Goal: Task Accomplishment & Management: Use online tool/utility

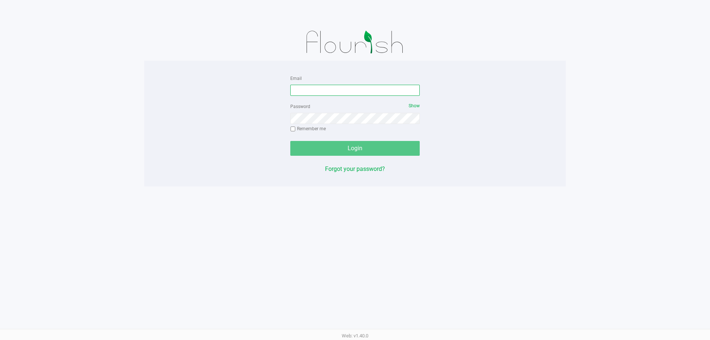
click at [330, 92] on input "Email" at bounding box center [354, 90] width 129 height 11
type input "[EMAIL_ADDRESS][DOMAIN_NAME]"
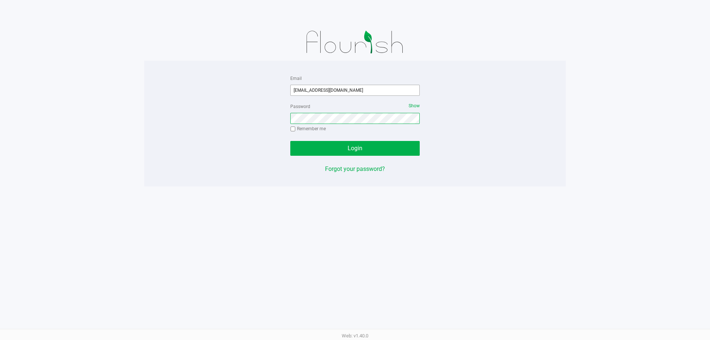
click at [290, 141] on button "Login" at bounding box center [354, 148] width 129 height 15
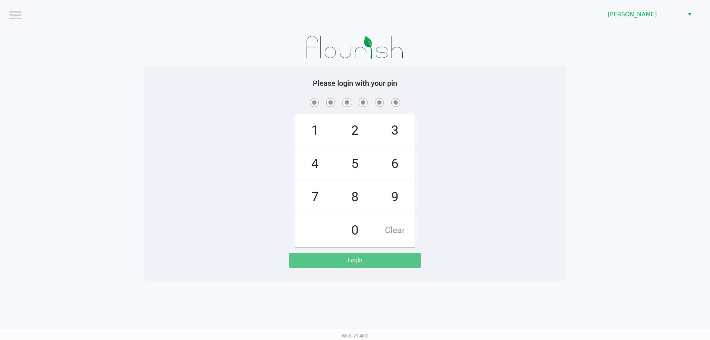
click at [518, 112] on div "1 4 7 2 5 8 0 3 6 9 Clear" at bounding box center [354, 171] width 421 height 150
checkbox input "true"
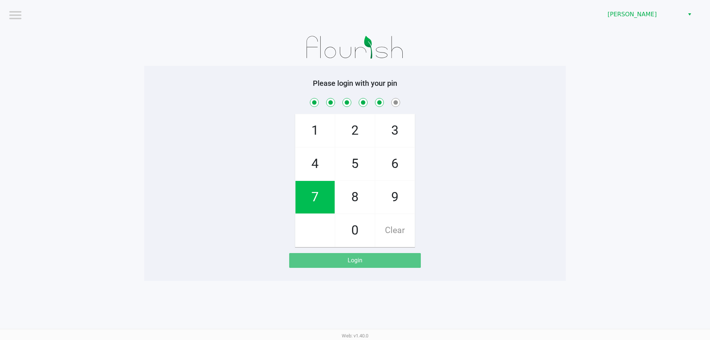
checkbox input "true"
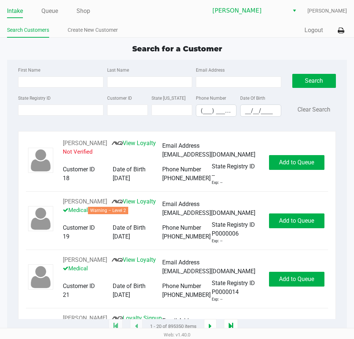
click at [263, 55] on div "Search for a Customer First Name Last Name Email Address State Registry ID Cust…" at bounding box center [177, 185] width 340 height 284
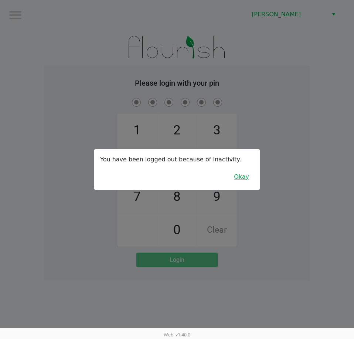
click at [246, 180] on button "Okay" at bounding box center [241, 177] width 25 height 14
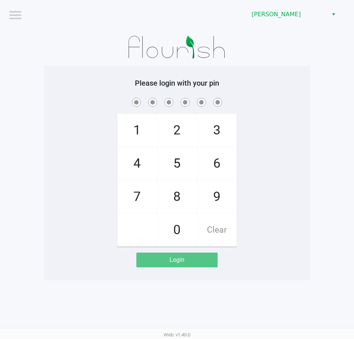
click at [314, 172] on app-pos-login-wrapper "Logout Clermont WC Please login with your pin 1 4 7 2 5 8 0 3 6 9 Clear Login" at bounding box center [177, 140] width 354 height 281
click at [326, 173] on app-pos-login-wrapper "Logout Clermont WC Please login with your pin 1 4 7 2 5 8 0 3 6 9 Clear Login" at bounding box center [177, 140] width 354 height 281
click at [278, 95] on div "Please login with your pin 1 4 7 2 5 8 0 3 6 9 Clear Login" at bounding box center [177, 173] width 266 height 189
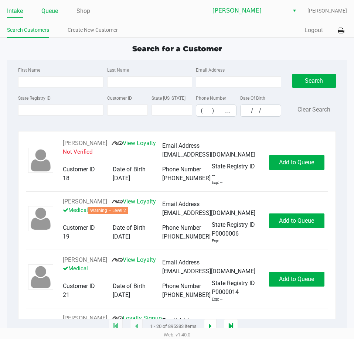
click at [56, 6] on link "Queue" at bounding box center [49, 11] width 17 height 10
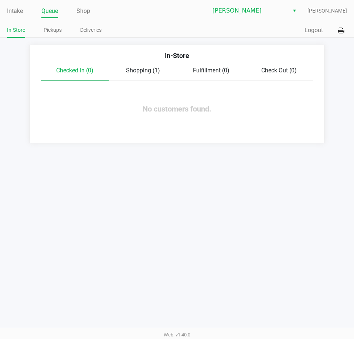
click at [143, 67] on span "Shopping (1)" at bounding box center [143, 70] width 34 height 7
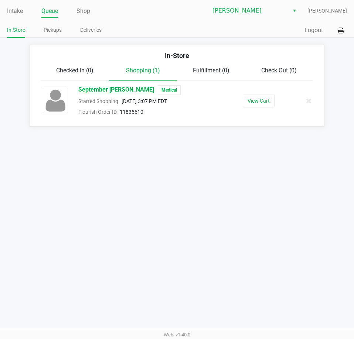
click at [102, 92] on span "September Cotterman" at bounding box center [116, 90] width 76 height 10
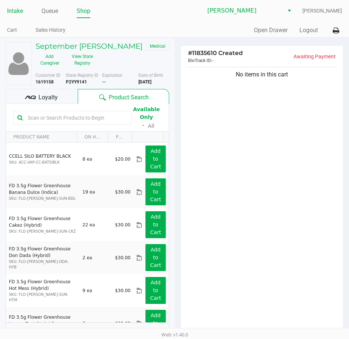
click at [21, 10] on link "Intake" at bounding box center [15, 11] width 16 height 10
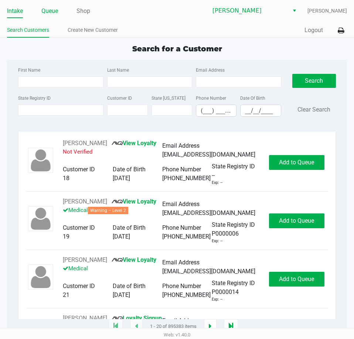
click at [53, 10] on link "Queue" at bounding box center [49, 11] width 17 height 10
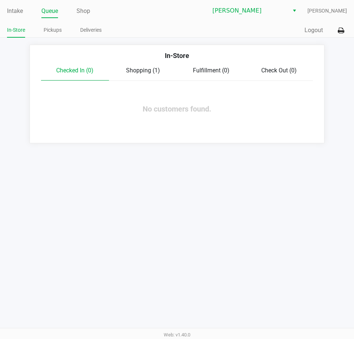
click at [143, 69] on span "Shopping (1)" at bounding box center [143, 70] width 34 height 7
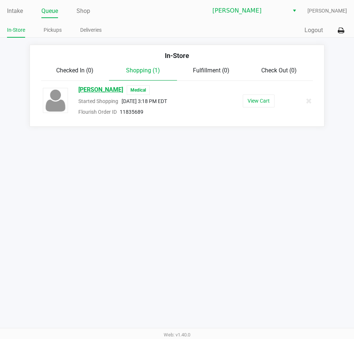
click at [92, 90] on span "JENNIFER SHERMAN" at bounding box center [100, 90] width 45 height 10
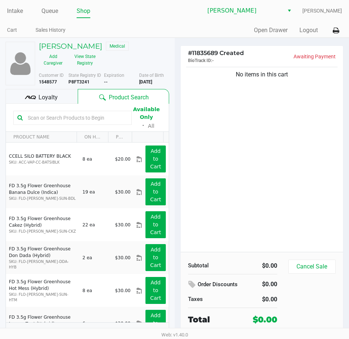
click at [34, 102] on icon at bounding box center [30, 97] width 11 height 11
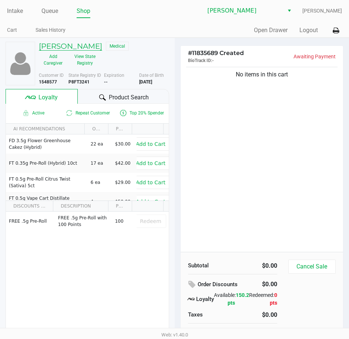
click at [102, 49] on h5 "JENNIFER SHERMAN" at bounding box center [70, 46] width 63 height 9
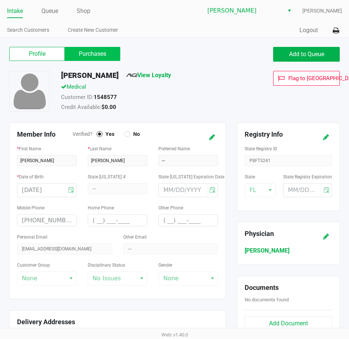
click at [98, 55] on label "Purchases" at bounding box center [92, 54] width 55 height 14
click at [0, 0] on 1 "Purchases" at bounding box center [0, 0] width 0 height 0
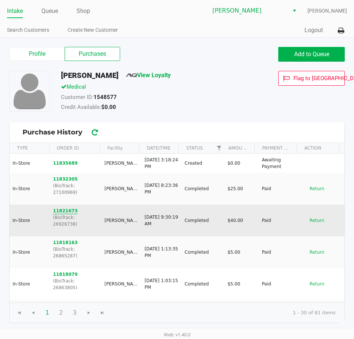
click at [63, 208] on button "11821673" at bounding box center [65, 211] width 25 height 7
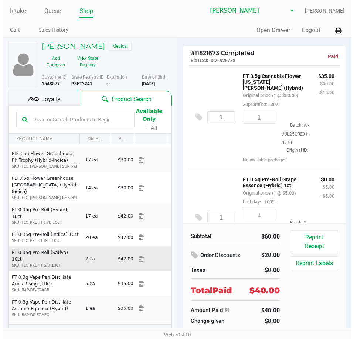
scroll to position [222, 0]
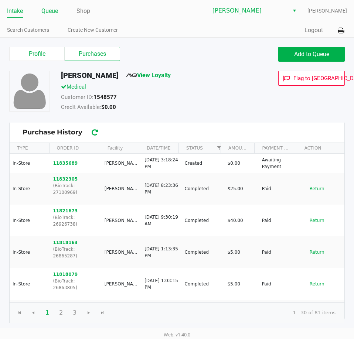
click at [44, 15] on link "Queue" at bounding box center [49, 11] width 17 height 10
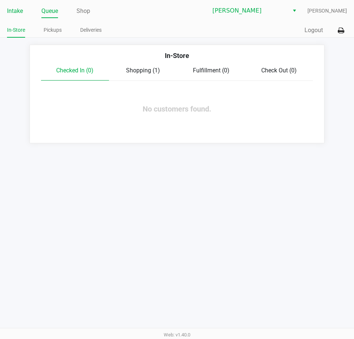
click at [21, 11] on link "Intake" at bounding box center [15, 11] width 16 height 10
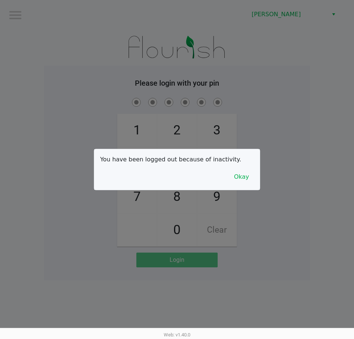
click at [313, 114] on div at bounding box center [177, 169] width 354 height 339
click at [237, 177] on button "Okay" at bounding box center [241, 177] width 25 height 14
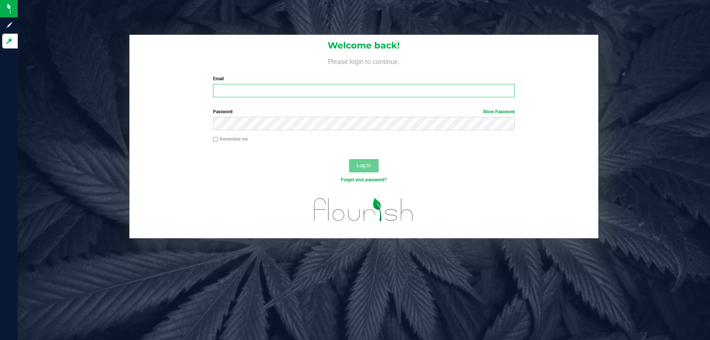
click at [264, 88] on input "Email" at bounding box center [363, 90] width 301 height 13
type input "[EMAIL_ADDRESS][DOMAIN_NAME]"
click at [349, 159] on button "Log In" at bounding box center [364, 165] width 30 height 13
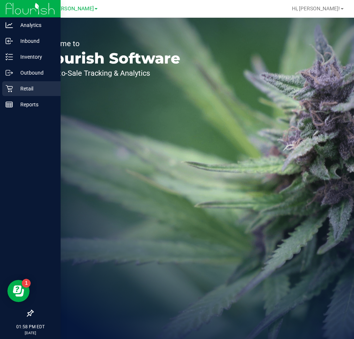
click at [10, 92] on div "Retail" at bounding box center [31, 88] width 58 height 15
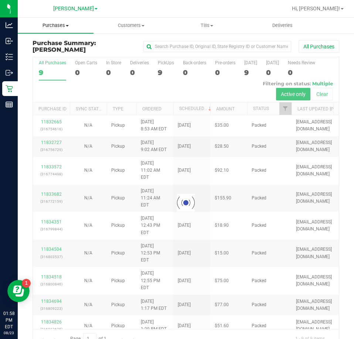
click at [61, 24] on span "Purchases" at bounding box center [56, 25] width 76 height 7
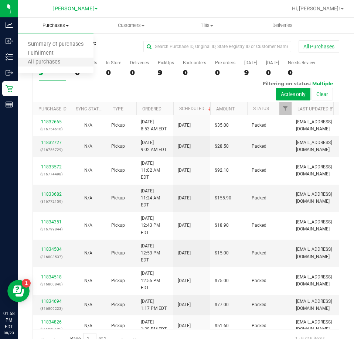
click at [65, 58] on li "All purchases" at bounding box center [56, 62] width 76 height 9
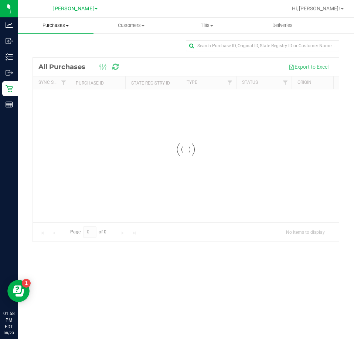
click at [66, 26] on span at bounding box center [67, 25] width 3 height 1
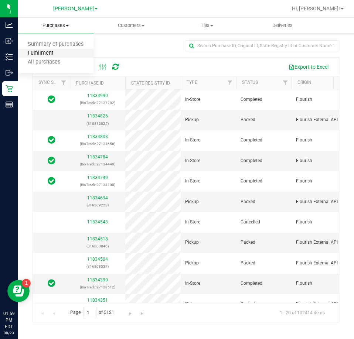
click at [61, 57] on span "Fulfillment" at bounding box center [41, 53] width 46 height 6
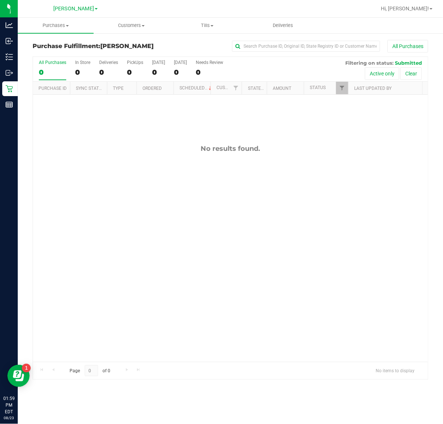
drag, startPoint x: 238, startPoint y: 3, endPoint x: 196, endPoint y: 185, distance: 187.1
click at [200, 185] on div "No results found." at bounding box center [230, 253] width 394 height 317
drag, startPoint x: 179, startPoint y: 264, endPoint x: 321, endPoint y: 158, distance: 176.9
click at [183, 255] on div "11835167 (316822123) N/A Pickup 8/23/2025 2:09 PM EDT 8/23/2025 $71.00 Submitte…" at bounding box center [230, 228] width 394 height 267
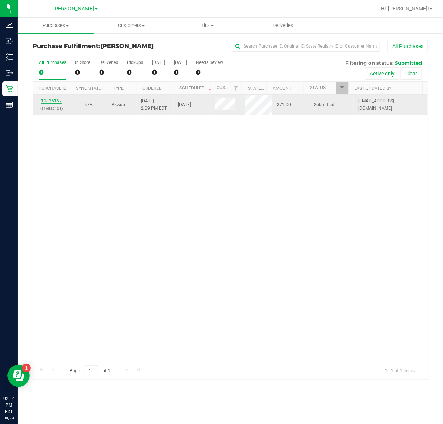
click at [49, 101] on link "11835167" at bounding box center [51, 100] width 21 height 5
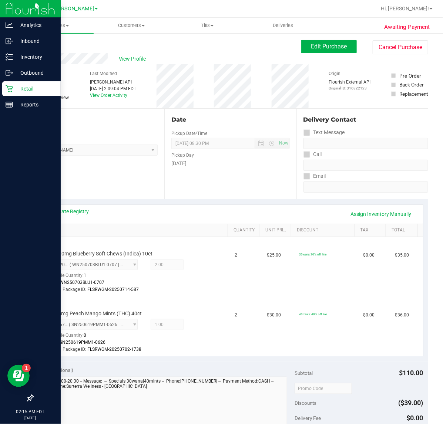
click at [21, 88] on p "Retail" at bounding box center [35, 88] width 44 height 9
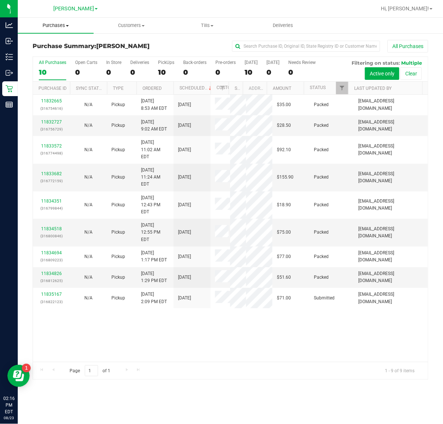
click at [60, 26] on span "Purchases" at bounding box center [56, 25] width 76 height 7
click at [61, 56] on span "Fulfillment" at bounding box center [41, 53] width 46 height 6
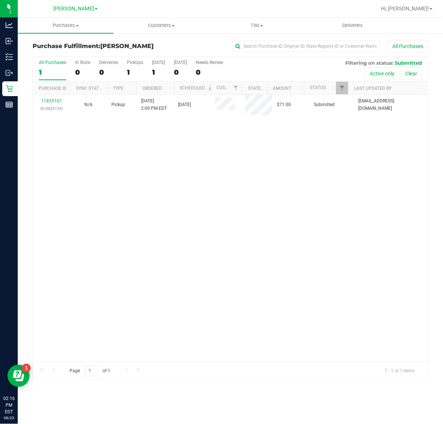
click at [247, 221] on div "11835167 (316822123) N/A Pickup 8/23/2025 2:09 PM EDT 8/23/2025 $71.00 Submitte…" at bounding box center [230, 228] width 394 height 267
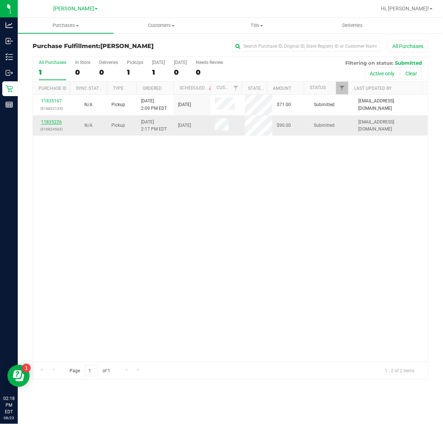
click at [57, 124] on link "11835226" at bounding box center [51, 121] width 21 height 5
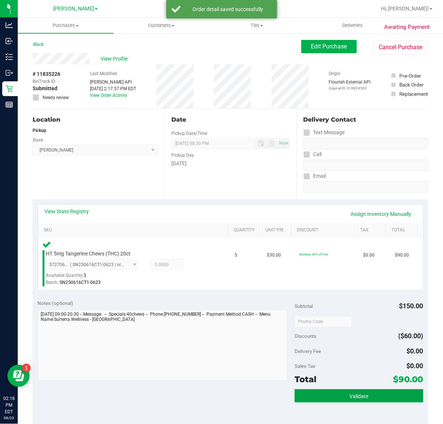
click at [365, 339] on button "Validate" at bounding box center [358, 395] width 128 height 13
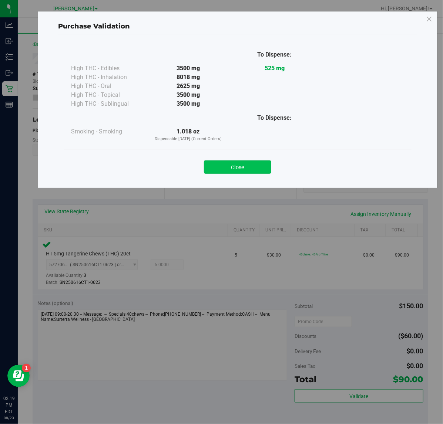
click at [241, 170] on button "Close" at bounding box center [237, 166] width 67 height 13
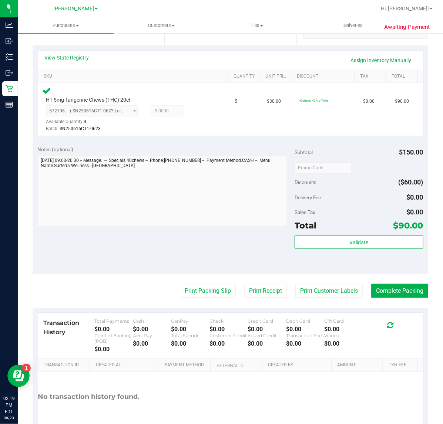
scroll to position [159, 0]
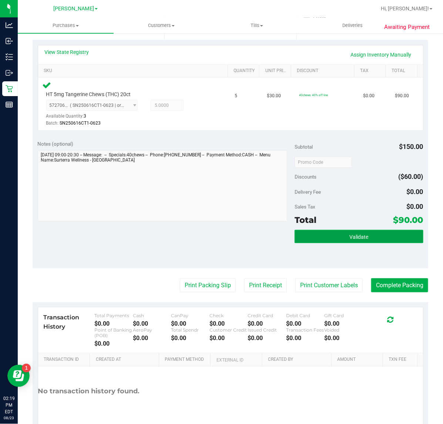
click at [371, 236] on button "Validate" at bounding box center [358, 236] width 128 height 13
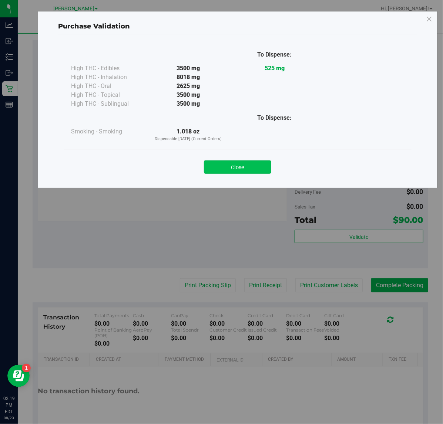
click at [244, 166] on button "Close" at bounding box center [237, 166] width 67 height 13
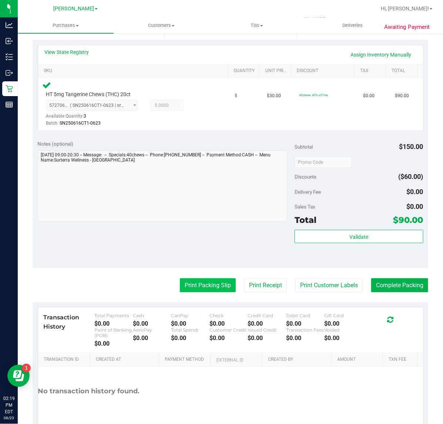
click at [211, 284] on button "Print Packing Slip" at bounding box center [208, 285] width 56 height 14
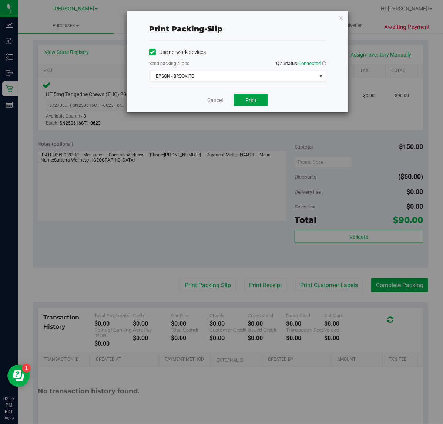
click at [253, 106] on button "Print" at bounding box center [251, 100] width 34 height 13
click at [215, 104] on link "Cancel" at bounding box center [215, 100] width 16 height 8
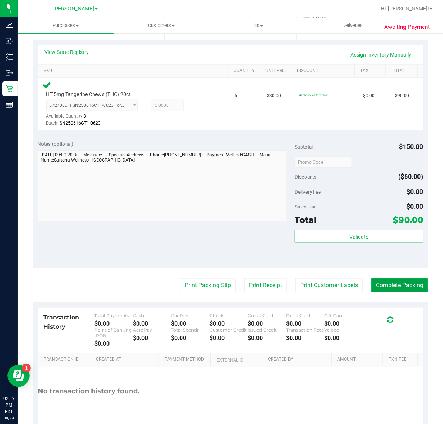
click at [396, 284] on button "Complete Packing" at bounding box center [399, 285] width 57 height 14
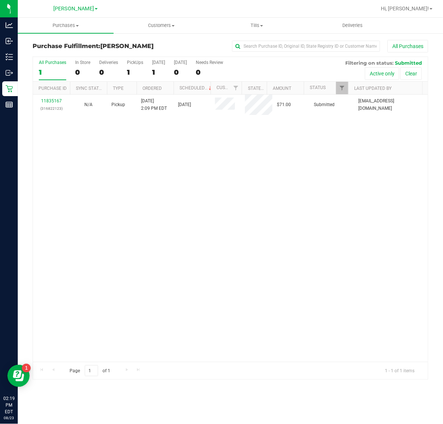
click at [298, 253] on div "11835167 (316822123) N/A Pickup 8/23/2025 2:09 PM EDT 8/23/2025 $71.00 Submitte…" at bounding box center [230, 228] width 394 height 267
click at [174, 190] on div "No results found." at bounding box center [230, 253] width 394 height 317
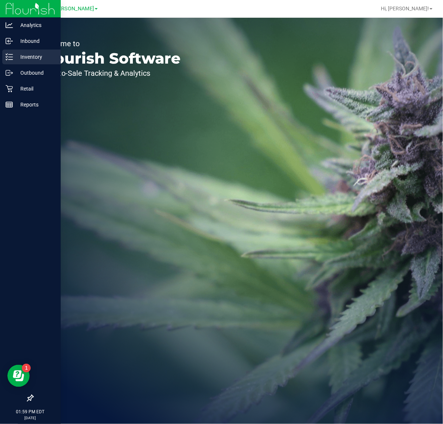
click at [36, 56] on p "Inventory" at bounding box center [35, 57] width 44 height 9
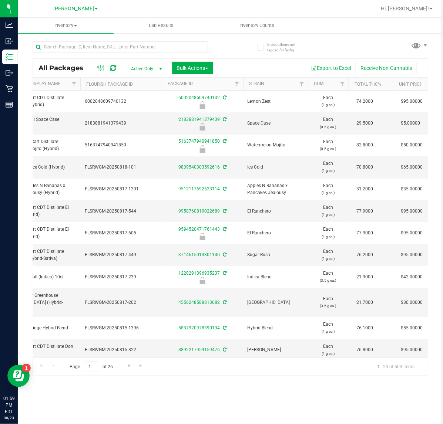
scroll to position [0, 247]
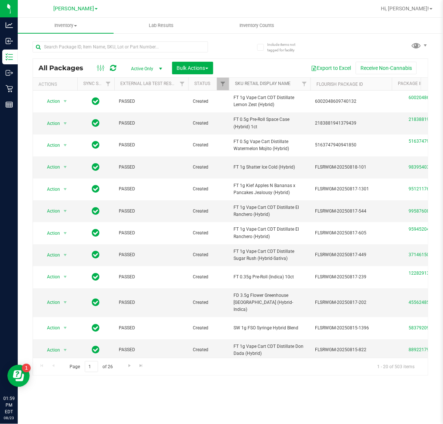
click at [251, 85] on link "SKU Retail Display Name" at bounding box center [262, 83] width 55 height 5
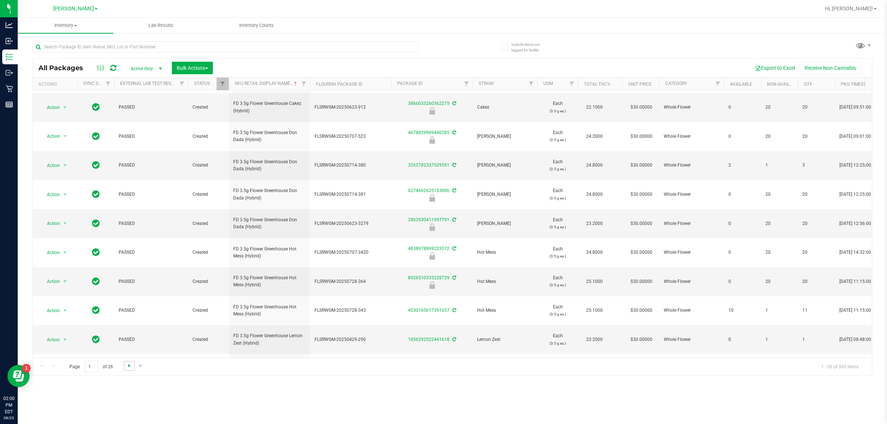
click at [128, 366] on span "Go to the next page" at bounding box center [129, 366] width 6 height 6
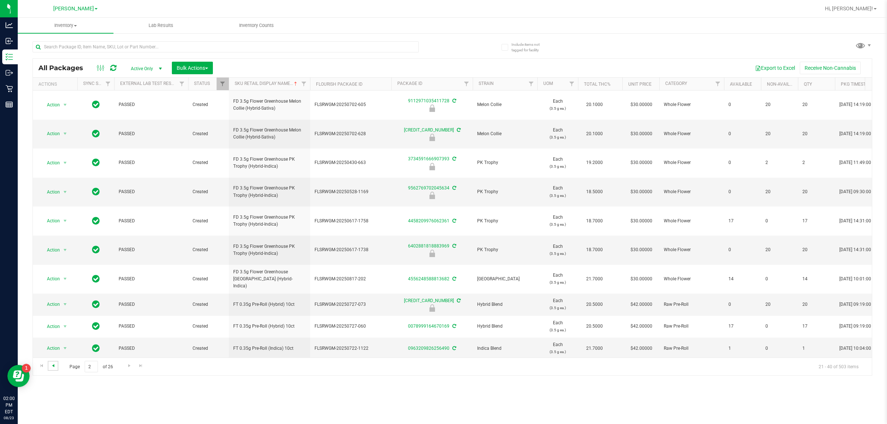
click at [53, 366] on span "Go to the previous page" at bounding box center [53, 366] width 6 height 6
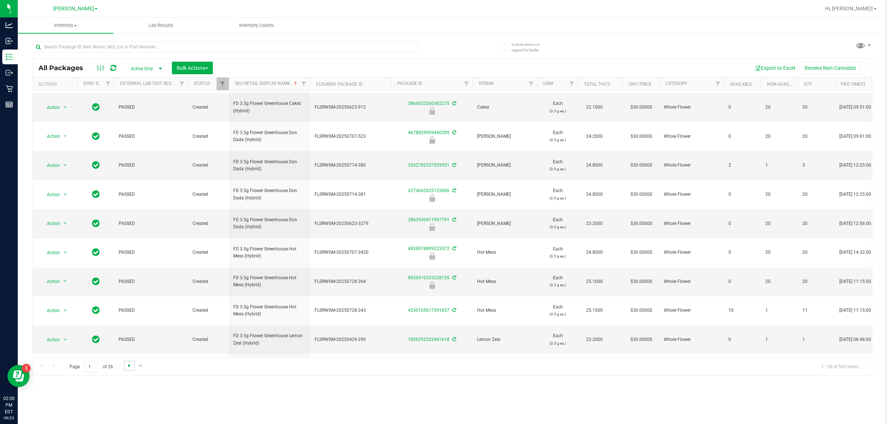
click at [127, 368] on span "Go to the next page" at bounding box center [129, 366] width 6 height 6
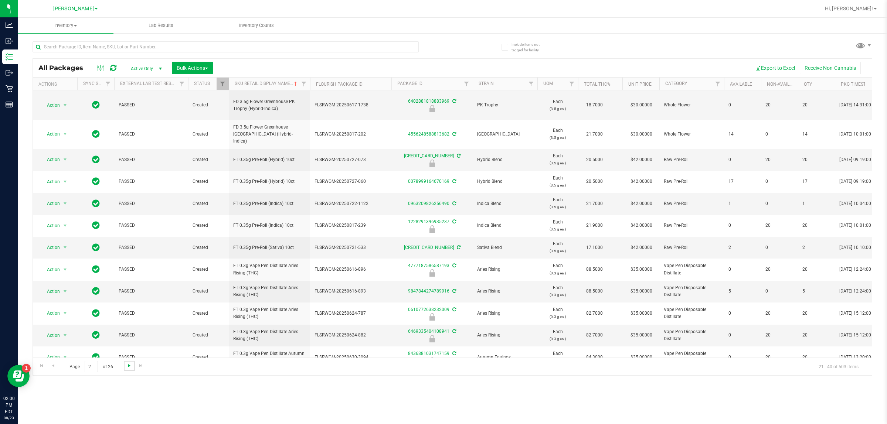
scroll to position [180, 0]
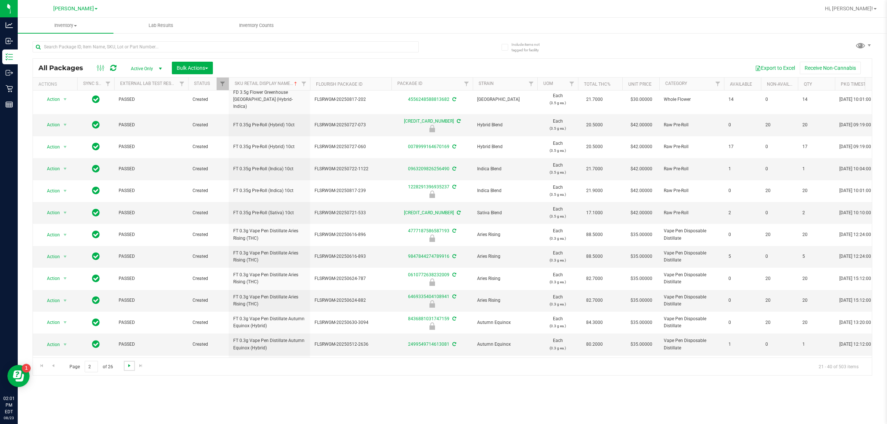
click at [129, 368] on span "Go to the next page" at bounding box center [129, 366] width 6 height 6
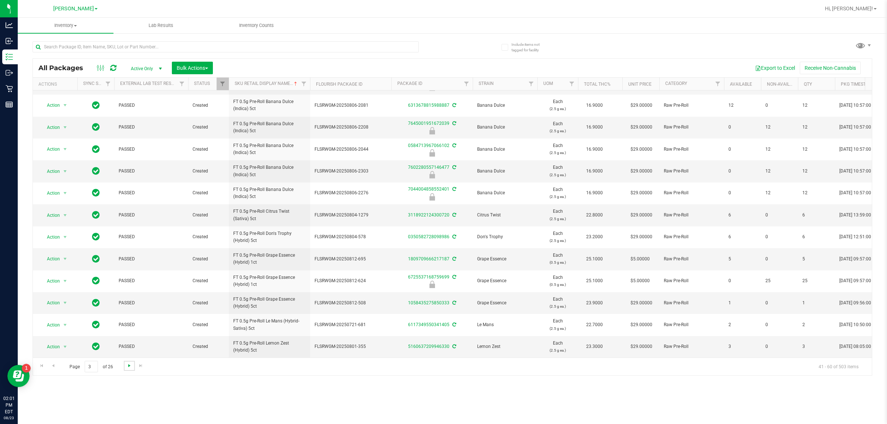
scroll to position [179, 0]
click at [129, 367] on span "Go to the next page" at bounding box center [129, 366] width 6 height 6
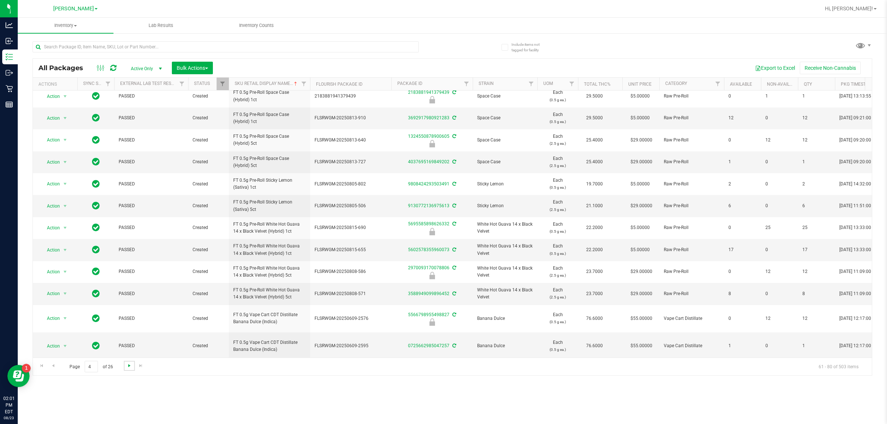
scroll to position [202, 0]
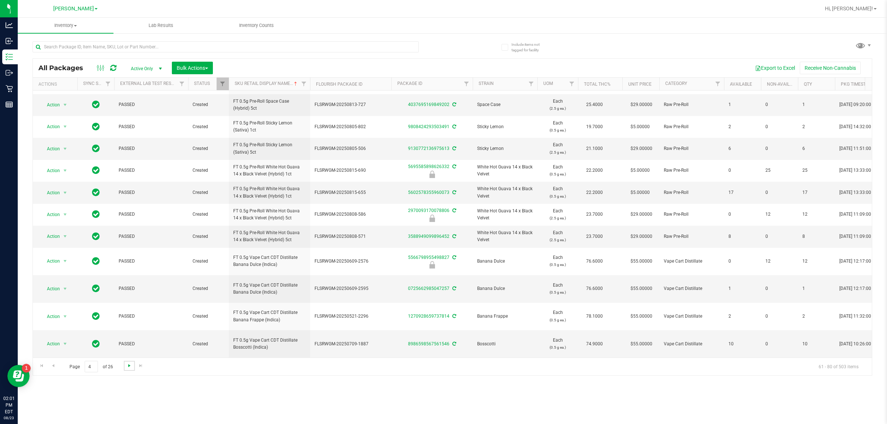
click at [129, 366] on span "Go to the next page" at bounding box center [129, 366] width 6 height 6
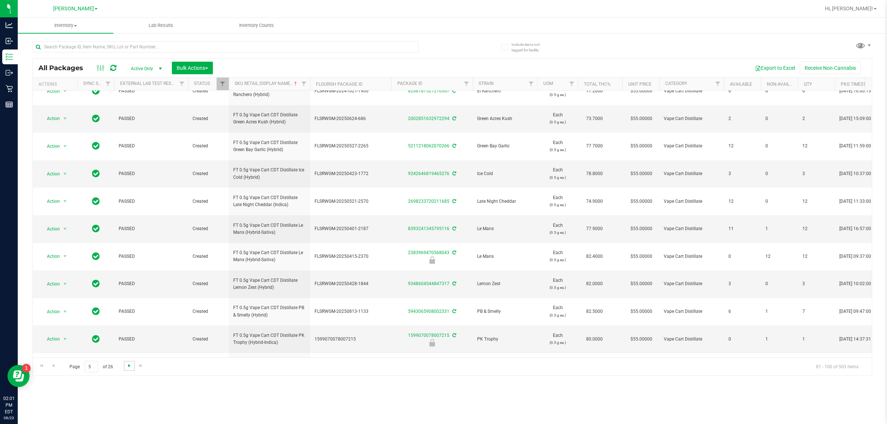
scroll to position [292, 0]
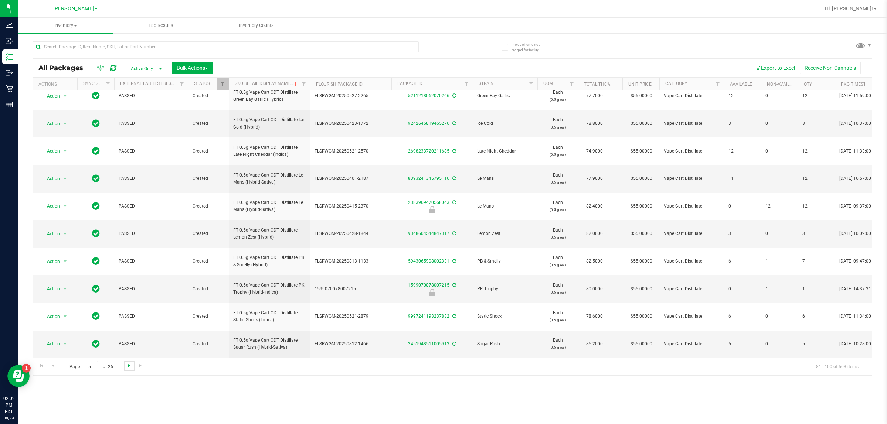
click at [129, 366] on span "Go to the next page" at bounding box center [129, 366] width 6 height 6
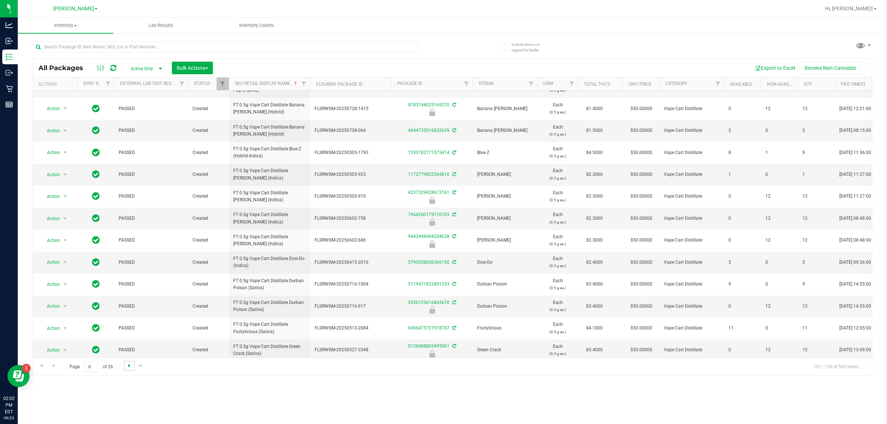
scroll to position [182, 0]
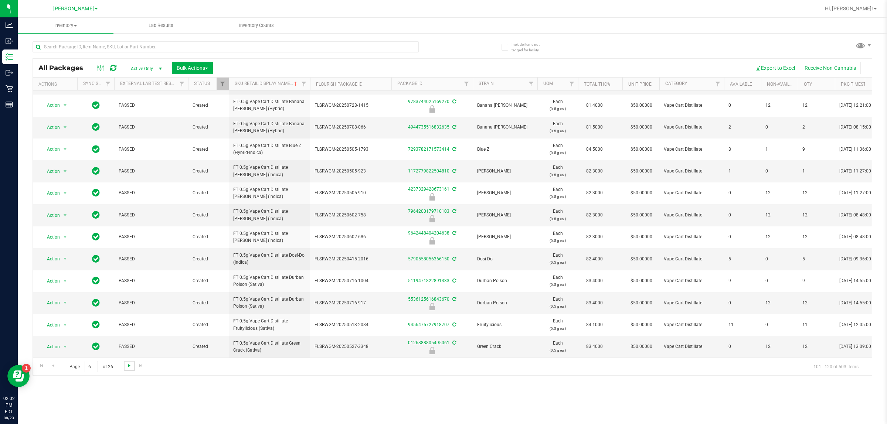
click at [128, 366] on span "Go to the next page" at bounding box center [129, 366] width 6 height 6
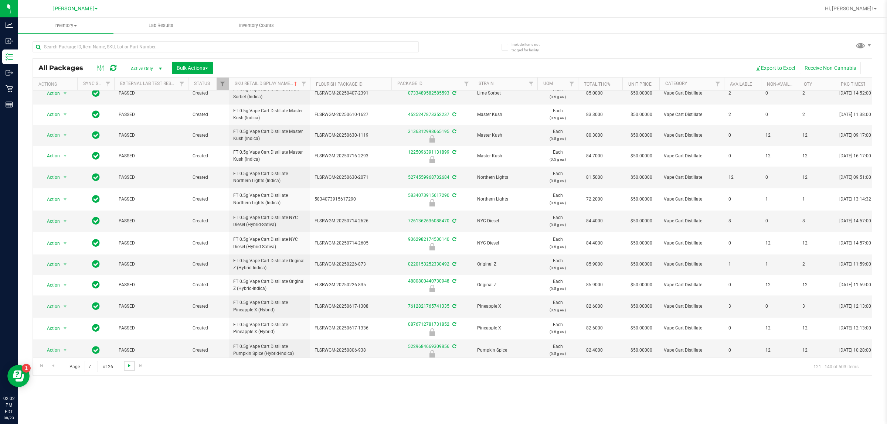
scroll to position [173, 0]
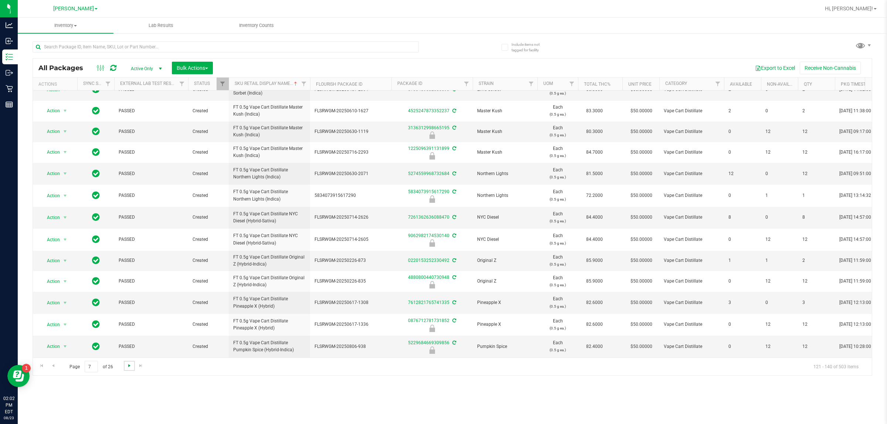
click at [126, 367] on span "Go to the next page" at bounding box center [129, 366] width 6 height 6
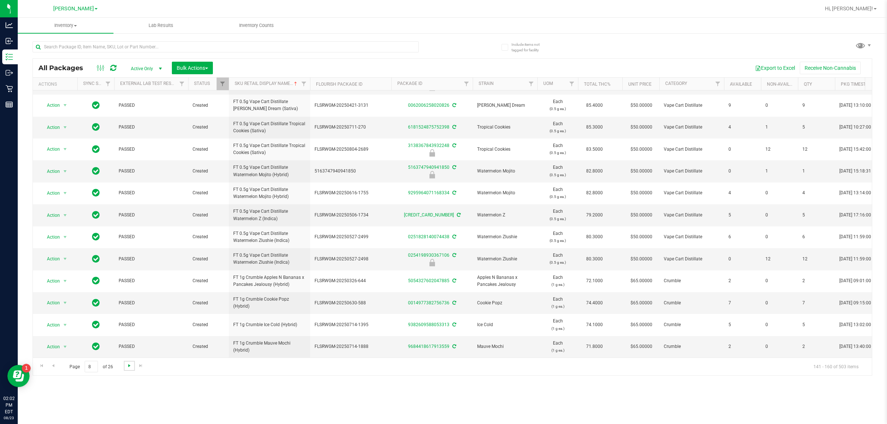
scroll to position [193, 0]
click at [128, 366] on span "Go to the next page" at bounding box center [129, 366] width 6 height 6
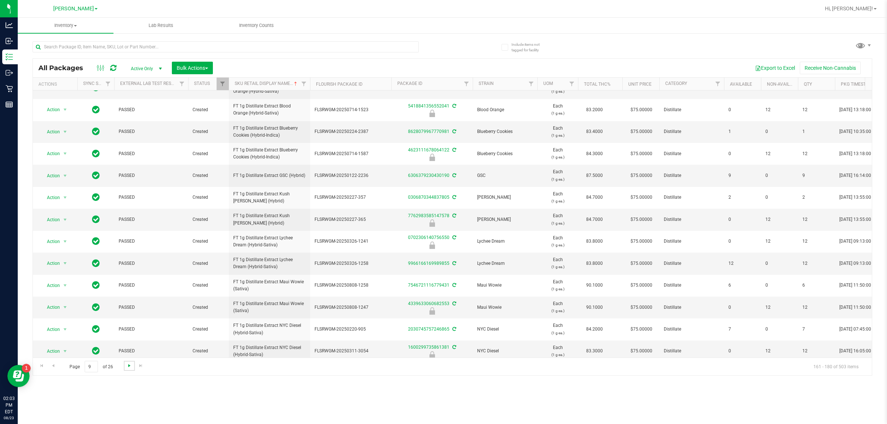
scroll to position [180, 0]
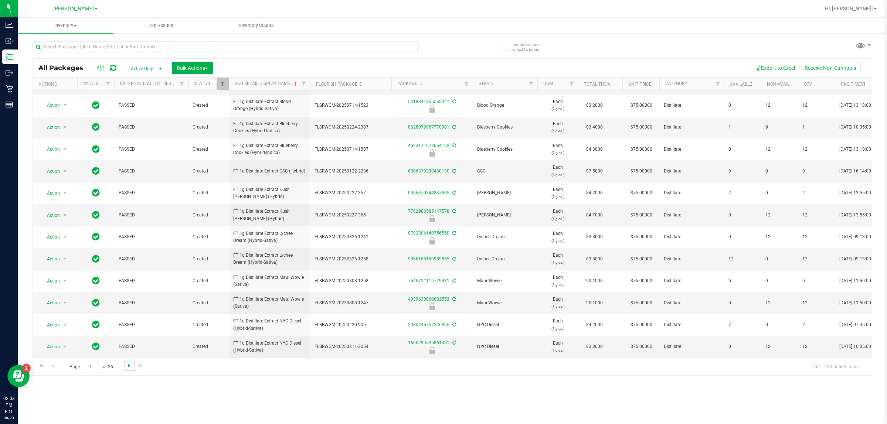
click at [130, 369] on span "Go to the next page" at bounding box center [129, 366] width 6 height 6
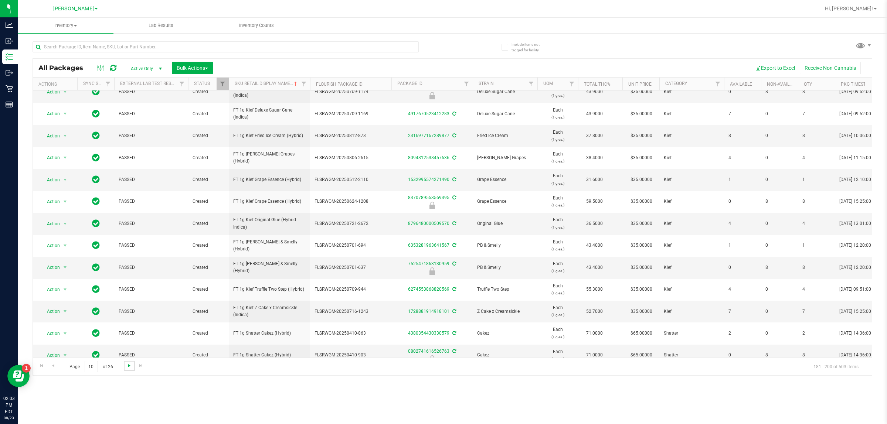
scroll to position [180, 0]
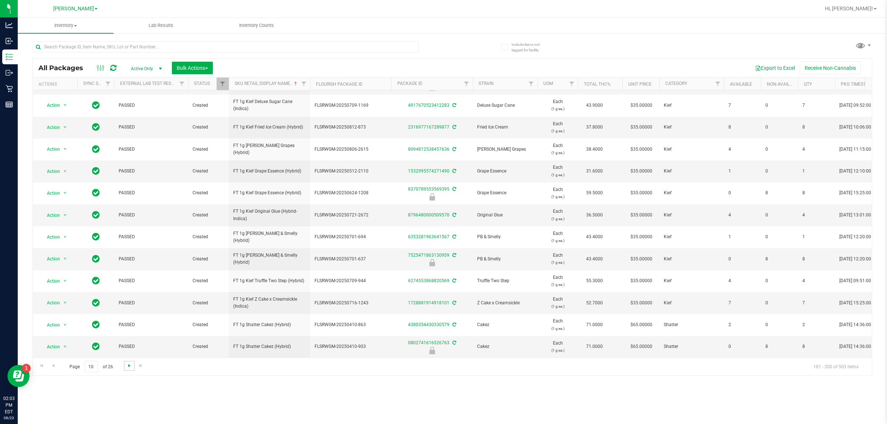
click at [128, 363] on span "Go to the next page" at bounding box center [129, 366] width 6 height 6
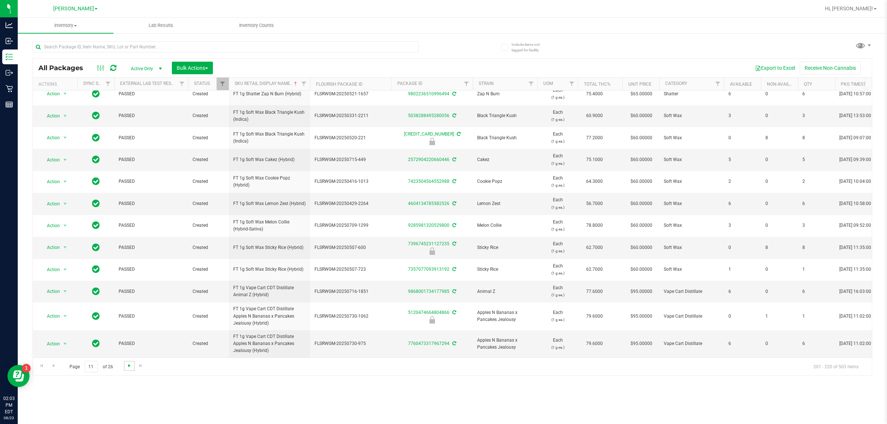
scroll to position [196, 0]
click at [129, 366] on span "Go to the next page" at bounding box center [129, 366] width 6 height 6
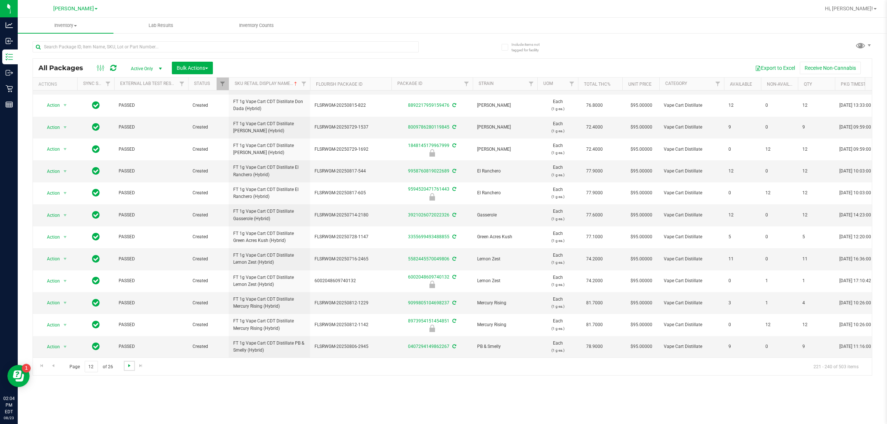
scroll to position [213, 0]
click at [128, 366] on span "Go to the next page" at bounding box center [129, 366] width 6 height 6
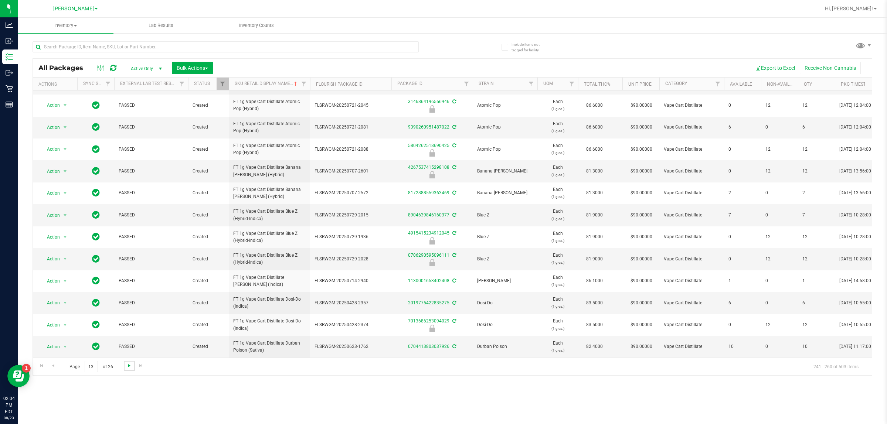
scroll to position [185, 0]
click at [126, 367] on span "Go to the next page" at bounding box center [129, 366] width 6 height 6
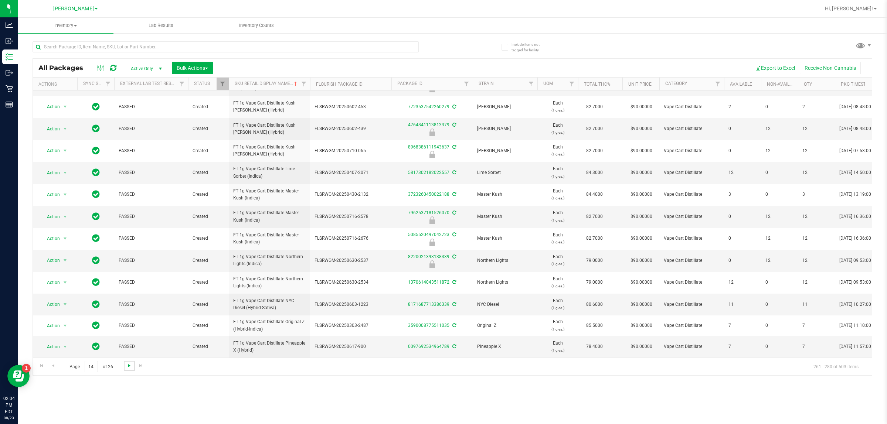
scroll to position [178, 0]
click at [129, 366] on span "Go to the next page" at bounding box center [129, 366] width 6 height 6
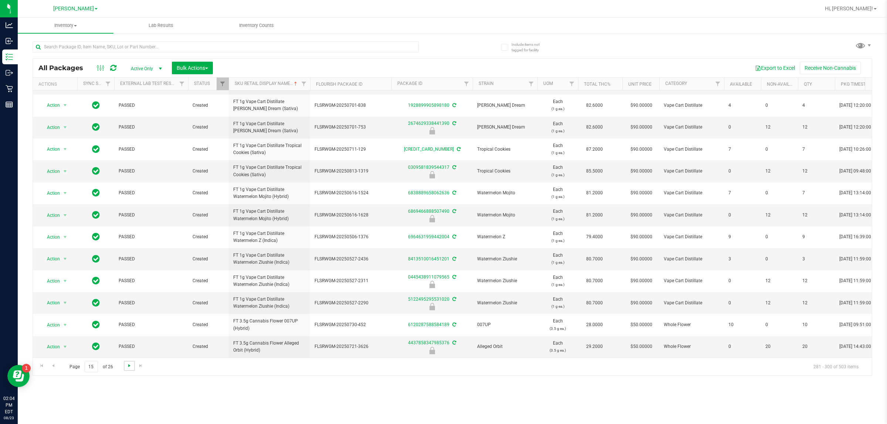
scroll to position [180, 0]
click at [126, 369] on span "Go to the next page" at bounding box center [129, 366] width 6 height 6
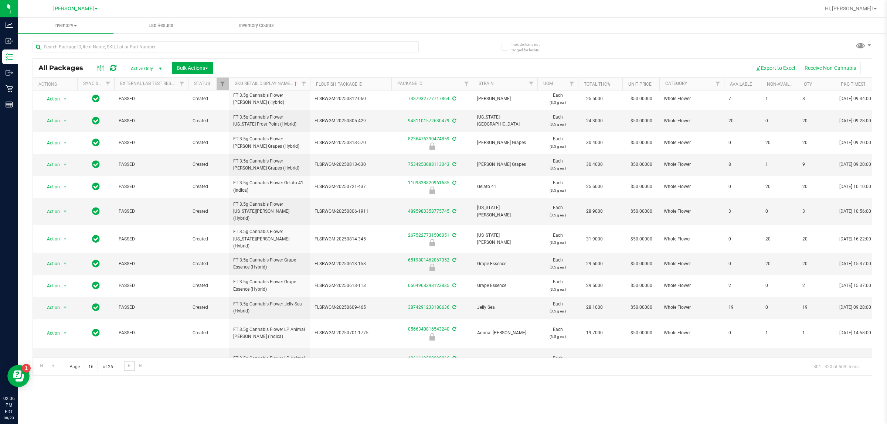
scroll to position [191, 0]
click at [134, 368] on link "Go to the next page" at bounding box center [129, 366] width 11 height 10
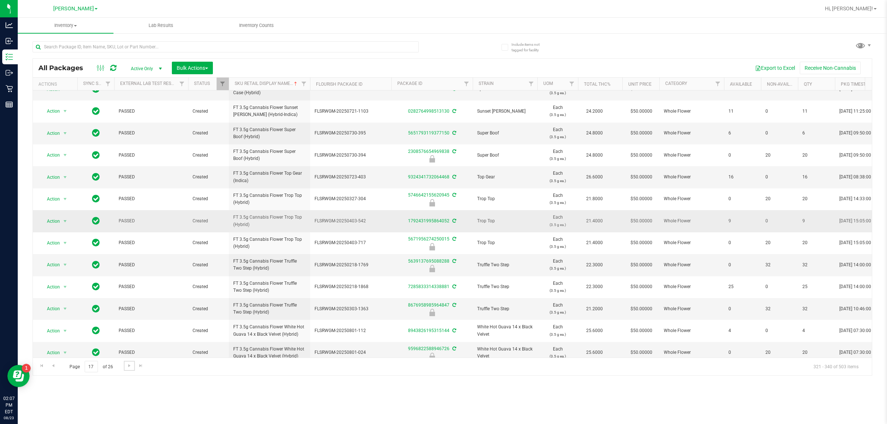
scroll to position [180, 0]
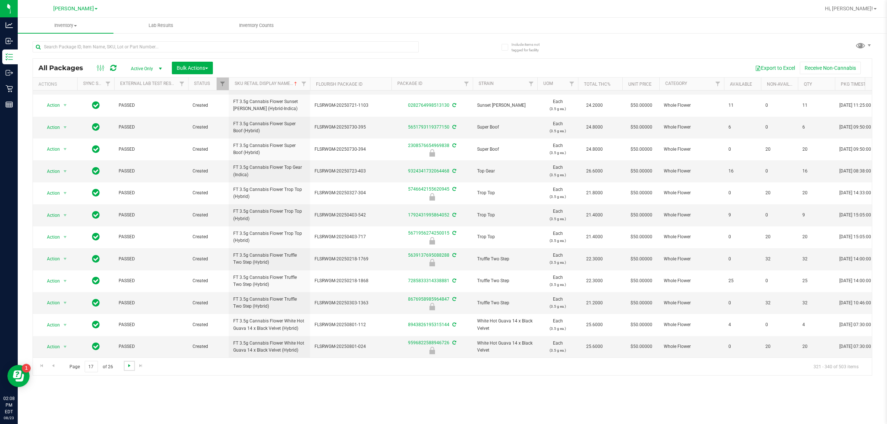
click at [131, 367] on span "Go to the next page" at bounding box center [129, 366] width 6 height 6
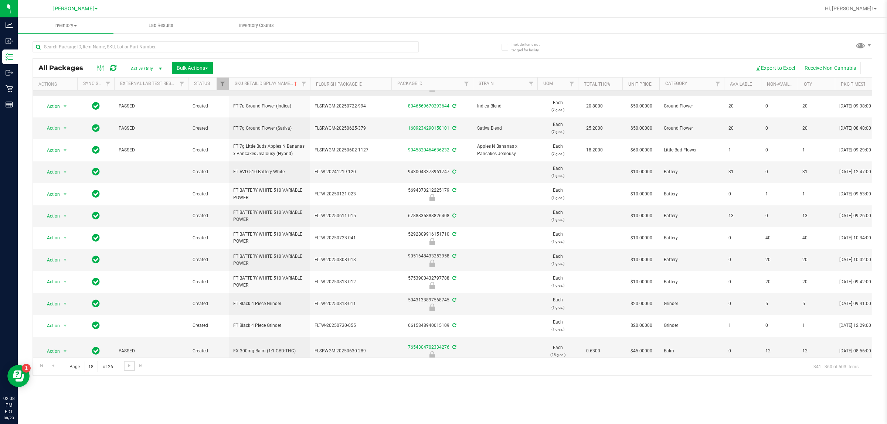
scroll to position [185, 0]
click at [134, 365] on link "Go to the next page" at bounding box center [129, 366] width 11 height 10
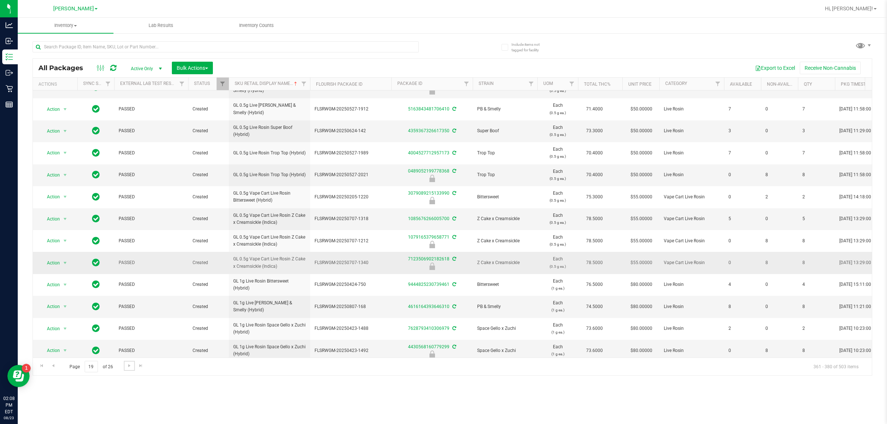
scroll to position [180, 0]
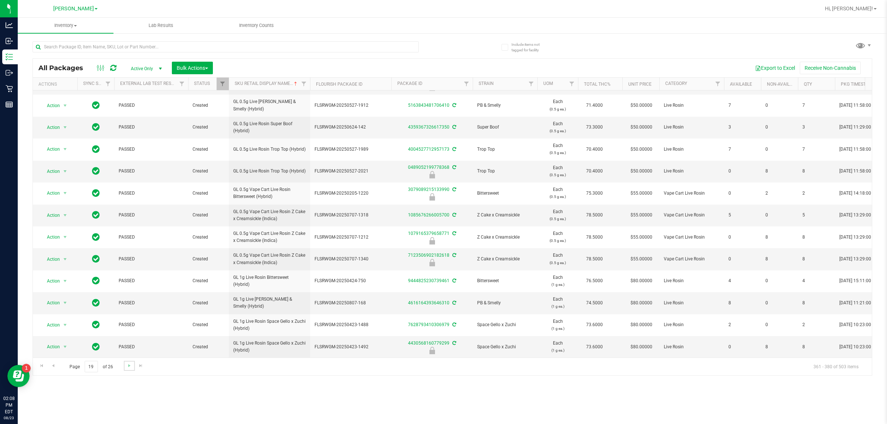
click at [129, 370] on link "Go to the next page" at bounding box center [129, 366] width 11 height 10
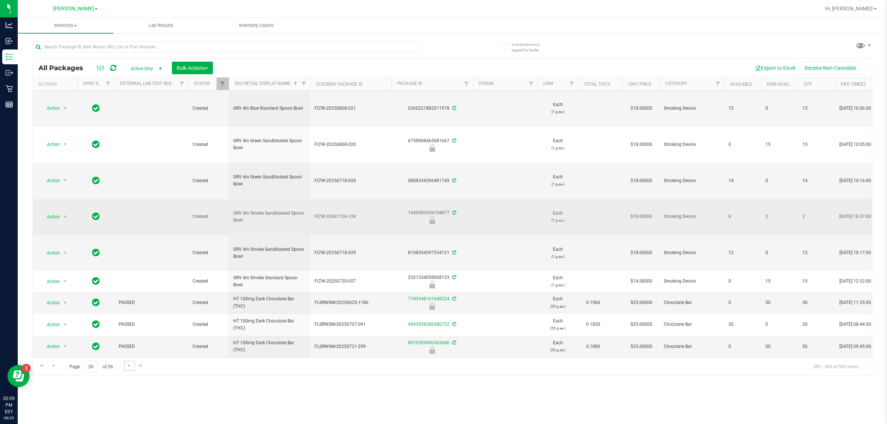
scroll to position [256, 0]
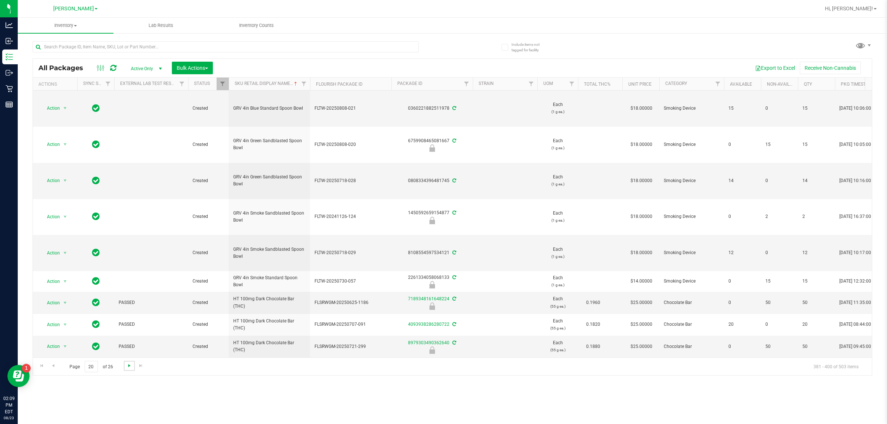
click at [131, 367] on span "Go to the next page" at bounding box center [129, 366] width 6 height 6
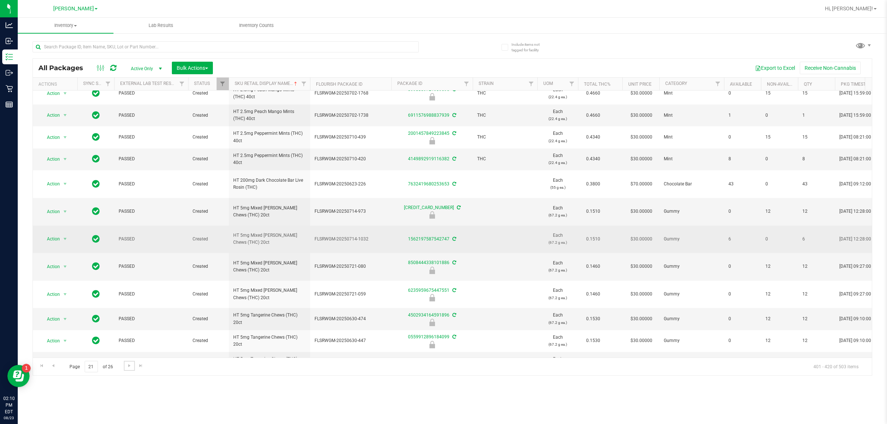
scroll to position [198, 0]
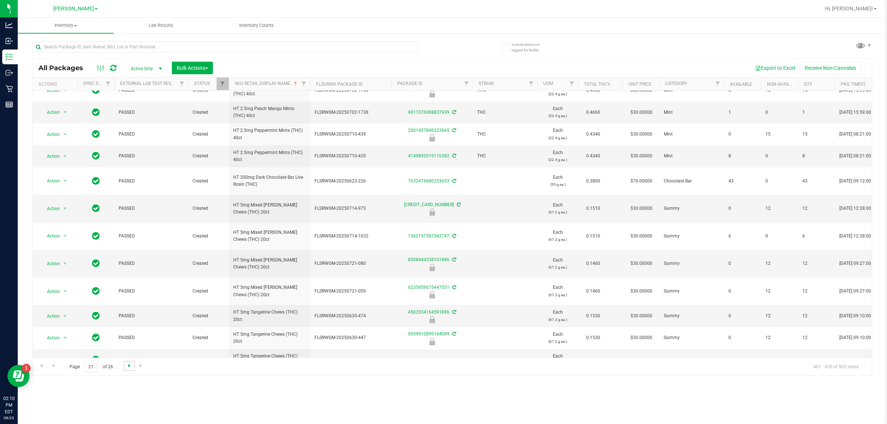
click at [126, 367] on span "Go to the next page" at bounding box center [129, 366] width 6 height 6
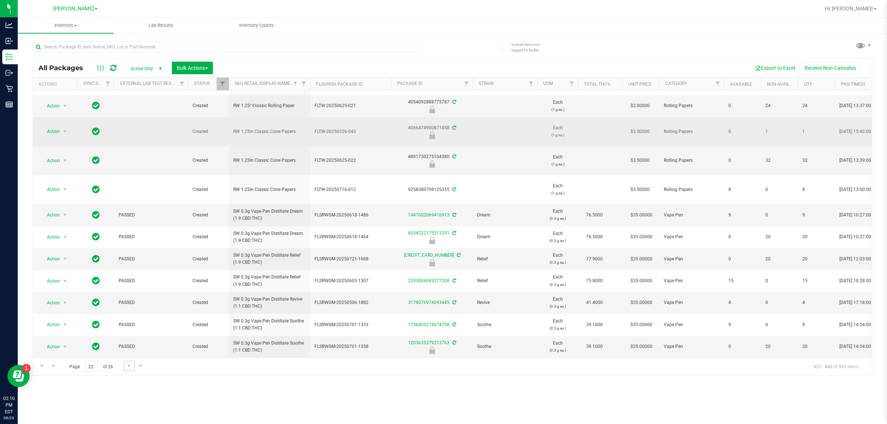
scroll to position [247, 0]
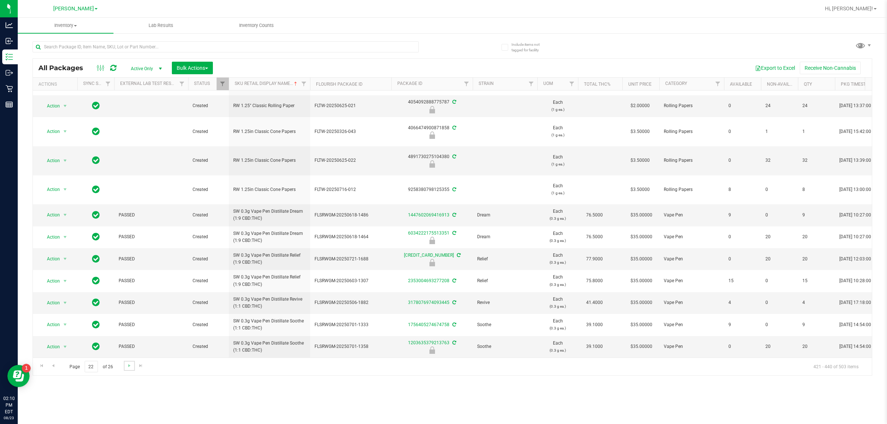
click at [132, 366] on link "Go to the next page" at bounding box center [129, 366] width 11 height 10
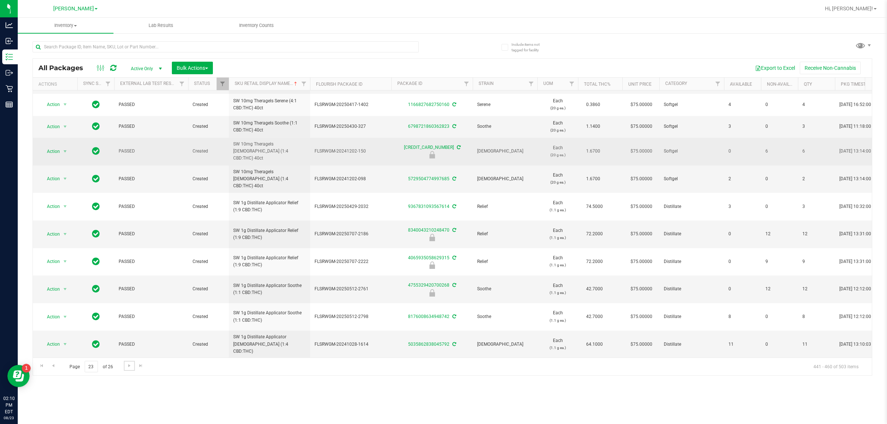
scroll to position [213, 0]
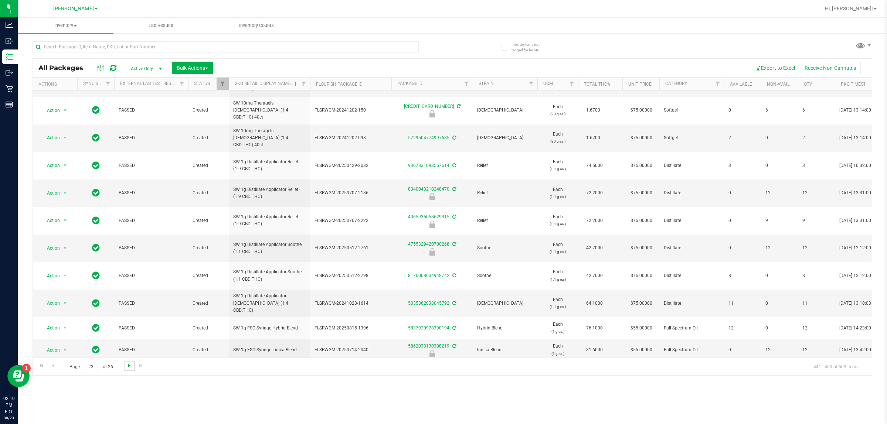
click at [130, 368] on span "Go to the next page" at bounding box center [129, 366] width 6 height 6
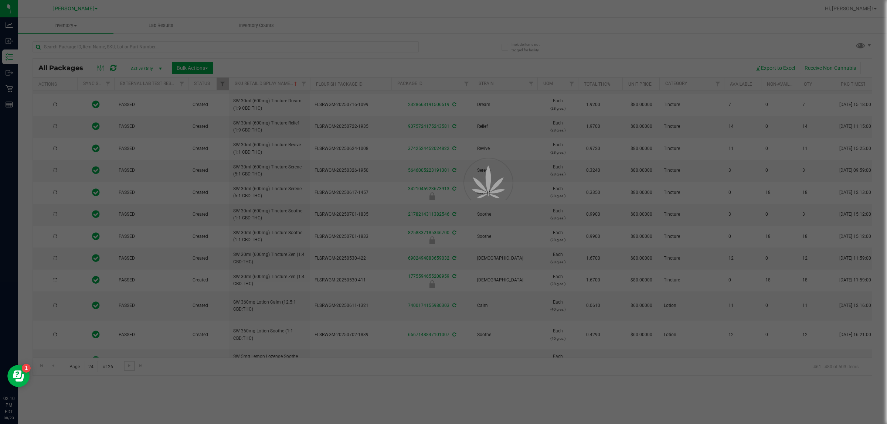
type input "2025-12-14"
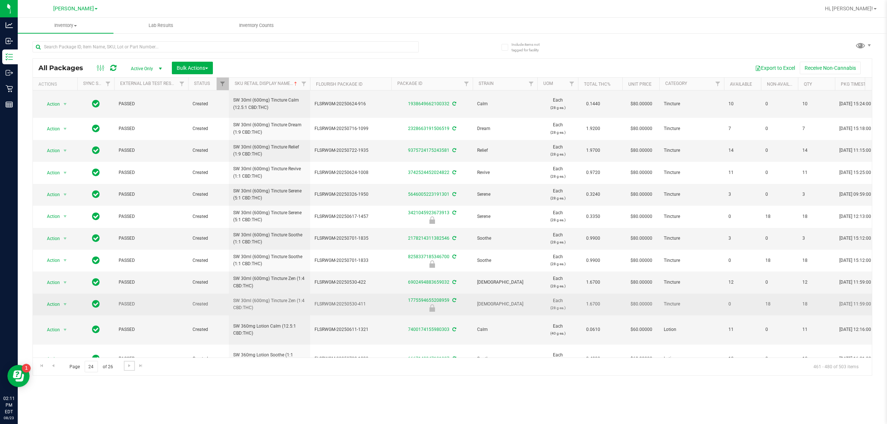
scroll to position [191, 0]
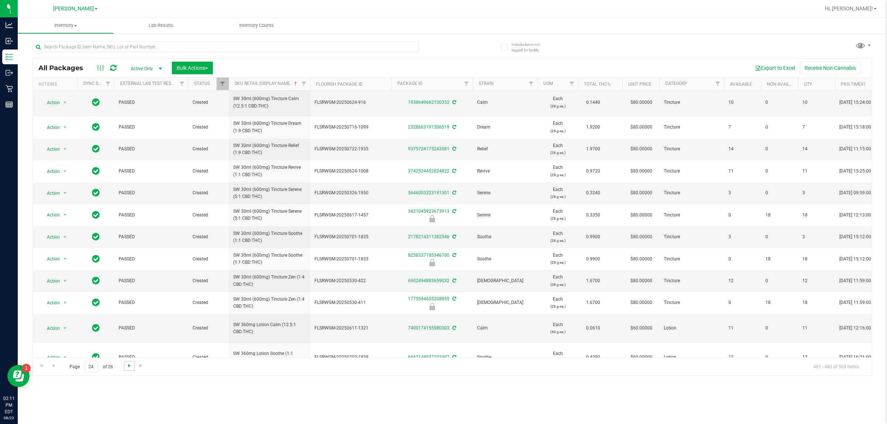
click at [129, 364] on span "Go to the next page" at bounding box center [129, 366] width 6 height 6
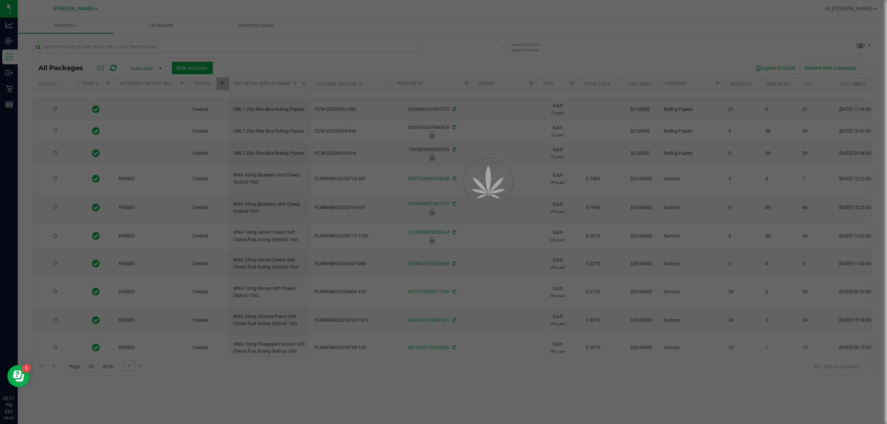
type input "2025-12-14"
type input "2026-01-24"
type input "2026-07-03"
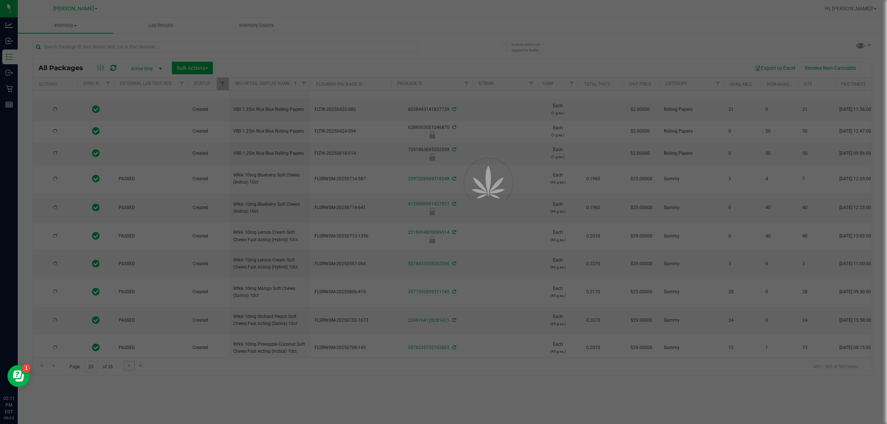
type input "2026-07-07"
type input "2026-04-30"
type input "2026-07-30"
type input "2026-06-25"
type input "2026-06-30"
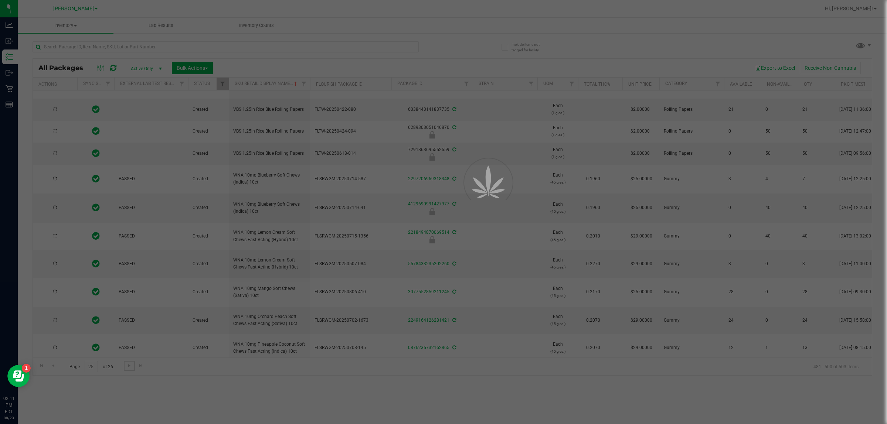
type input "2026-06-18"
type input "2026-06-17"
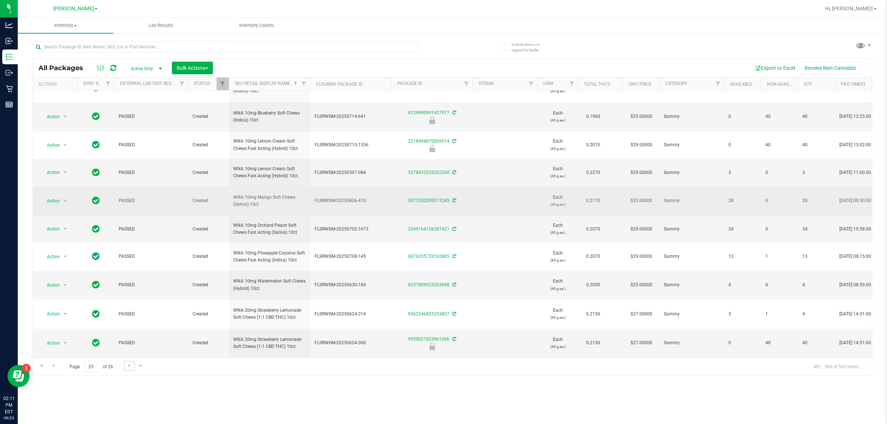
scroll to position [289, 0]
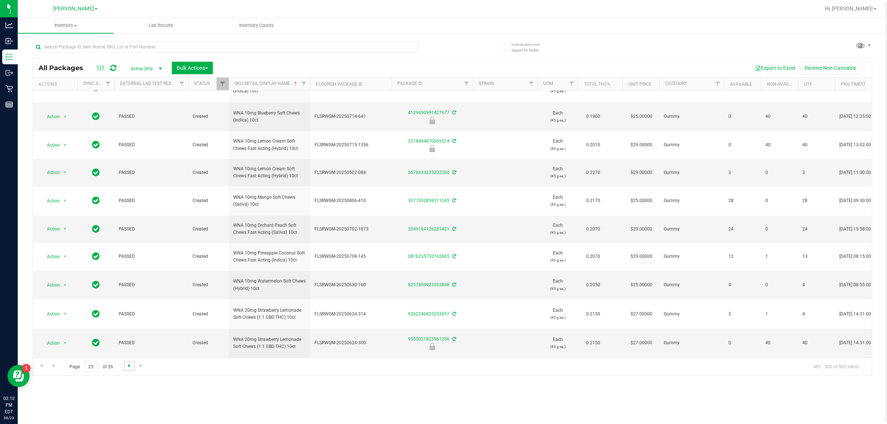
click at [126, 367] on span "Go to the next page" at bounding box center [129, 366] width 6 height 6
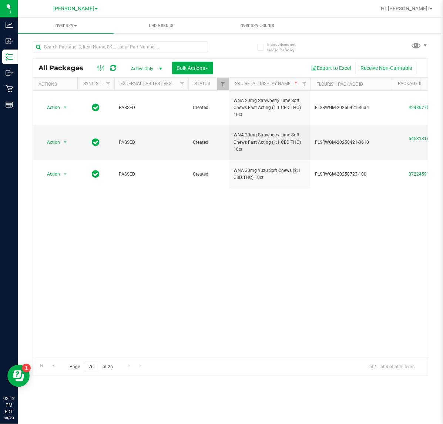
click at [247, 257] on div "Action Action Adjust qty Create package Edit attributes Global inventory Locate…" at bounding box center [230, 224] width 394 height 267
click at [200, 243] on div "Action Action Adjust qty Create package Edit attributes Global inventory Locate…" at bounding box center [230, 224] width 394 height 267
click at [178, 260] on div "Action Action Adjust qty Create package Edit attributes Global inventory Locate…" at bounding box center [230, 224] width 394 height 267
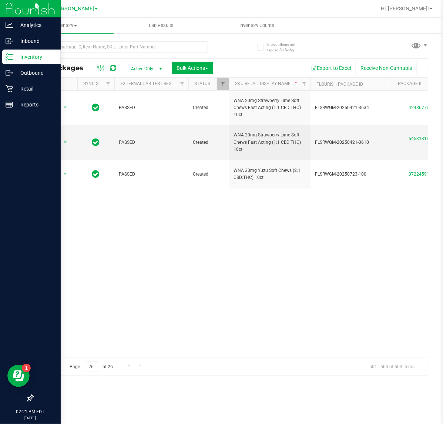
click at [13, 58] on p "Inventory" at bounding box center [35, 57] width 44 height 9
click at [34, 44] on p "Inbound" at bounding box center [35, 41] width 44 height 9
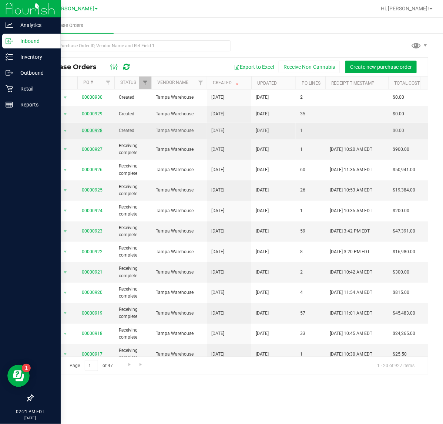
click at [98, 132] on link "00000928" at bounding box center [92, 130] width 21 height 5
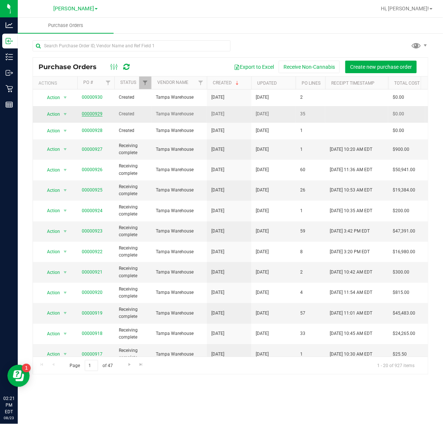
click at [97, 115] on link "00000929" at bounding box center [92, 113] width 21 height 5
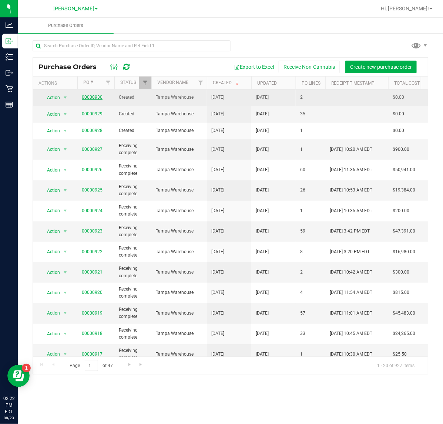
click at [94, 98] on link "00000930" at bounding box center [92, 97] width 21 height 5
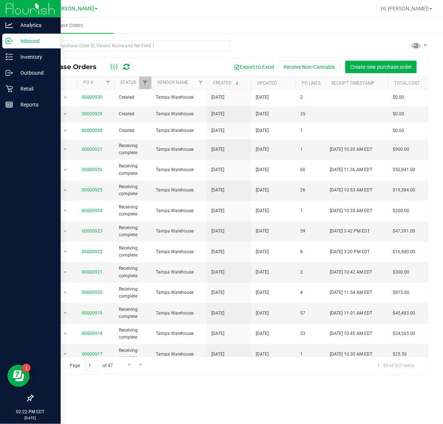
click at [26, 43] on p "Inbound" at bounding box center [35, 41] width 44 height 9
click at [27, 56] on p "Inventory" at bounding box center [35, 57] width 44 height 9
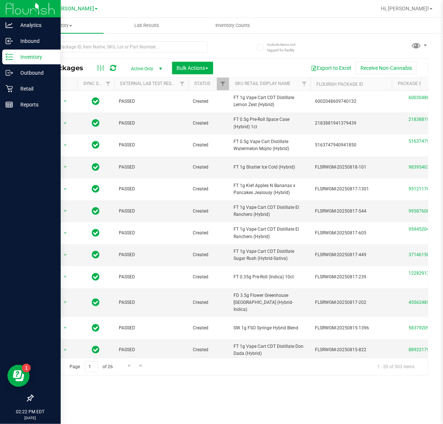
click at [25, 58] on p "Inventory" at bounding box center [35, 57] width 44 height 9
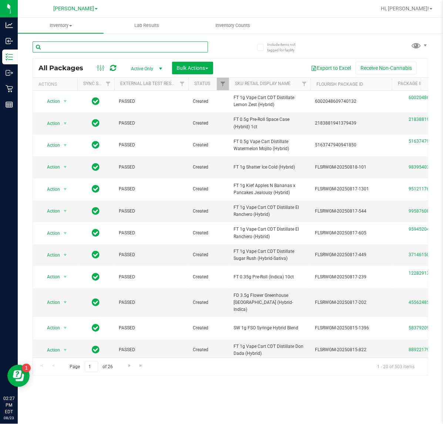
click at [148, 43] on input "text" at bounding box center [120, 46] width 175 height 11
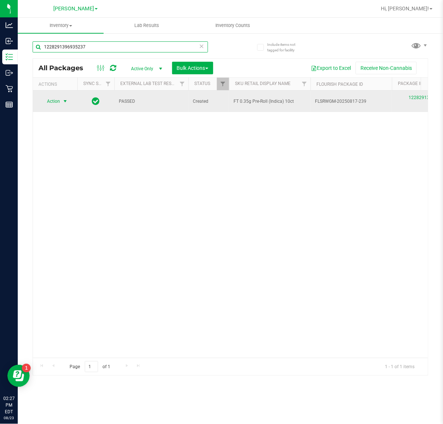
type input "1228291396935237"
click at [63, 104] on span "select" at bounding box center [65, 101] width 6 height 6
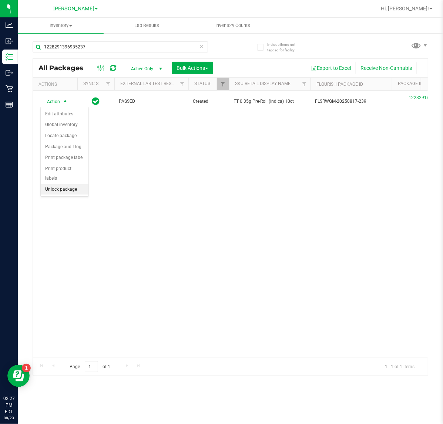
click at [65, 184] on li "Unlock package" at bounding box center [65, 189] width 48 height 11
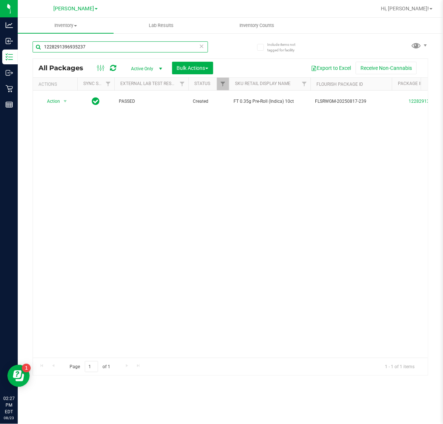
drag, startPoint x: 169, startPoint y: 49, endPoint x: -242, endPoint y: -7, distance: 415.0
click at [0, 0] on html "Analytics Inbound Inventory Outbound Retail Reports 02:27 PM EDT 08/23/2025 08/…" at bounding box center [221, 212] width 443 height 424
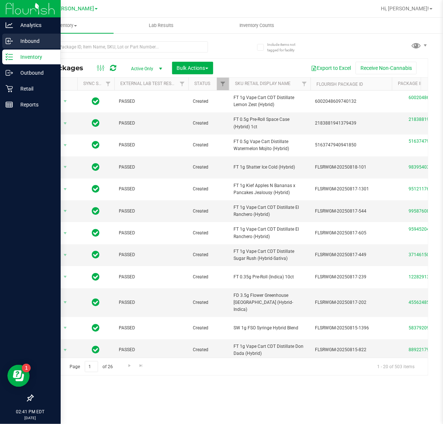
click at [8, 41] on line at bounding box center [9, 41] width 4 height 0
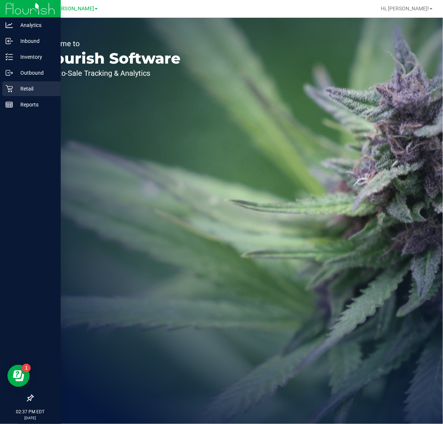
click at [28, 86] on p "Retail" at bounding box center [35, 88] width 44 height 9
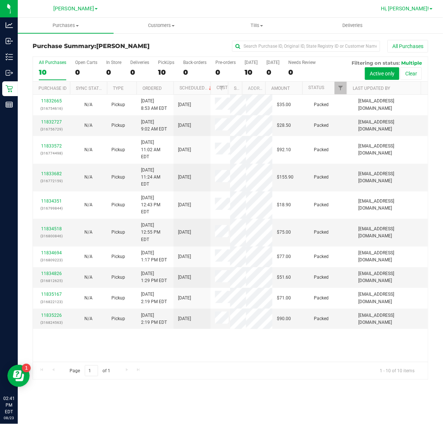
click at [427, 8] on span "Hi, [PERSON_NAME]!" at bounding box center [404, 9] width 48 height 6
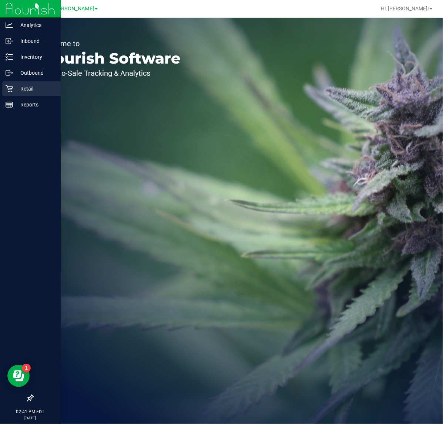
click at [13, 84] on p "Retail" at bounding box center [35, 88] width 44 height 9
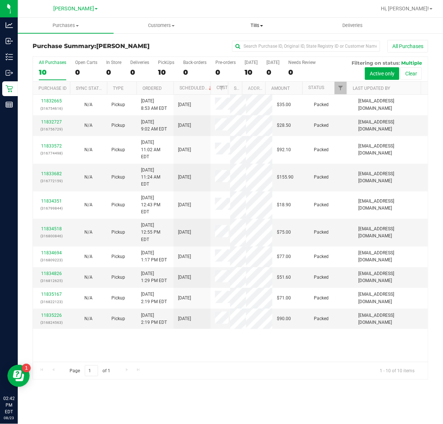
click at [261, 24] on span "Tills" at bounding box center [256, 25] width 95 height 7
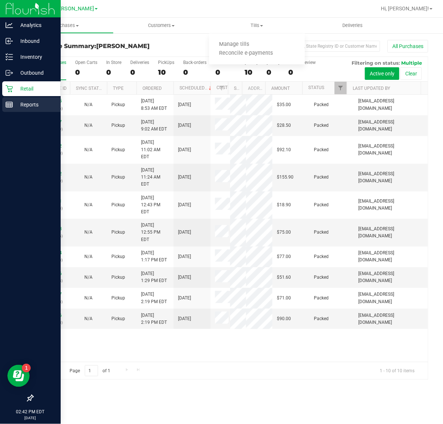
click at [30, 111] on div "Reports" at bounding box center [31, 104] width 58 height 15
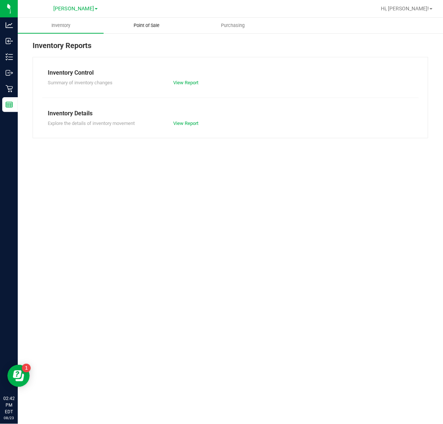
click at [143, 23] on span "Point of Sale" at bounding box center [147, 25] width 46 height 7
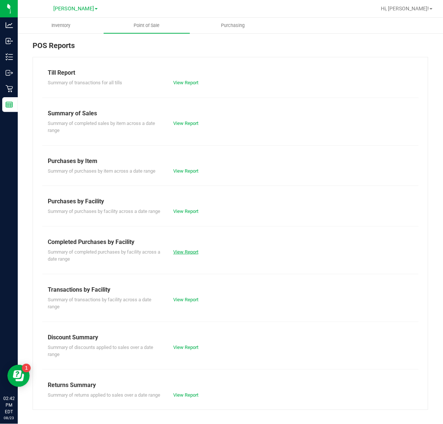
click at [188, 255] on link "View Report" at bounding box center [185, 252] width 25 height 6
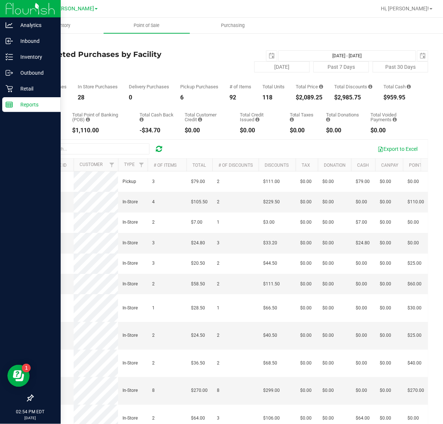
click at [20, 107] on p "Reports" at bounding box center [35, 104] width 44 height 9
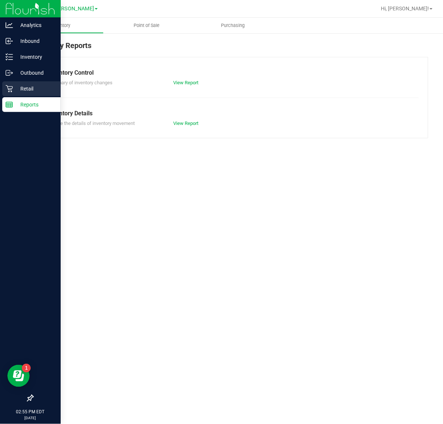
click at [22, 94] on div "Retail" at bounding box center [31, 88] width 58 height 15
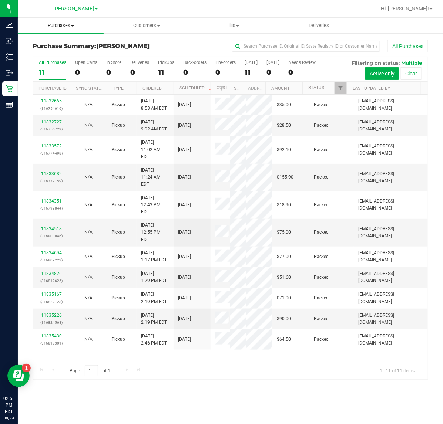
click at [69, 25] on span "Purchases" at bounding box center [61, 25] width 86 height 7
click at [71, 50] on li "Fulfillment" at bounding box center [61, 53] width 86 height 9
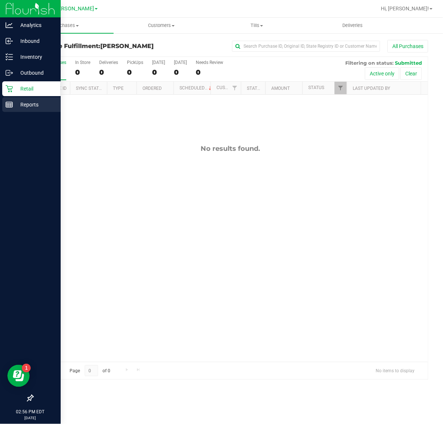
click at [6, 108] on icon at bounding box center [9, 104] width 7 height 7
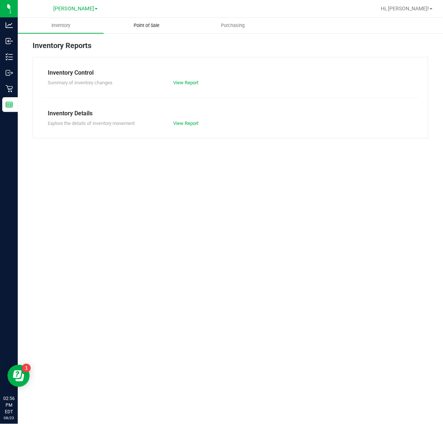
click at [147, 21] on uib-tab-heading "Point of Sale" at bounding box center [146, 25] width 85 height 15
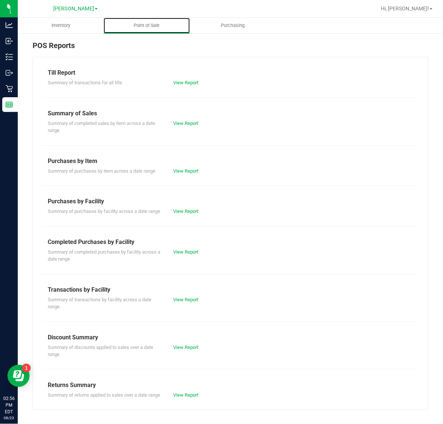
scroll to position [8, 0]
click at [173, 251] on link "View Report" at bounding box center [185, 252] width 25 height 6
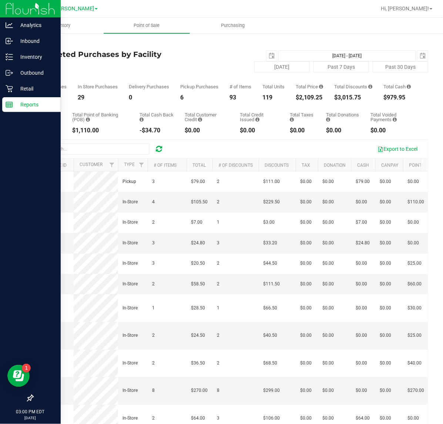
drag, startPoint x: 7, startPoint y: 108, endPoint x: 12, endPoint y: 108, distance: 5.5
click at [7, 108] on icon at bounding box center [9, 104] width 7 height 7
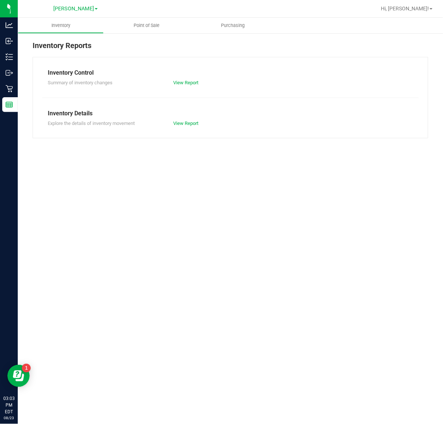
drag, startPoint x: 264, startPoint y: 315, endPoint x: 256, endPoint y: 313, distance: 8.2
click at [261, 313] on div "Inventory Point of Sale Purchasing Inventory Reports Inventory Control Summary …" at bounding box center [230, 221] width 425 height 406
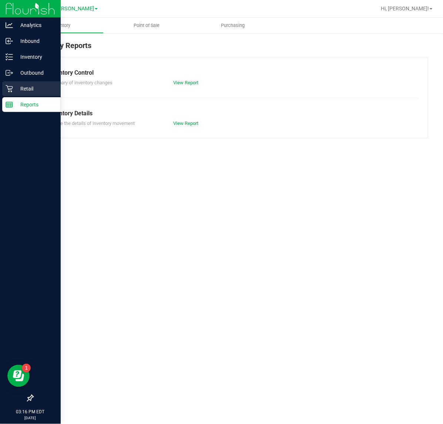
click at [10, 93] on div "Retail" at bounding box center [31, 88] width 58 height 15
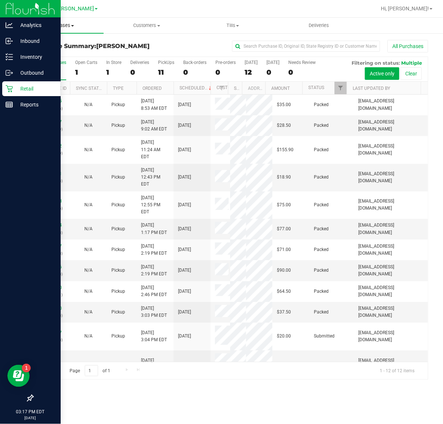
click at [61, 28] on span "Purchases" at bounding box center [61, 25] width 86 height 7
click at [56, 51] on span "Fulfillment" at bounding box center [41, 53] width 46 height 6
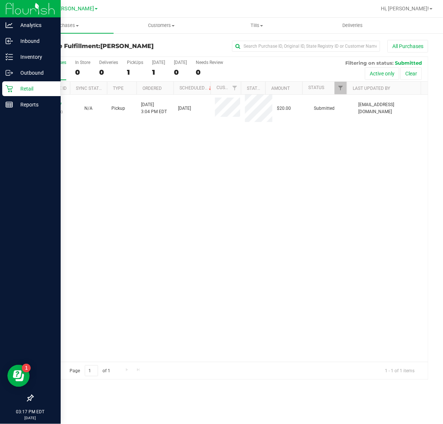
click at [99, 256] on div "11835587 (316835878) N/A Pickup 8/23/2025 3:04 PM EDT 8/23/2025 $20.00 Submitte…" at bounding box center [230, 228] width 394 height 267
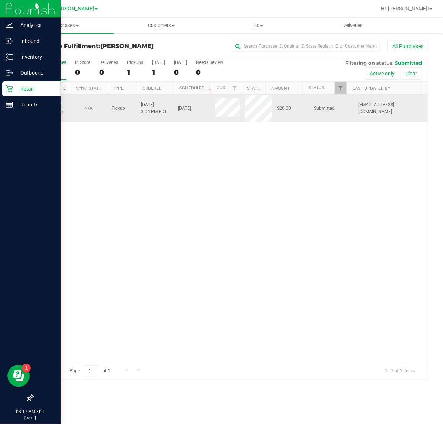
drag, startPoint x: 66, startPoint y: 106, endPoint x: 56, endPoint y: 106, distance: 10.0
click at [57, 106] on td "11835587 (316835878)" at bounding box center [51, 108] width 37 height 27
click at [55, 106] on link "11835587" at bounding box center [51, 104] width 21 height 5
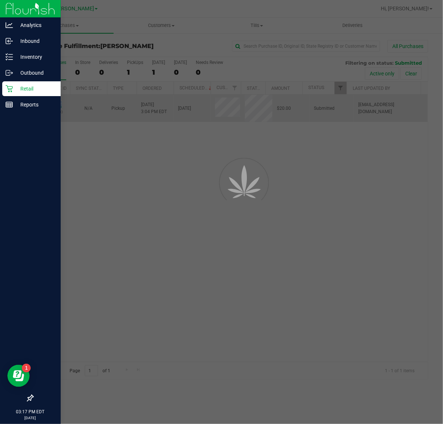
click at [58, 106] on div at bounding box center [221, 212] width 443 height 424
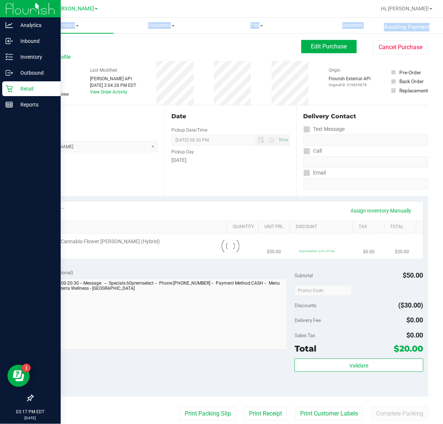
click at [58, 131] on div "Pickup" at bounding box center [95, 127] width 125 height 7
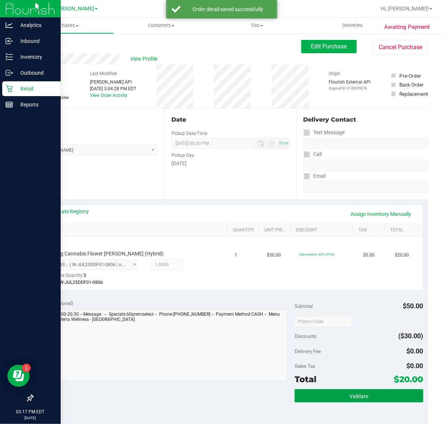
click at [385, 396] on button "Validate" at bounding box center [358, 395] width 128 height 13
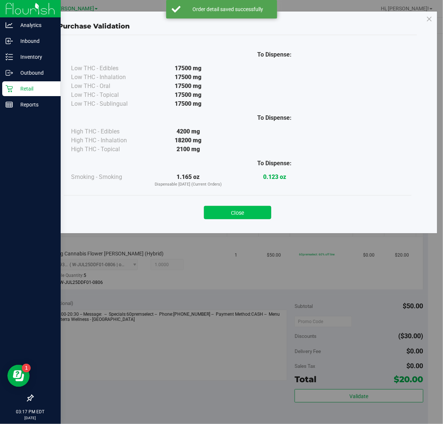
click at [255, 217] on button "Close" at bounding box center [237, 212] width 67 height 13
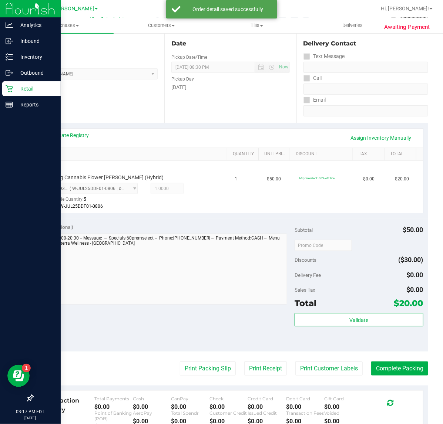
scroll to position [194, 0]
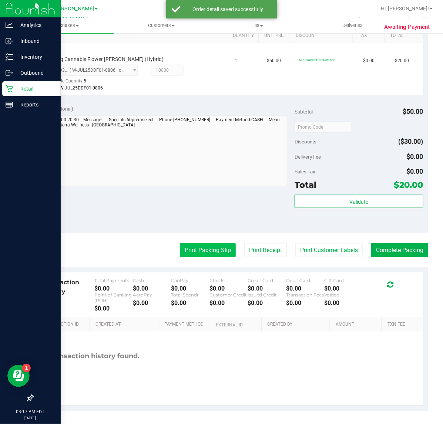
click at [201, 247] on button "Print Packing Slip" at bounding box center [208, 250] width 56 height 14
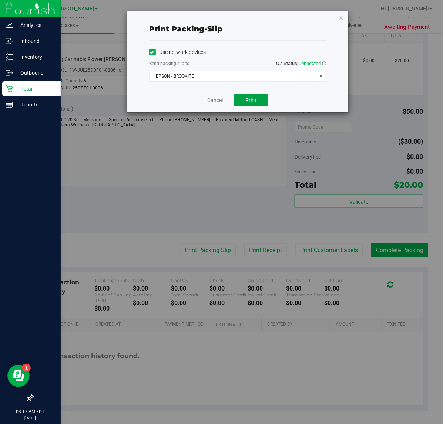
click at [252, 102] on span "Print" at bounding box center [250, 100] width 11 height 6
click at [211, 81] on div "Use network devices Send packing-slip to: QZ Status: Connected EPSON - BROOKITE…" at bounding box center [237, 64] width 177 height 47
click at [210, 81] on span "EPSON - BROOKITE" at bounding box center [232, 76] width 167 height 10
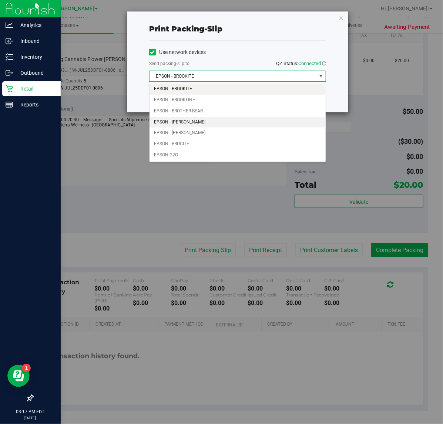
click at [225, 125] on li "EPSON - BRUCE-BANNER" at bounding box center [237, 122] width 176 height 11
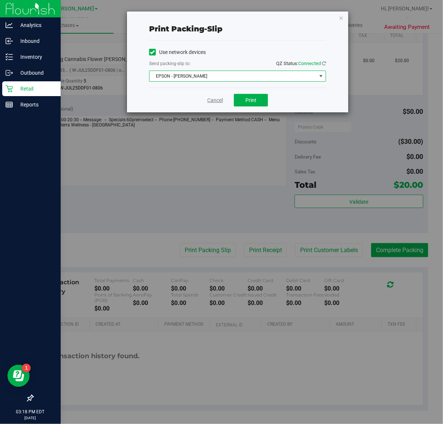
click at [209, 99] on link "Cancel" at bounding box center [215, 100] width 16 height 8
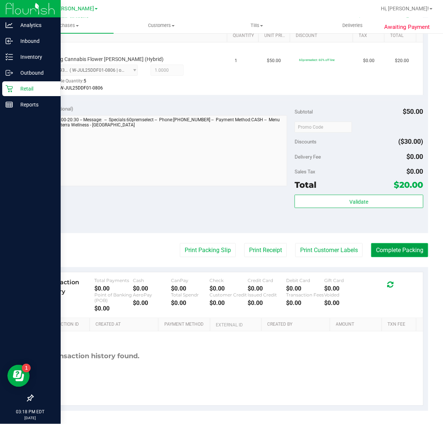
click at [391, 249] on button "Complete Packing" at bounding box center [399, 250] width 57 height 14
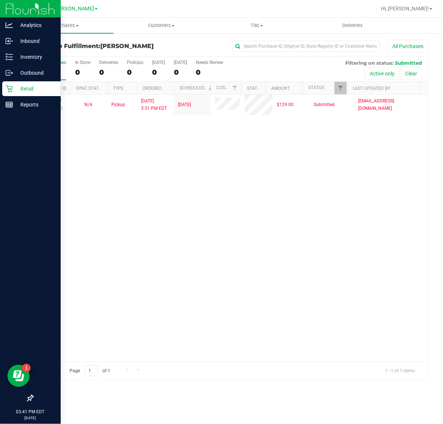
click at [346, 190] on div "11835767 (316841277) N/A Pickup 8/23/2025 3:31 PM EDT 8/23/2025 $129.00 Submitt…" at bounding box center [230, 228] width 394 height 267
click at [119, 213] on div "11835767 (316841277) N/A Pickup 8/23/2025 3:31 PM EDT 8/23/2025 $129.00 Submitt…" at bounding box center [230, 228] width 394 height 267
click at [338, 191] on div "11835767 (316841277) N/A Pickup 8/23/2025 3:31 PM EDT 8/23/2025 $129.00 Submitt…" at bounding box center [230, 228] width 394 height 267
click at [339, 332] on div "11835767 (316841277) N/A Pickup 8/23/2025 3:31 PM EDT 8/23/2025 $129.00 Submitt…" at bounding box center [230, 228] width 394 height 267
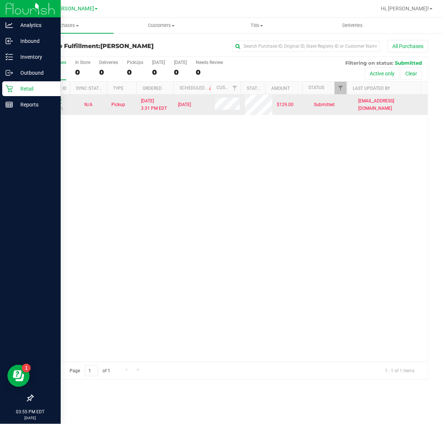
click at [55, 101] on link "11835767" at bounding box center [51, 100] width 21 height 5
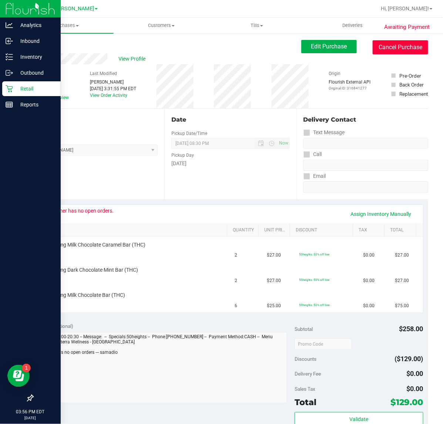
click at [402, 45] on button "Cancel Purchase" at bounding box center [399, 47] width 55 height 14
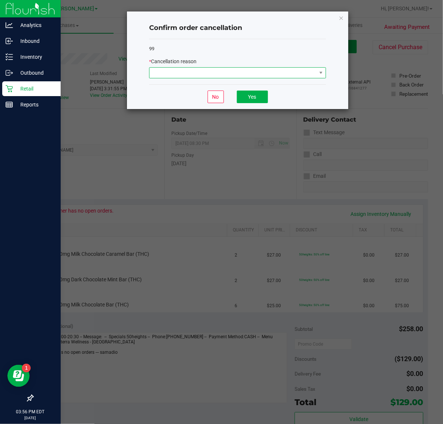
click at [304, 74] on span at bounding box center [232, 73] width 167 height 10
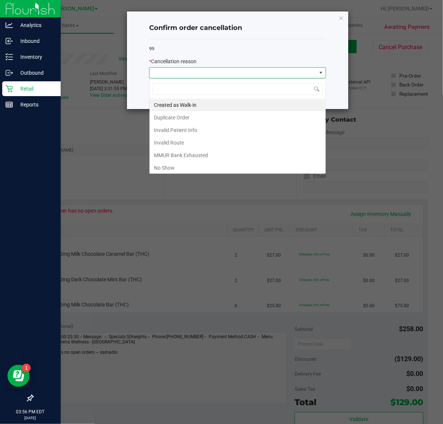
scroll to position [11, 176]
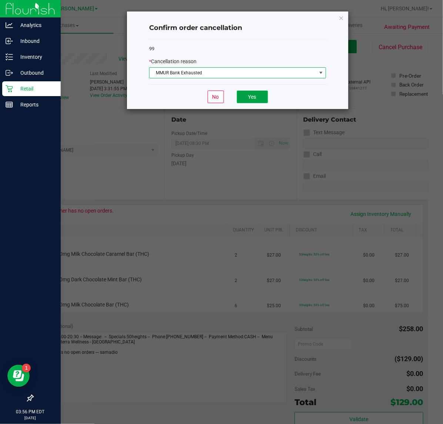
click at [256, 97] on button "Yes" at bounding box center [252, 97] width 31 height 13
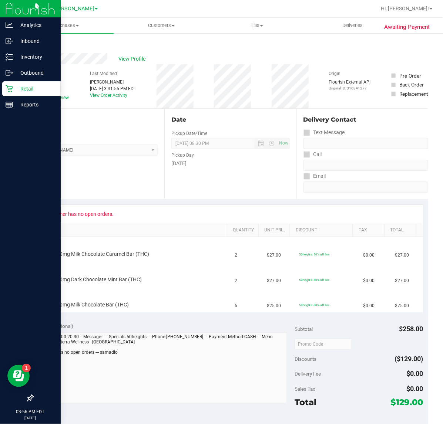
click at [11, 88] on icon at bounding box center [9, 88] width 7 height 7
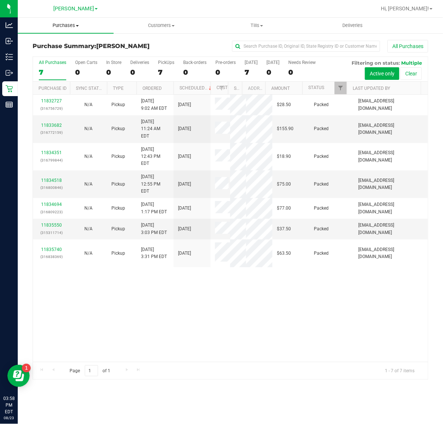
click at [72, 23] on span "Purchases" at bounding box center [66, 25] width 96 height 7
click at [78, 54] on li "Fulfillment" at bounding box center [66, 53] width 96 height 9
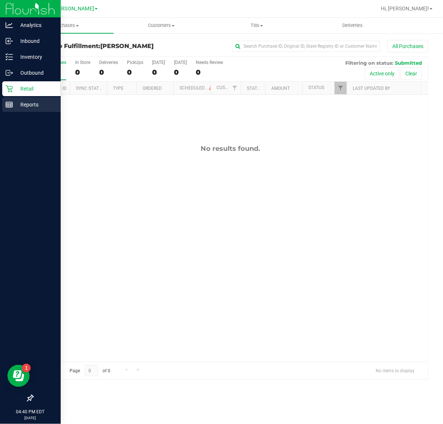
click at [8, 99] on div "Reports" at bounding box center [31, 104] width 58 height 15
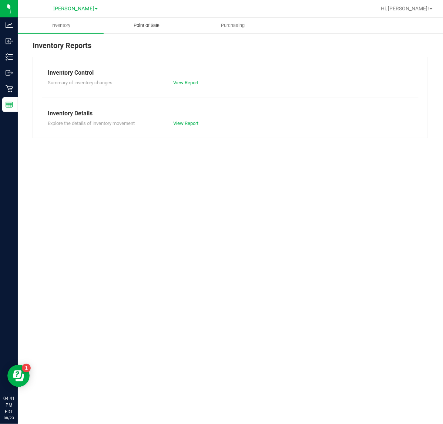
click at [136, 27] on span "Point of Sale" at bounding box center [147, 25] width 46 height 7
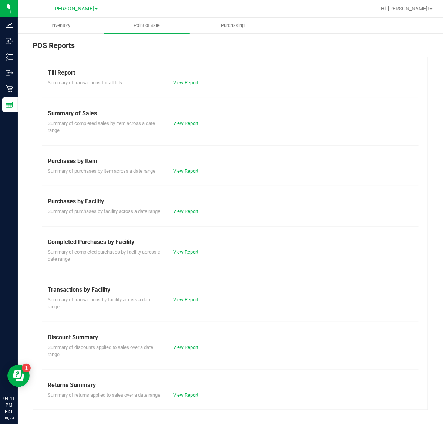
click at [175, 255] on link "View Report" at bounding box center [185, 252] width 25 height 6
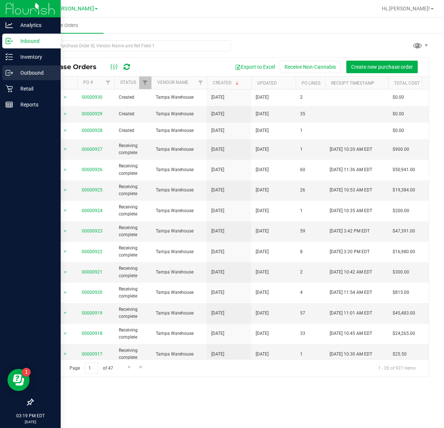
click at [16, 73] on p "Outbound" at bounding box center [35, 72] width 44 height 9
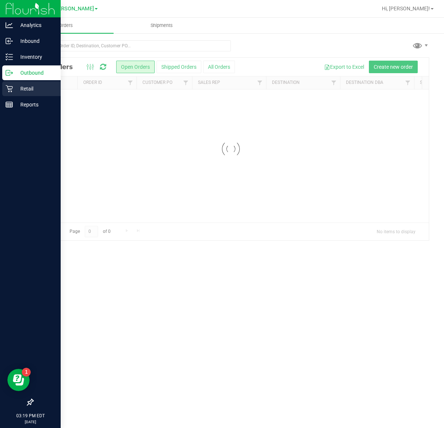
click at [13, 91] on p "Retail" at bounding box center [35, 88] width 44 height 9
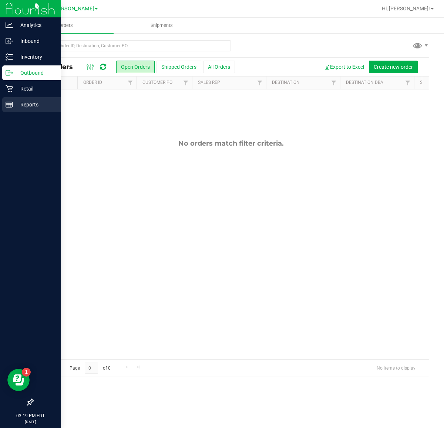
click at [10, 112] on link "Reports" at bounding box center [30, 105] width 61 height 16
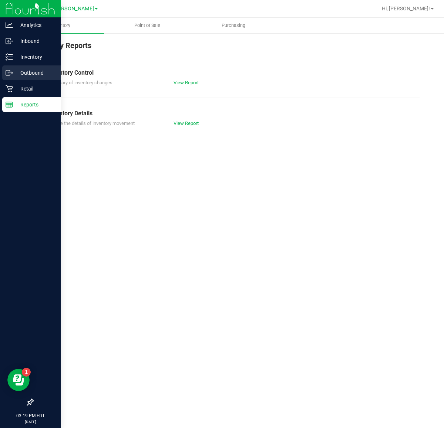
click at [18, 67] on div "Outbound" at bounding box center [31, 72] width 58 height 15
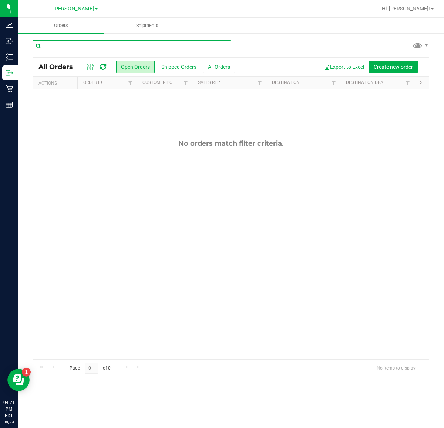
drag, startPoint x: 0, startPoint y: 0, endPoint x: 104, endPoint y: 46, distance: 113.4
click at [104, 46] on input "text" at bounding box center [132, 45] width 198 height 11
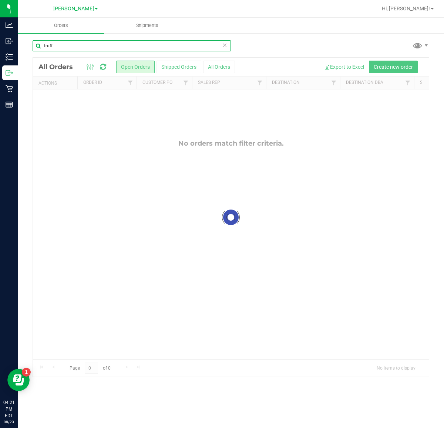
type input "truff"
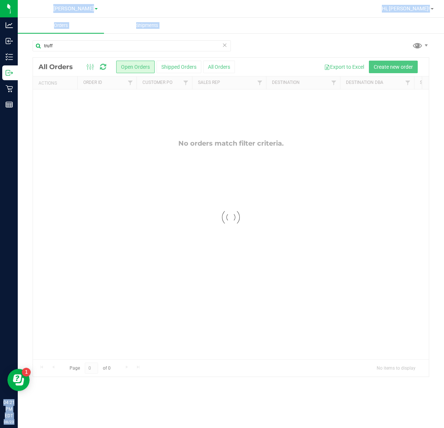
drag, startPoint x: 68, startPoint y: 37, endPoint x: -70, endPoint y: 39, distance: 137.9
click at [0, 39] on html "Analytics Inbound Inventory Outbound Retail Reports 04:21 PM EDT 08/23/2025 08/…" at bounding box center [222, 214] width 444 height 428
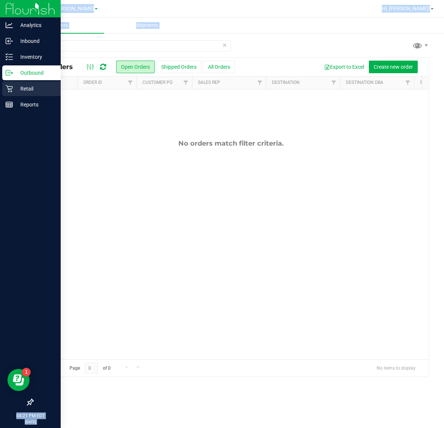
click at [9, 84] on div "Retail" at bounding box center [31, 88] width 58 height 15
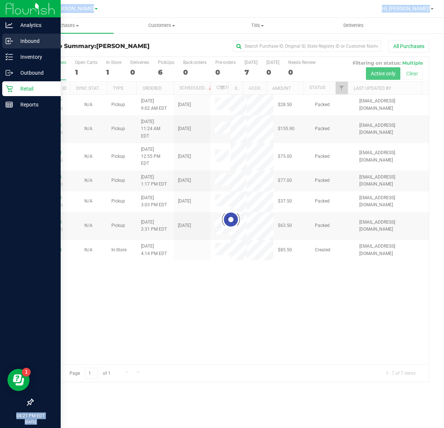
click at [9, 41] on icon at bounding box center [9, 40] width 7 height 7
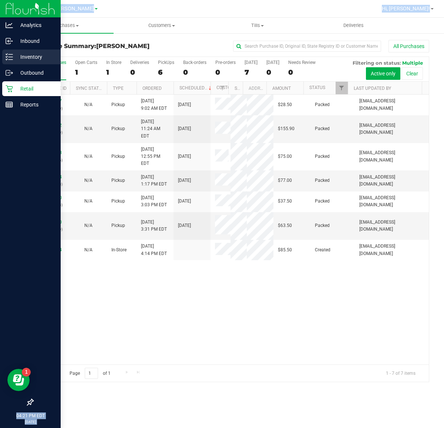
click at [24, 55] on p "Inventory" at bounding box center [35, 57] width 44 height 9
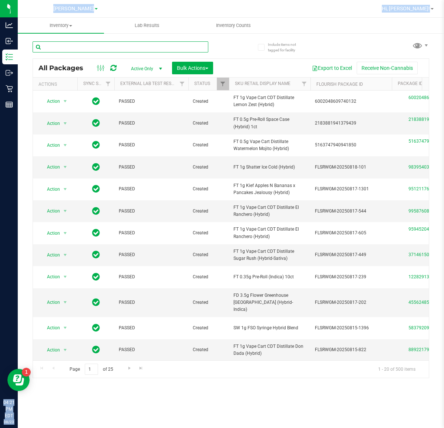
click at [181, 49] on input "text" at bounding box center [121, 46] width 176 height 11
click at [177, 47] on input "text" at bounding box center [121, 46] width 176 height 11
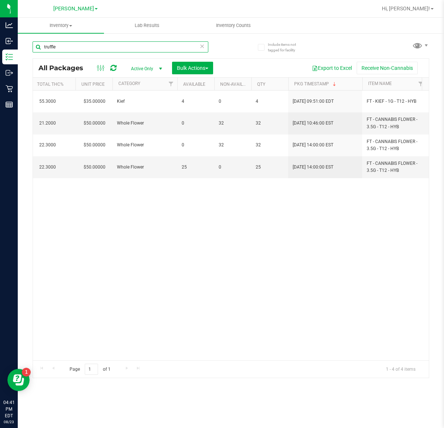
drag, startPoint x: 98, startPoint y: 47, endPoint x: -81, endPoint y: 15, distance: 181.4
click at [0, 15] on html "Analytics Inbound Inventory Outbound Retail Reports 04:41 PM EDT 08/23/2025 08/…" at bounding box center [222, 214] width 444 height 428
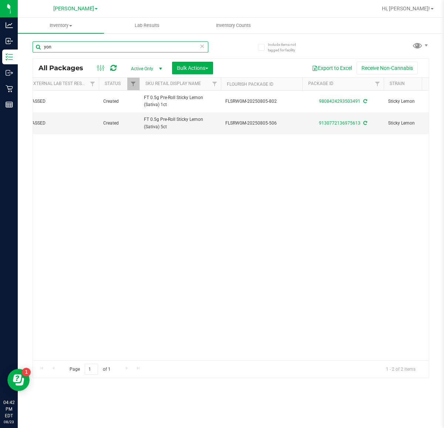
scroll to position [0, 26]
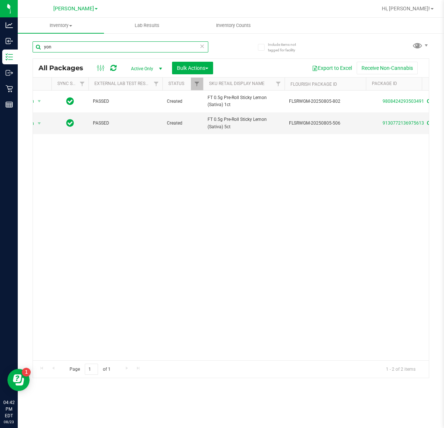
type input "yon"
click at [88, 60] on div "All Packages Active Only Active Only Lab Samples Locked All External Internal B…" at bounding box center [231, 68] width 396 height 18
click at [203, 46] on icon at bounding box center [201, 45] width 5 height 9
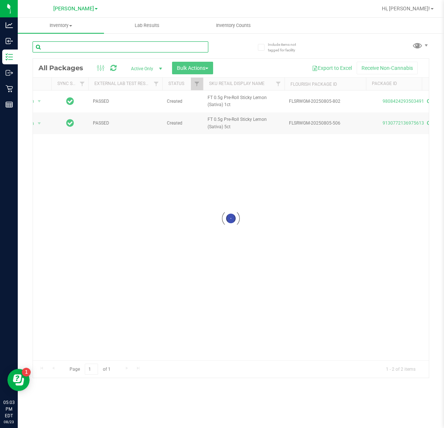
click at [106, 47] on input "text" at bounding box center [121, 46] width 176 height 11
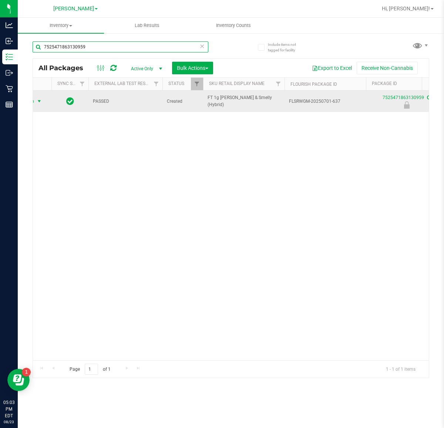
type input "7525471863130959"
click at [34, 103] on td "Action Action Edit attributes Global inventory Locate package Package audit log…" at bounding box center [29, 101] width 44 height 21
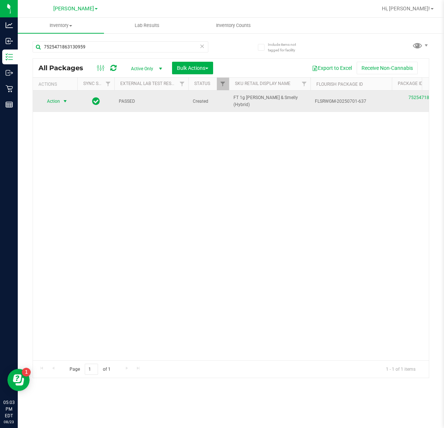
click at [62, 103] on span "select" at bounding box center [65, 101] width 6 height 6
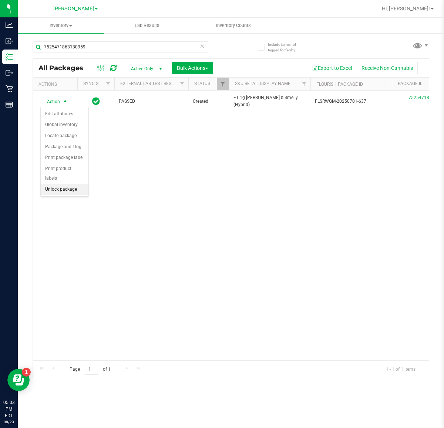
click at [67, 184] on li "Unlock package" at bounding box center [65, 189] width 48 height 11
click at [190, 283] on div "Action Action Adjust qty Create package Edit attributes Global inventory Locate…" at bounding box center [231, 226] width 396 height 270
click at [200, 47] on icon at bounding box center [201, 45] width 5 height 9
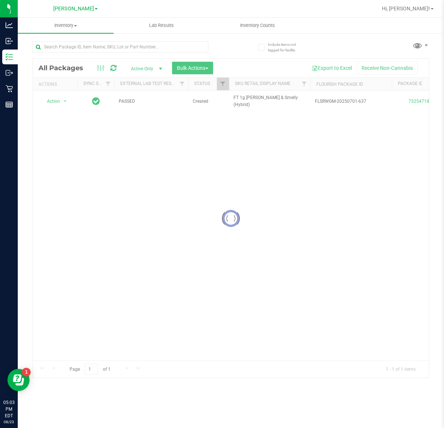
click at [112, 178] on div at bounding box center [231, 218] width 396 height 319
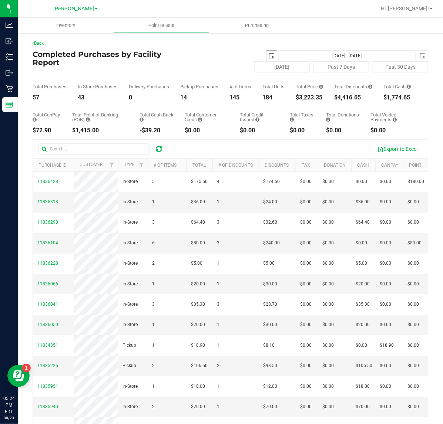
click at [268, 55] on span "select" at bounding box center [271, 56] width 6 height 6
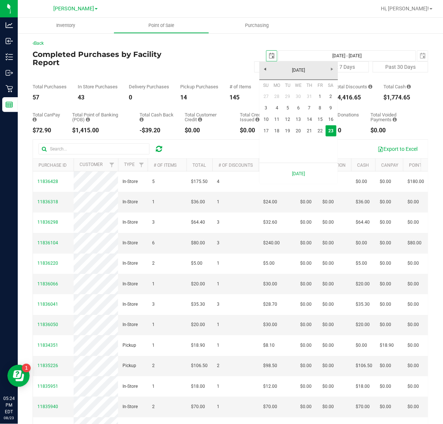
scroll to position [0, 18]
click at [320, 131] on link "22" at bounding box center [319, 130] width 11 height 11
type input "2025-08-22"
type input "Aug 22, 2025 - Aug 23, 2025"
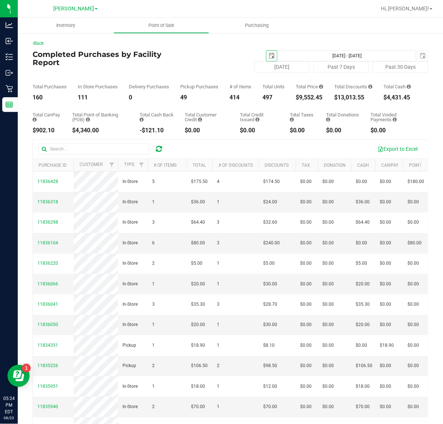
click at [187, 58] on div "2025-08-22 Aug 22, 2025 - Aug 23, 2025 2025-08-23" at bounding box center [296, 55] width 275 height 11
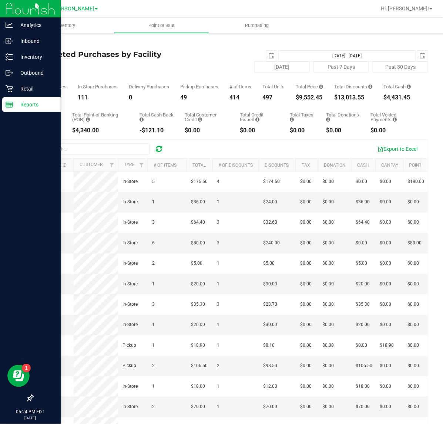
click at [12, 99] on div "Reports" at bounding box center [31, 104] width 58 height 15
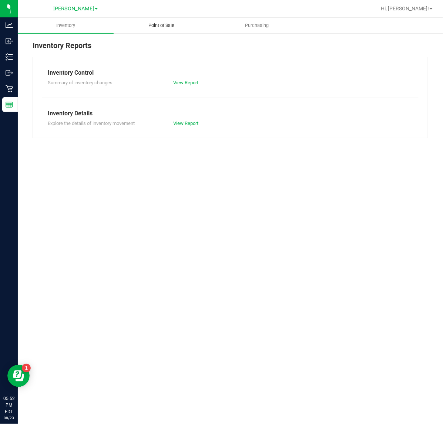
click at [167, 27] on span "Point of Sale" at bounding box center [161, 25] width 46 height 7
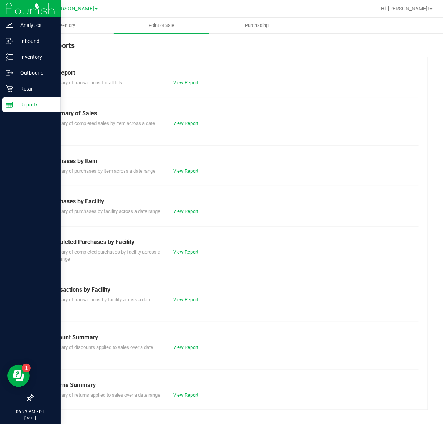
click at [7, 105] on line at bounding box center [9, 105] width 7 height 0
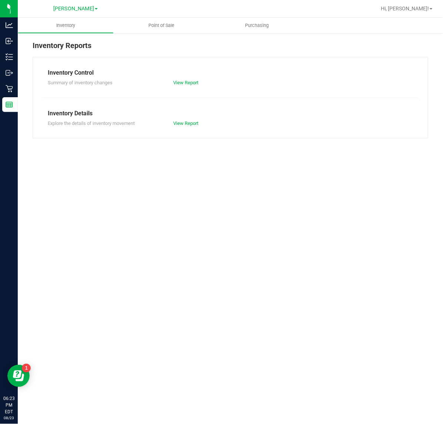
drag, startPoint x: 261, startPoint y: 239, endPoint x: 418, endPoint y: 246, distance: 156.5
click at [261, 239] on div "Inventory Point of Sale Purchasing Inventory Reports Inventory Control Summary …" at bounding box center [230, 221] width 425 height 406
click at [163, 24] on span "Point of Sale" at bounding box center [161, 25] width 46 height 7
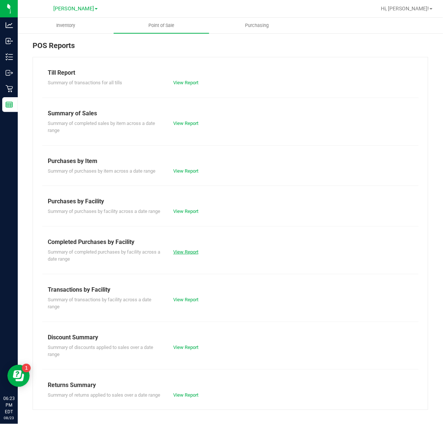
click at [179, 255] on link "View Report" at bounding box center [185, 252] width 25 height 6
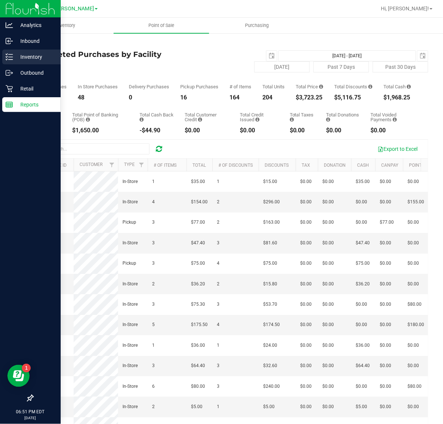
click at [29, 54] on p "Inventory" at bounding box center [35, 57] width 44 height 9
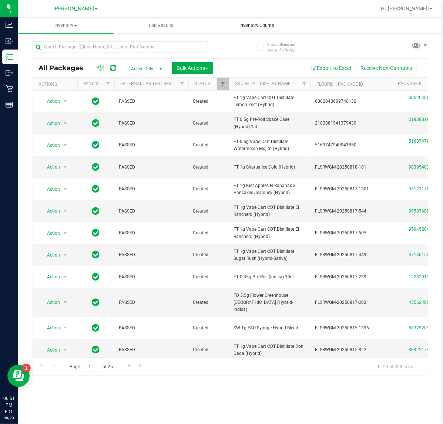
click at [258, 24] on span "Inventory Counts" at bounding box center [256, 25] width 55 height 7
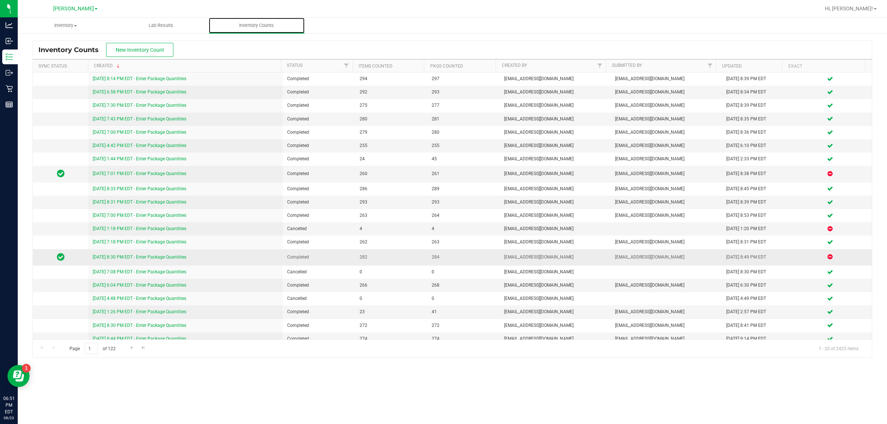
scroll to position [6, 0]
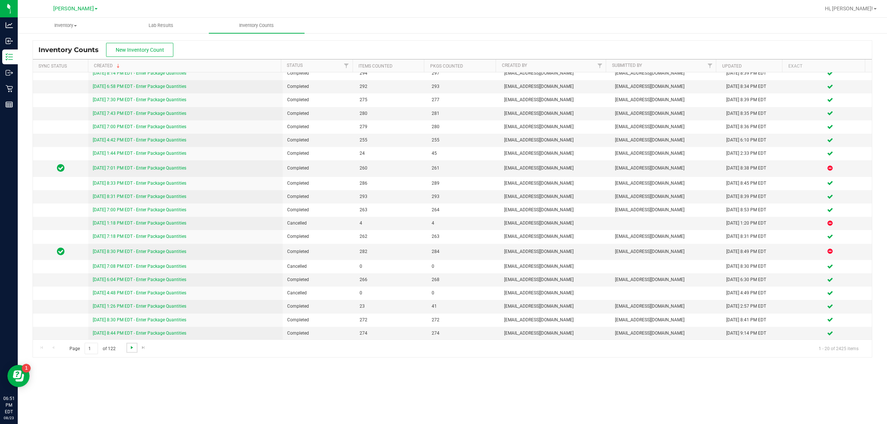
click at [130, 348] on span "Go to the next page" at bounding box center [132, 348] width 6 height 6
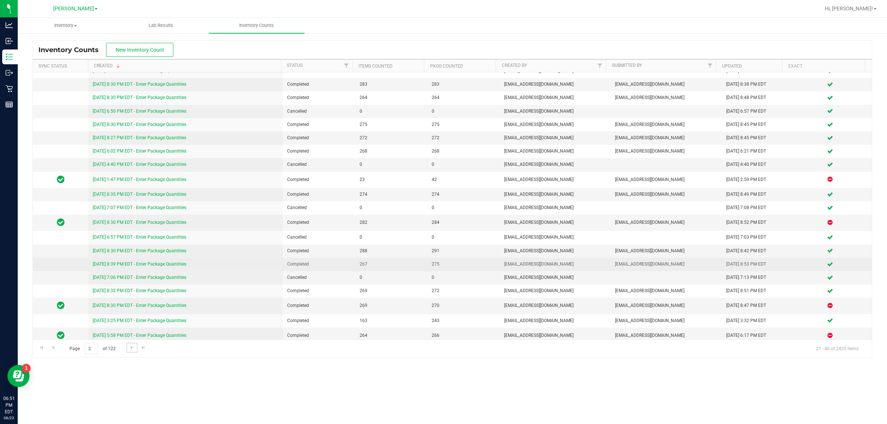
scroll to position [10, 0]
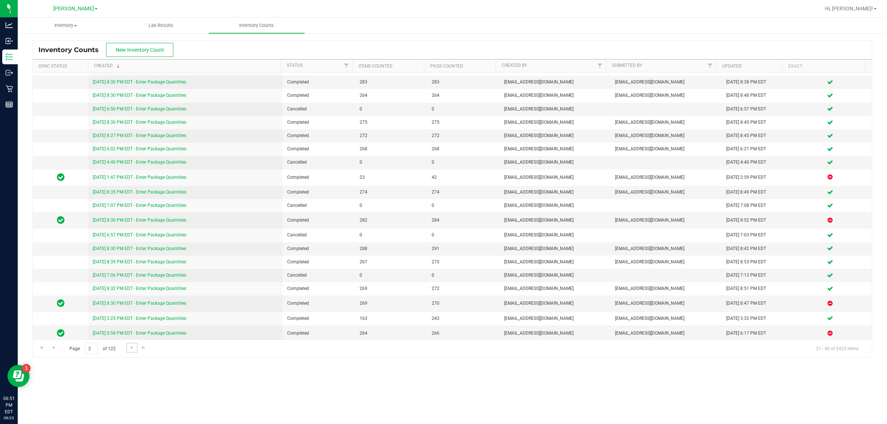
click at [136, 346] on link "Go to the next page" at bounding box center [131, 348] width 11 height 10
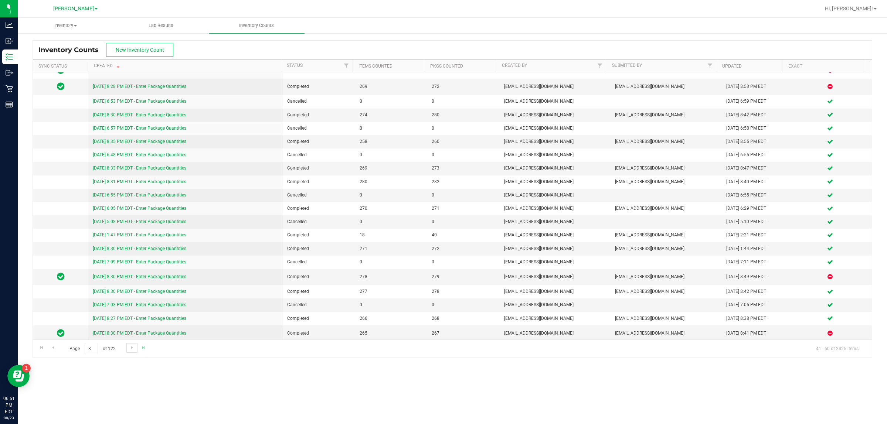
scroll to position [0, 0]
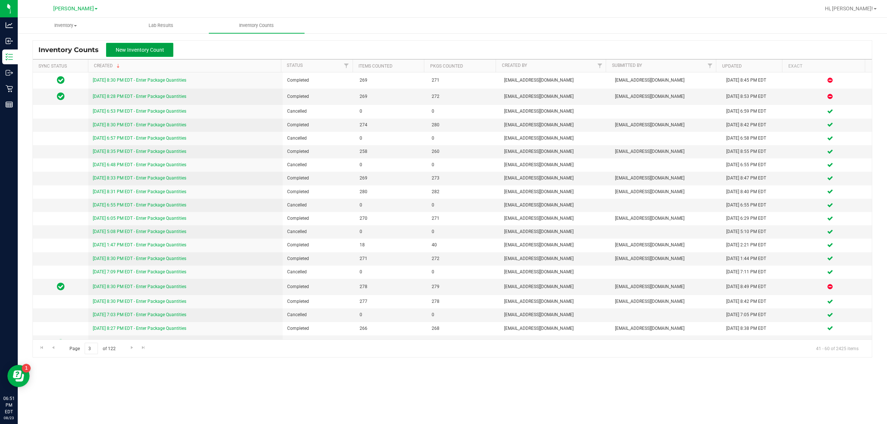
drag, startPoint x: 139, startPoint y: 44, endPoint x: 152, endPoint y: 54, distance: 16.3
click at [140, 43] on button "New Inventory Count" at bounding box center [139, 50] width 67 height 14
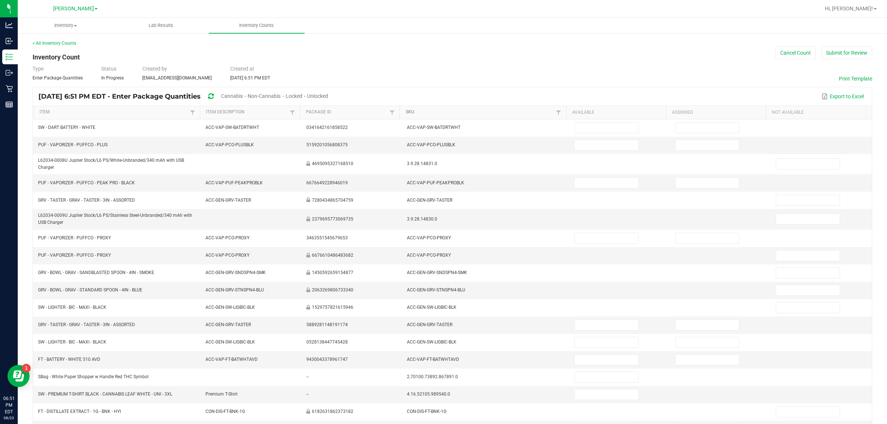
click at [433, 111] on link "SKU" at bounding box center [480, 112] width 149 height 6
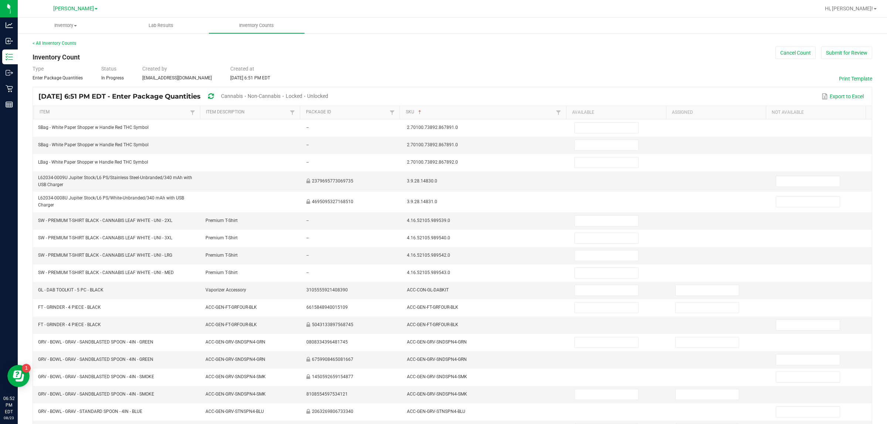
click at [243, 95] on span "Cannabis" at bounding box center [232, 96] width 22 height 6
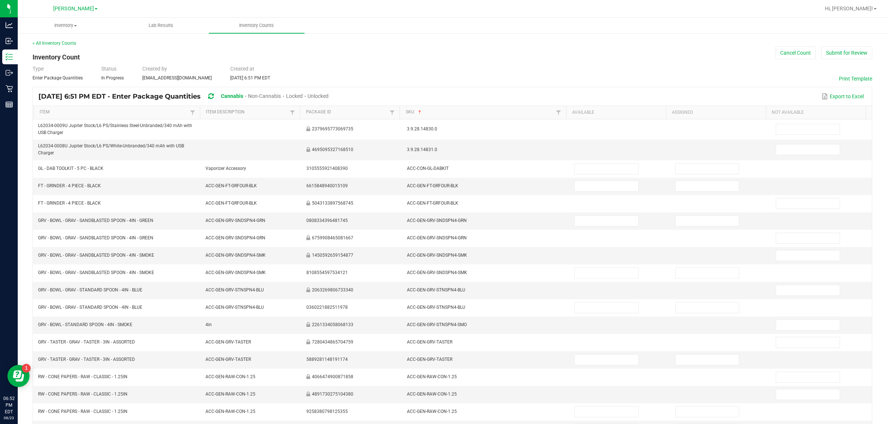
click at [329, 95] on span "Unlocked" at bounding box center [318, 96] width 21 height 6
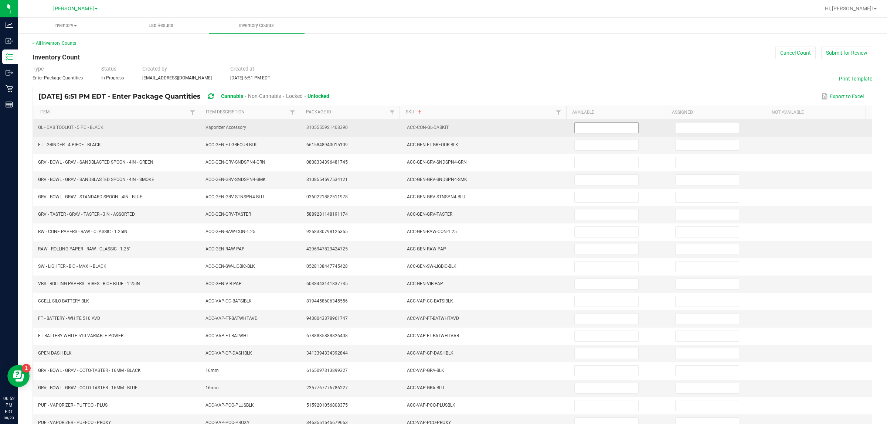
click at [442, 126] on input at bounding box center [607, 128] width 64 height 10
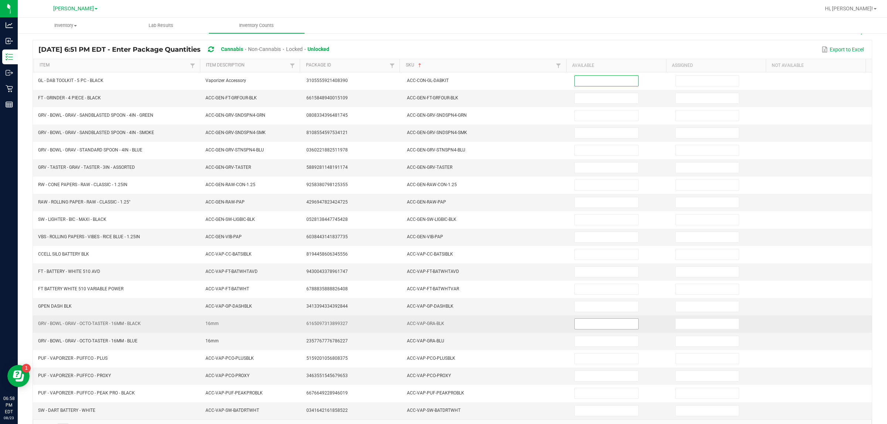
scroll to position [74, 0]
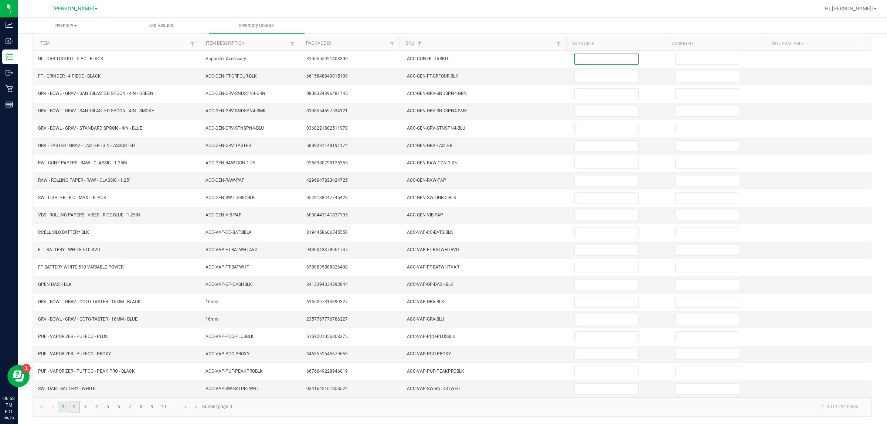
click at [74, 407] on link "2" at bounding box center [74, 407] width 11 height 11
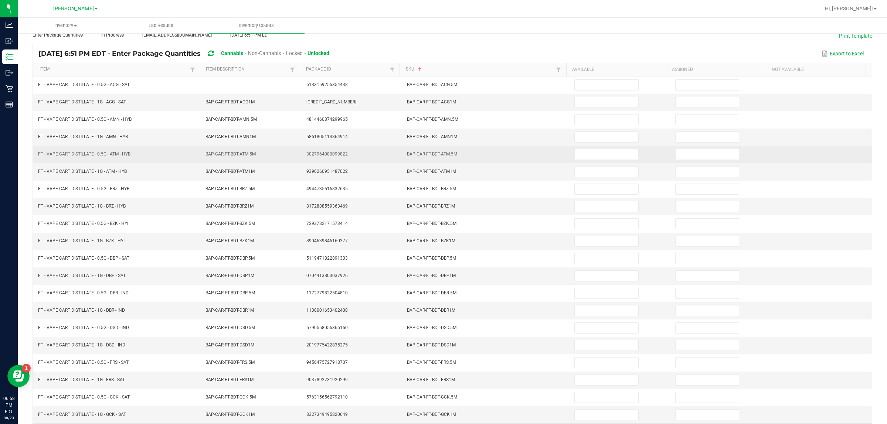
scroll to position [28, 0]
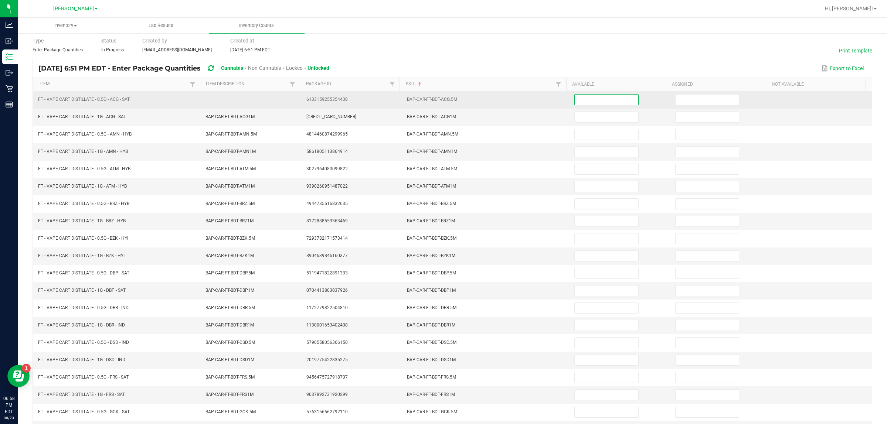
drag, startPoint x: 603, startPoint y: 98, endPoint x: 599, endPoint y: 99, distance: 3.7
click at [442, 98] on input at bounding box center [607, 100] width 64 height 10
click at [442, 96] on input at bounding box center [607, 100] width 64 height 10
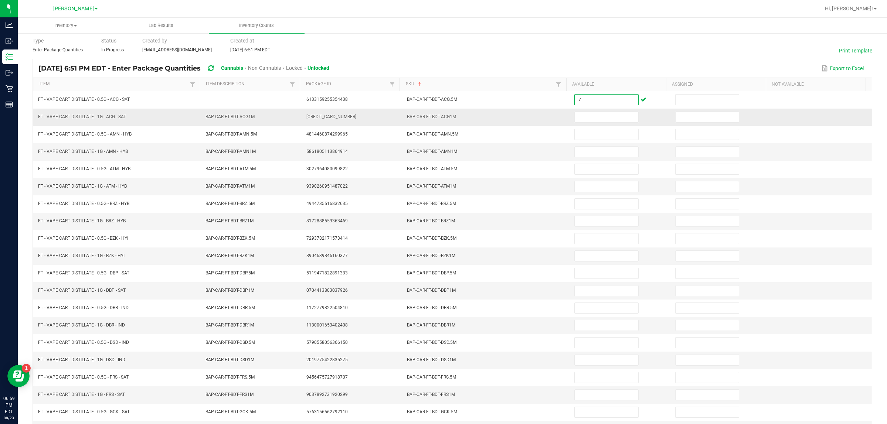
type input "7"
click at [442, 110] on td at bounding box center [620, 117] width 101 height 17
drag, startPoint x: 582, startPoint y: 116, endPoint x: 574, endPoint y: 118, distance: 8.2
click at [442, 116] on input at bounding box center [607, 117] width 64 height 10
type input "2"
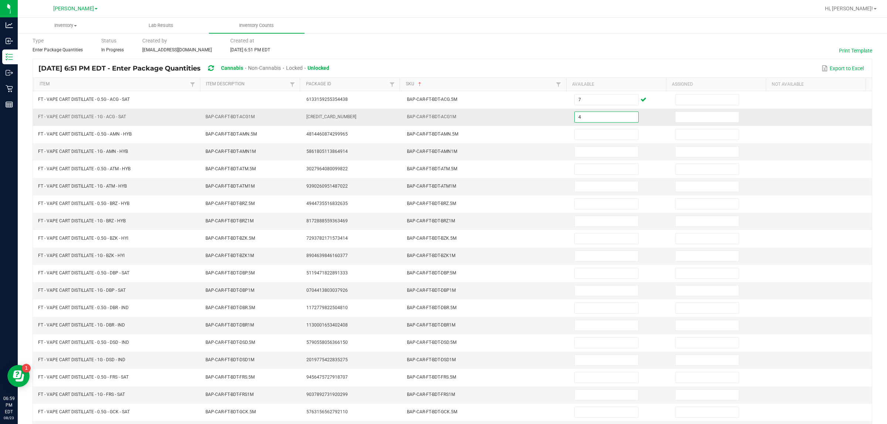
type input "4"
type input "6"
click at [442, 190] on input "3" at bounding box center [607, 187] width 64 height 10
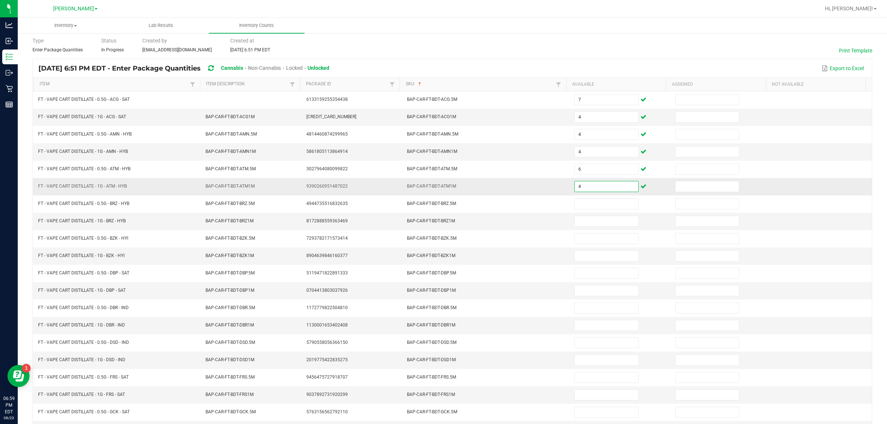
type input "4"
type input "1"
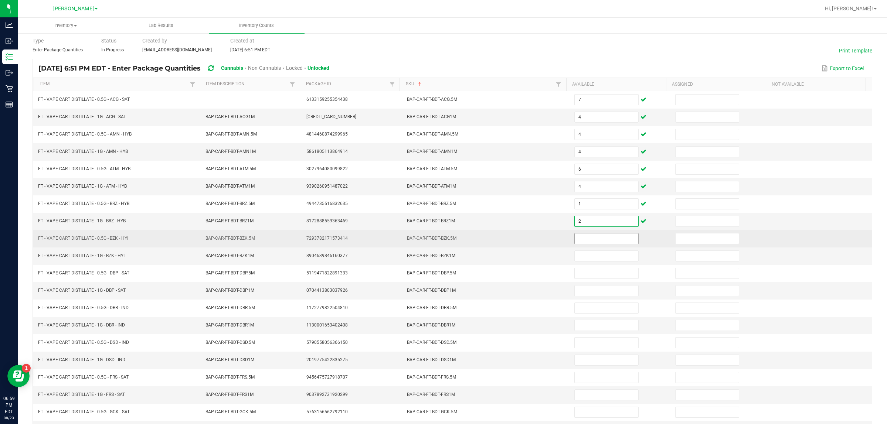
type input "2"
click at [442, 243] on input at bounding box center [607, 239] width 64 height 10
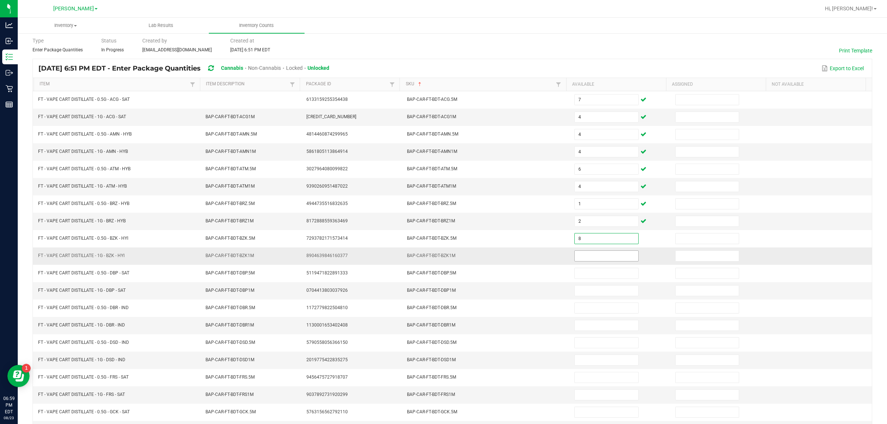
type input "8"
click at [442, 258] on input at bounding box center [607, 256] width 64 height 10
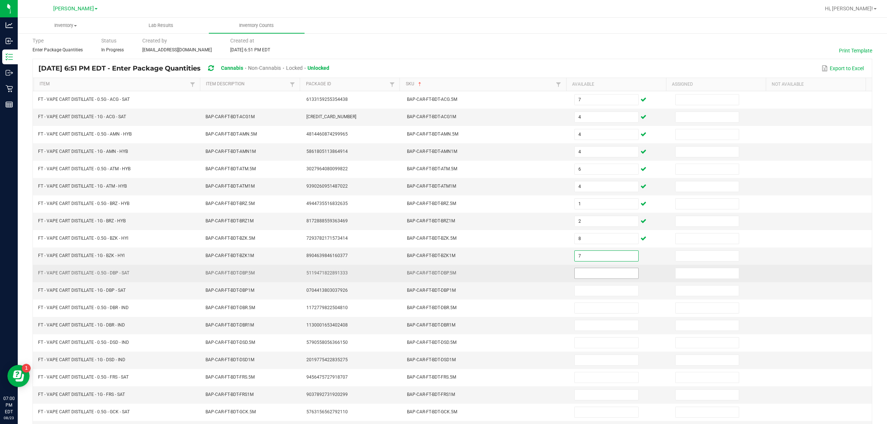
type input "7"
click at [442, 276] on input at bounding box center [607, 273] width 64 height 10
type input "4"
type input "10"
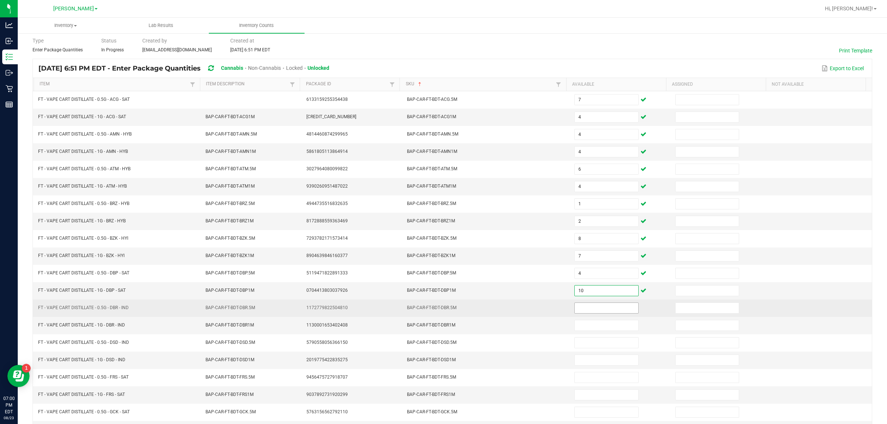
click at [442, 313] on input at bounding box center [607, 308] width 64 height 10
type input "1"
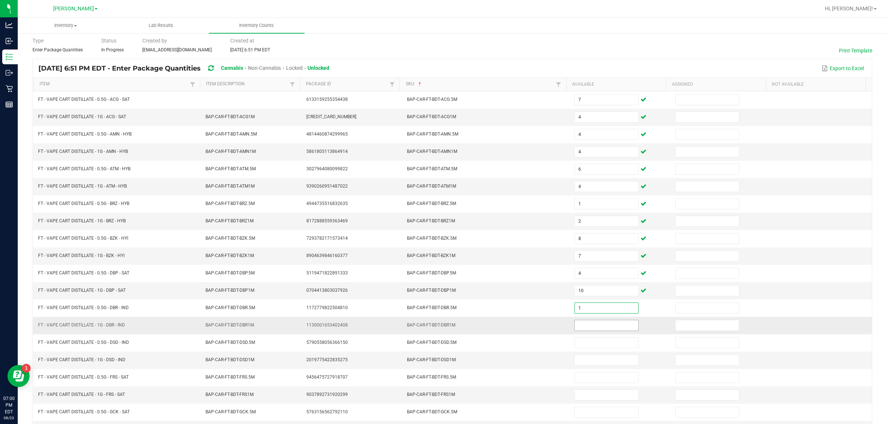
click at [442, 330] on input at bounding box center [607, 326] width 64 height 10
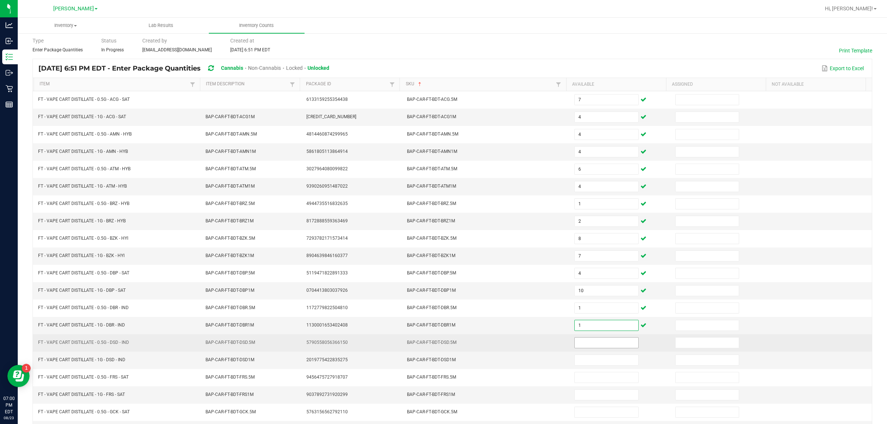
type input "1"
click at [442, 346] on input at bounding box center [607, 343] width 64 height 10
type input "5"
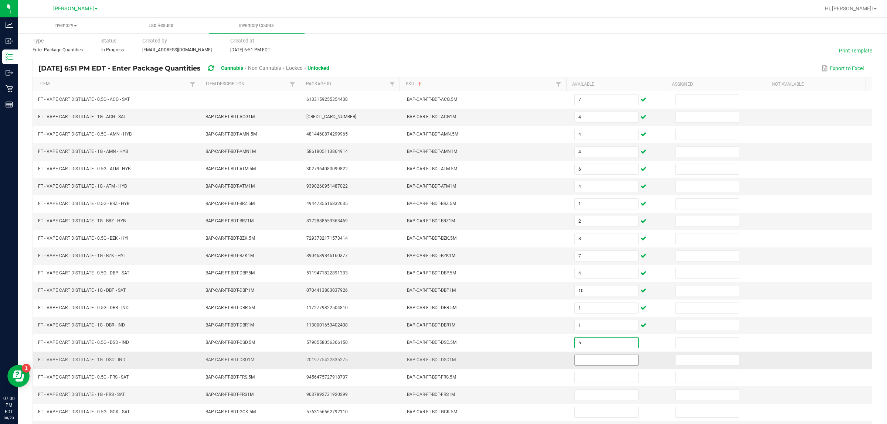
click at [442, 366] on input at bounding box center [607, 360] width 64 height 10
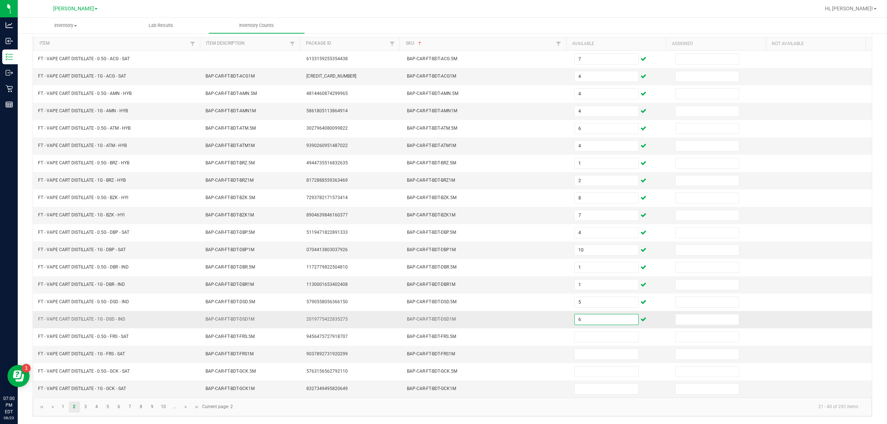
type input "6"
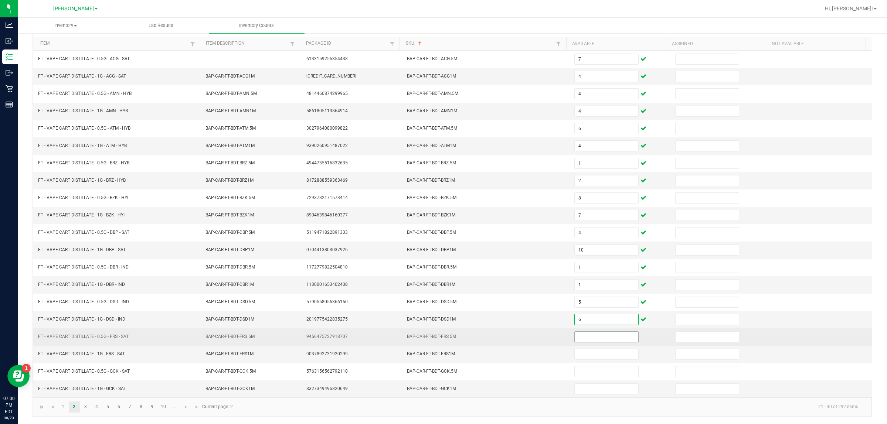
click at [442, 337] on input at bounding box center [607, 337] width 64 height 10
click at [442, 338] on input at bounding box center [607, 337] width 64 height 10
type input "11"
type input "3"
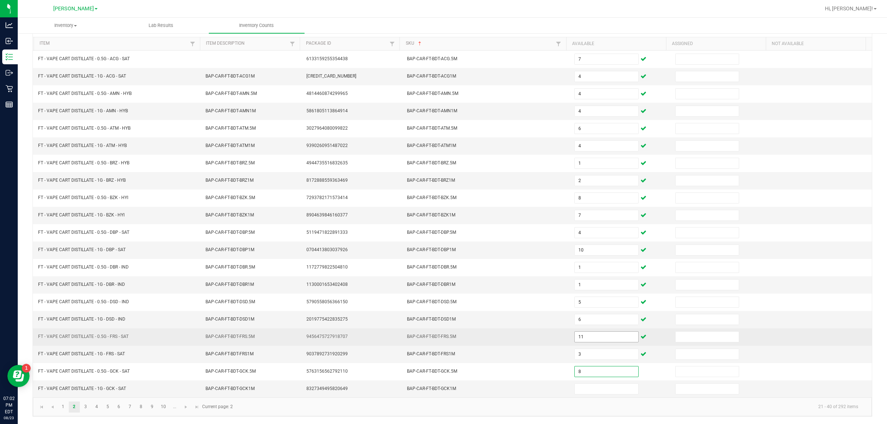
type input "8"
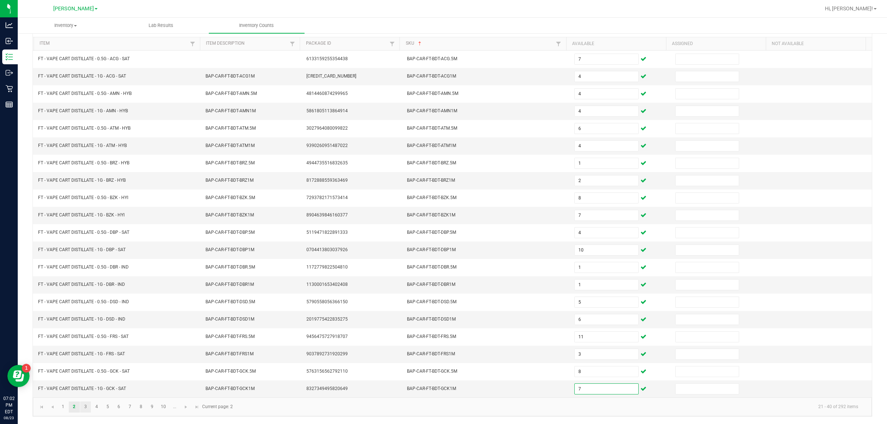
type input "7"
click at [88, 406] on link "3" at bounding box center [85, 407] width 11 height 11
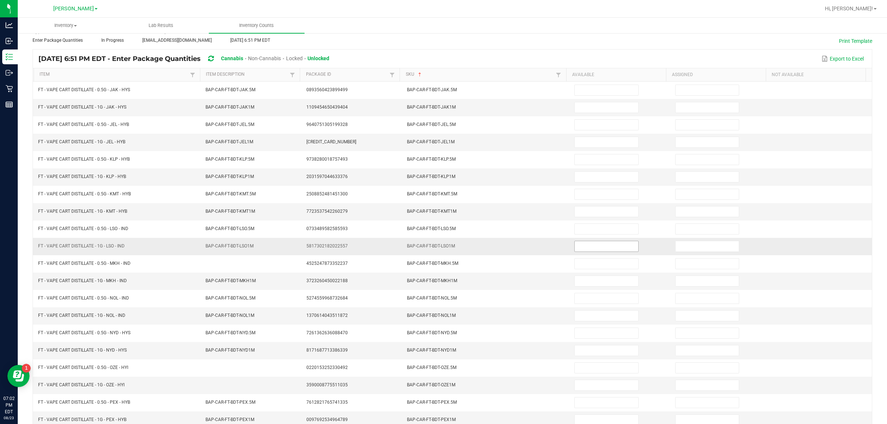
scroll to position [0, 0]
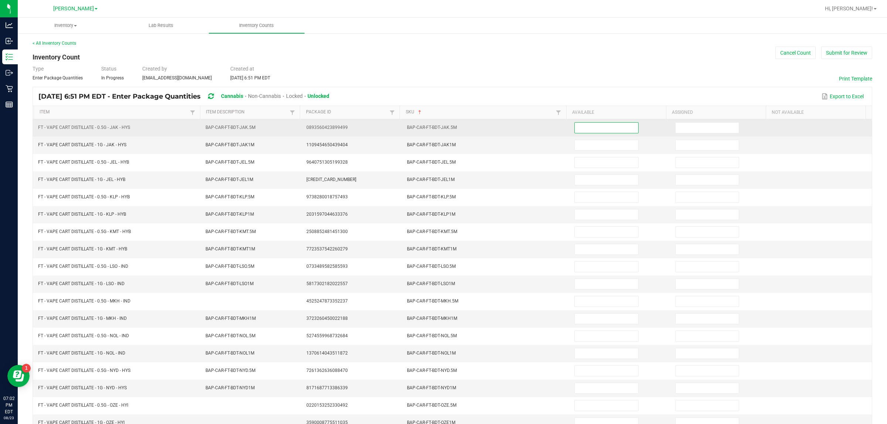
click at [442, 126] on input at bounding box center [607, 128] width 64 height 10
type input "6"
type input "8"
type input "5"
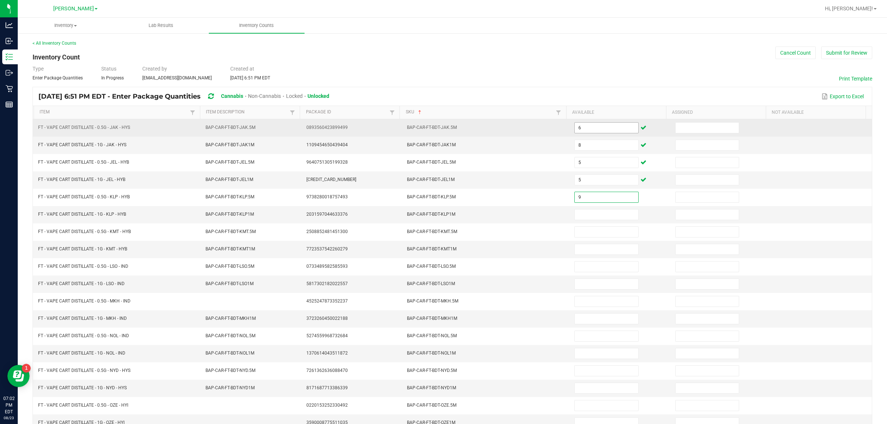
type input "9"
type input "1"
type input "5"
type input "2"
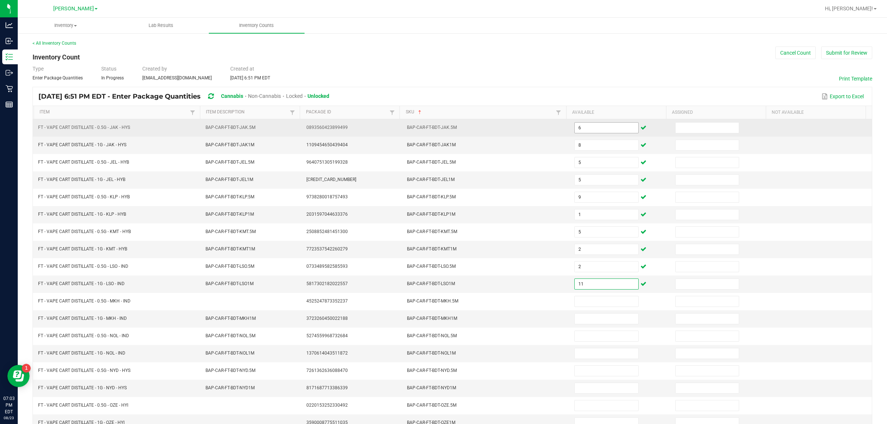
type input "11"
type input "2"
type input "3"
type input "12"
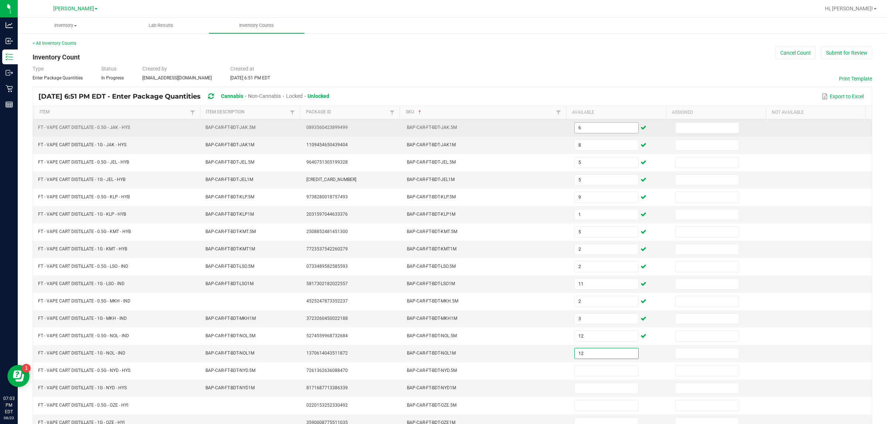
type input "12"
type input "8"
type input "11"
type input "1"
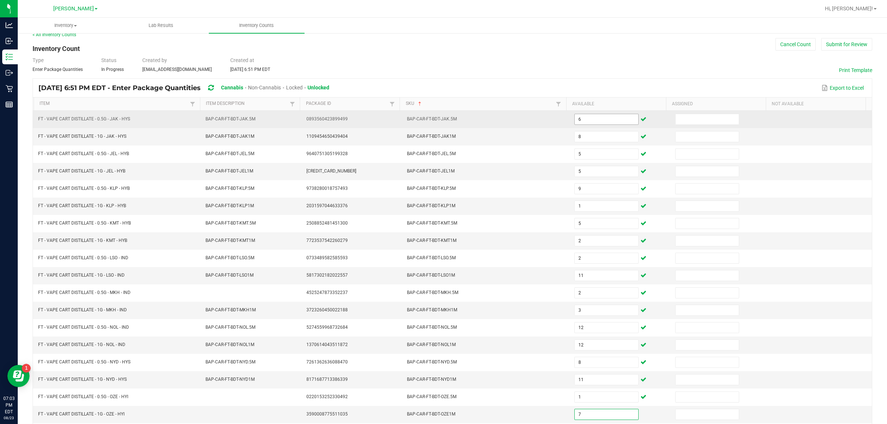
type input "7"
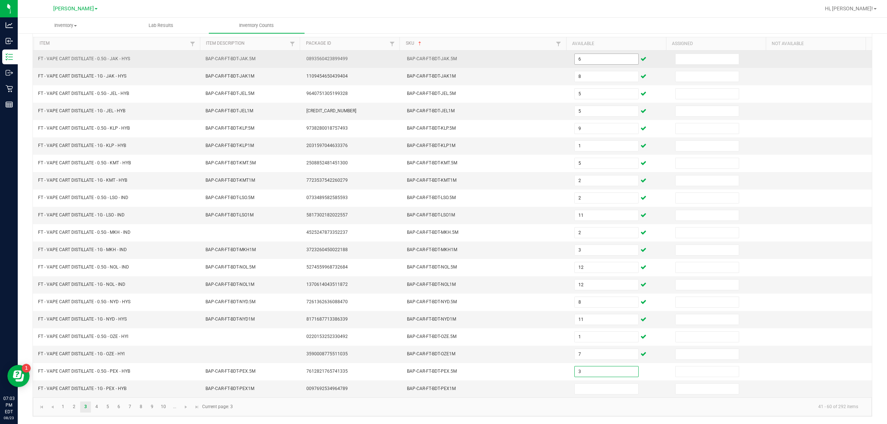
type input "3"
type input "7"
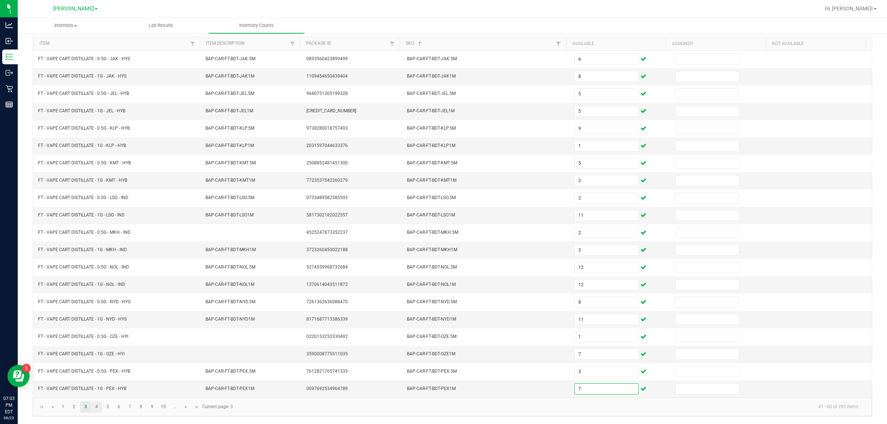
click at [97, 407] on link "4" at bounding box center [96, 407] width 11 height 11
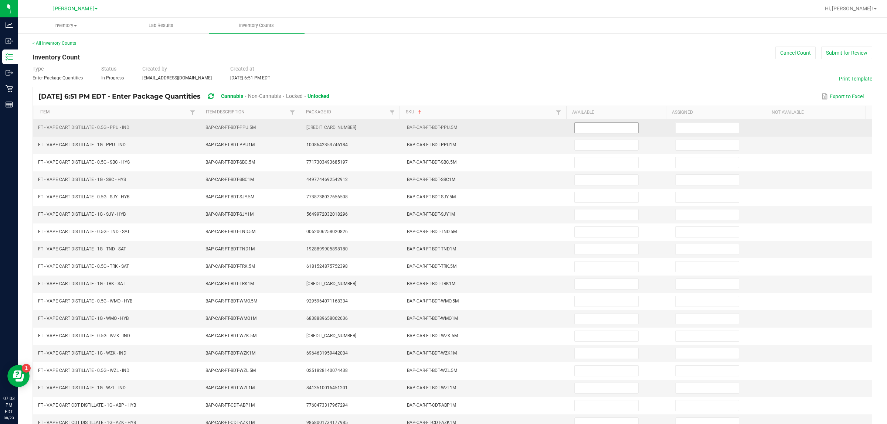
click at [442, 129] on input at bounding box center [607, 128] width 64 height 10
type input "10"
type input "11"
type input "5"
type input "10"
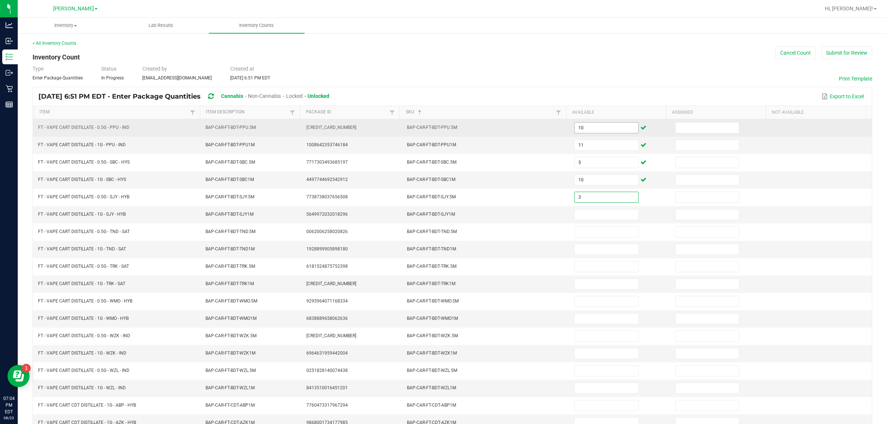
type input "3"
type input "5"
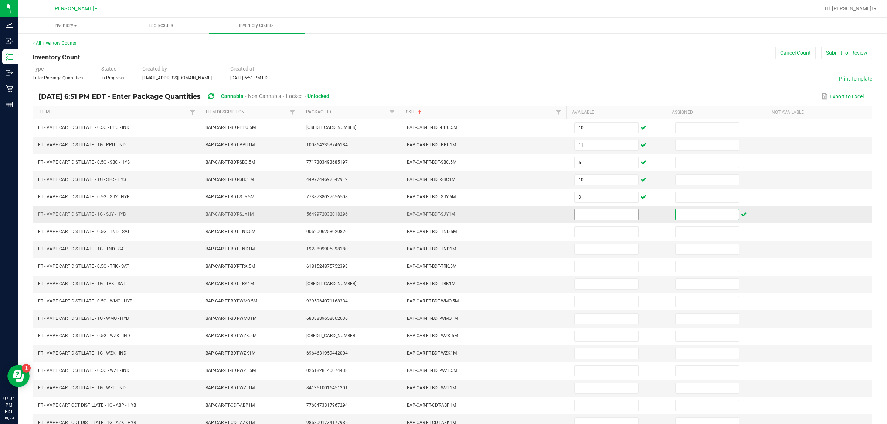
click at [442, 216] on input at bounding box center [607, 215] width 64 height 10
type input "5"
type input "9"
type input "4"
type input "3"
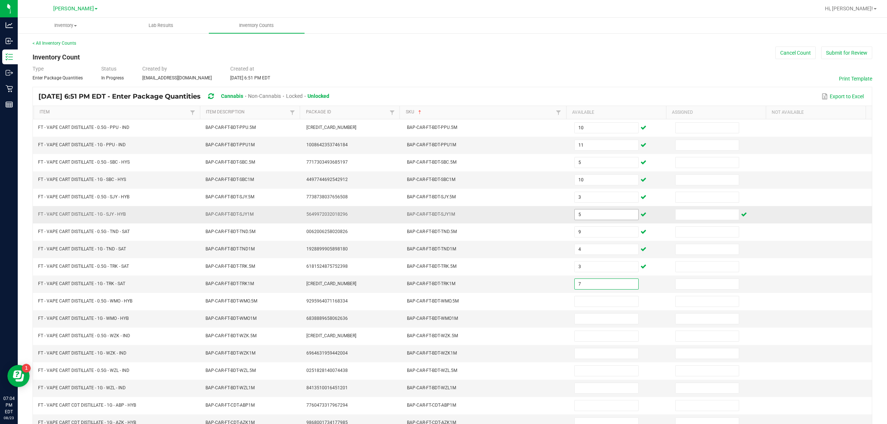
type input "7"
type input "3"
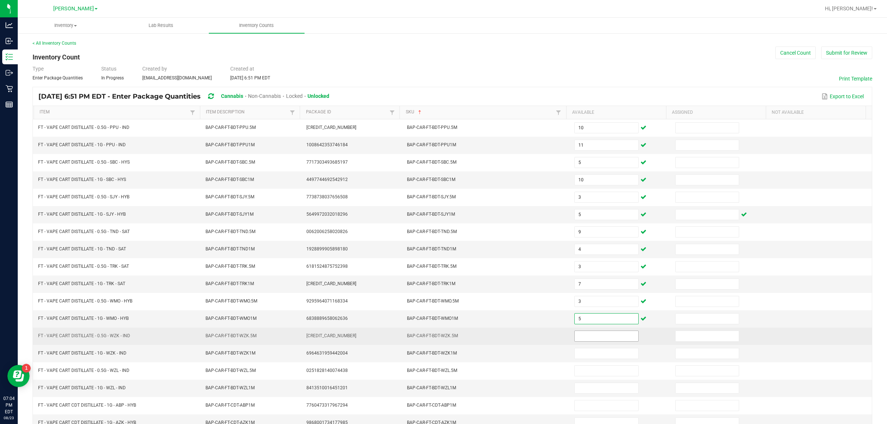
type input "5"
click at [442, 341] on input at bounding box center [607, 336] width 64 height 10
type input "5"
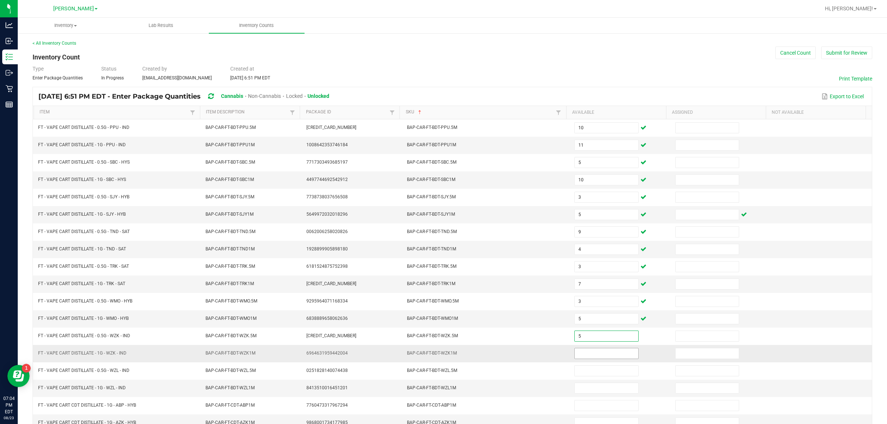
click at [442, 356] on input at bounding box center [607, 354] width 64 height 10
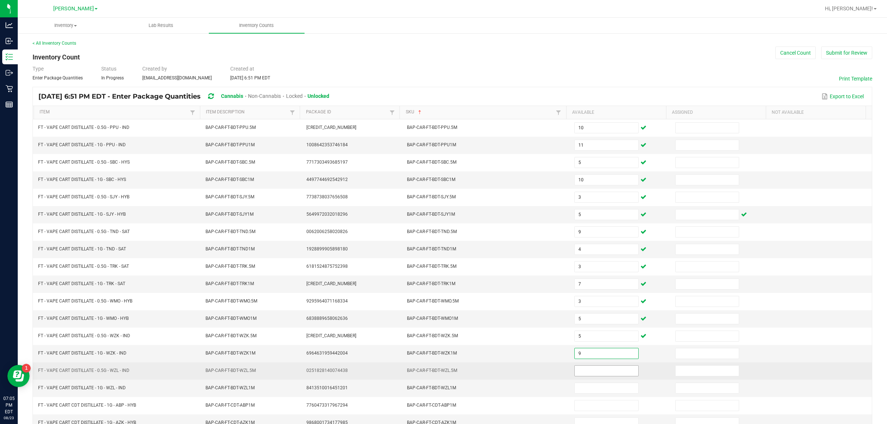
type input "9"
click at [442, 375] on input at bounding box center [607, 371] width 64 height 10
type input "6"
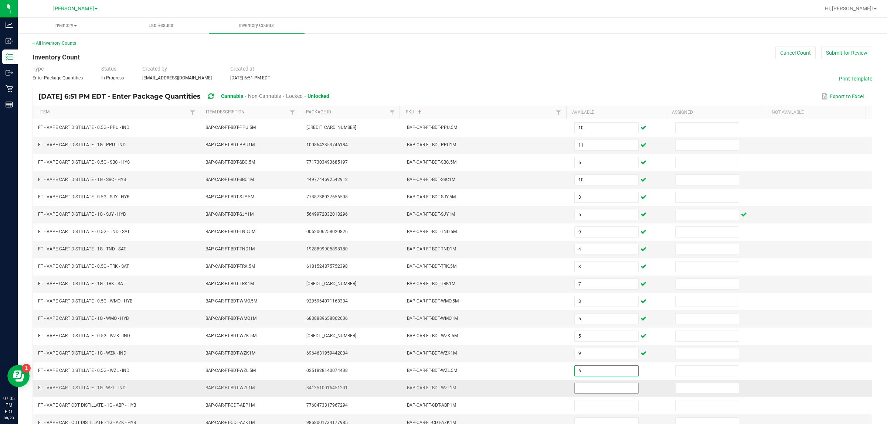
click at [442, 393] on input at bounding box center [607, 388] width 64 height 10
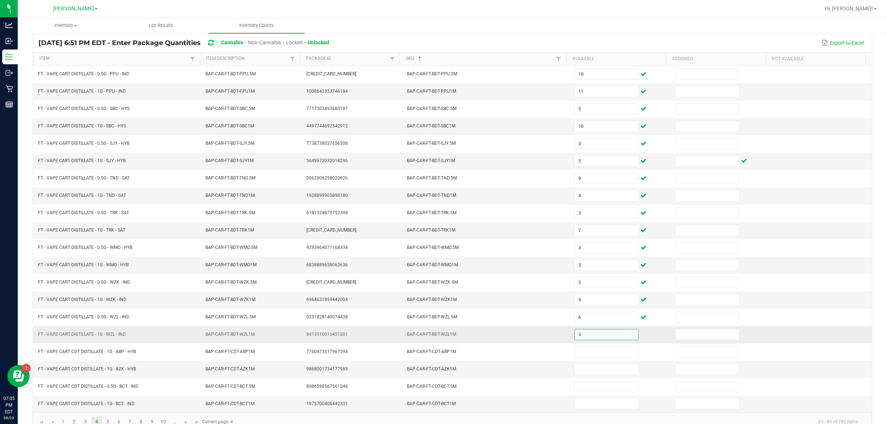
scroll to position [74, 0]
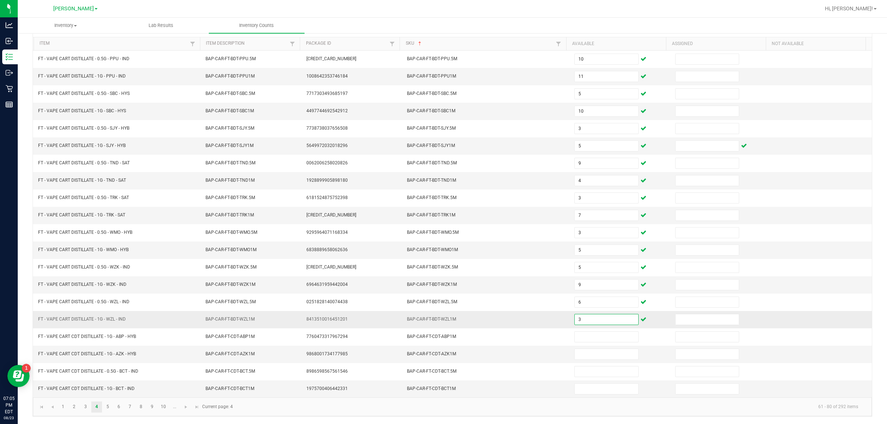
type input "3"
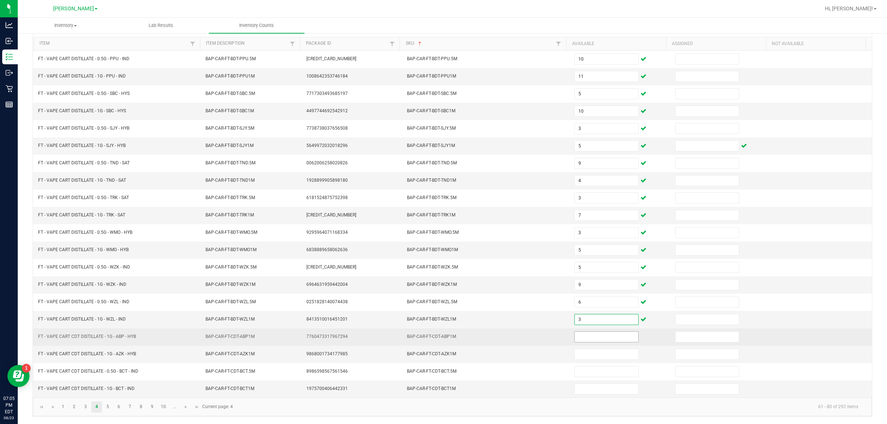
click at [442, 337] on input at bounding box center [607, 337] width 64 height 10
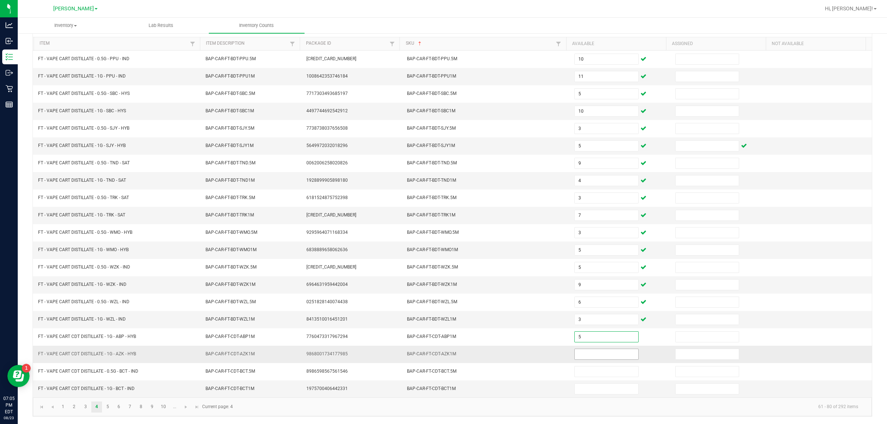
type input "5"
click at [442, 356] on input at bounding box center [607, 354] width 64 height 10
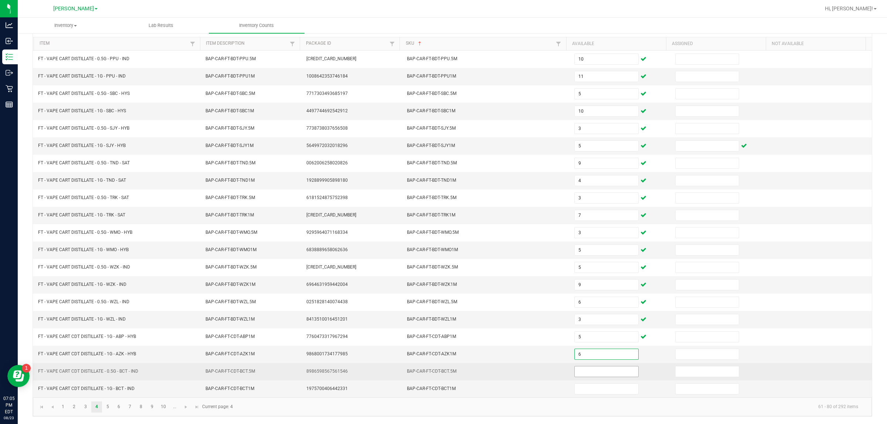
type input "6"
click at [442, 372] on input at bounding box center [607, 372] width 64 height 10
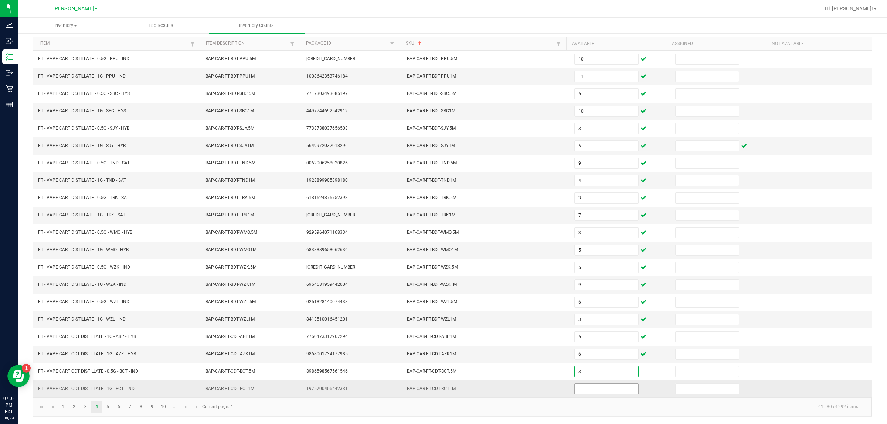
type input "3"
click at [442, 387] on input at bounding box center [607, 389] width 64 height 10
type input "5"
click at [108, 409] on link "5" at bounding box center [107, 407] width 11 height 11
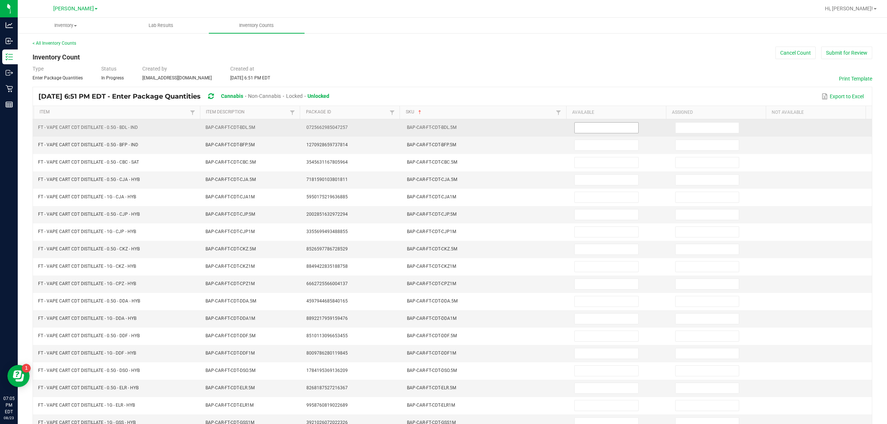
click at [442, 129] on input at bounding box center [607, 128] width 64 height 10
type input "1"
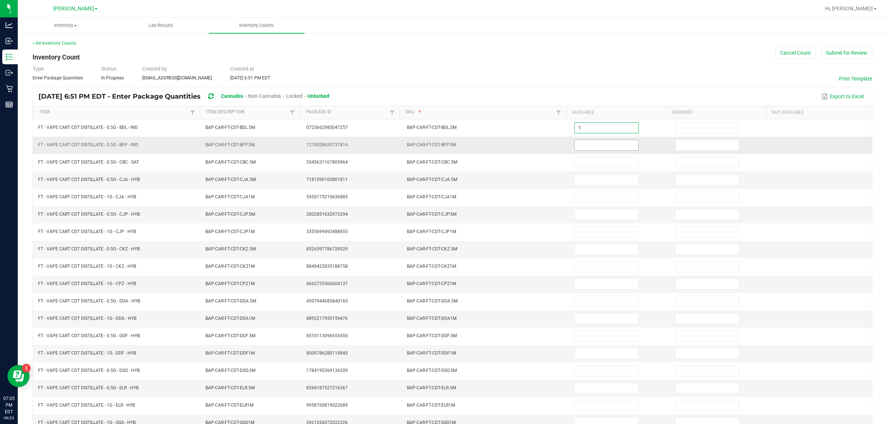
click at [442, 147] on input at bounding box center [607, 145] width 64 height 10
type input "1"
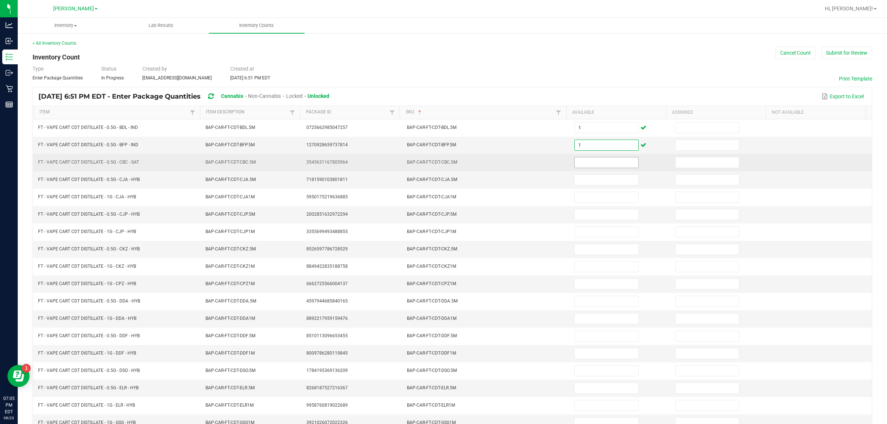
click at [442, 163] on input at bounding box center [607, 163] width 64 height 10
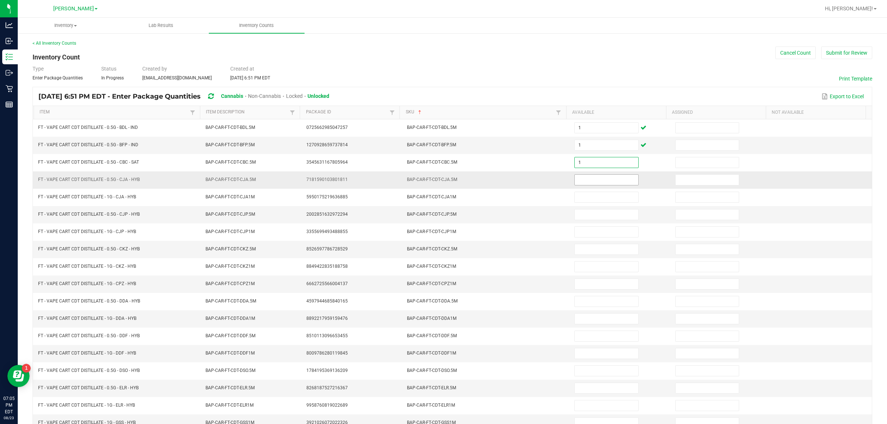
type input "1"
click at [442, 181] on input at bounding box center [607, 180] width 64 height 10
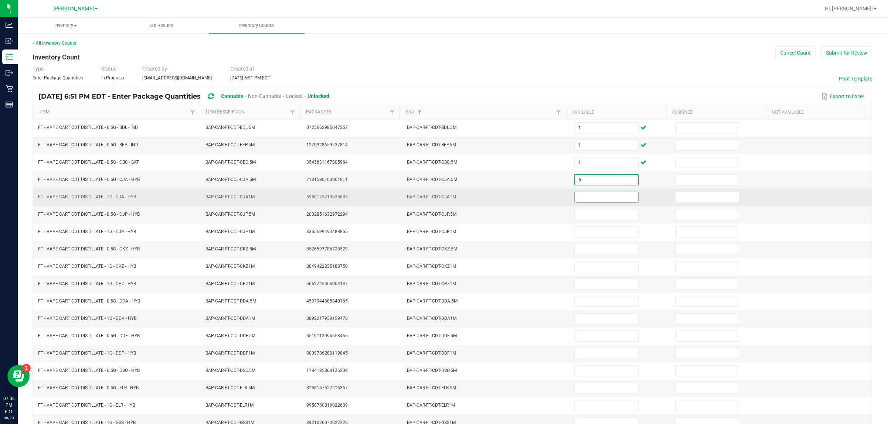
type input "5"
click at [442, 198] on input at bounding box center [607, 197] width 64 height 10
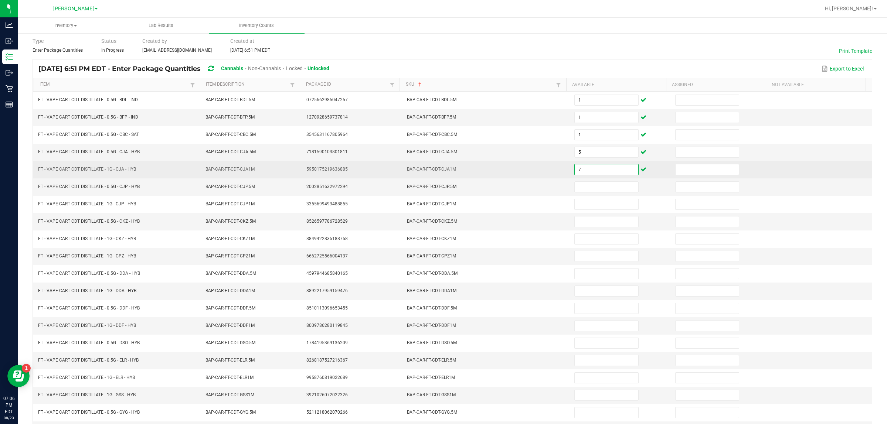
scroll to position [74, 0]
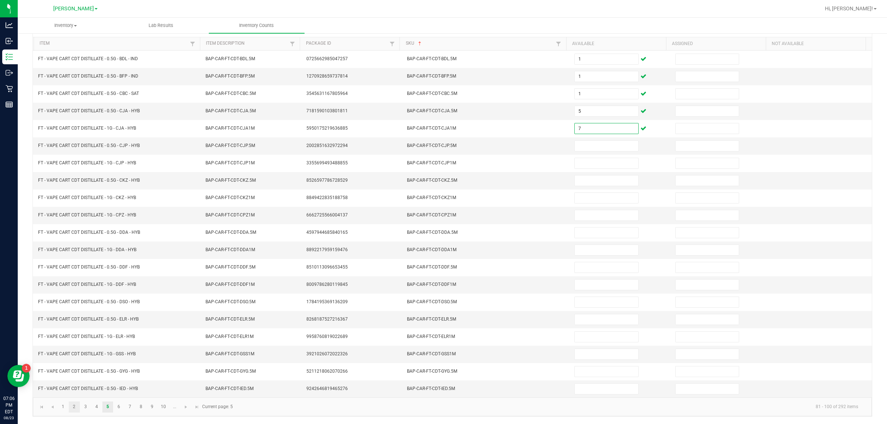
type input "7"
click at [74, 407] on link "2" at bounding box center [74, 407] width 11 height 11
type input "3"
type input "4"
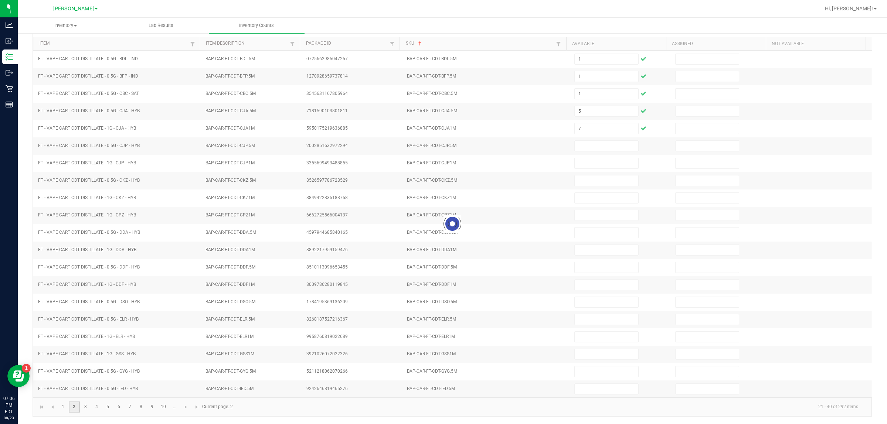
type input "8"
type input "4"
type input "1"
type input "11"
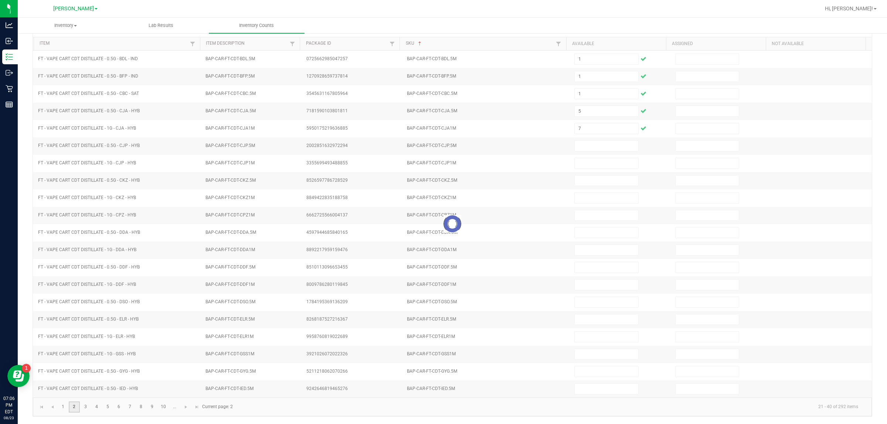
type input "7"
type input "4"
type input "6"
type input "1"
type input "2"
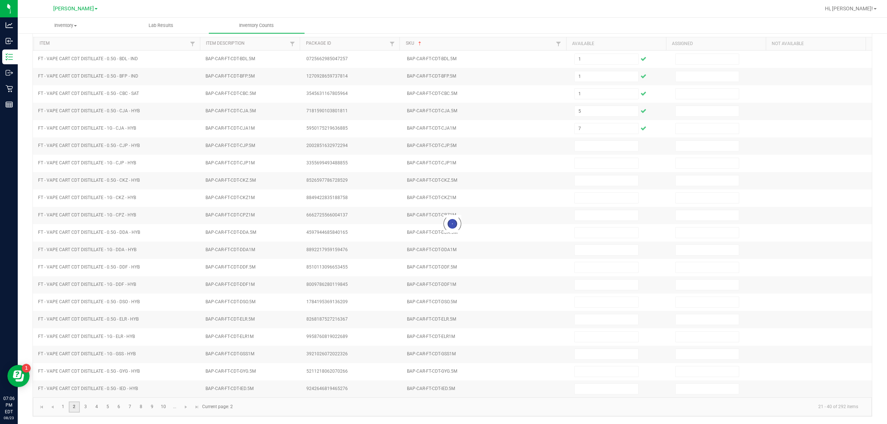
type input "7"
type input "10"
type input "1"
type input "5"
type input "6"
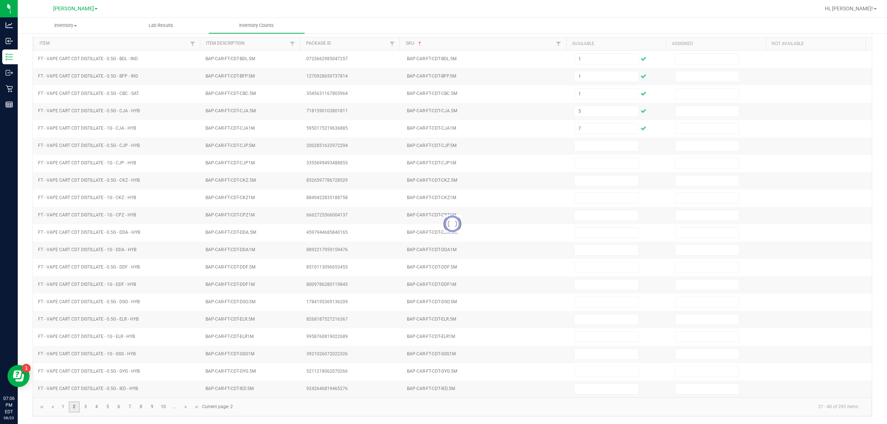
type input "8"
type input "7"
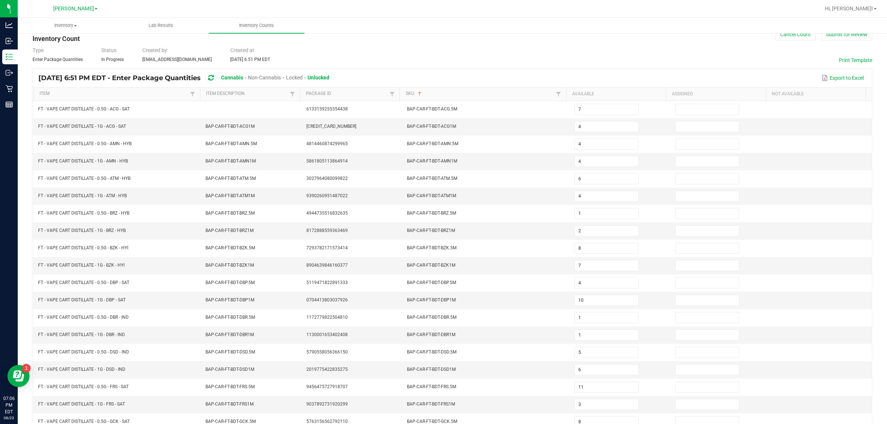
scroll to position [0, 0]
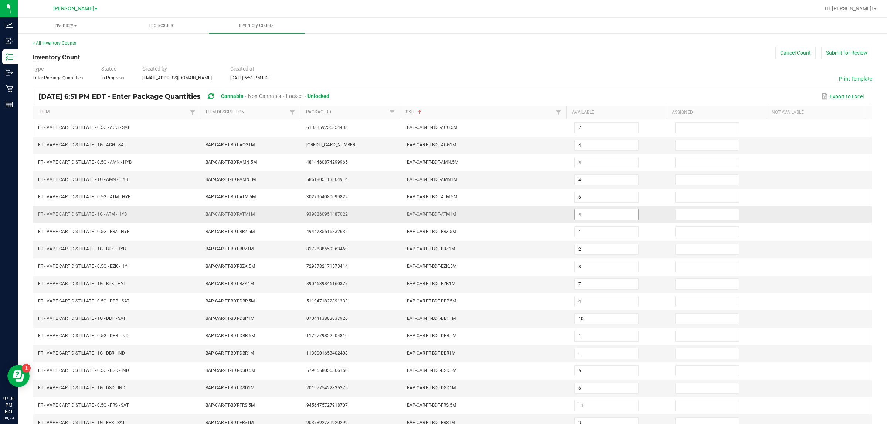
click at [442, 217] on input "4" at bounding box center [607, 215] width 64 height 10
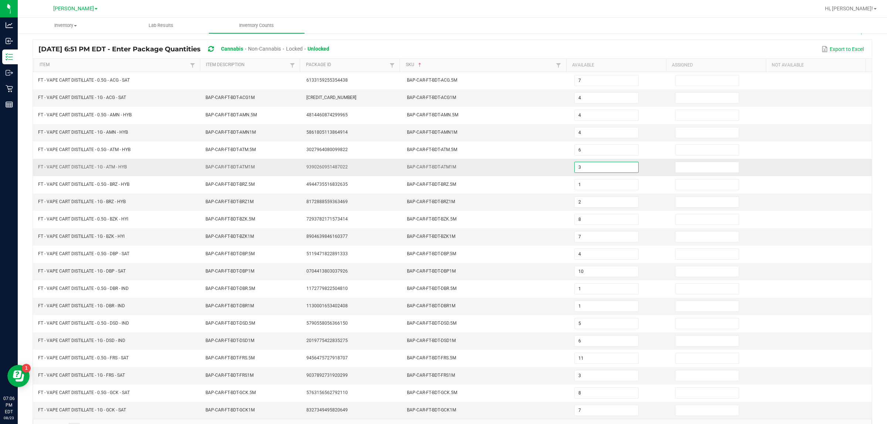
scroll to position [74, 0]
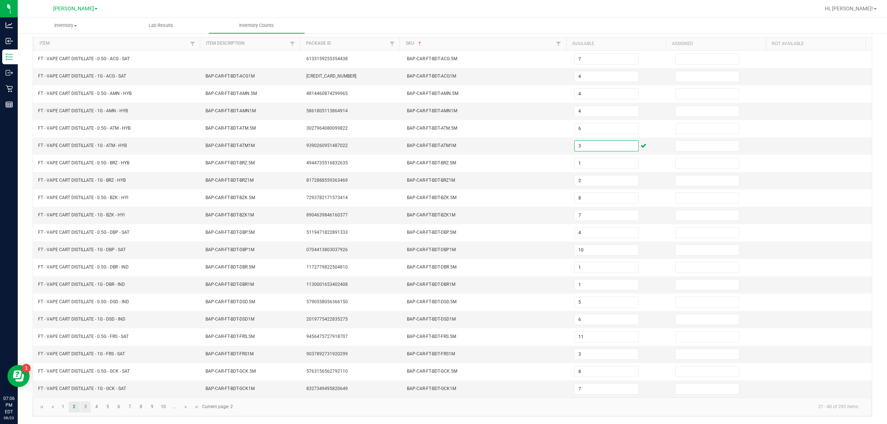
type input "3"
click at [85, 410] on link "3" at bounding box center [85, 407] width 11 height 11
type input "7"
type input "5"
type input "1"
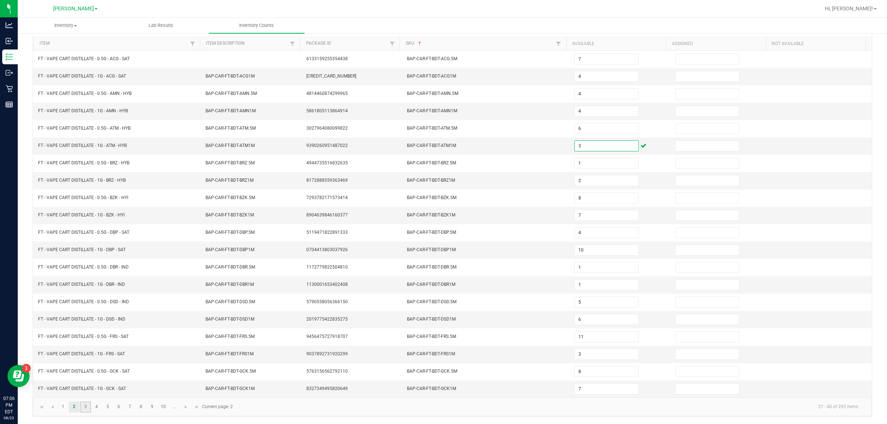
type input "2"
type input "5"
type input "12"
type input "1"
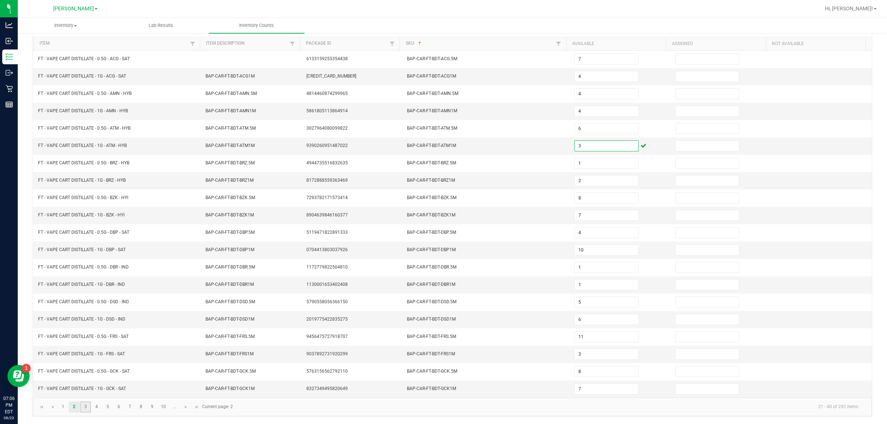
type input "6"
type input "8"
type input "9"
type input "5"
type input "11"
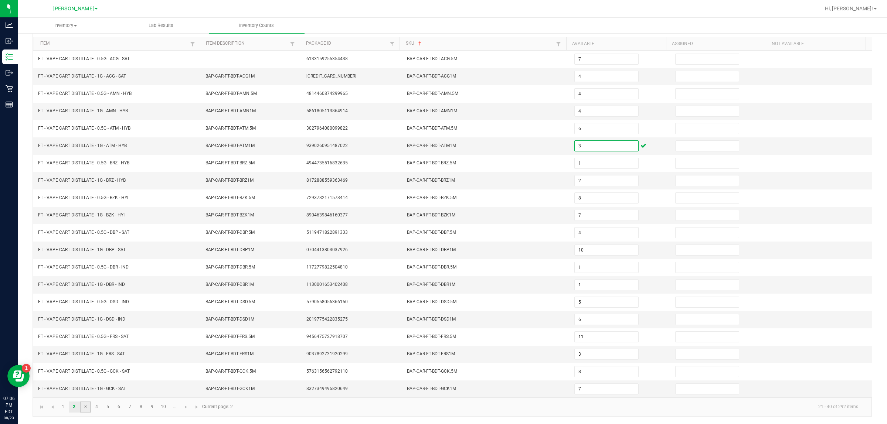
type input "3"
type input "12"
type input "8"
type input "11"
type input "3"
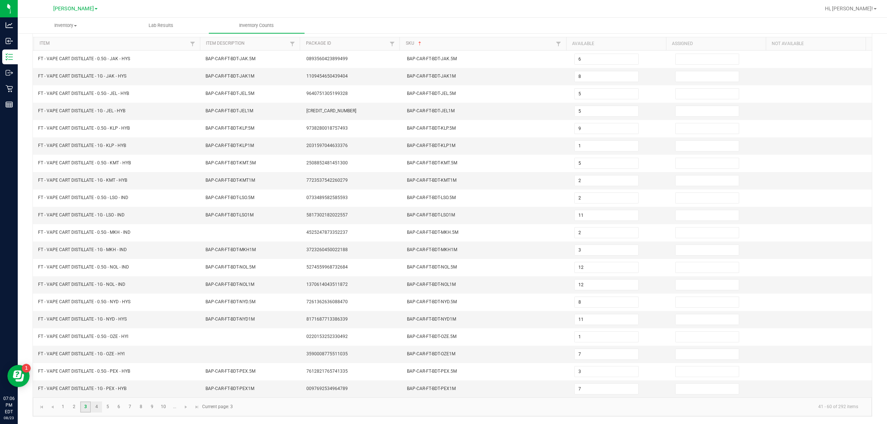
click at [96, 407] on link "4" at bounding box center [96, 407] width 11 height 11
type input "6"
type input "5"
type input "3"
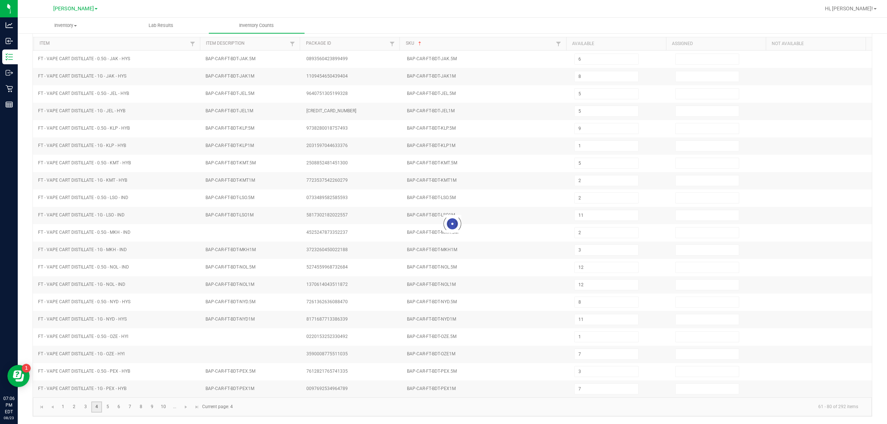
type input "10"
type input "5"
type input "9"
type input "5"
type input "10"
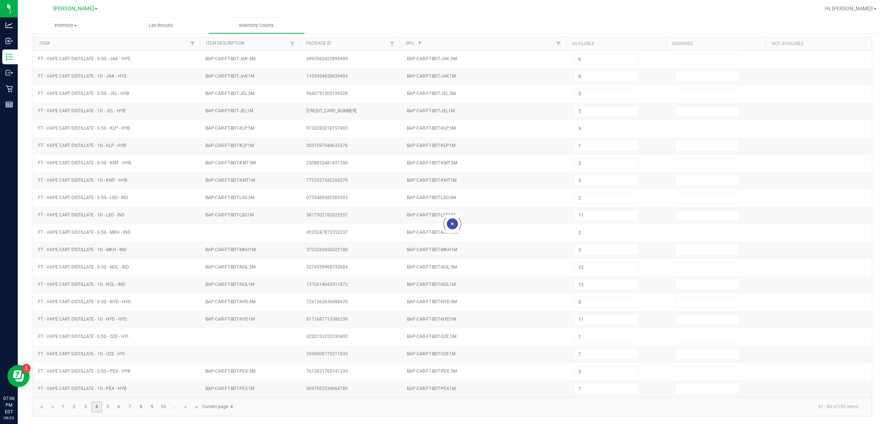
type input "11"
type input "3"
type input "9"
type input "4"
type input "7"
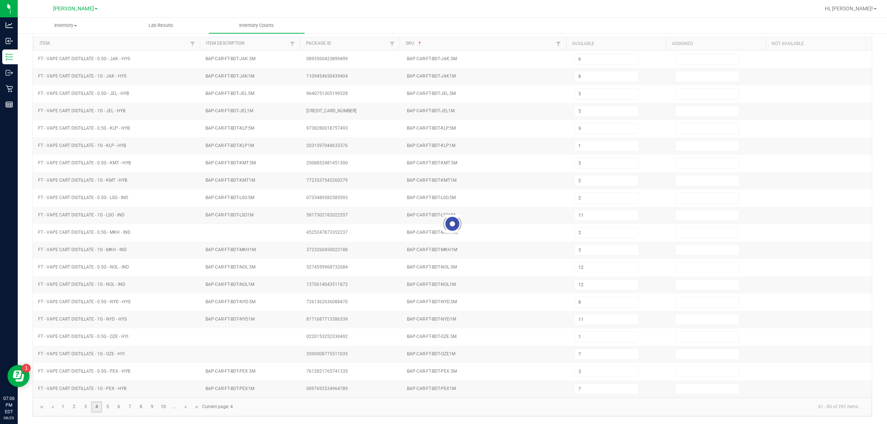
type input "5"
type input "6"
type input "3"
type input "5"
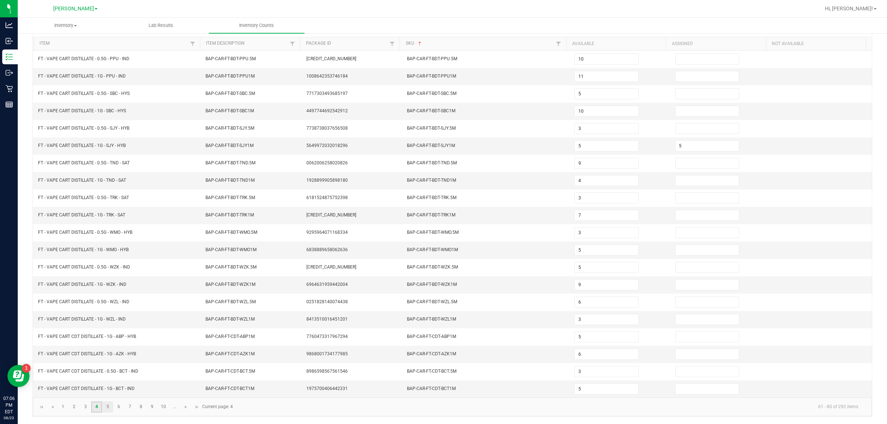
click at [108, 407] on link "5" at bounding box center [107, 407] width 11 height 11
type input "1"
type input "5"
type input "1"
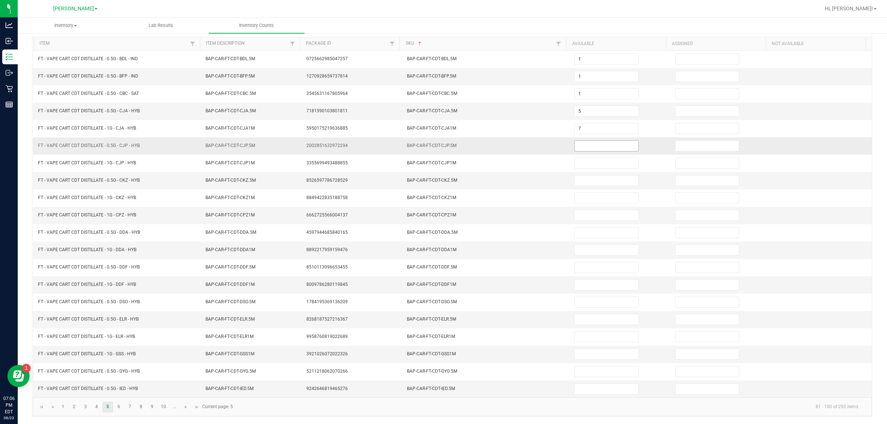
click at [442, 142] on input at bounding box center [607, 146] width 64 height 10
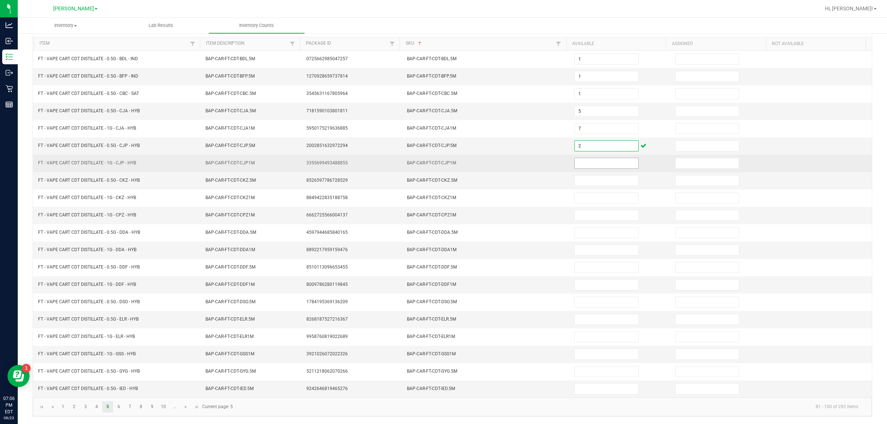
click at [442, 158] on input at bounding box center [607, 163] width 64 height 10
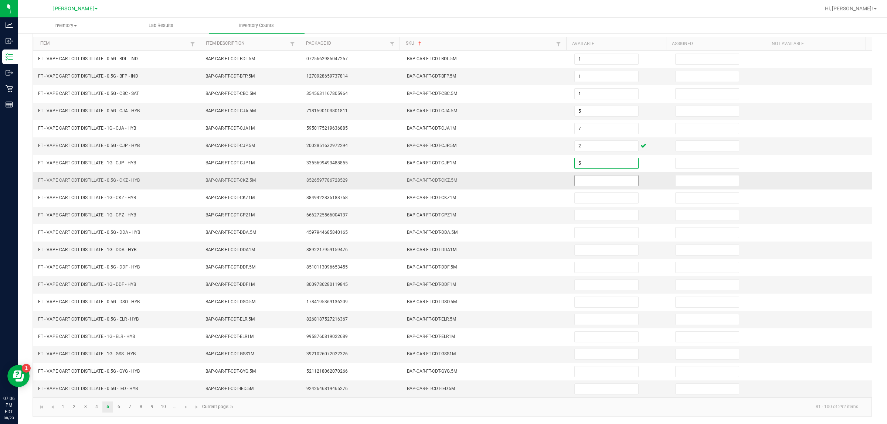
click at [442, 177] on input at bounding box center [607, 181] width 64 height 10
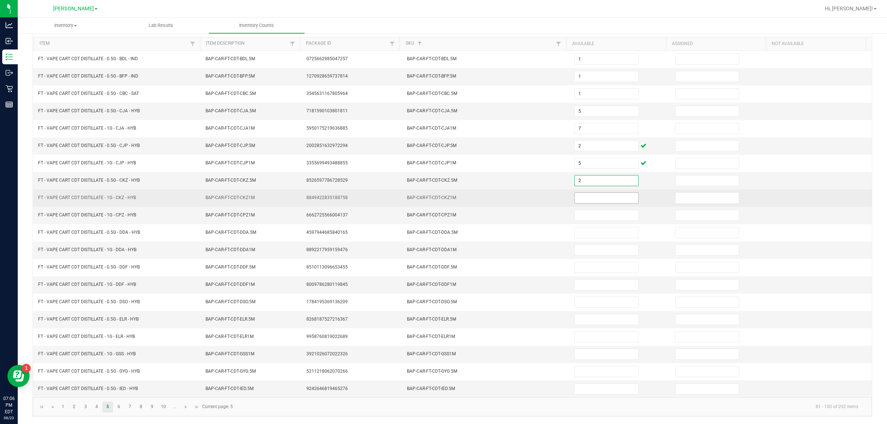
click at [442, 196] on input at bounding box center [607, 198] width 64 height 10
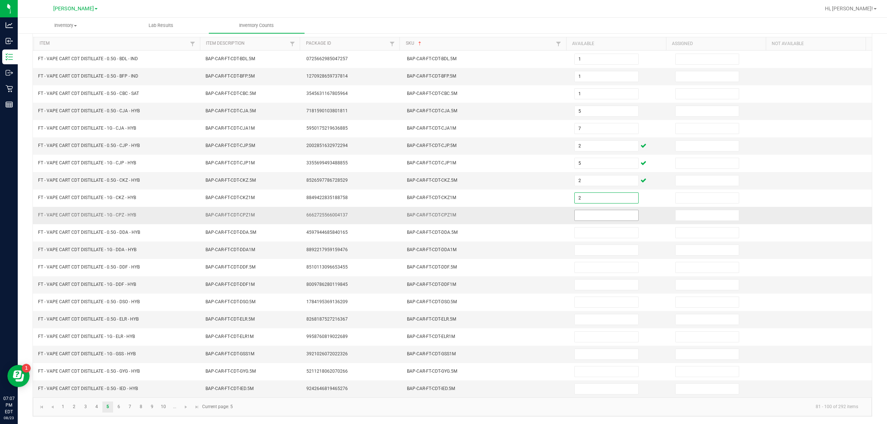
click at [442, 211] on input at bounding box center [607, 215] width 64 height 10
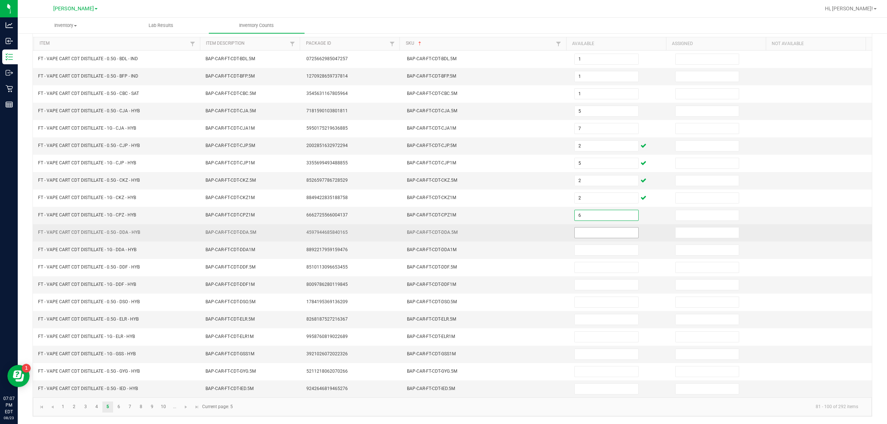
click at [442, 230] on input at bounding box center [607, 233] width 64 height 10
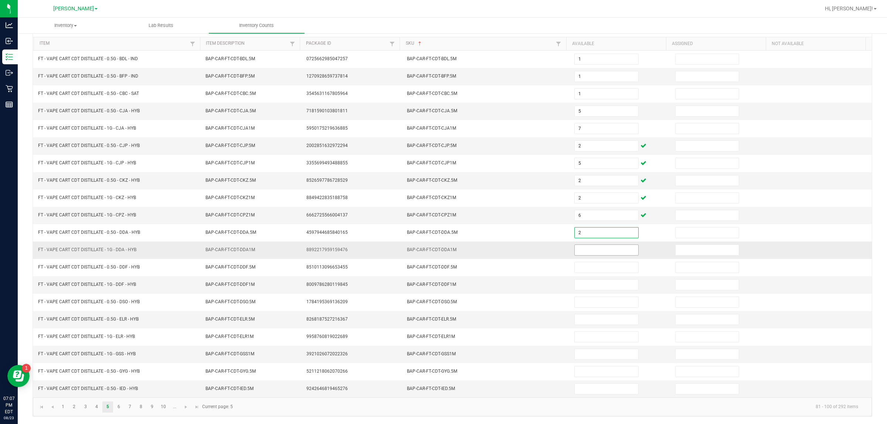
click at [442, 249] on input at bounding box center [607, 250] width 64 height 10
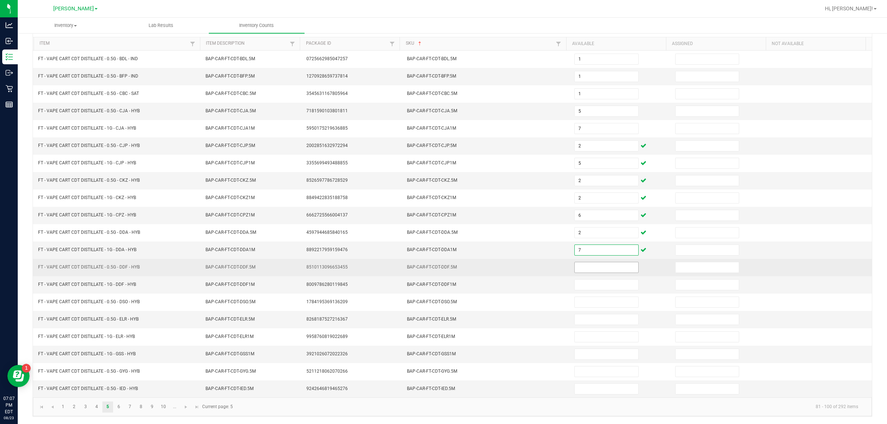
click at [442, 265] on input at bounding box center [607, 268] width 64 height 10
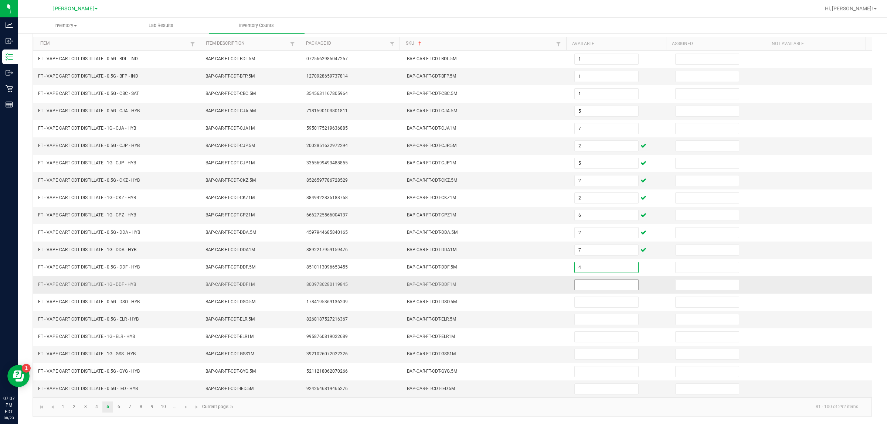
click at [442, 285] on input at bounding box center [607, 285] width 64 height 10
click at [74, 407] on link "2" at bounding box center [74, 407] width 11 height 11
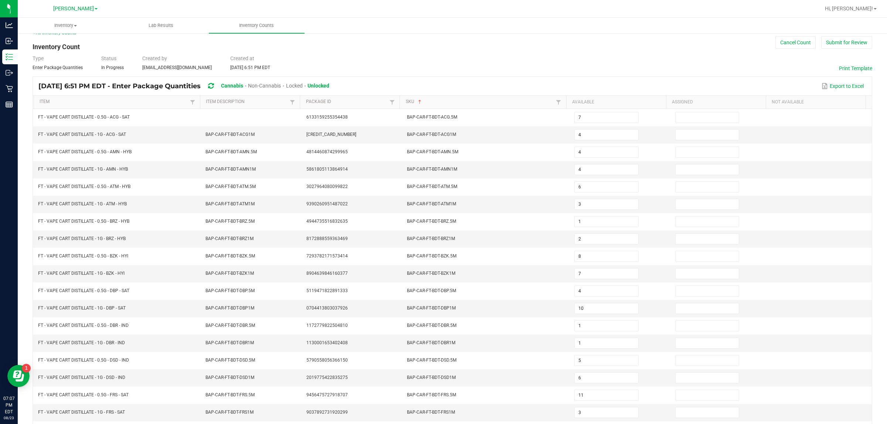
scroll to position [0, 0]
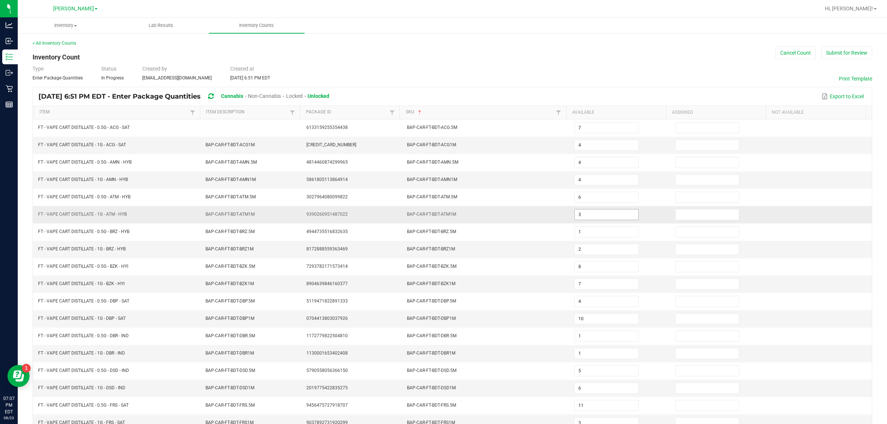
click at [442, 217] on input "3" at bounding box center [607, 215] width 64 height 10
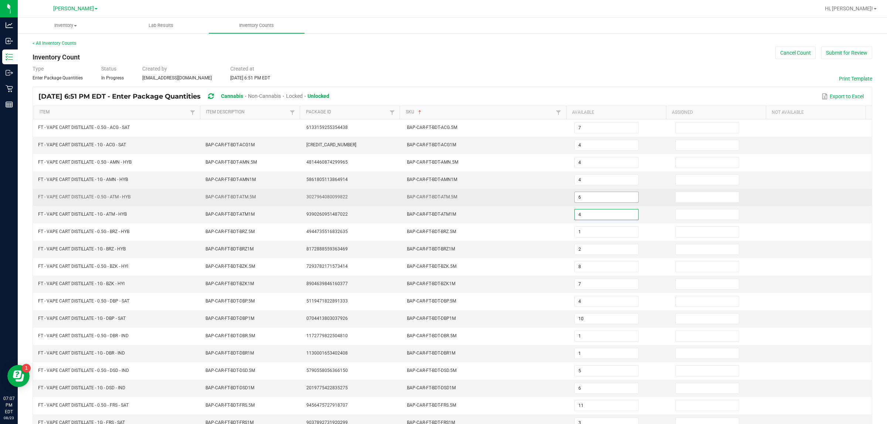
click at [442, 201] on input "6" at bounding box center [607, 197] width 64 height 10
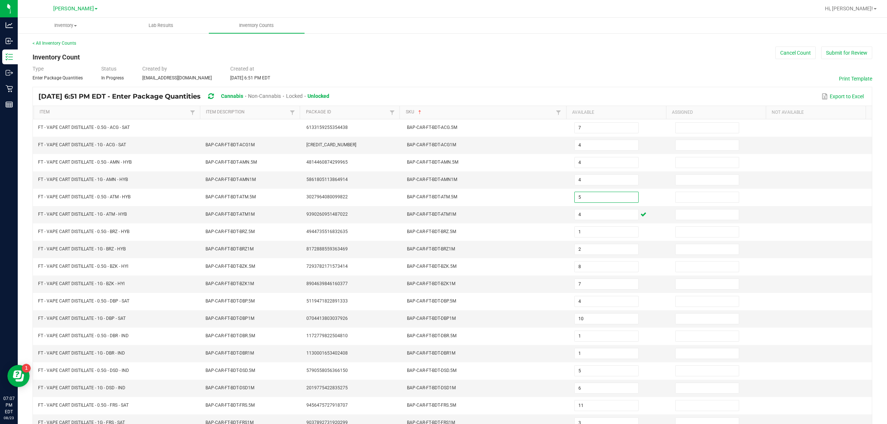
click at [442, 48] on div "< All Inventory Counts Inventory Count Cancel Count Submit for Review Type Ente…" at bounding box center [453, 263] width 840 height 446
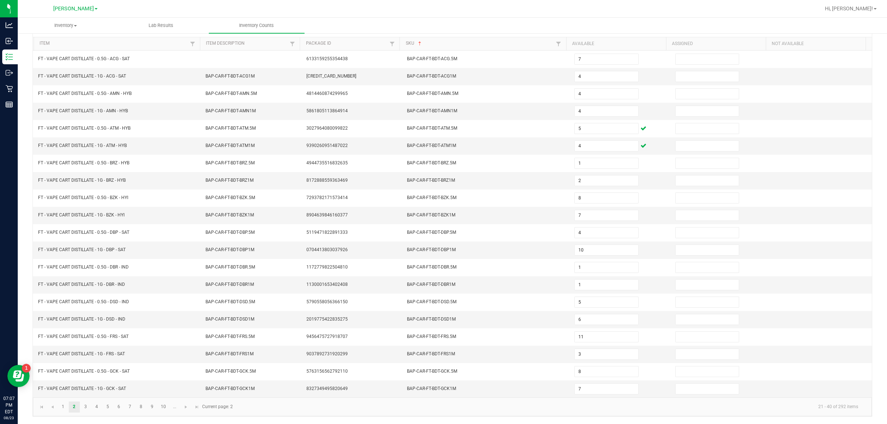
click at [96, 407] on link "4" at bounding box center [96, 407] width 11 height 11
click at [108, 407] on link "5" at bounding box center [107, 407] width 11 height 11
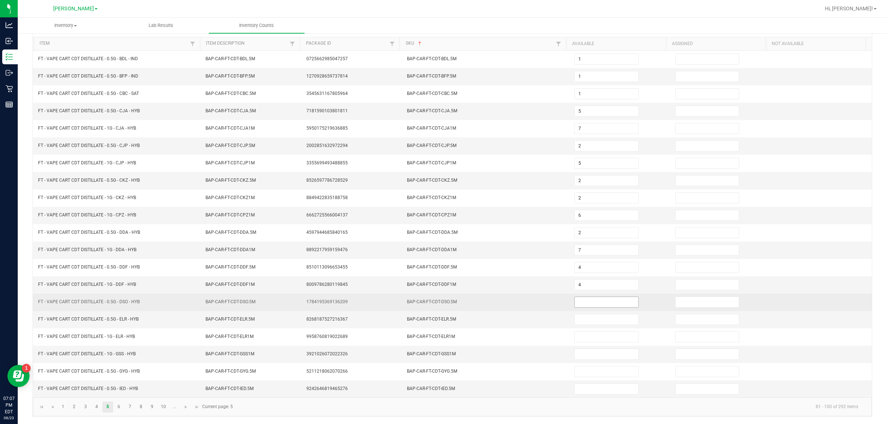
click at [442, 302] on input at bounding box center [607, 302] width 64 height 10
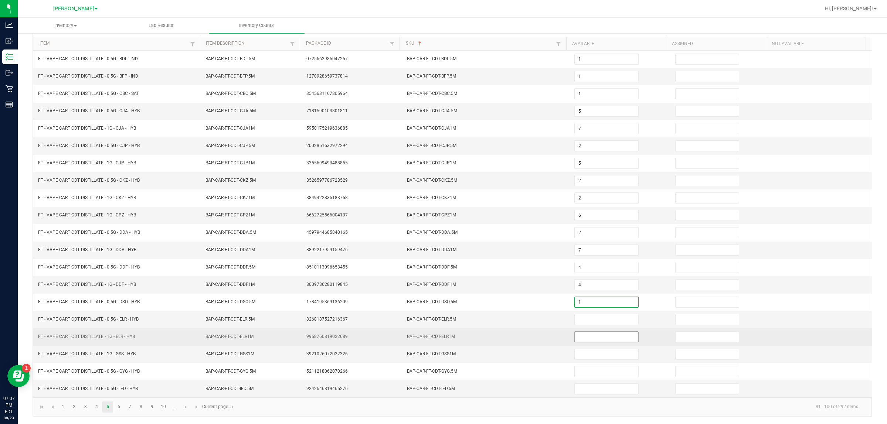
click at [442, 333] on input at bounding box center [607, 337] width 64 height 10
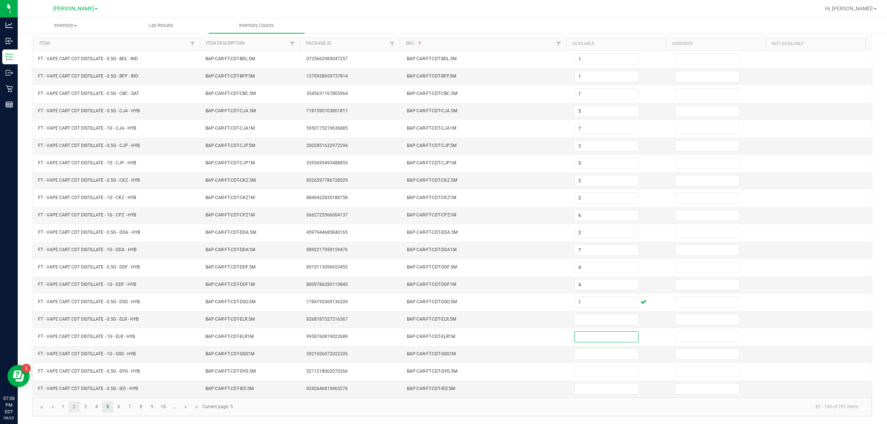
click at [74, 407] on link "2" at bounding box center [74, 407] width 11 height 11
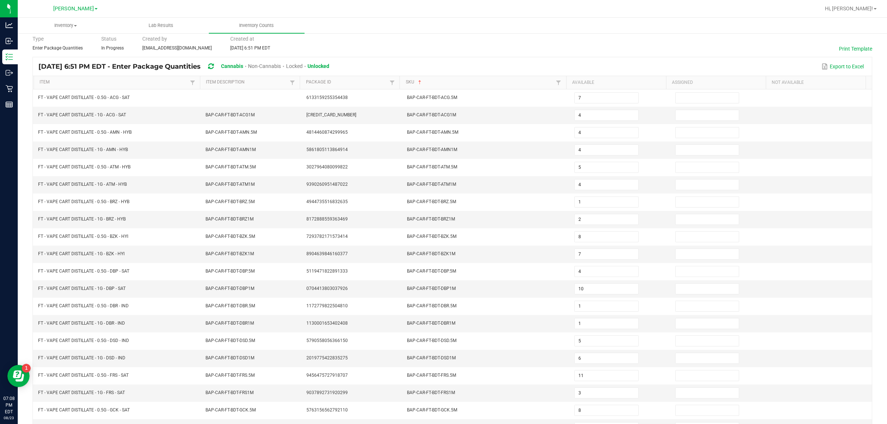
scroll to position [0, 0]
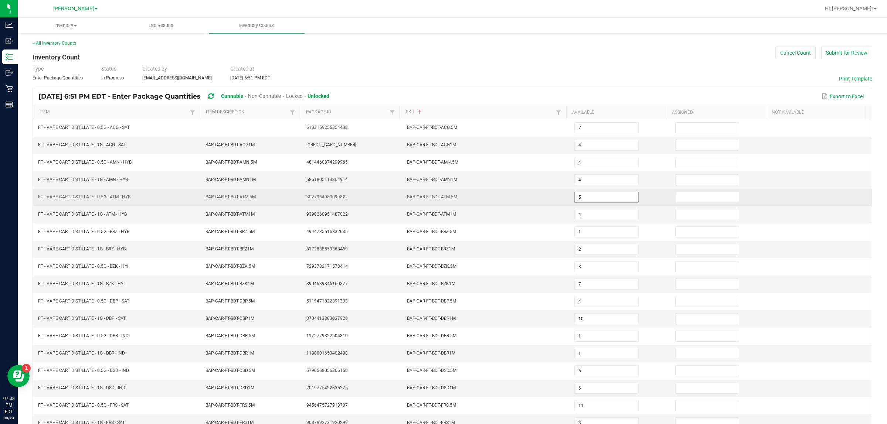
click at [442, 199] on input "5" at bounding box center [607, 197] width 64 height 10
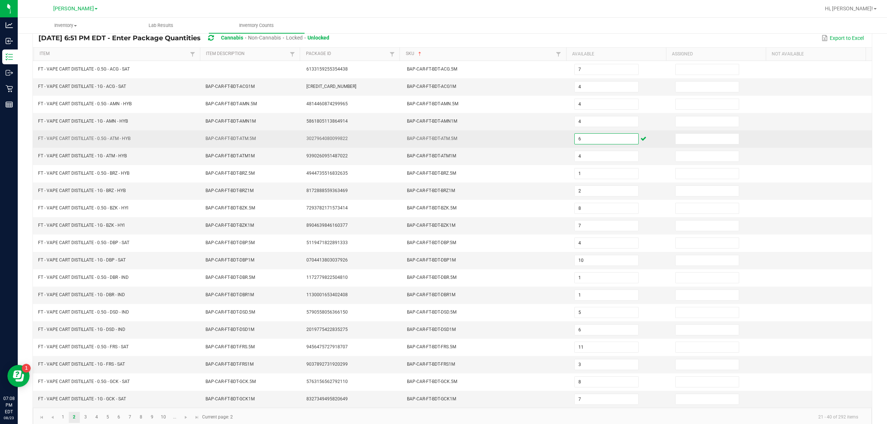
scroll to position [74, 0]
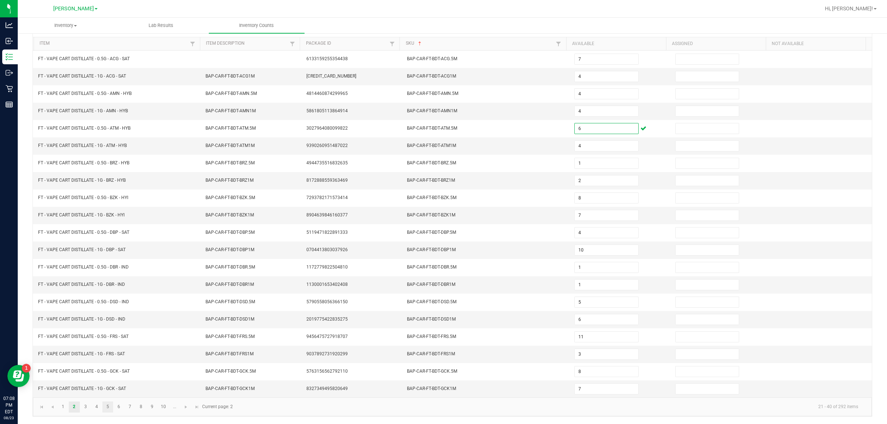
click at [108, 407] on link "5" at bounding box center [107, 407] width 11 height 11
click at [442, 316] on input at bounding box center [607, 320] width 64 height 10
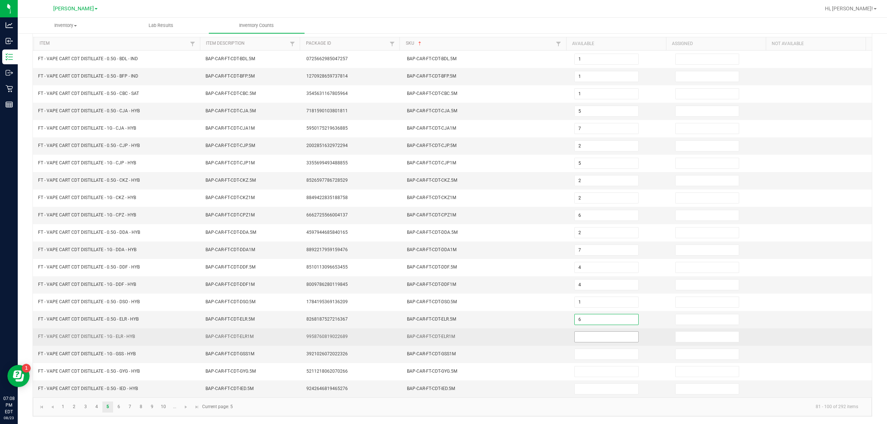
click at [442, 336] on input at bounding box center [607, 337] width 64 height 10
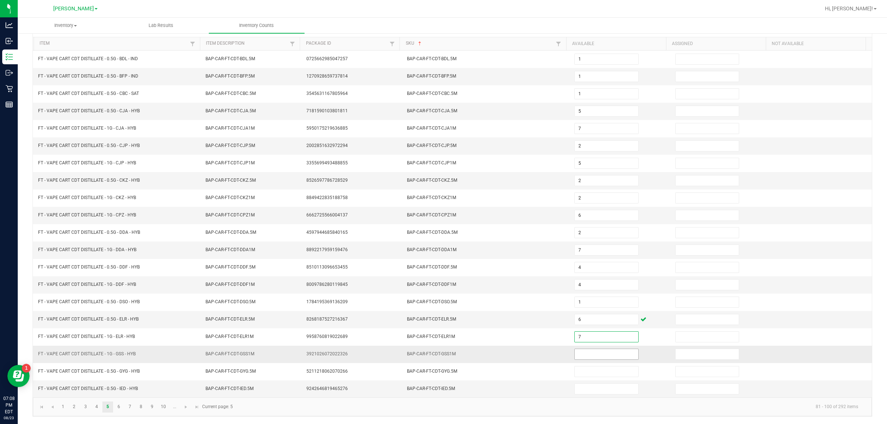
click at [442, 354] on input at bounding box center [607, 354] width 64 height 10
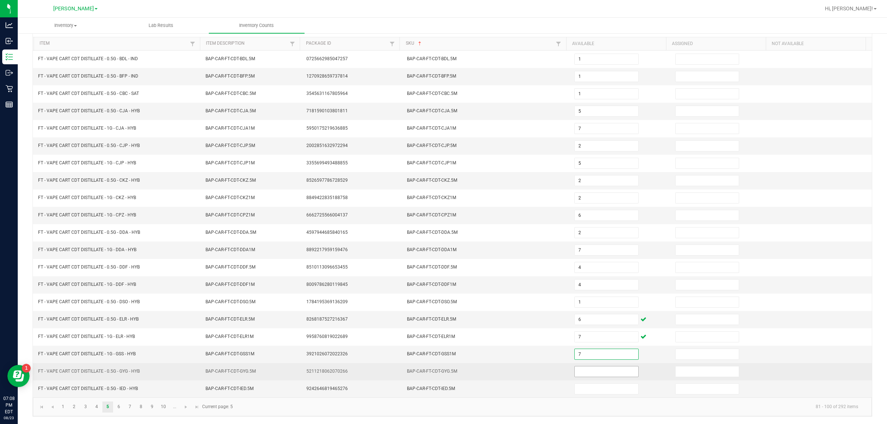
click at [442, 372] on input at bounding box center [607, 372] width 64 height 10
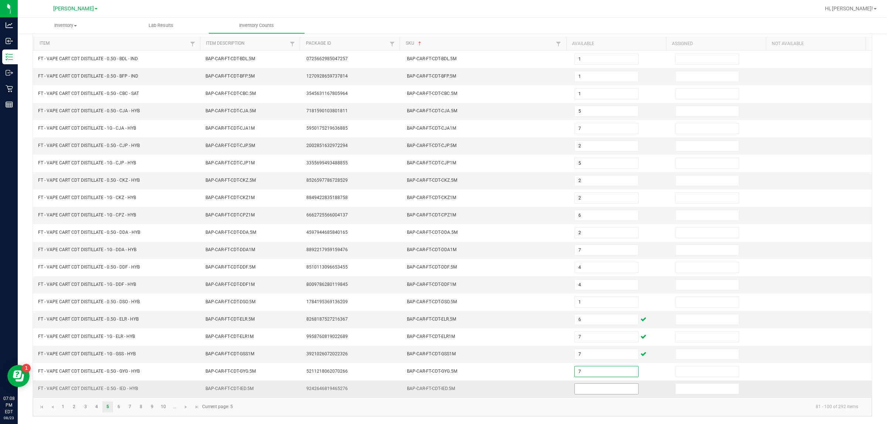
click at [442, 390] on input at bounding box center [607, 389] width 64 height 10
click at [119, 407] on link "6" at bounding box center [119, 407] width 11 height 11
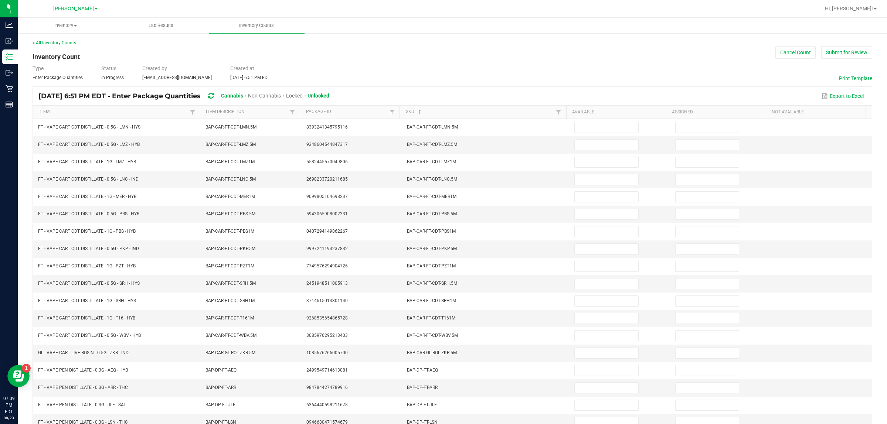
scroll to position [1, 0]
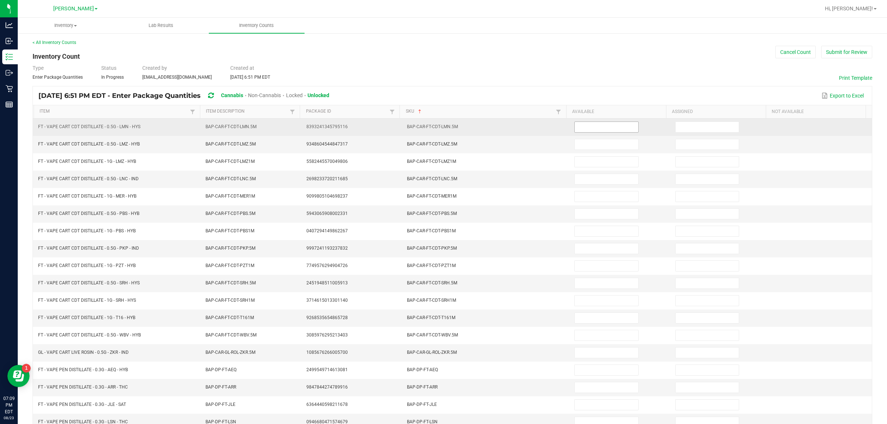
click at [442, 130] on input at bounding box center [607, 127] width 64 height 10
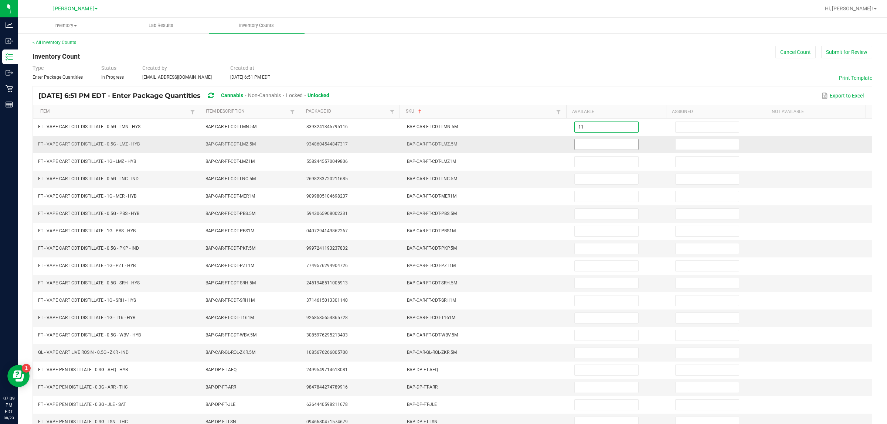
click at [442, 145] on input at bounding box center [607, 144] width 64 height 10
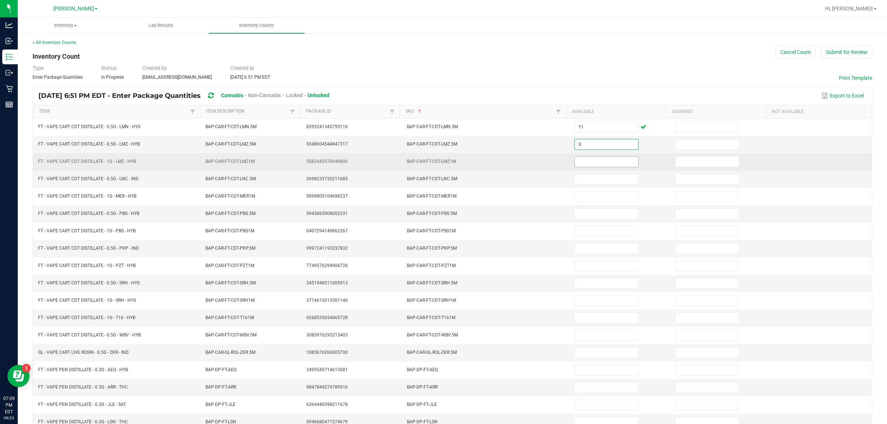
click at [442, 165] on input at bounding box center [607, 162] width 64 height 10
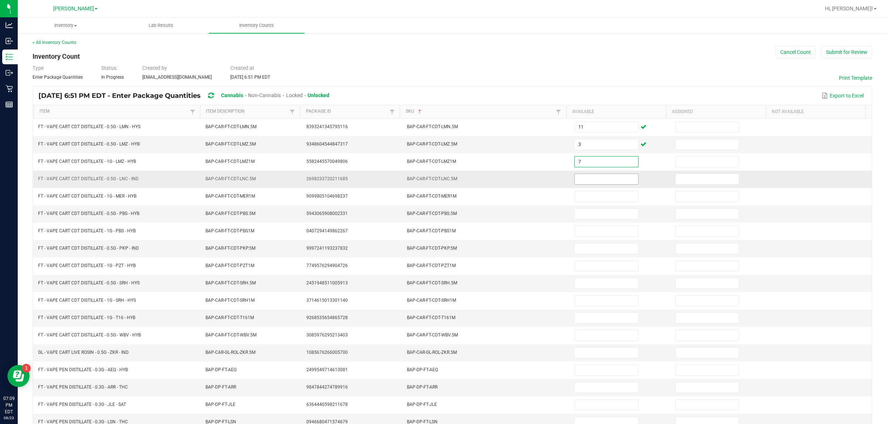
click at [442, 180] on input at bounding box center [607, 179] width 64 height 10
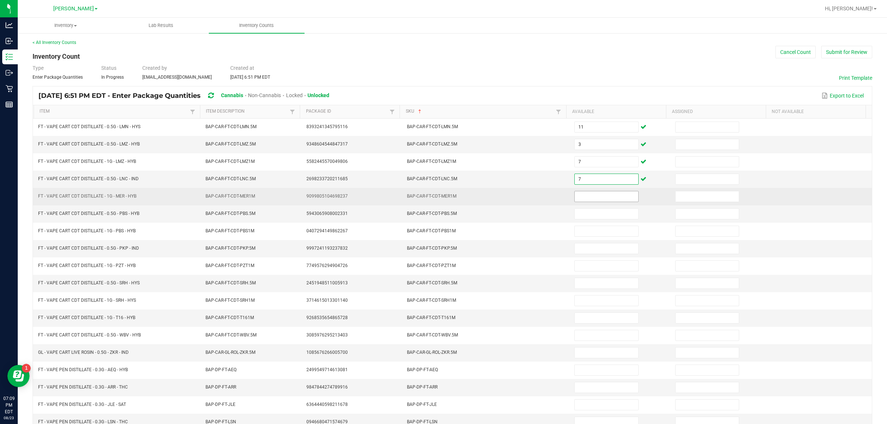
click at [442, 198] on input at bounding box center [607, 197] width 64 height 10
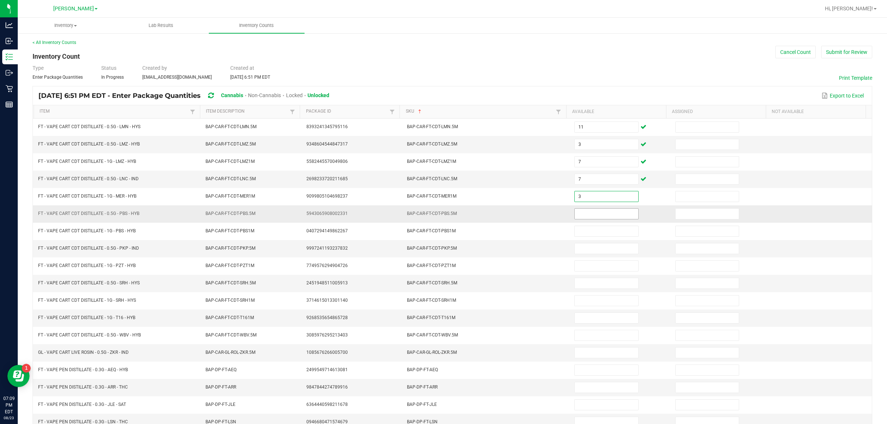
click at [442, 214] on input at bounding box center [607, 214] width 64 height 10
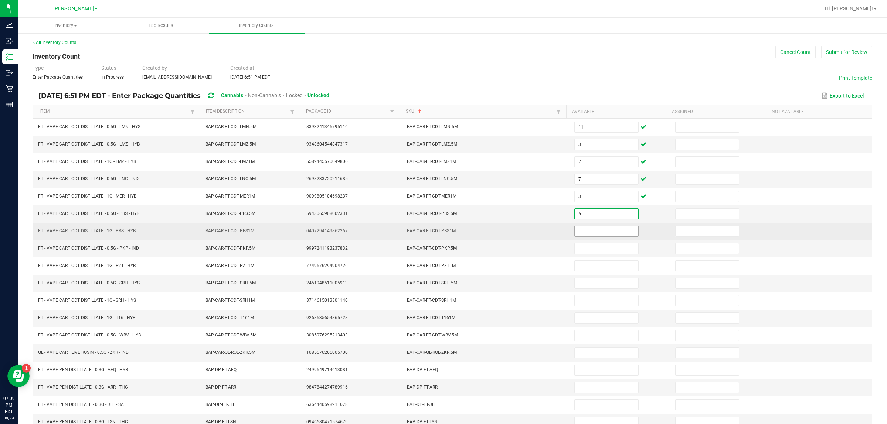
click at [442, 230] on input at bounding box center [607, 231] width 64 height 10
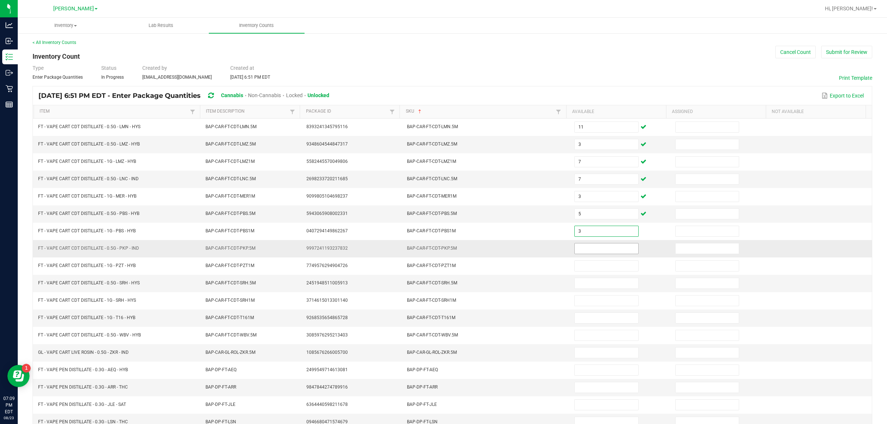
click at [442, 251] on input at bounding box center [607, 249] width 64 height 10
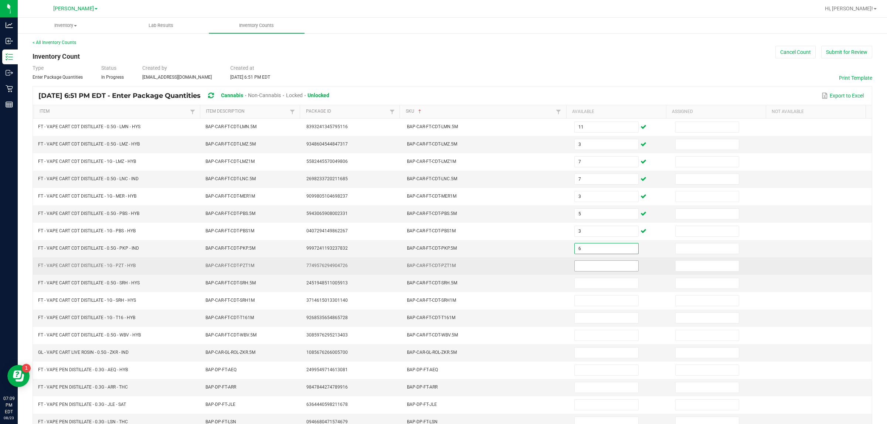
click at [442, 268] on input at bounding box center [607, 266] width 64 height 10
click at [442, 270] on input at bounding box center [607, 266] width 64 height 10
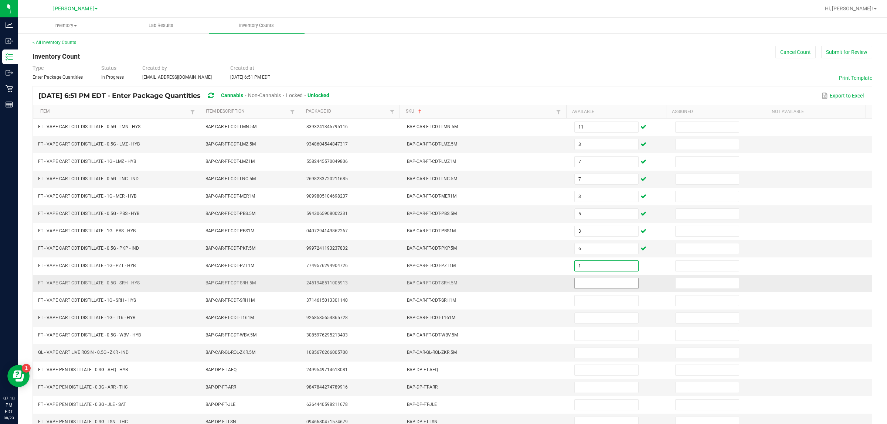
click at [442, 287] on input at bounding box center [607, 283] width 64 height 10
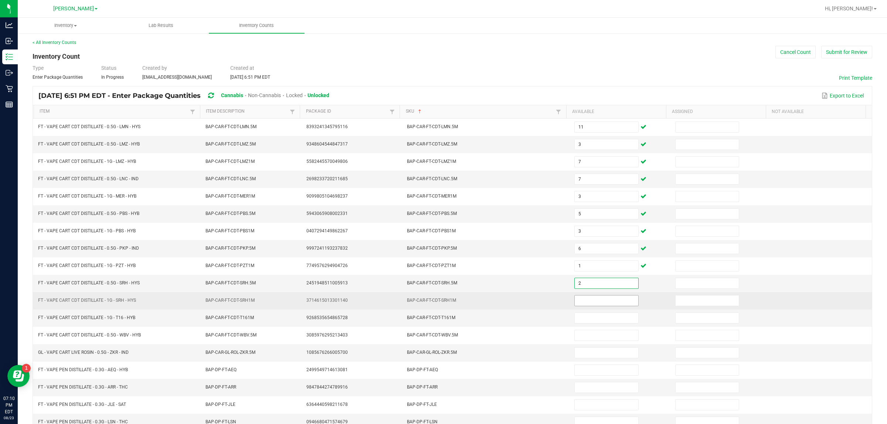
click at [442, 304] on input at bounding box center [607, 301] width 64 height 10
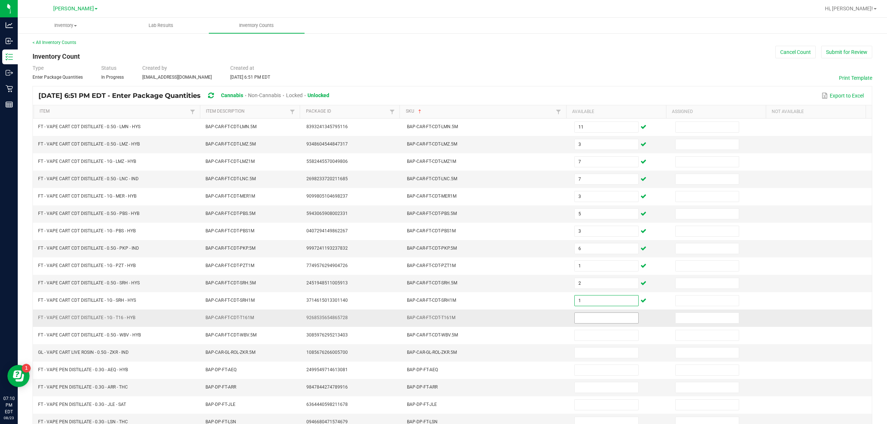
click at [442, 323] on input at bounding box center [607, 318] width 64 height 10
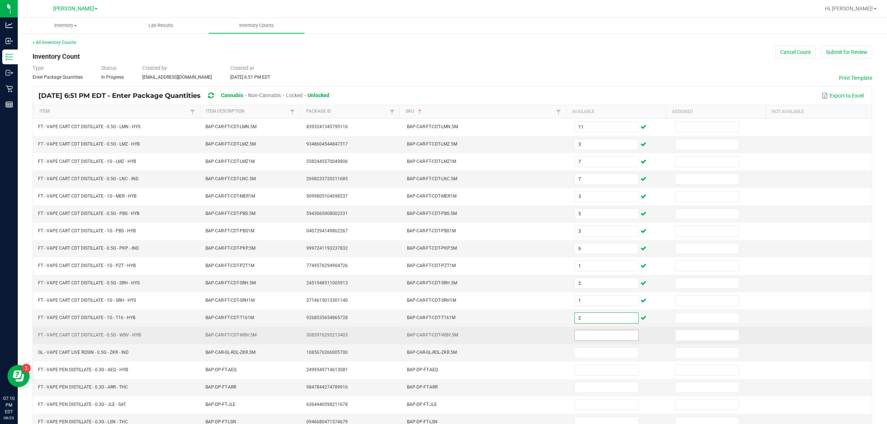
click at [442, 340] on input at bounding box center [607, 336] width 64 height 10
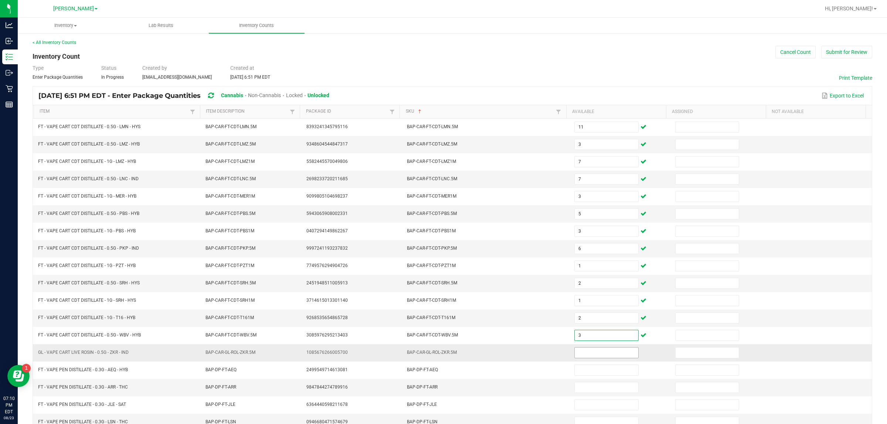
click at [442, 354] on input at bounding box center [607, 353] width 64 height 10
click at [442, 357] on input "5" at bounding box center [607, 353] width 64 height 10
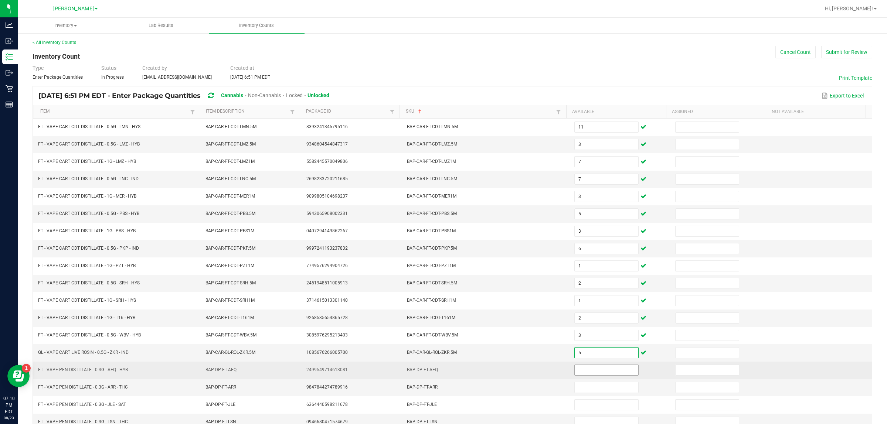
click at [442, 373] on input at bounding box center [607, 370] width 64 height 10
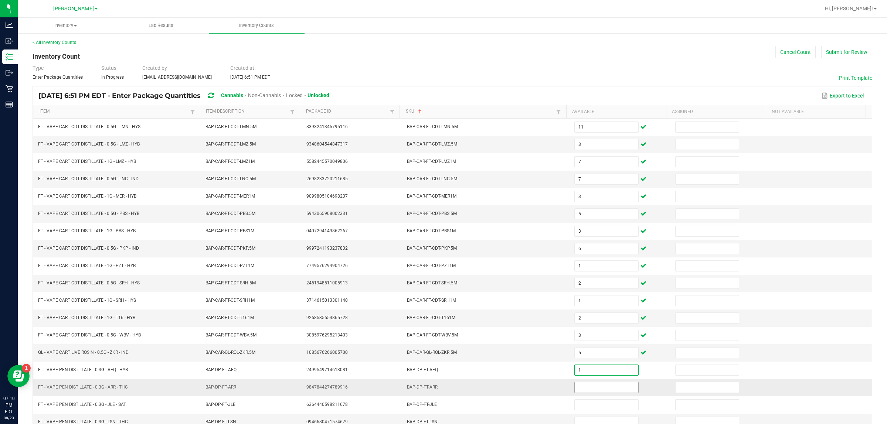
click at [442, 392] on input at bounding box center [607, 388] width 64 height 10
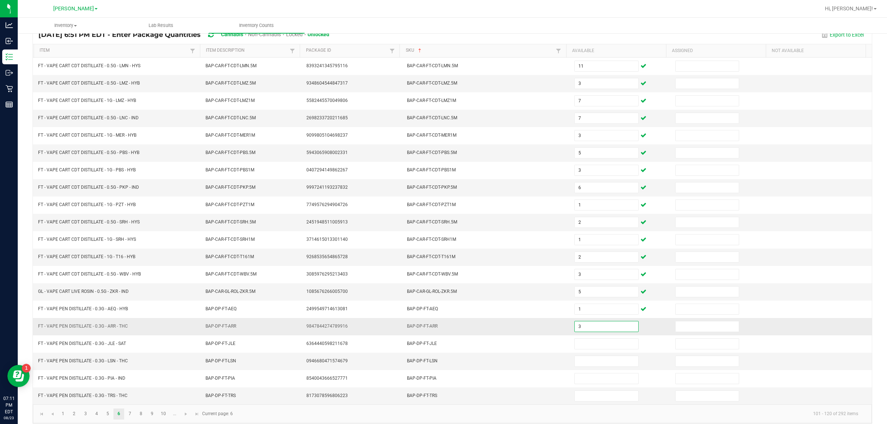
scroll to position [74, 0]
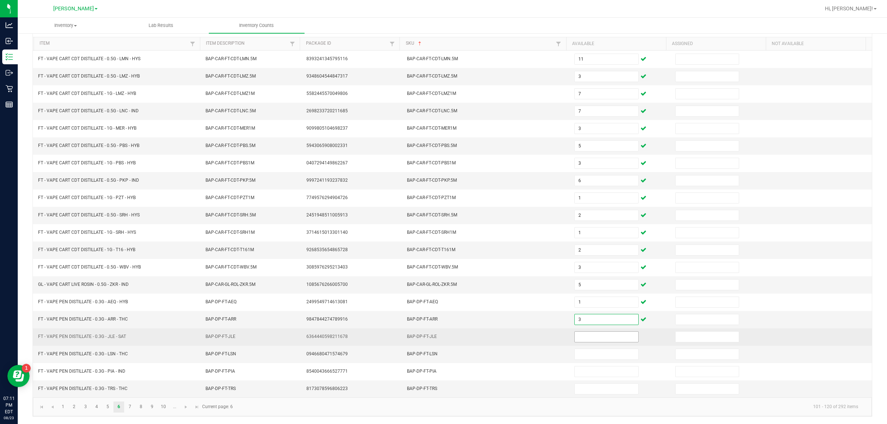
click at [442, 338] on input at bounding box center [607, 337] width 64 height 10
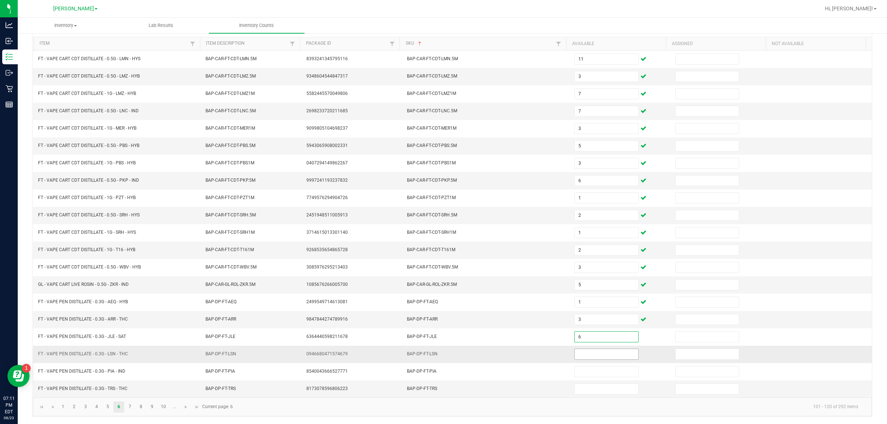
click at [442, 355] on input at bounding box center [607, 354] width 64 height 10
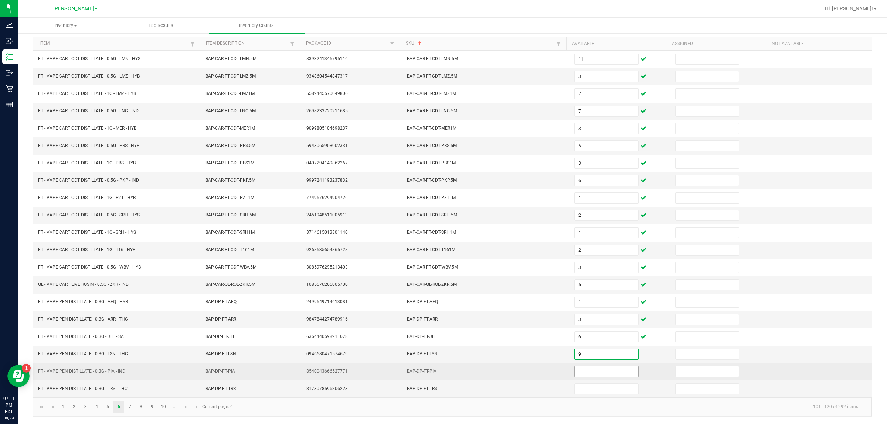
click at [442, 372] on input at bounding box center [607, 372] width 64 height 10
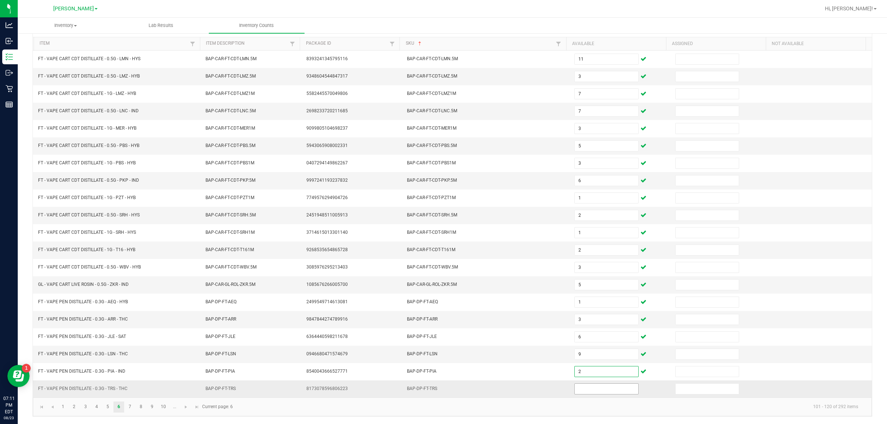
click at [442, 387] on input at bounding box center [607, 389] width 64 height 10
click at [74, 408] on link "2" at bounding box center [74, 407] width 11 height 11
click at [85, 407] on link "3" at bounding box center [85, 407] width 11 height 11
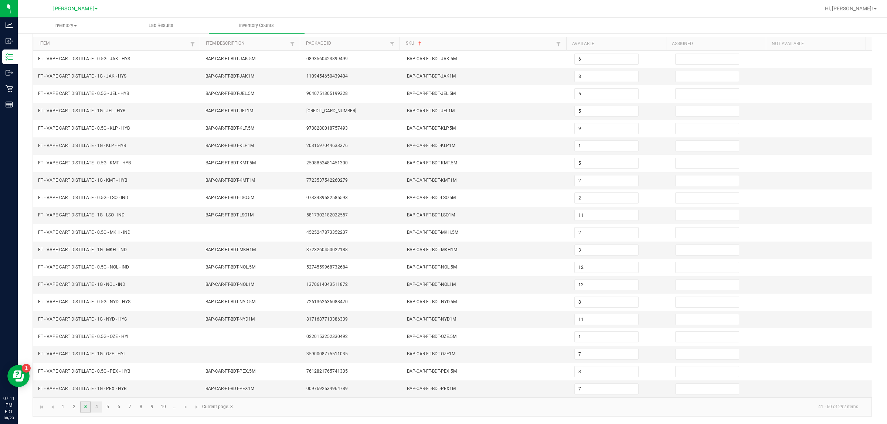
click at [96, 407] on link "4" at bounding box center [96, 407] width 11 height 11
click at [442, 143] on input "5" at bounding box center [708, 146] width 64 height 10
click at [442, 143] on input "5" at bounding box center [607, 146] width 64 height 10
click at [442, 213] on input "7" at bounding box center [607, 215] width 64 height 10
click at [442, 248] on input "5" at bounding box center [607, 250] width 64 height 10
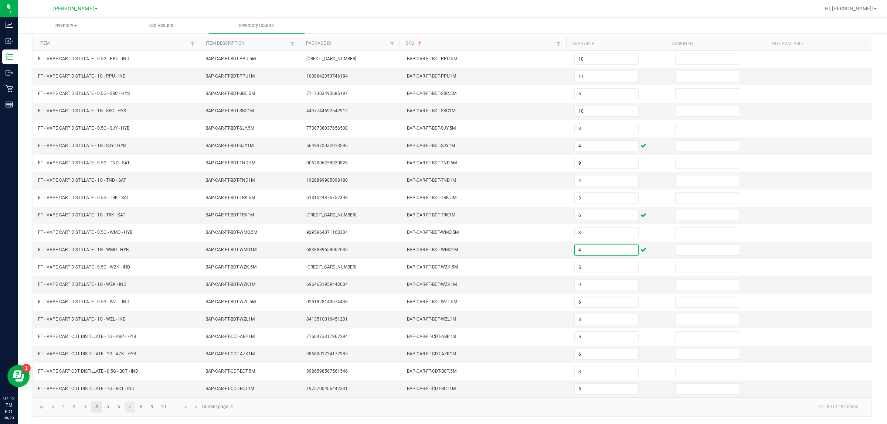
click at [130, 407] on link "7" at bounding box center [130, 407] width 11 height 11
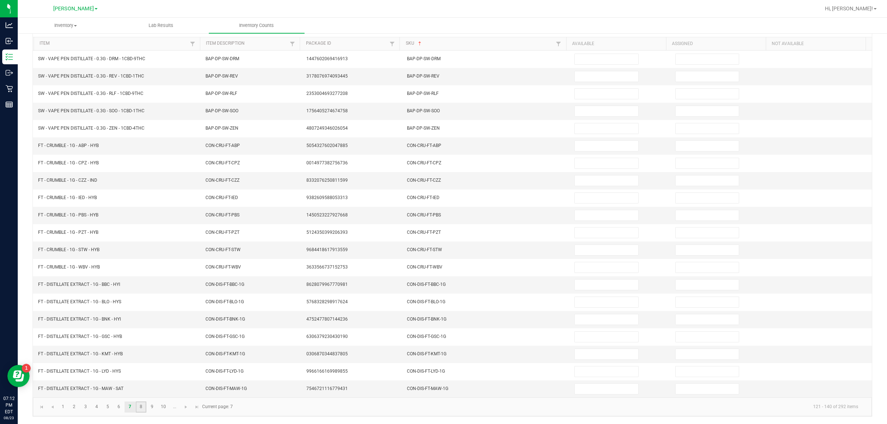
click at [141, 407] on link "8" at bounding box center [141, 407] width 11 height 11
click at [130, 407] on link "7" at bounding box center [130, 407] width 11 height 11
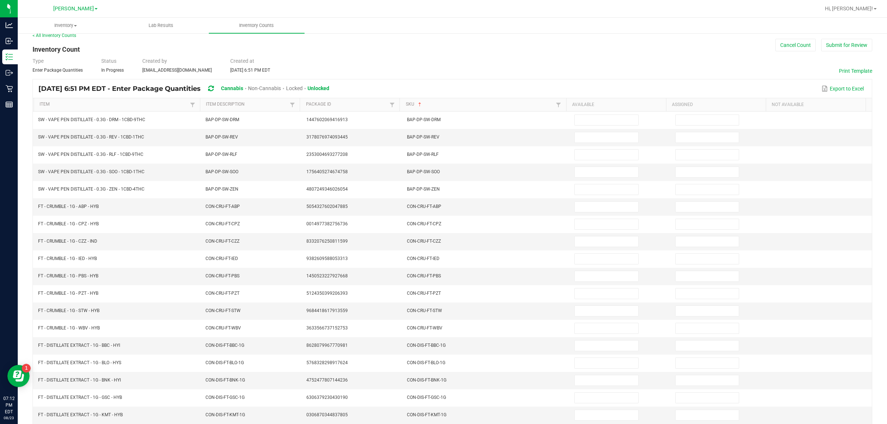
scroll to position [0, 0]
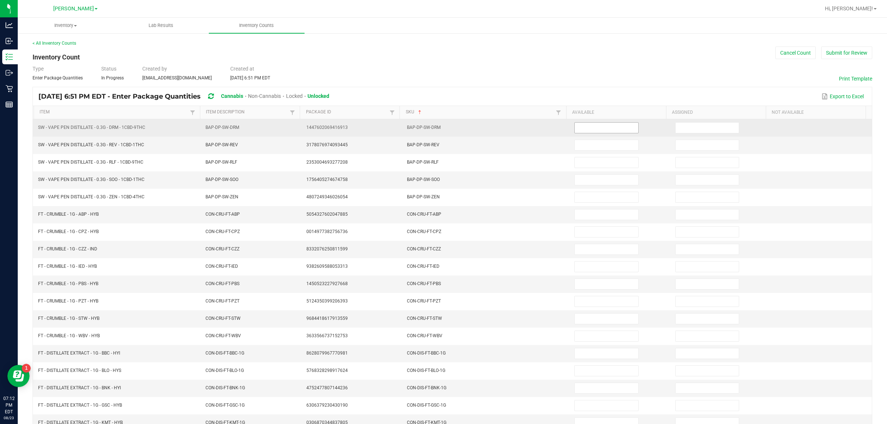
click at [442, 129] on input at bounding box center [607, 128] width 64 height 10
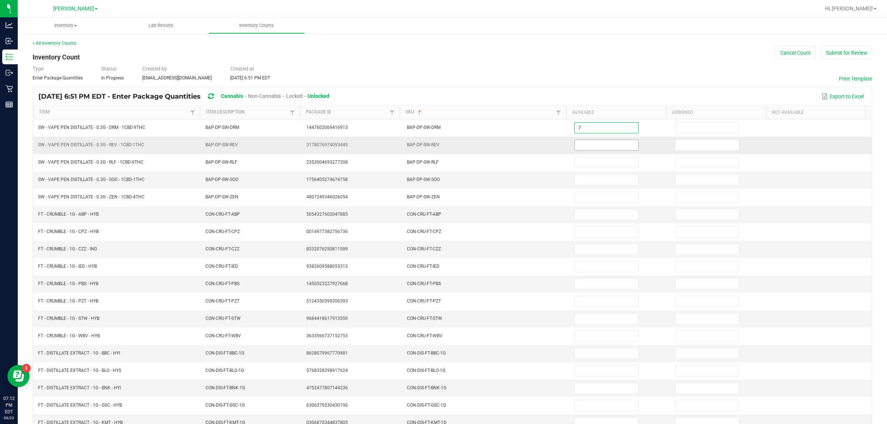
click at [442, 146] on input at bounding box center [607, 145] width 64 height 10
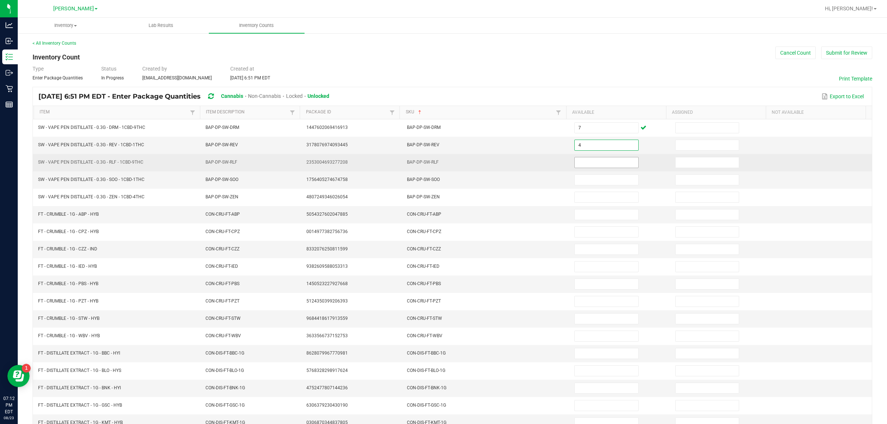
click at [442, 161] on input at bounding box center [607, 163] width 64 height 10
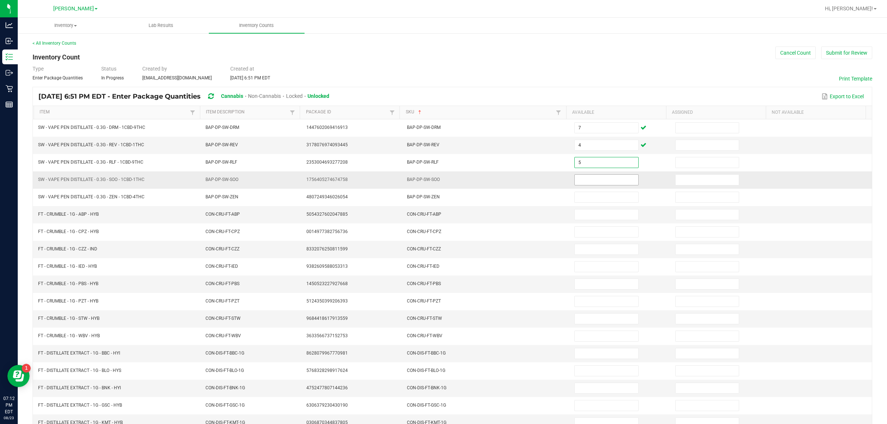
click at [442, 181] on input at bounding box center [607, 180] width 64 height 10
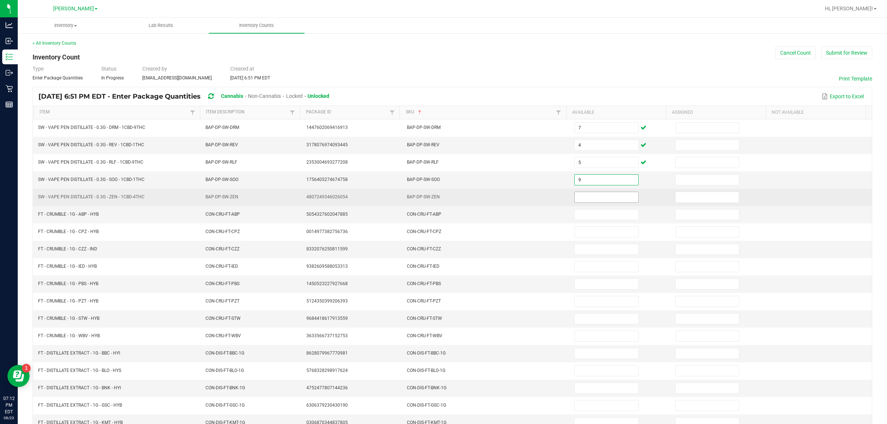
click at [442, 200] on input at bounding box center [607, 197] width 64 height 10
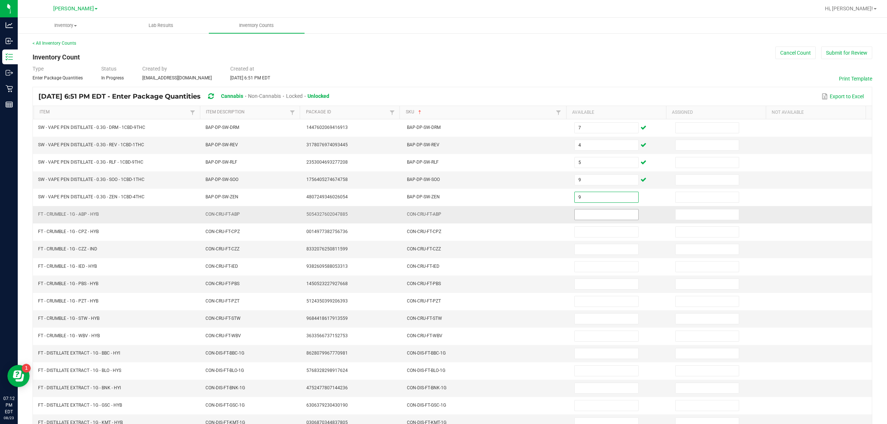
click at [442, 214] on input at bounding box center [607, 215] width 64 height 10
click at [442, 216] on input at bounding box center [607, 215] width 64 height 10
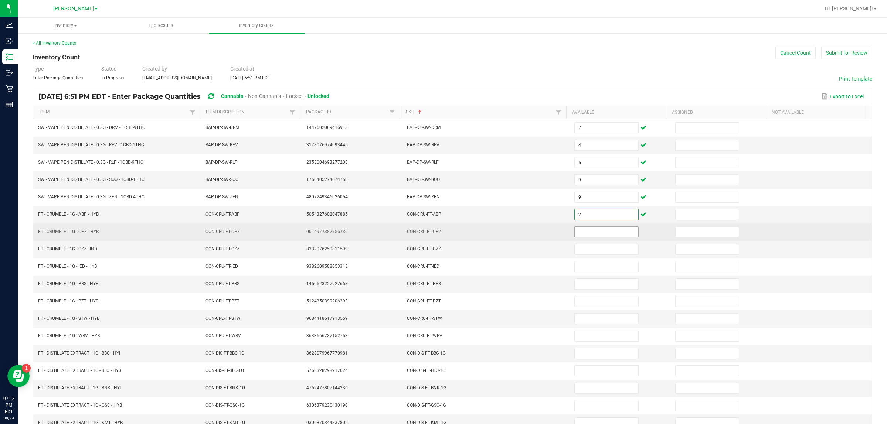
click at [442, 234] on input at bounding box center [607, 232] width 64 height 10
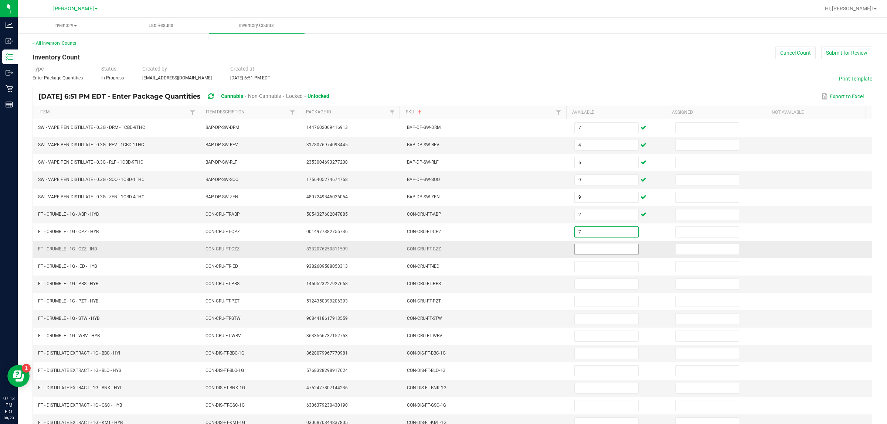
click at [442, 250] on input at bounding box center [607, 249] width 64 height 10
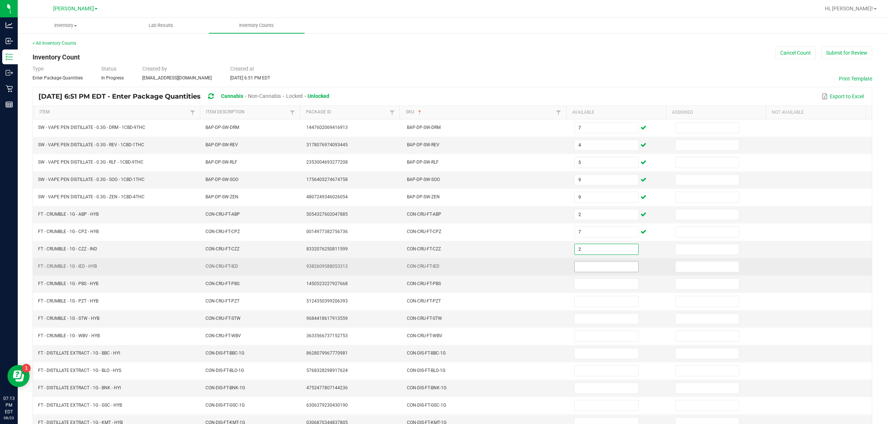
click at [442, 269] on input at bounding box center [607, 267] width 64 height 10
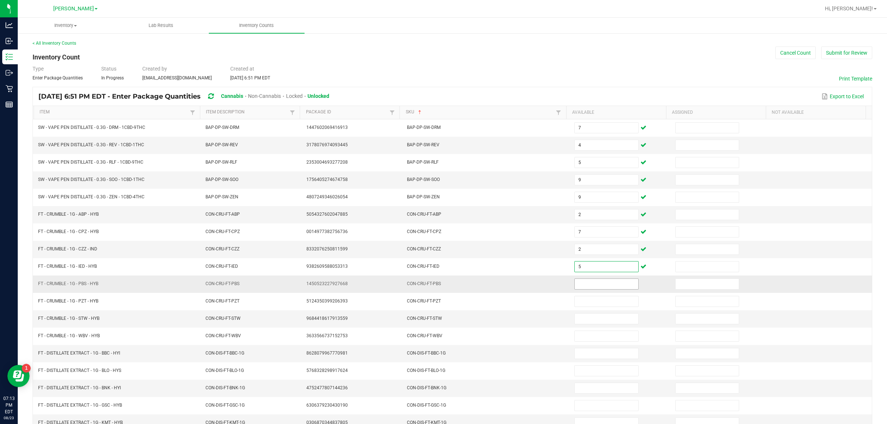
click at [442, 289] on input at bounding box center [607, 284] width 64 height 10
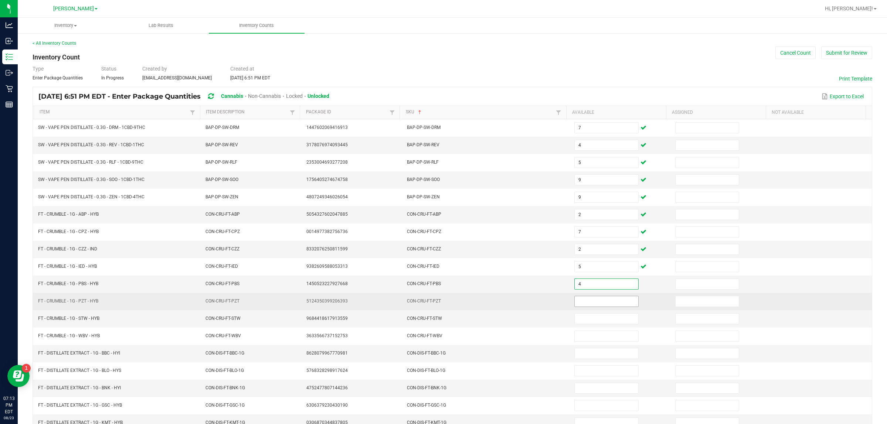
click at [442, 304] on input at bounding box center [607, 302] width 64 height 10
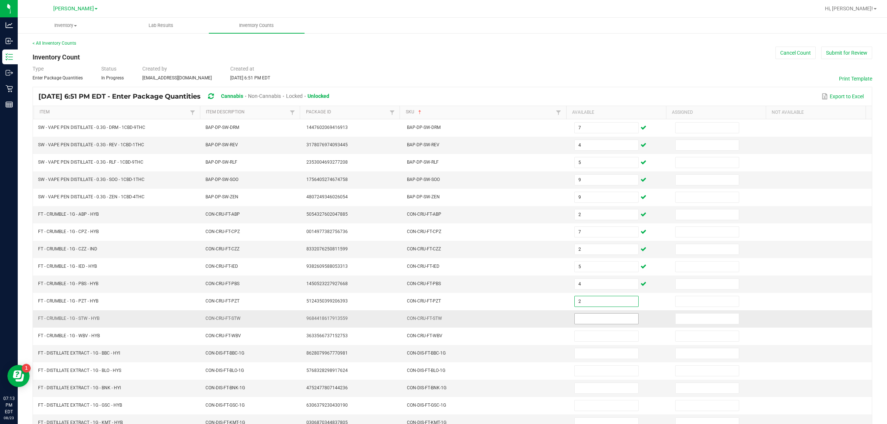
click at [442, 324] on input at bounding box center [607, 319] width 64 height 10
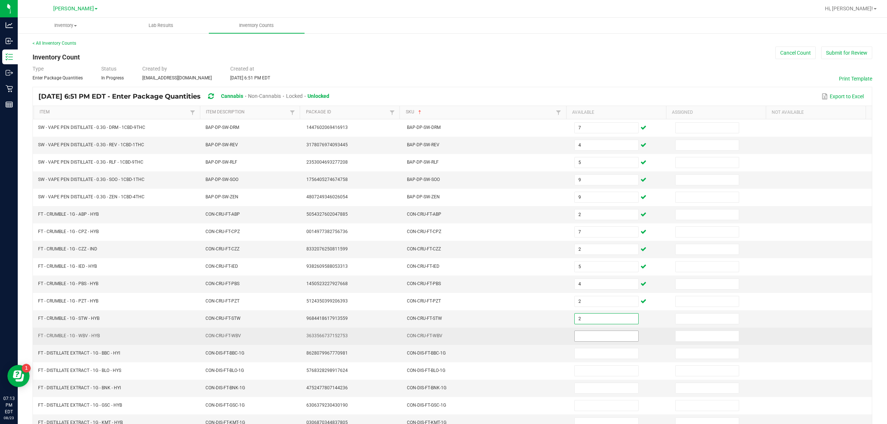
click at [442, 339] on input at bounding box center [607, 336] width 64 height 10
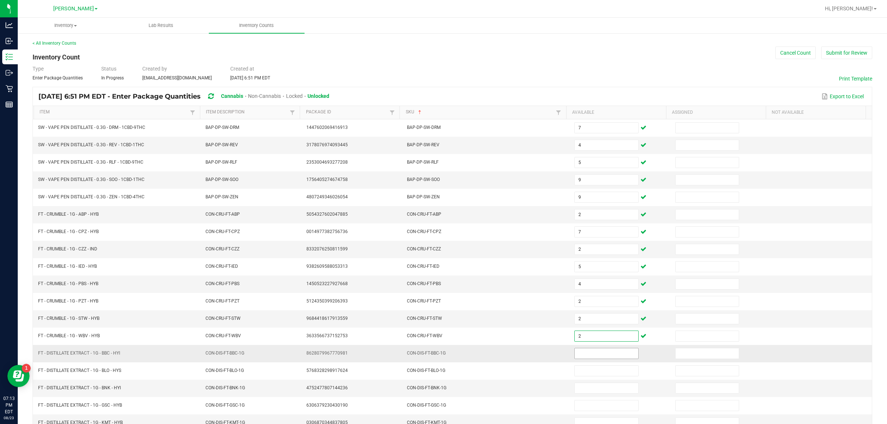
click at [442, 358] on input at bounding box center [607, 354] width 64 height 10
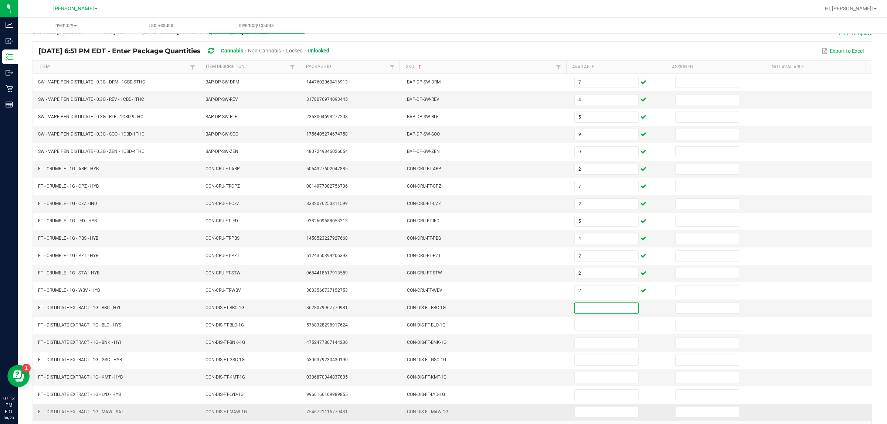
scroll to position [46, 0]
click at [442, 311] on input at bounding box center [607, 307] width 64 height 10
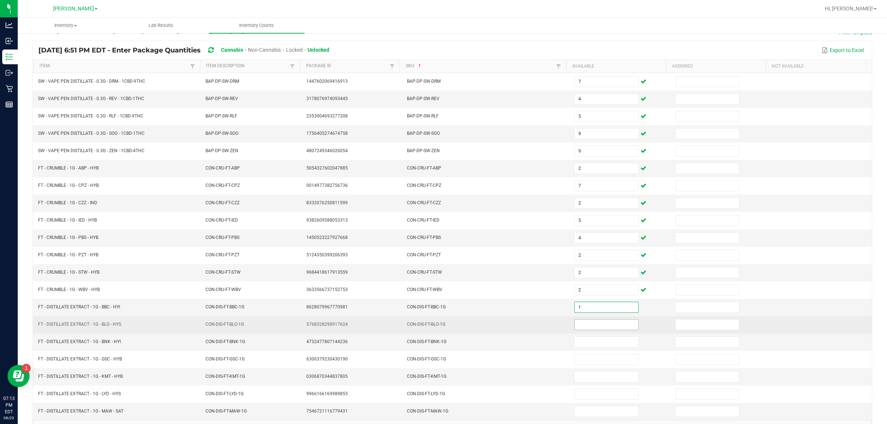
click at [442, 329] on input at bounding box center [607, 325] width 64 height 10
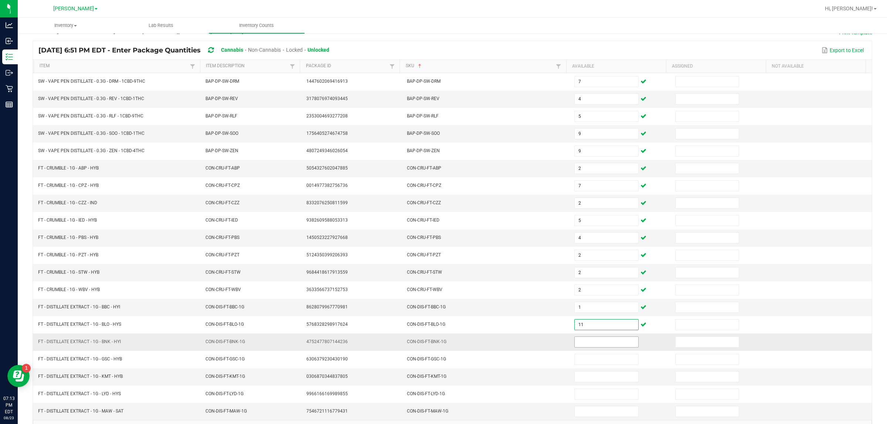
click at [442, 346] on input at bounding box center [607, 342] width 64 height 10
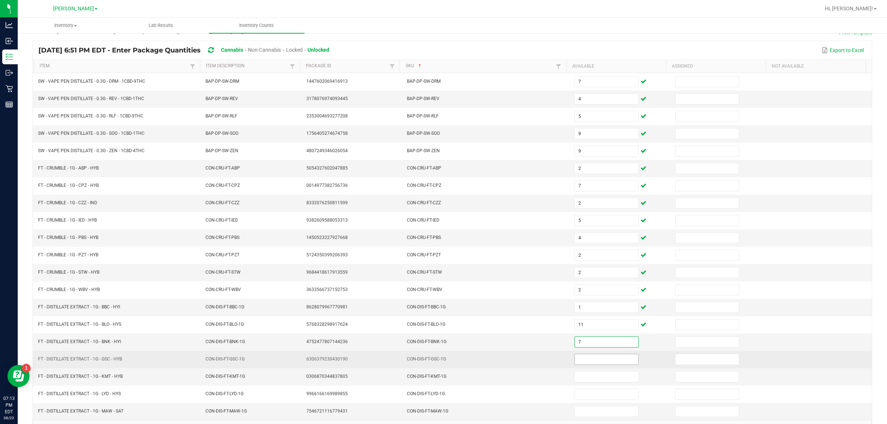
click at [442, 364] on input at bounding box center [607, 360] width 64 height 10
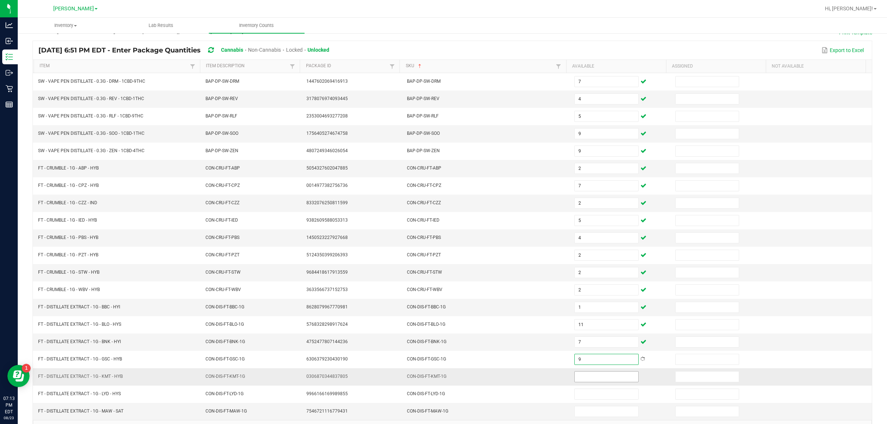
click at [442, 381] on input at bounding box center [607, 377] width 64 height 10
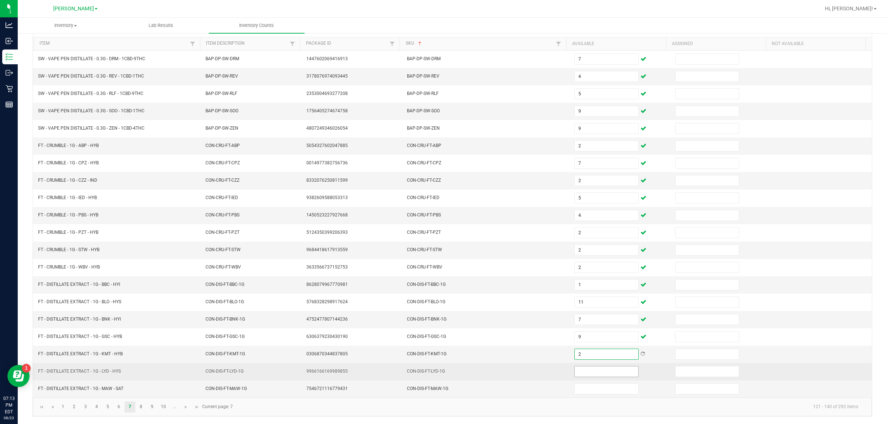
click at [442, 373] on input at bounding box center [607, 372] width 64 height 10
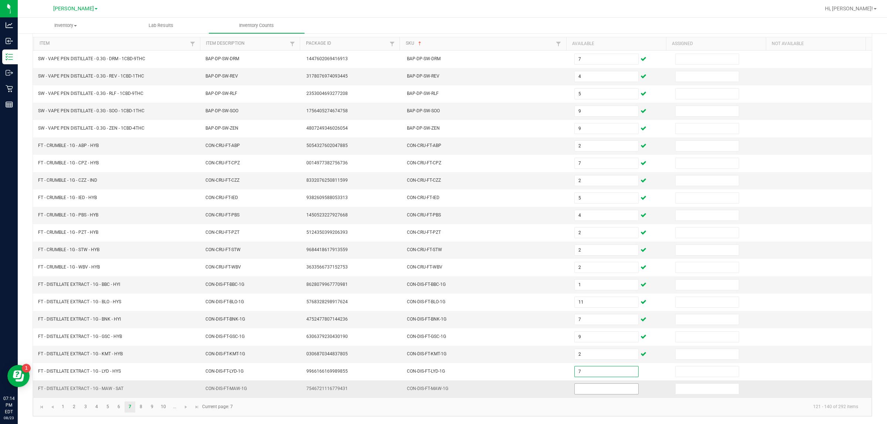
click at [442, 389] on input at bounding box center [607, 389] width 64 height 10
click at [141, 409] on link "8" at bounding box center [141, 407] width 11 height 11
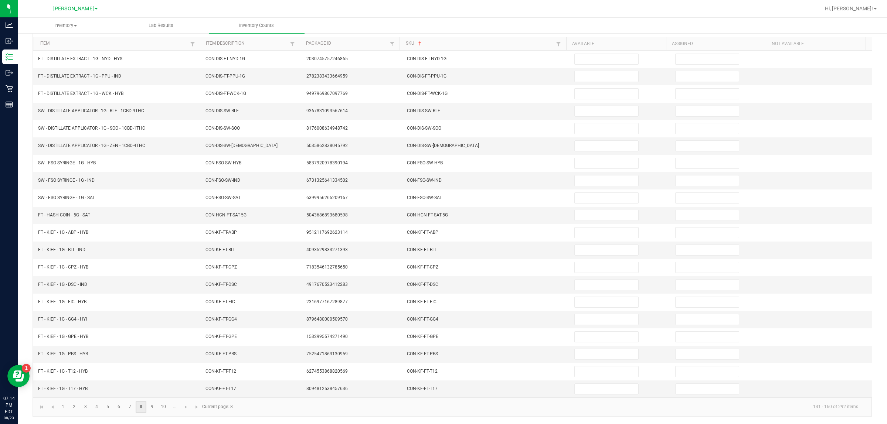
scroll to position [0, 0]
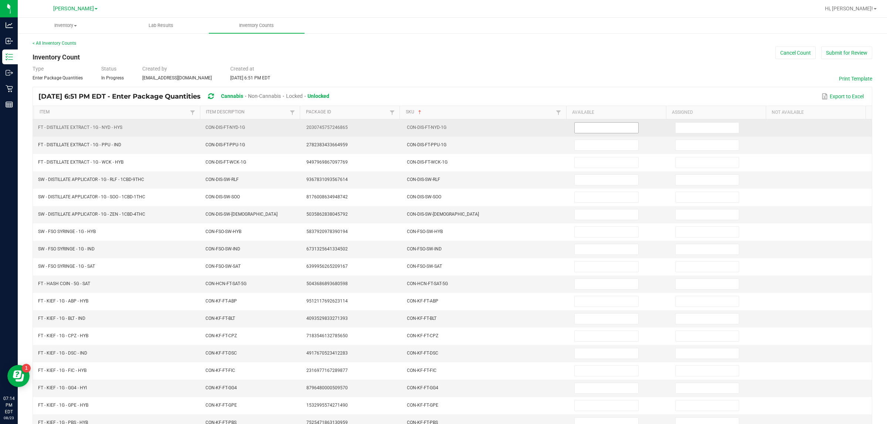
click at [442, 128] on input at bounding box center [607, 128] width 64 height 10
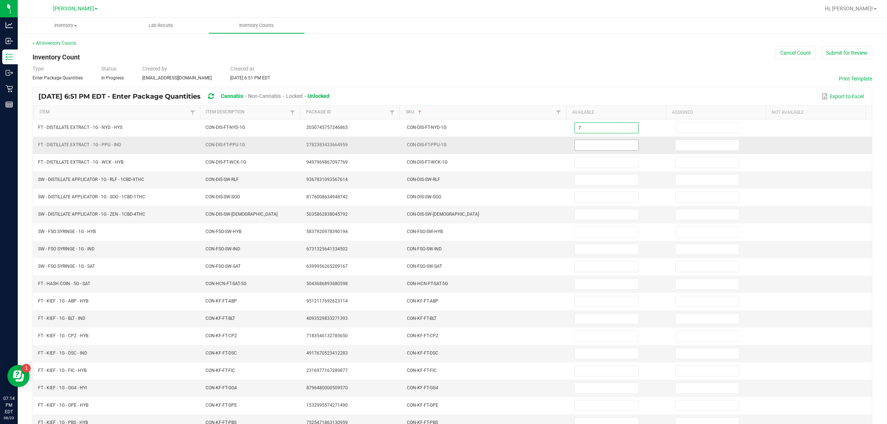
click at [442, 144] on input at bounding box center [607, 145] width 64 height 10
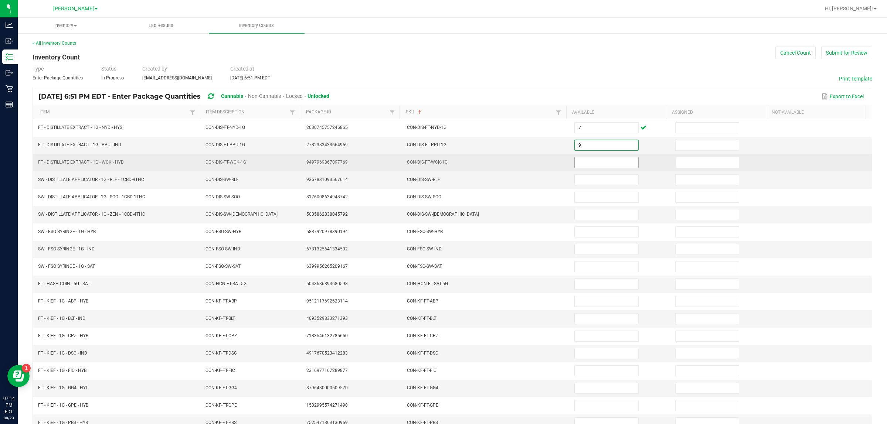
click at [442, 165] on input at bounding box center [607, 163] width 64 height 10
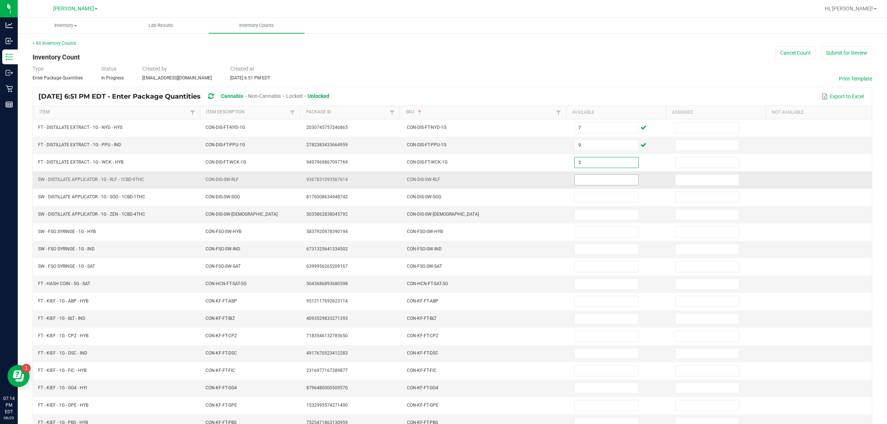
click at [442, 182] on input at bounding box center [607, 180] width 64 height 10
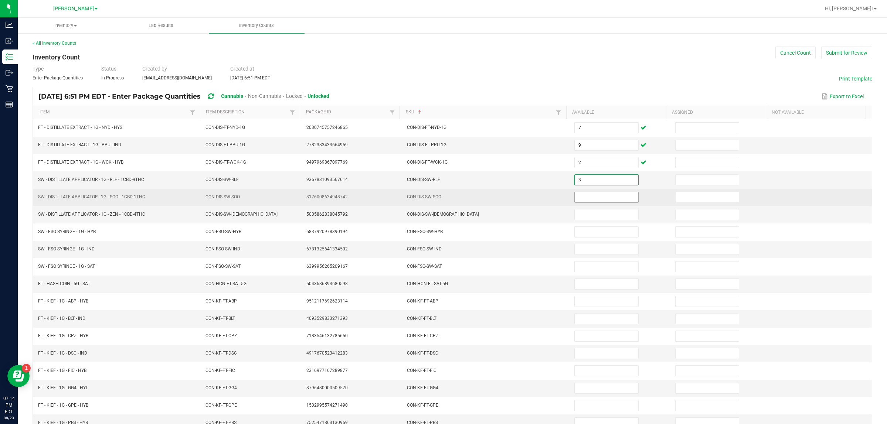
click at [442, 200] on input at bounding box center [607, 197] width 64 height 10
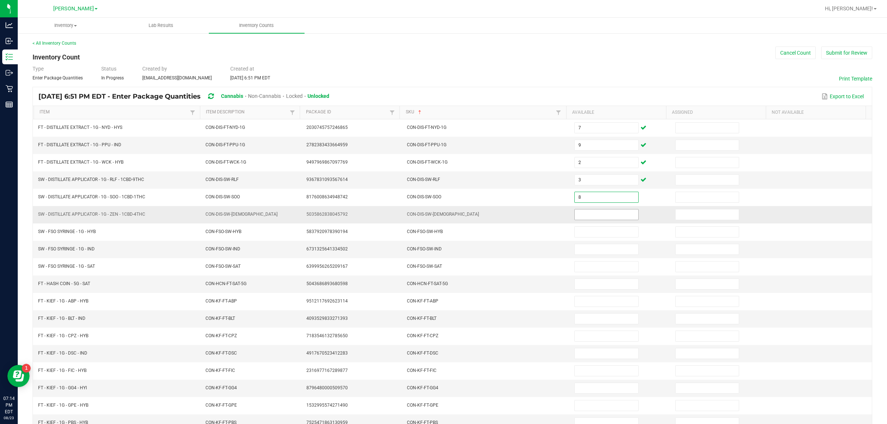
click at [442, 217] on input at bounding box center [607, 215] width 64 height 10
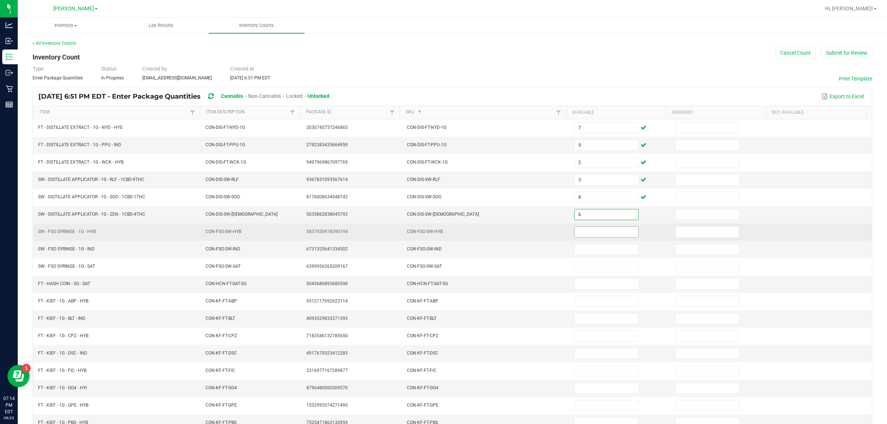
click at [442, 237] on input at bounding box center [607, 232] width 64 height 10
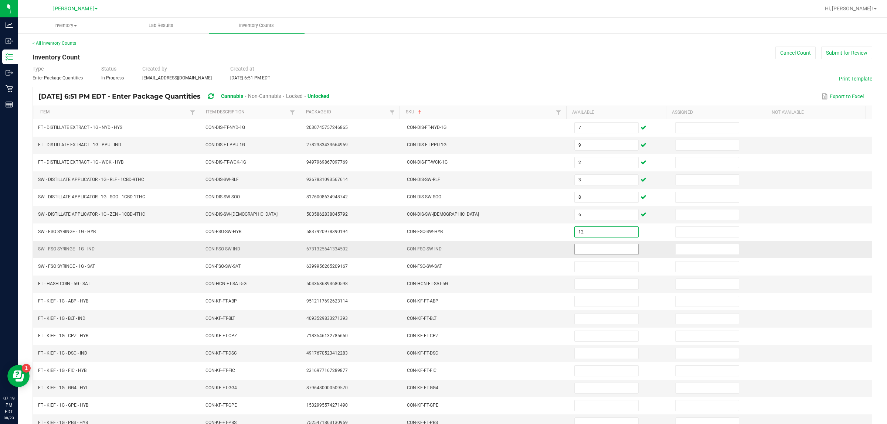
click at [442, 252] on input at bounding box center [607, 249] width 64 height 10
click at [442, 287] on input at bounding box center [607, 284] width 64 height 10
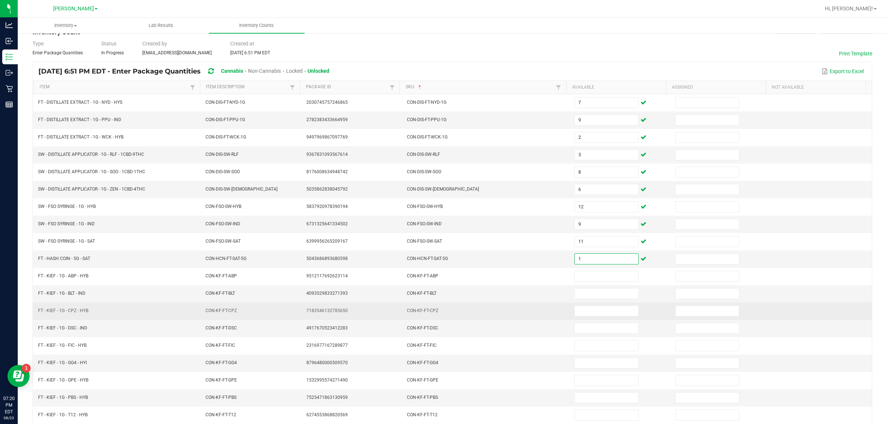
scroll to position [46, 0]
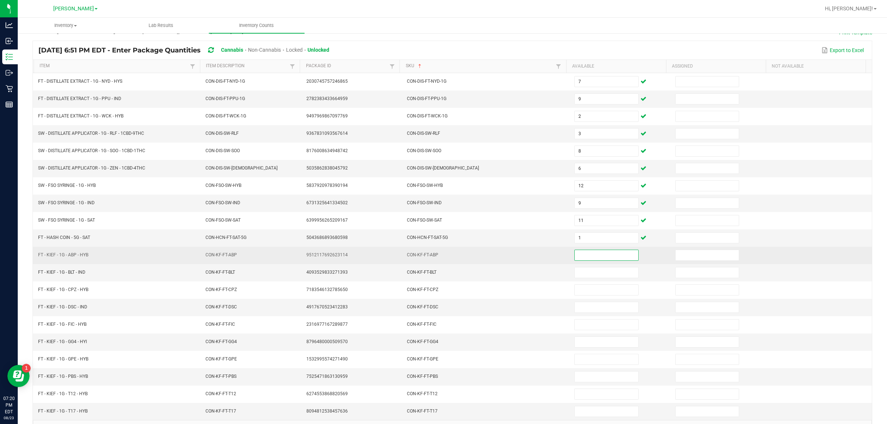
click at [442, 255] on input at bounding box center [607, 255] width 64 height 10
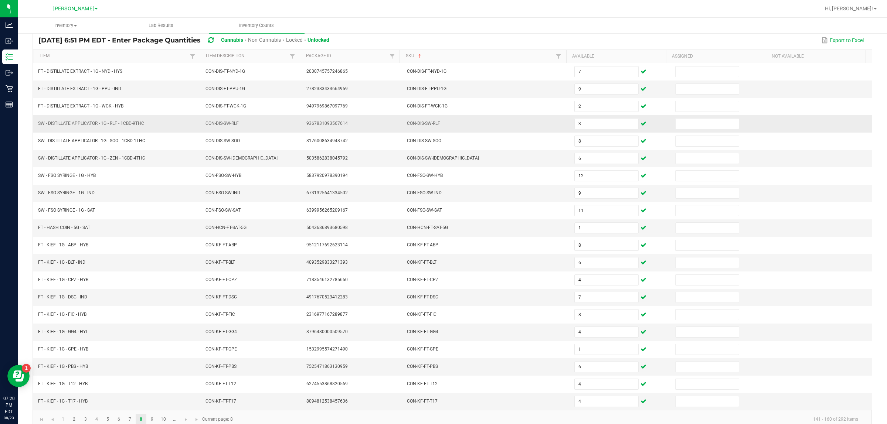
scroll to position [74, 0]
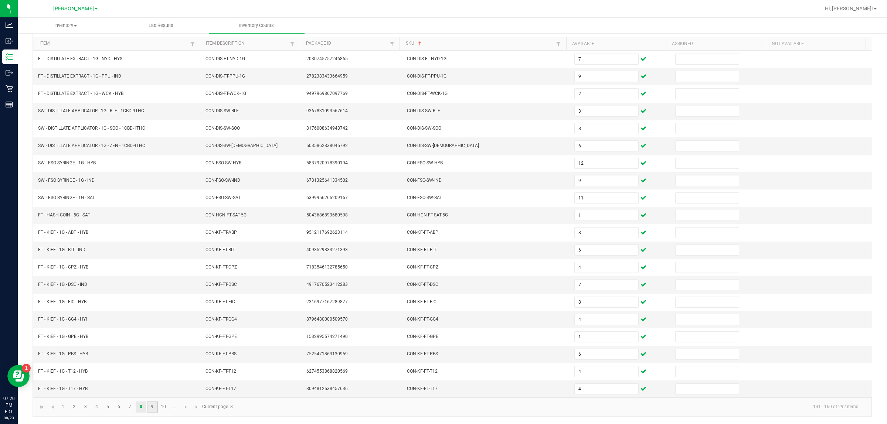
click at [153, 409] on link "9" at bounding box center [152, 407] width 11 height 11
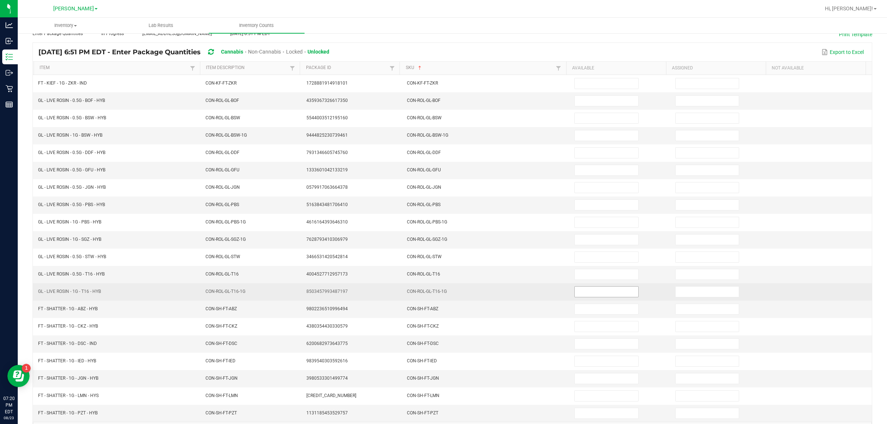
scroll to position [0, 0]
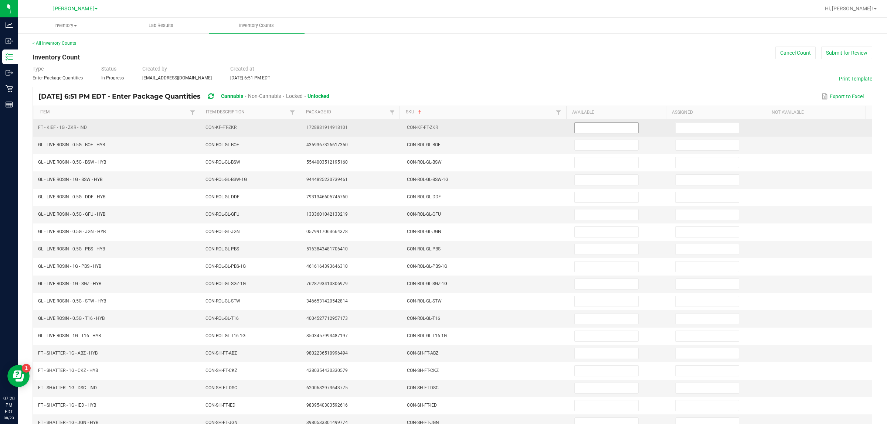
click at [442, 126] on input at bounding box center [607, 128] width 64 height 10
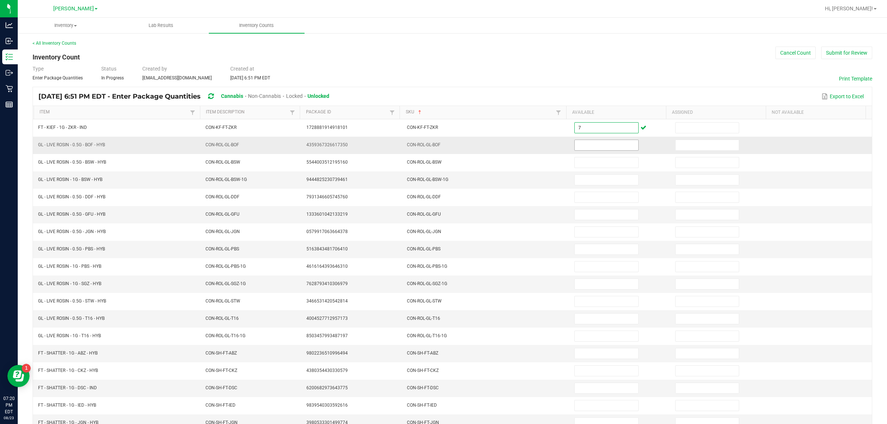
click at [442, 148] on input at bounding box center [607, 145] width 64 height 10
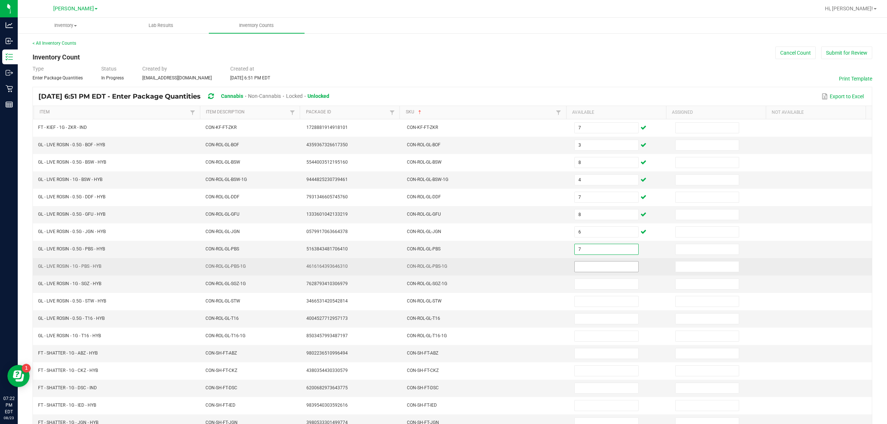
click at [442, 267] on input at bounding box center [607, 267] width 64 height 10
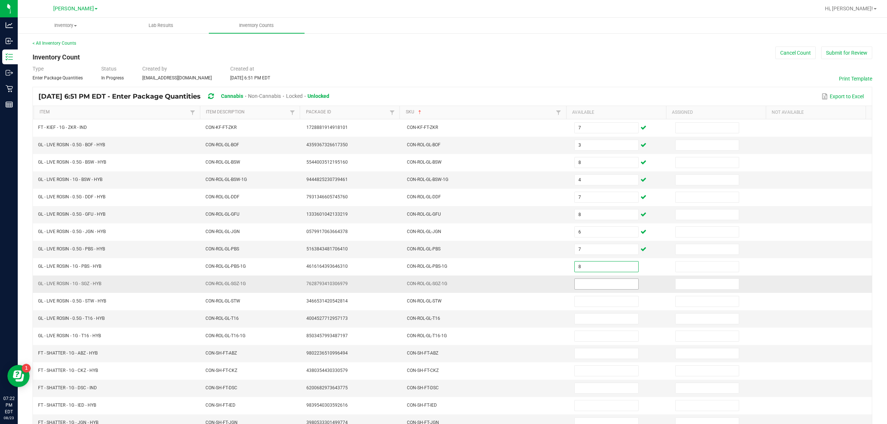
click at [442, 288] on input at bounding box center [607, 284] width 64 height 10
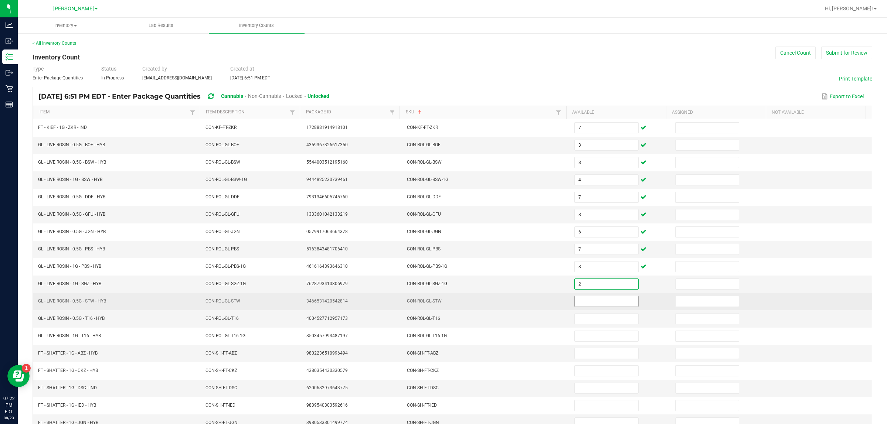
click at [442, 302] on input at bounding box center [607, 302] width 64 height 10
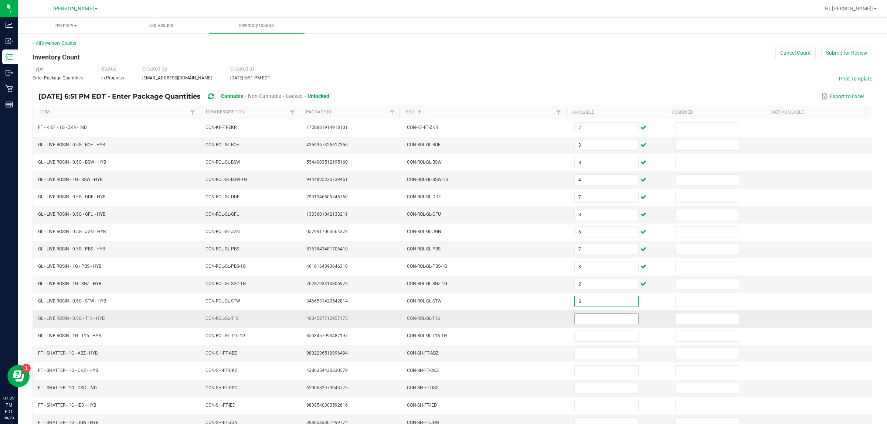
click at [442, 322] on input at bounding box center [607, 319] width 64 height 10
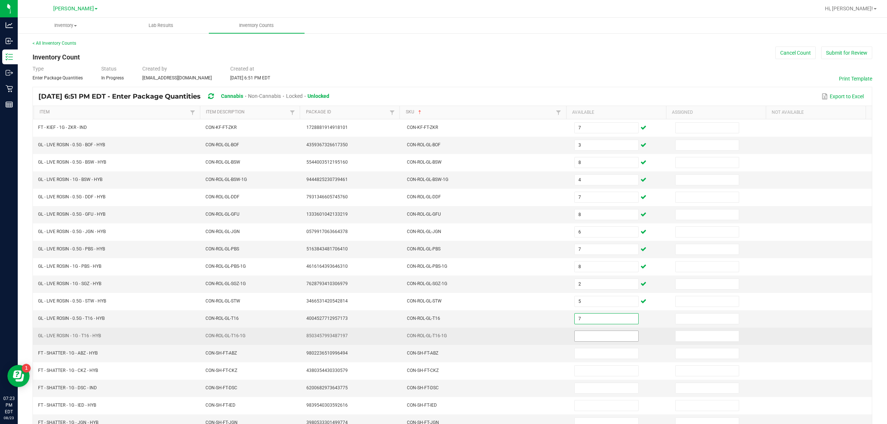
click at [442, 341] on input at bounding box center [607, 336] width 64 height 10
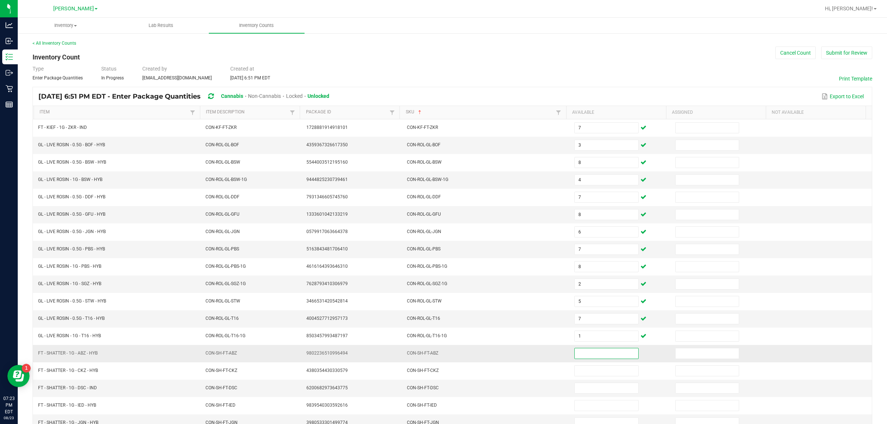
click at [442, 354] on input at bounding box center [607, 354] width 64 height 10
click at [442, 359] on input at bounding box center [607, 354] width 64 height 10
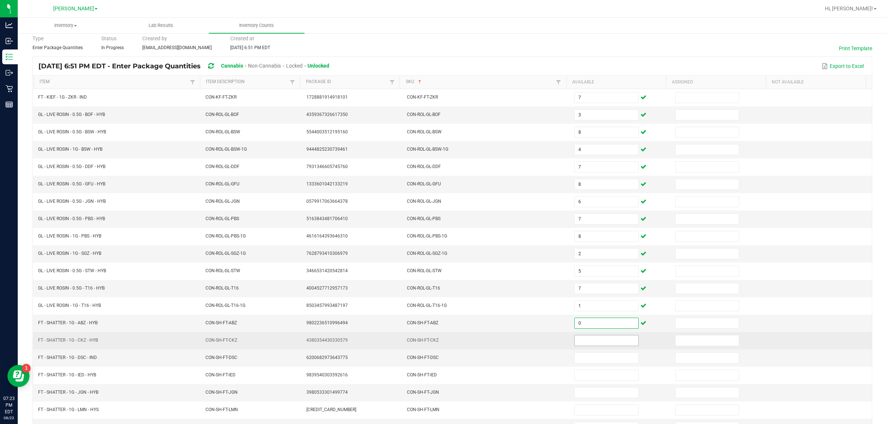
scroll to position [74, 0]
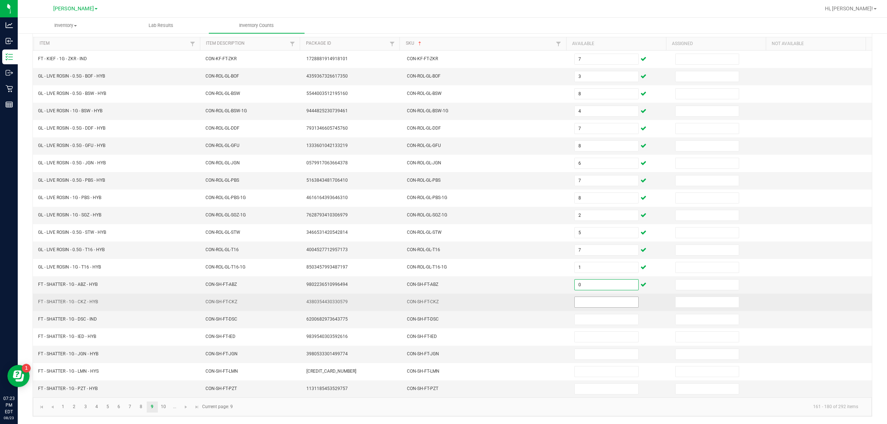
click at [442, 298] on input at bounding box center [607, 302] width 64 height 10
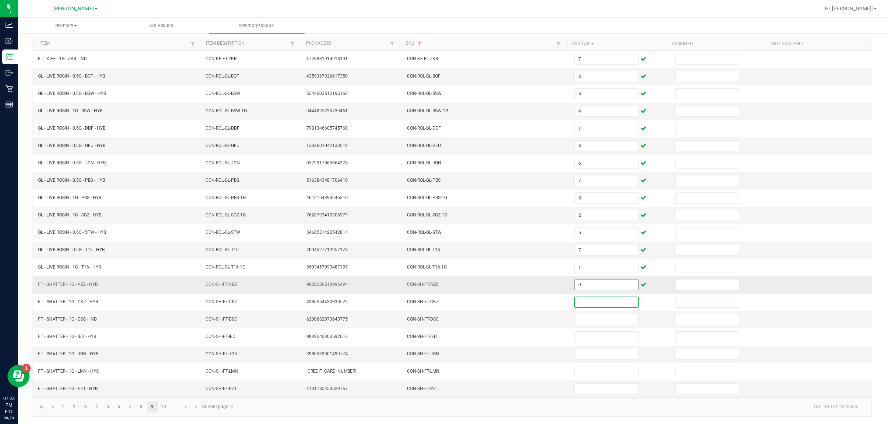
click at [442, 282] on input "0" at bounding box center [607, 285] width 64 height 10
click at [163, 407] on link "10" at bounding box center [163, 407] width 11 height 11
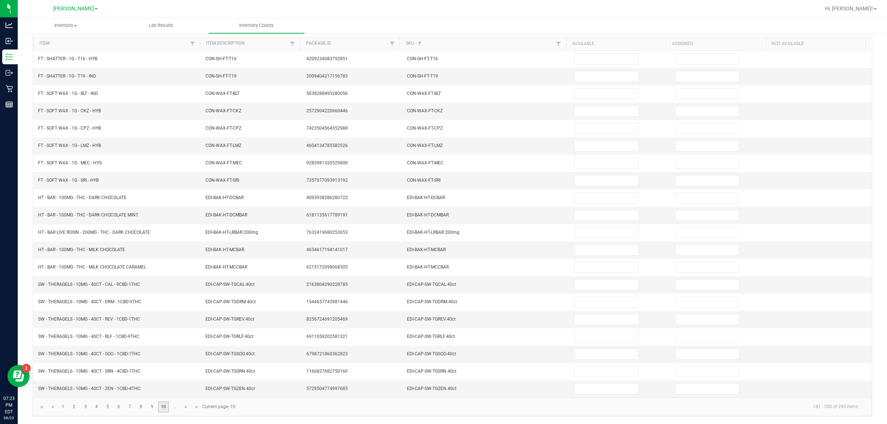
scroll to position [0, 0]
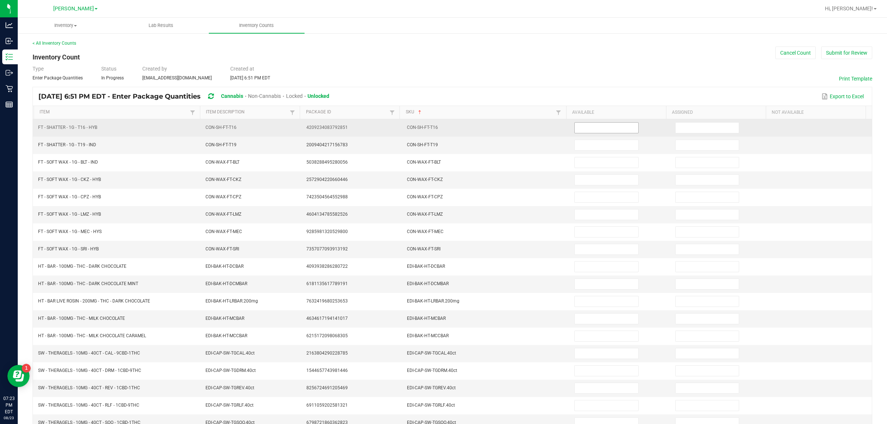
click at [442, 127] on input at bounding box center [607, 128] width 64 height 10
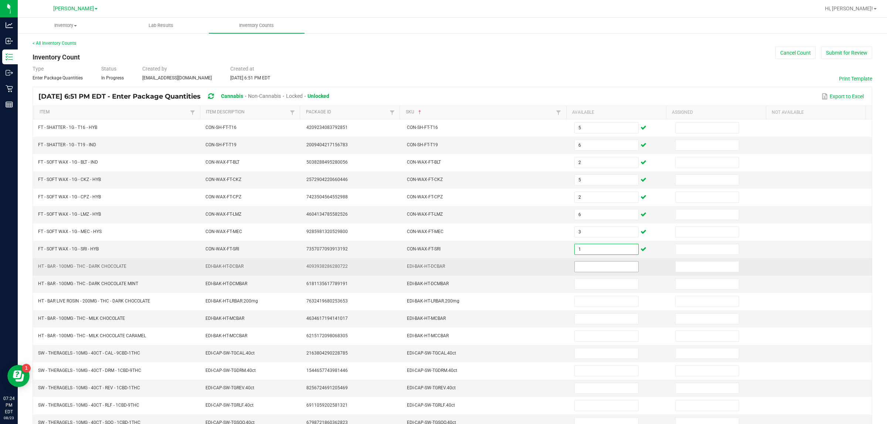
click at [442, 271] on input at bounding box center [607, 267] width 64 height 10
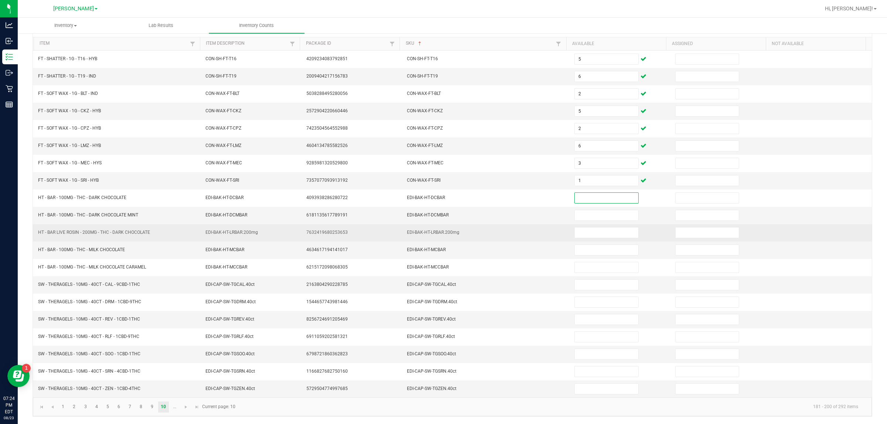
scroll to position [74, 0]
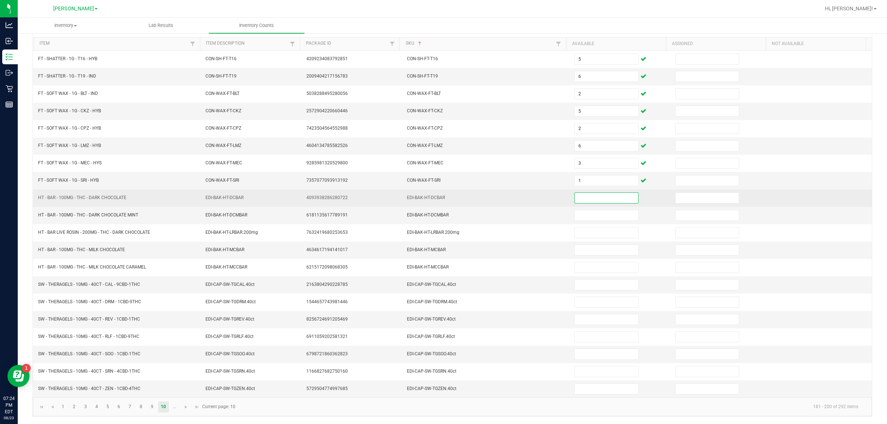
click at [442, 193] on input at bounding box center [607, 198] width 64 height 10
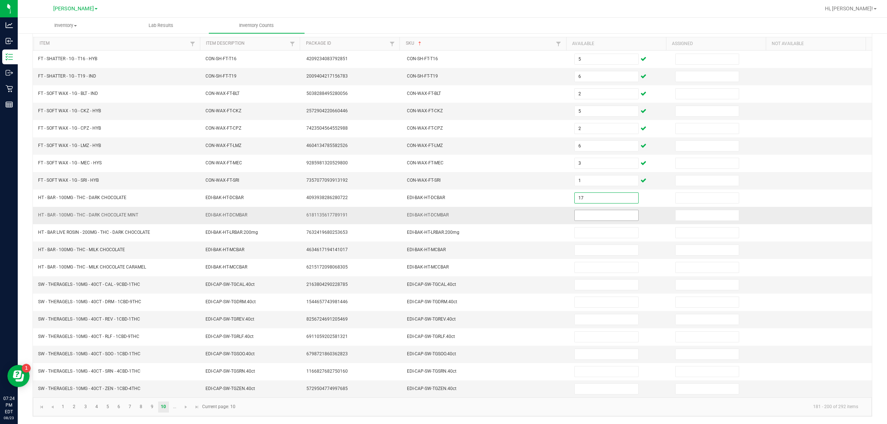
click at [442, 213] on input at bounding box center [607, 215] width 64 height 10
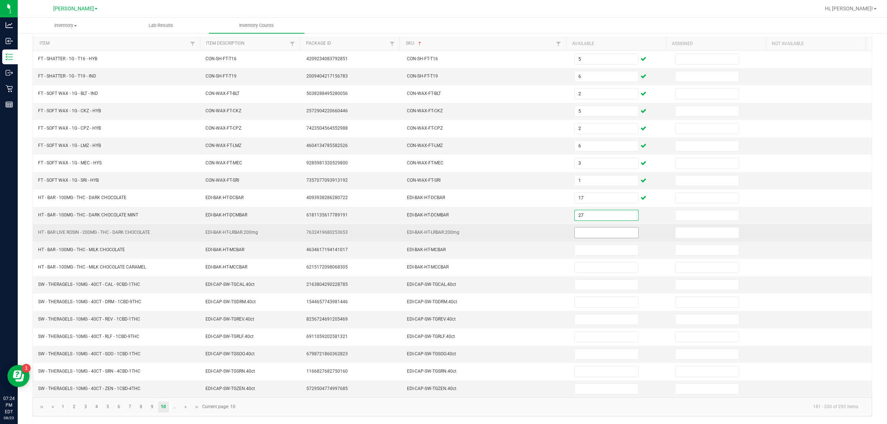
click at [442, 230] on input at bounding box center [607, 233] width 64 height 10
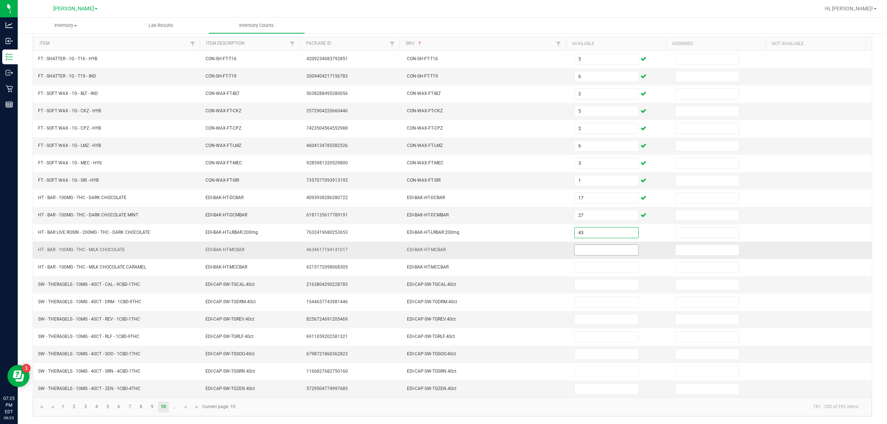
click at [442, 250] on input at bounding box center [607, 250] width 64 height 10
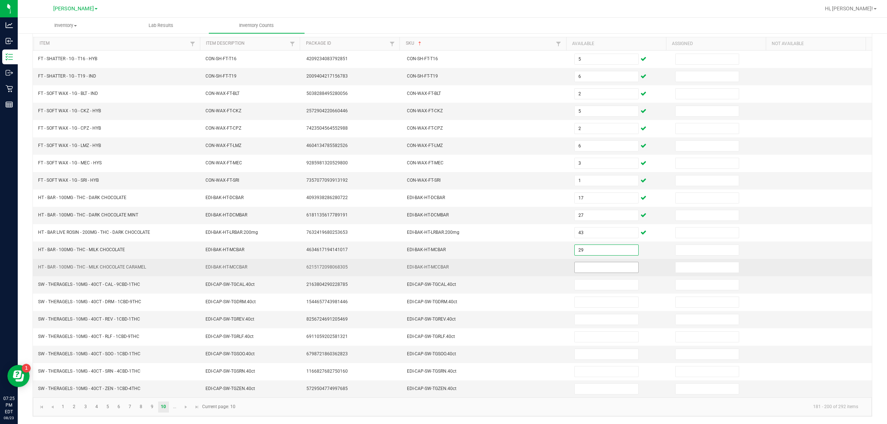
click at [442, 265] on input at bounding box center [607, 268] width 64 height 10
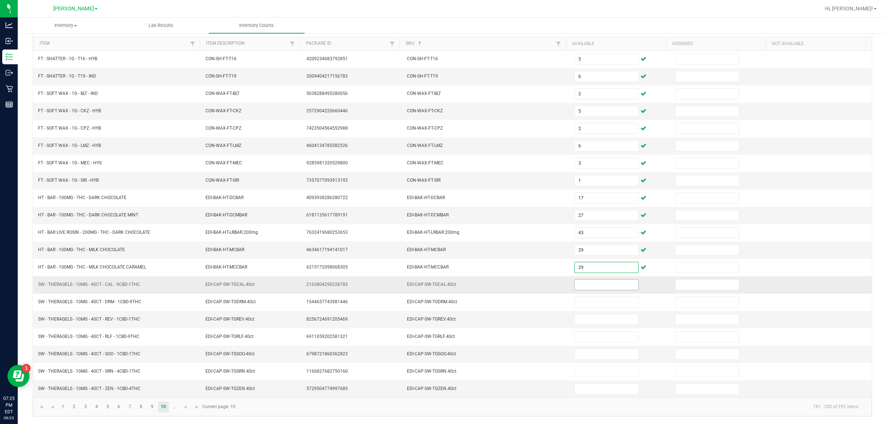
click at [442, 283] on input at bounding box center [607, 285] width 64 height 10
click at [442, 284] on input at bounding box center [607, 285] width 64 height 10
click at [442, 282] on input at bounding box center [607, 285] width 64 height 10
click at [187, 409] on span "Go to the next page" at bounding box center [186, 407] width 6 height 6
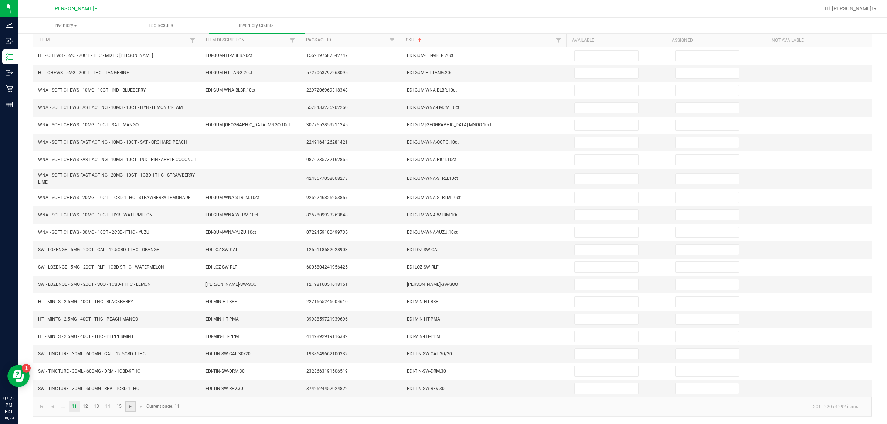
scroll to position [0, 0]
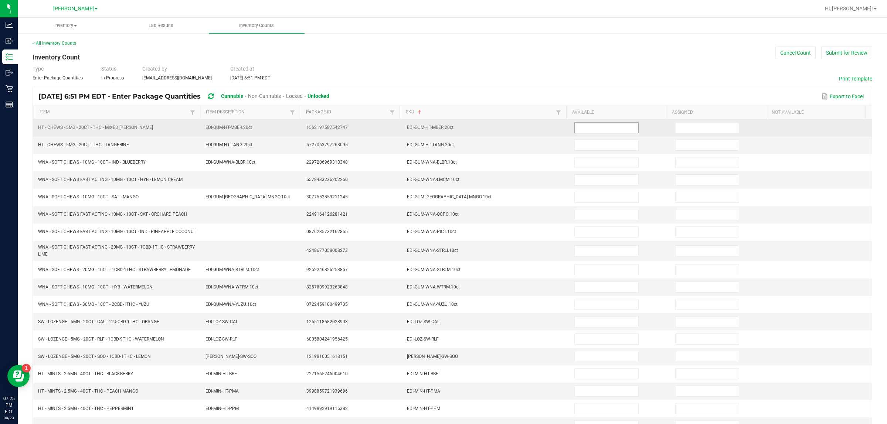
click at [442, 128] on input at bounding box center [607, 128] width 64 height 10
drag, startPoint x: 597, startPoint y: 130, endPoint x: 600, endPoint y: 124, distance: 6.5
click at [442, 129] on input at bounding box center [607, 128] width 64 height 10
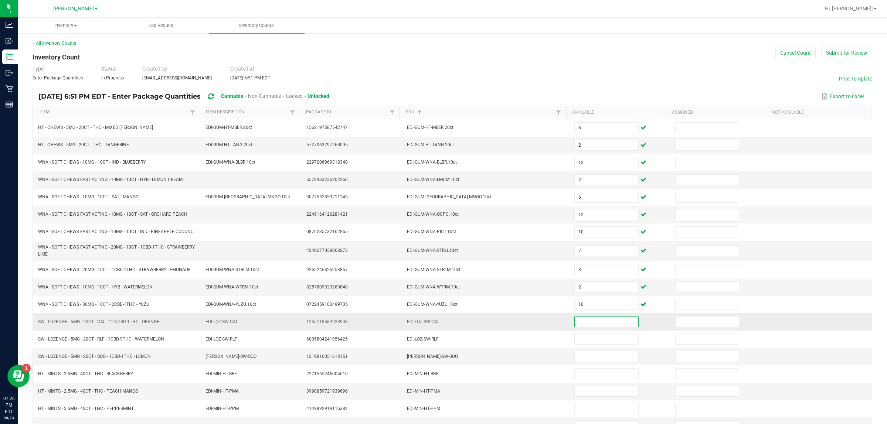
click at [442, 327] on input at bounding box center [607, 322] width 64 height 10
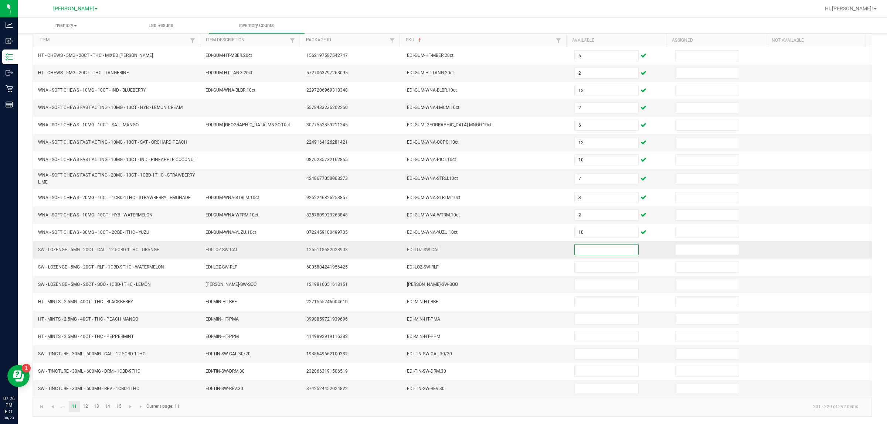
click at [442, 249] on input at bounding box center [607, 250] width 64 height 10
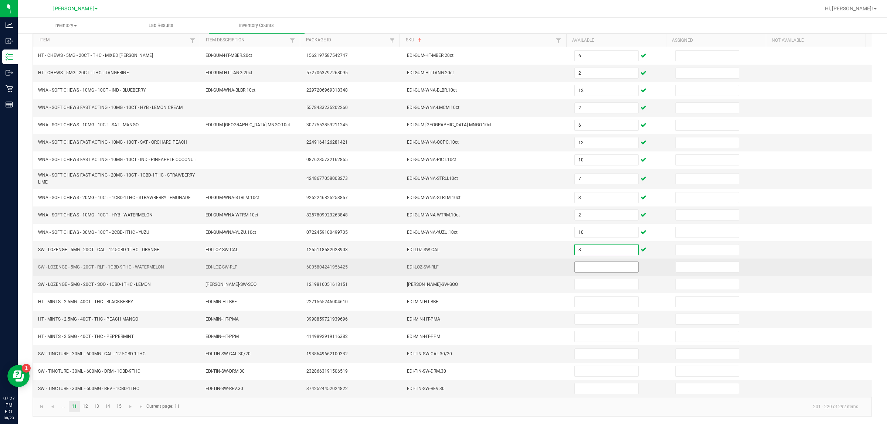
click at [442, 266] on input at bounding box center [607, 267] width 64 height 10
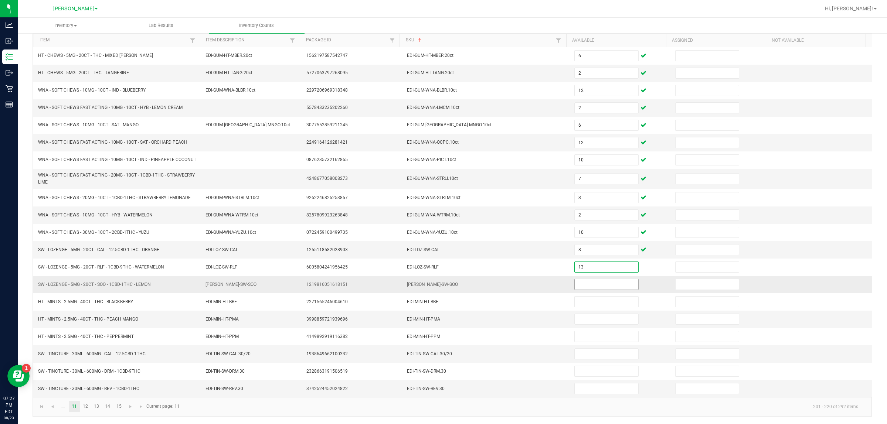
click at [442, 283] on input at bounding box center [607, 285] width 64 height 10
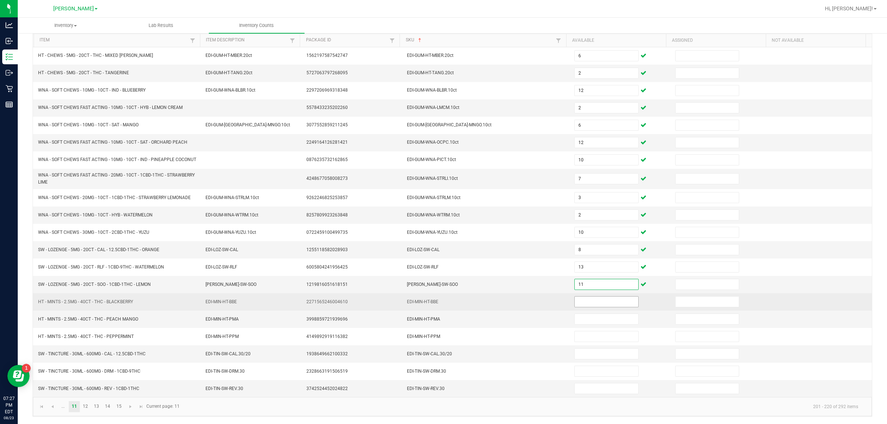
click at [442, 301] on input at bounding box center [607, 302] width 64 height 10
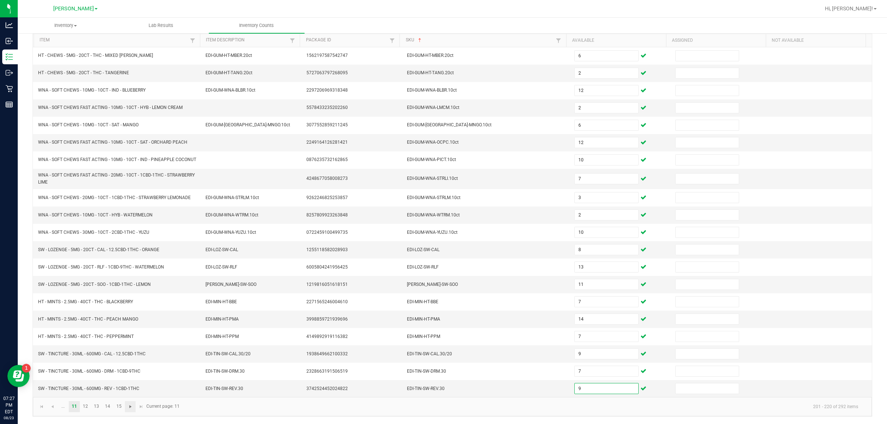
click at [132, 410] on span "Go to the next page" at bounding box center [131, 407] width 6 height 6
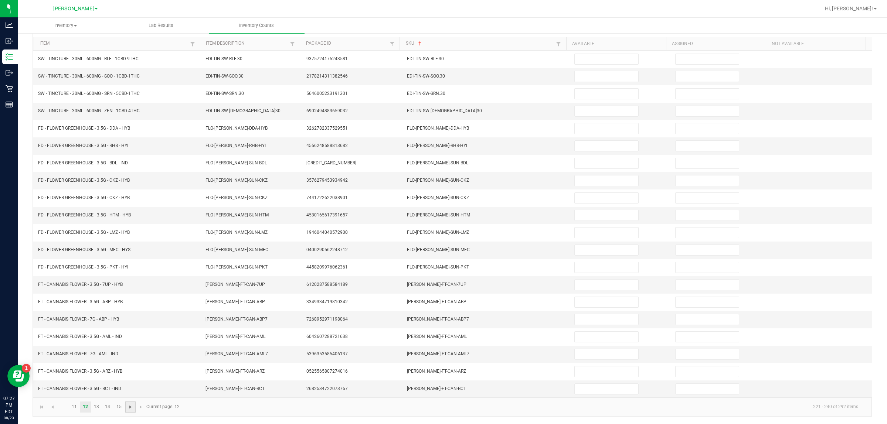
scroll to position [0, 0]
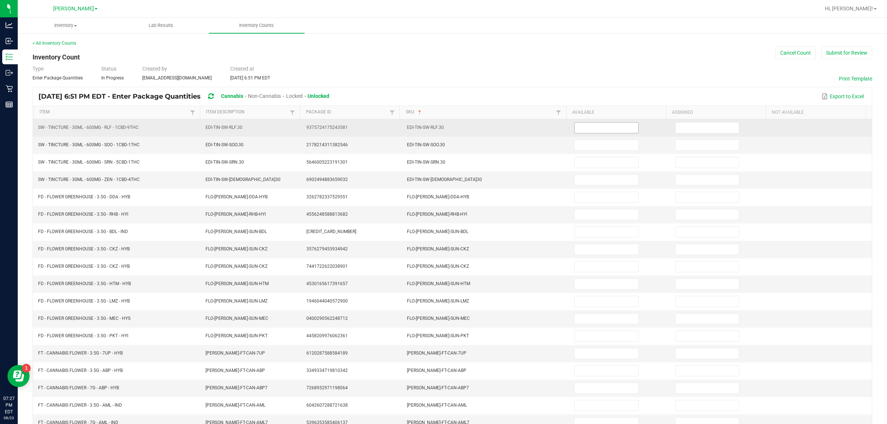
click at [442, 129] on input at bounding box center [607, 128] width 64 height 10
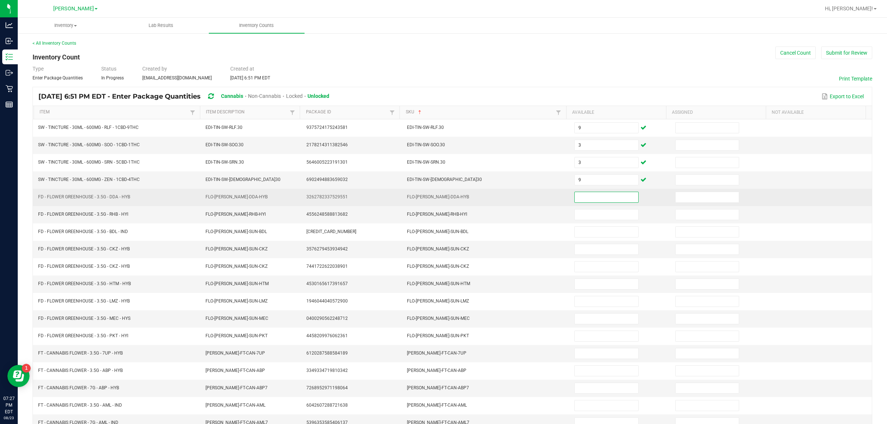
click at [442, 198] on input at bounding box center [607, 197] width 64 height 10
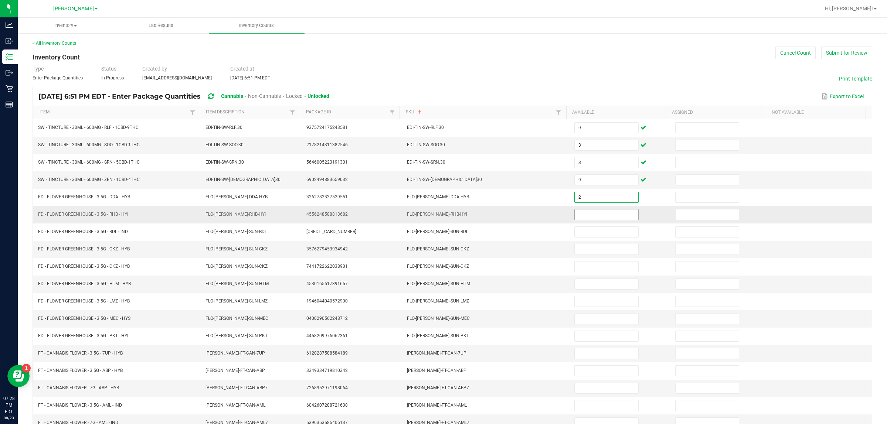
click at [442, 217] on input at bounding box center [607, 215] width 64 height 10
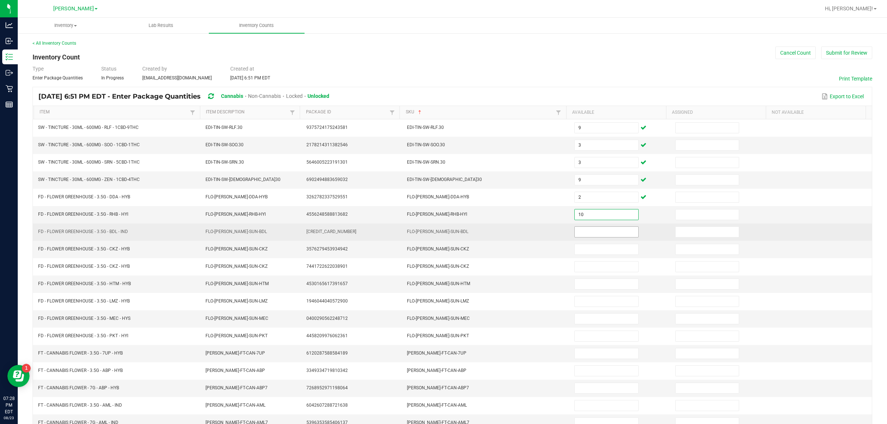
click at [442, 235] on input at bounding box center [607, 232] width 64 height 10
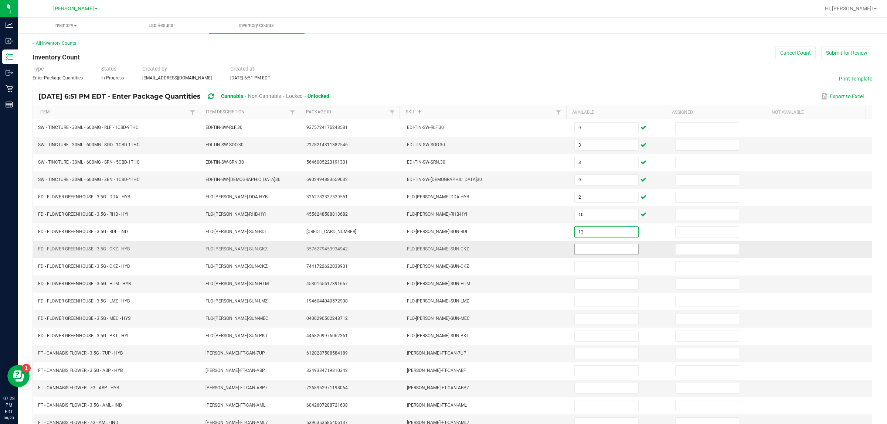
click at [442, 253] on input at bounding box center [607, 249] width 64 height 10
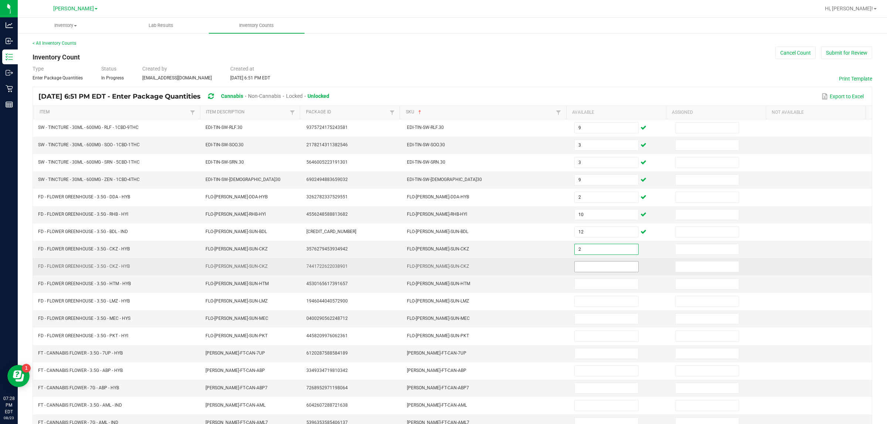
click at [442, 271] on input at bounding box center [607, 267] width 64 height 10
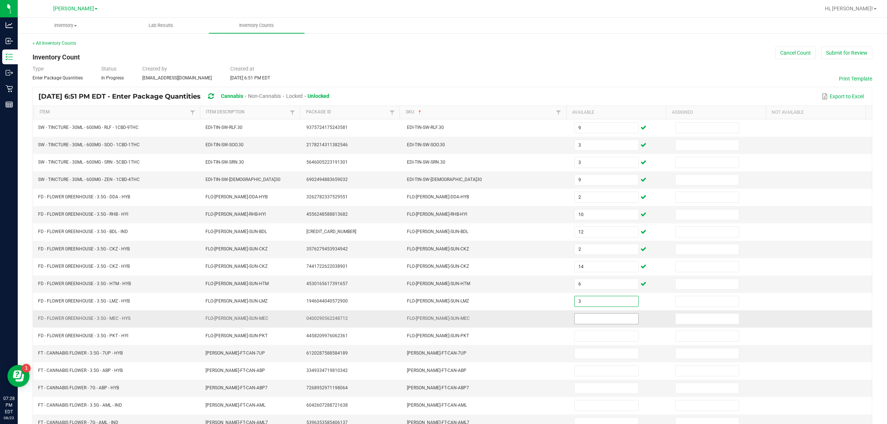
click at [442, 323] on input at bounding box center [607, 319] width 64 height 10
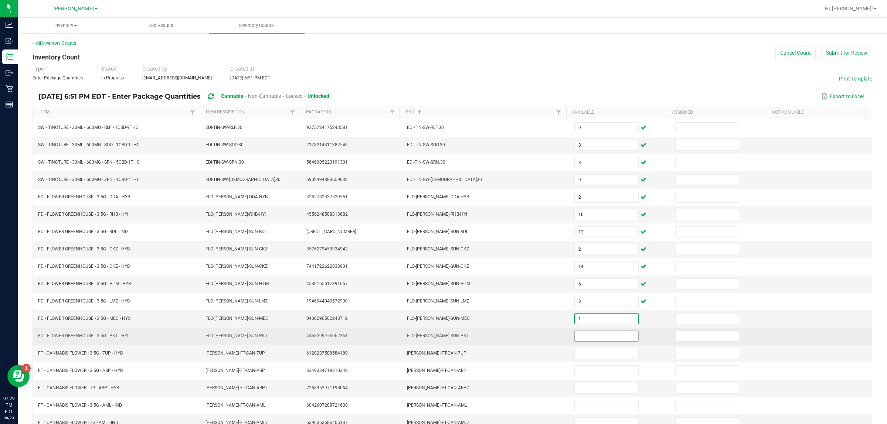
click at [442, 340] on input at bounding box center [607, 336] width 64 height 10
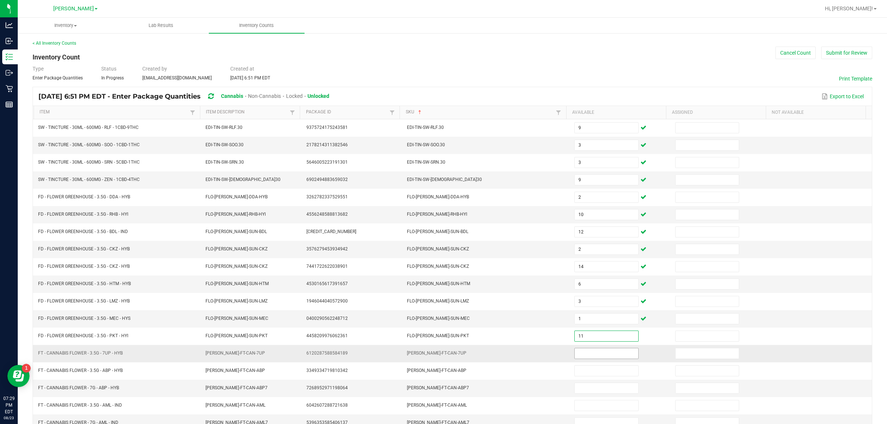
click at [442, 358] on input at bounding box center [607, 354] width 64 height 10
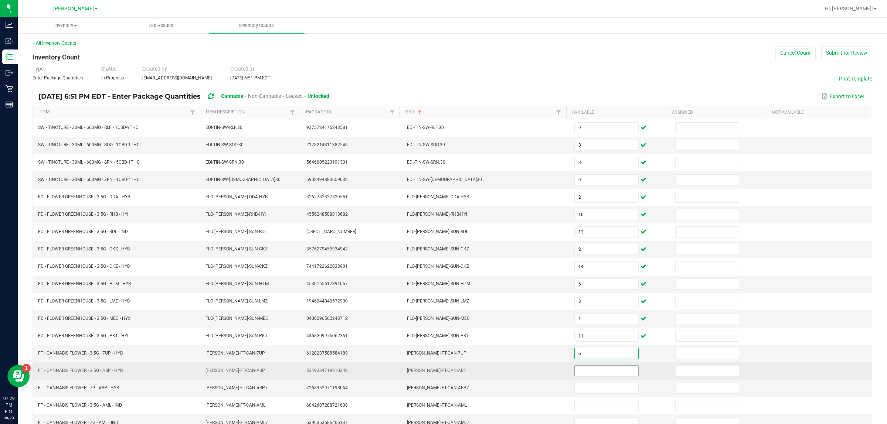
click at [442, 375] on input at bounding box center [607, 371] width 64 height 10
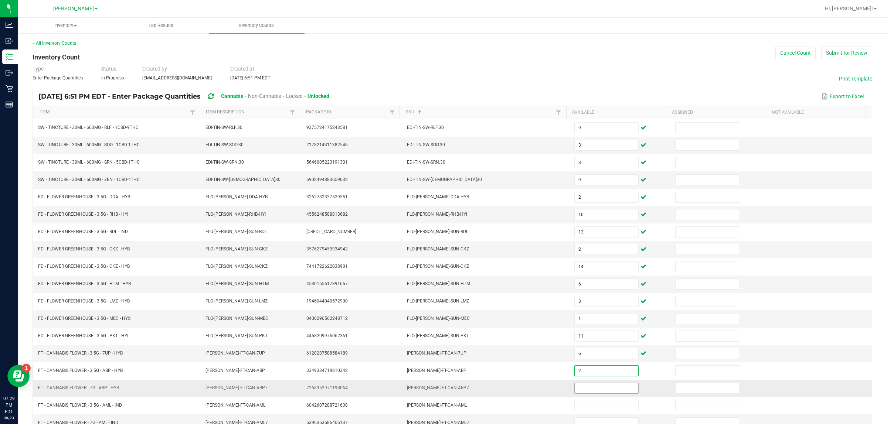
click at [442, 392] on input at bounding box center [607, 388] width 64 height 10
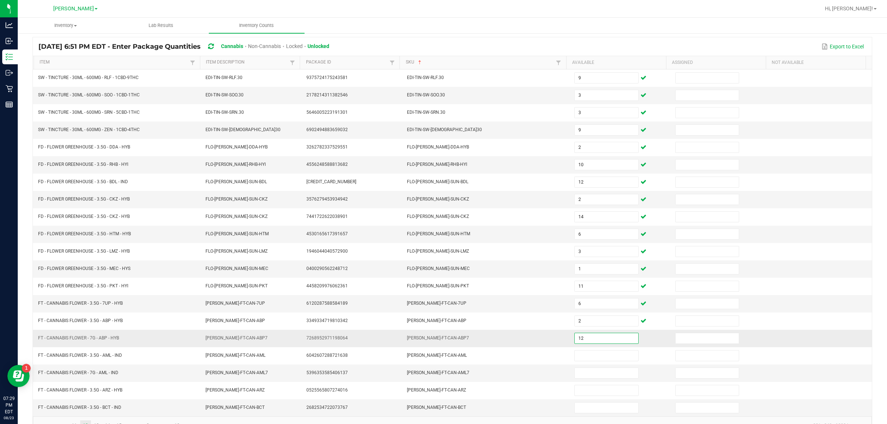
scroll to position [74, 0]
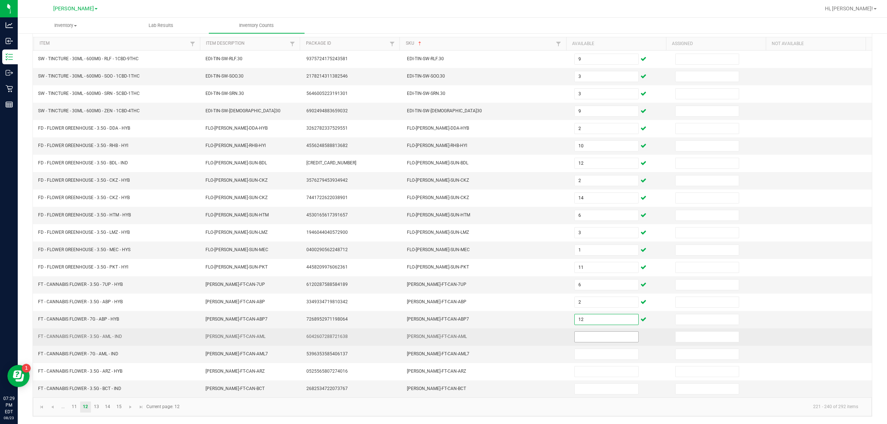
click at [442, 337] on input at bounding box center [607, 337] width 64 height 10
click at [442, 332] on input at bounding box center [607, 337] width 64 height 10
click at [442, 333] on input at bounding box center [607, 337] width 64 height 10
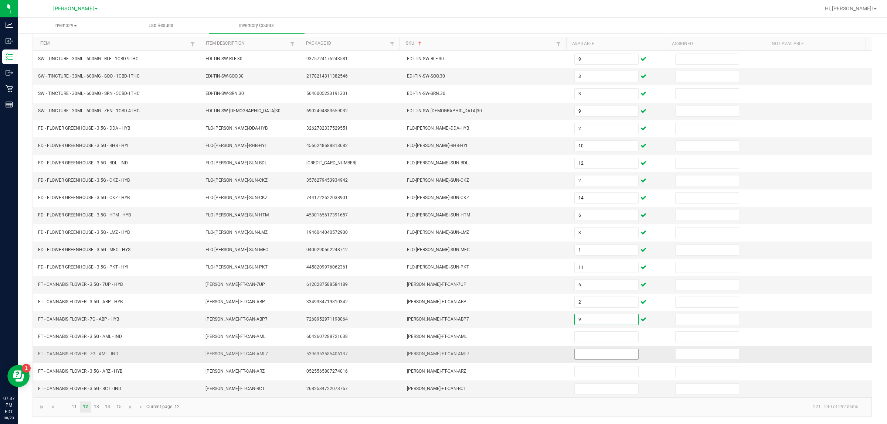
click at [442, 352] on input at bounding box center [607, 354] width 64 height 10
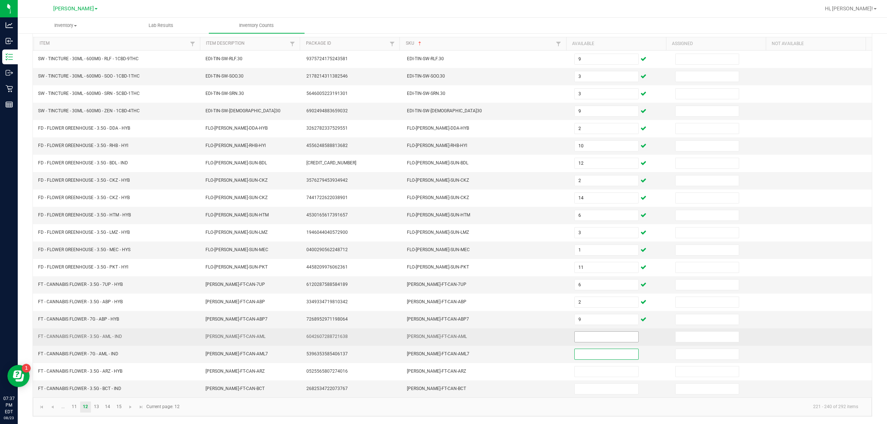
click at [442, 337] on input at bounding box center [607, 337] width 64 height 10
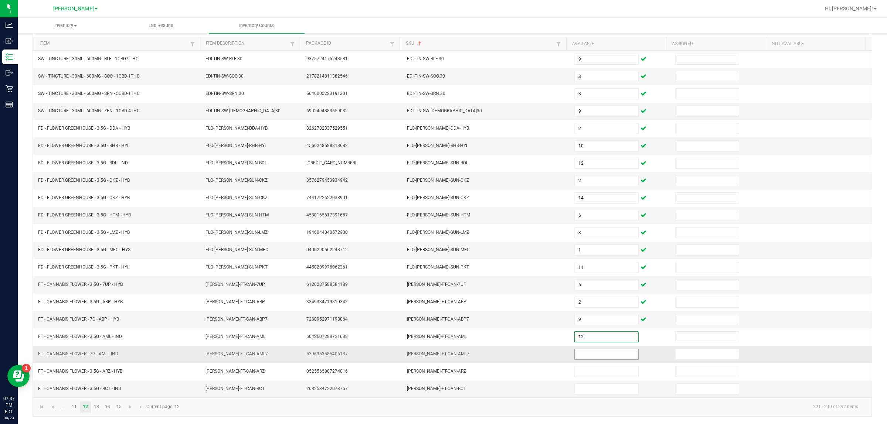
click at [442, 354] on input at bounding box center [607, 354] width 64 height 10
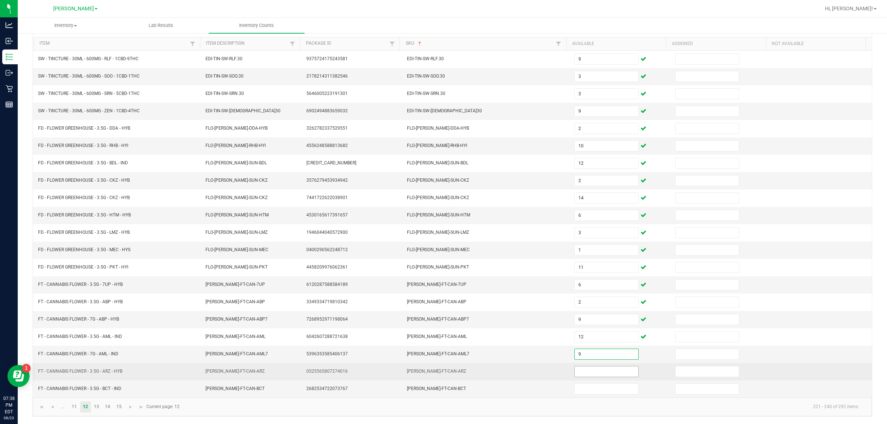
click at [442, 369] on input at bounding box center [607, 372] width 64 height 10
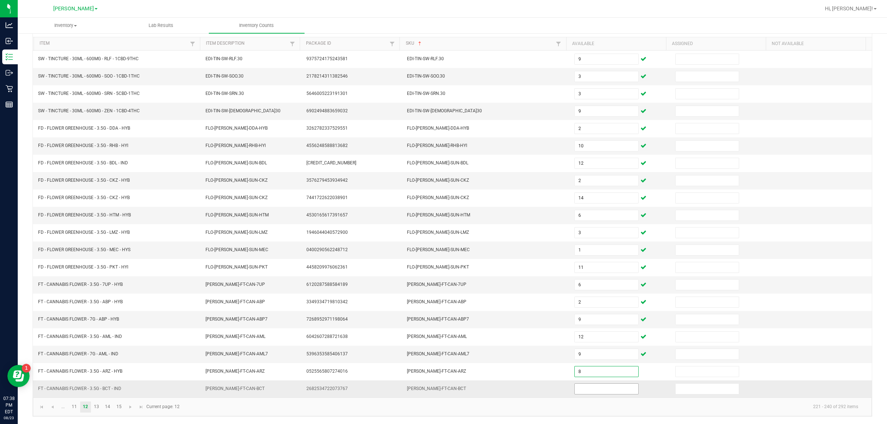
click at [442, 386] on input at bounding box center [607, 389] width 64 height 10
click at [96, 407] on link "13" at bounding box center [96, 407] width 11 height 11
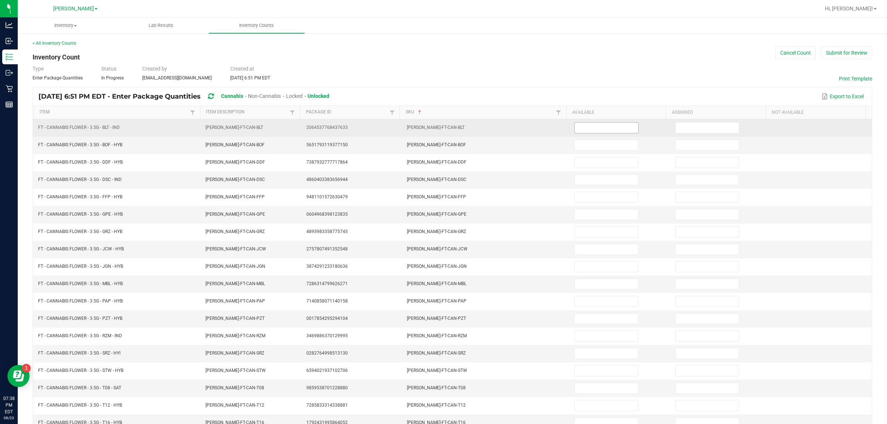
click at [442, 128] on input at bounding box center [607, 128] width 64 height 10
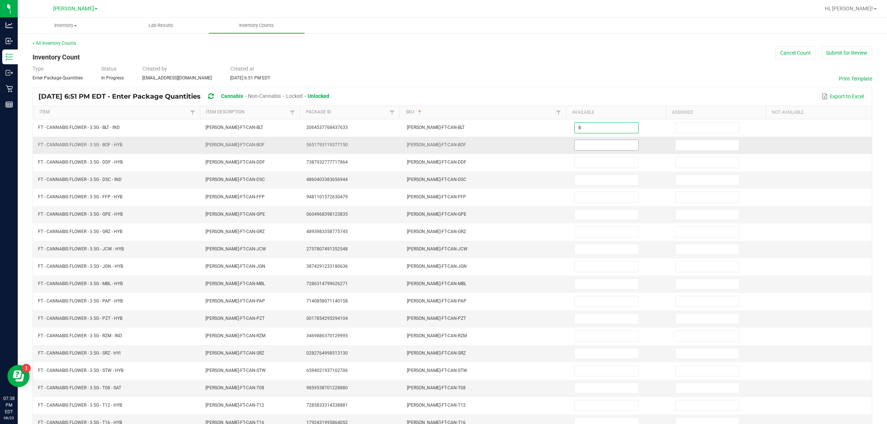
click at [442, 146] on input at bounding box center [607, 145] width 64 height 10
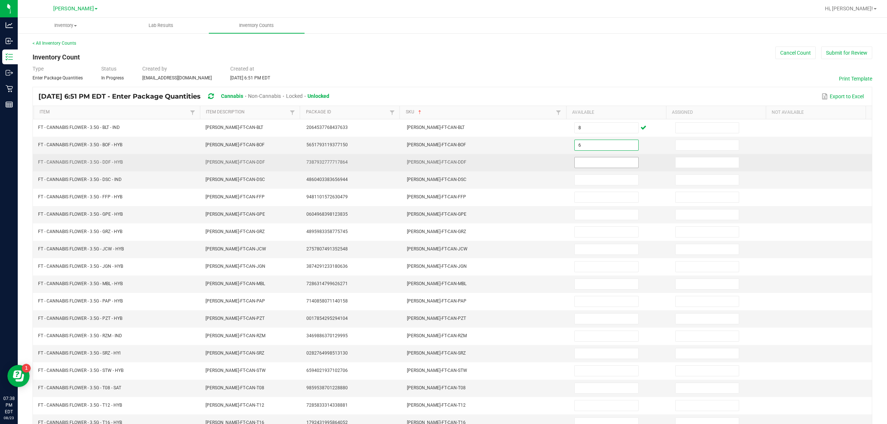
click at [442, 165] on input at bounding box center [607, 163] width 64 height 10
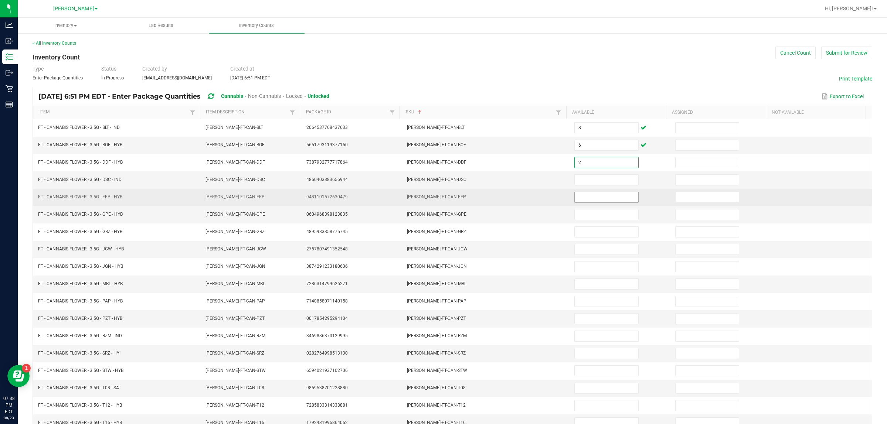
click at [442, 197] on input at bounding box center [607, 197] width 64 height 10
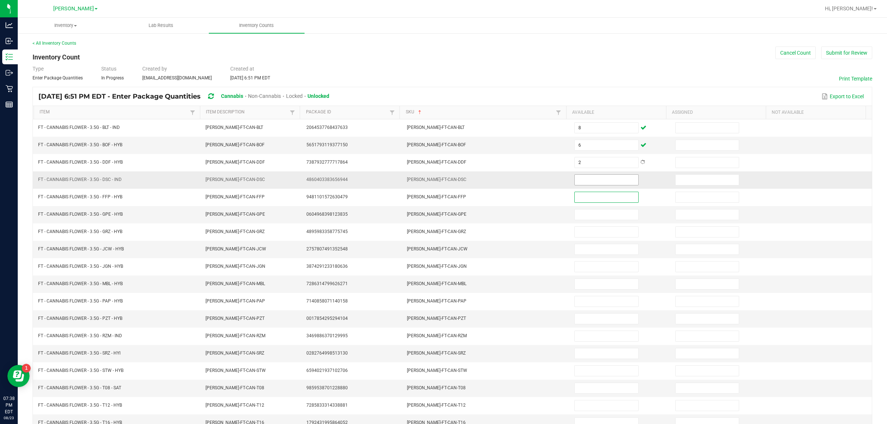
click at [442, 181] on input at bounding box center [607, 180] width 64 height 10
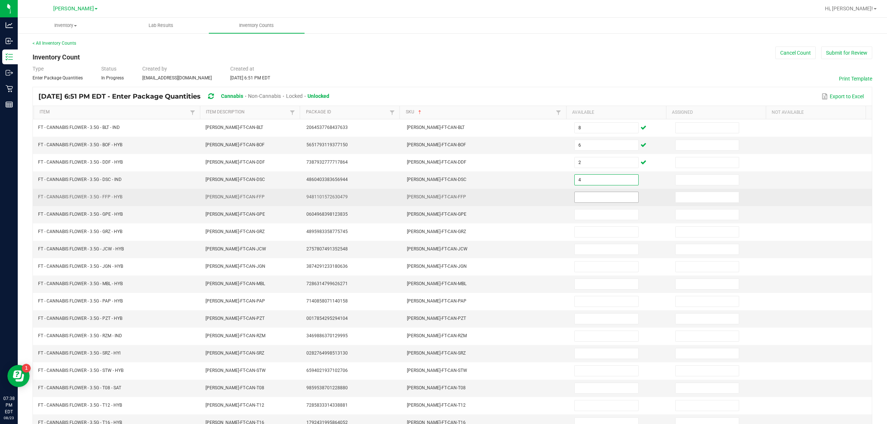
click at [442, 200] on input at bounding box center [607, 197] width 64 height 10
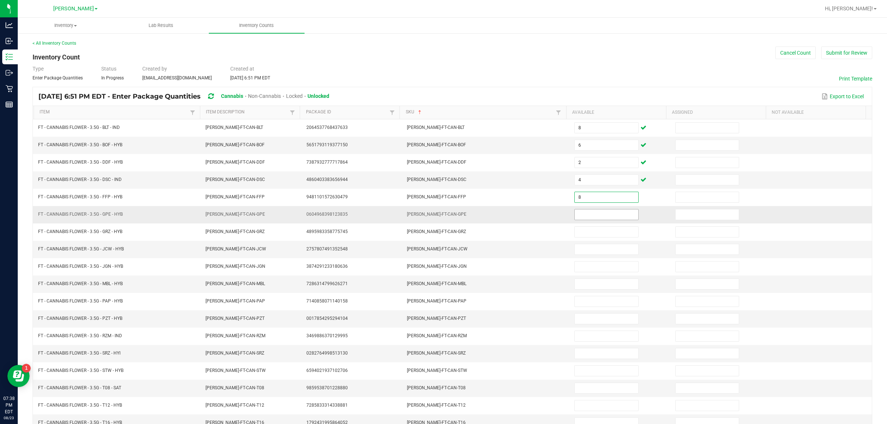
click at [442, 215] on input at bounding box center [607, 215] width 64 height 10
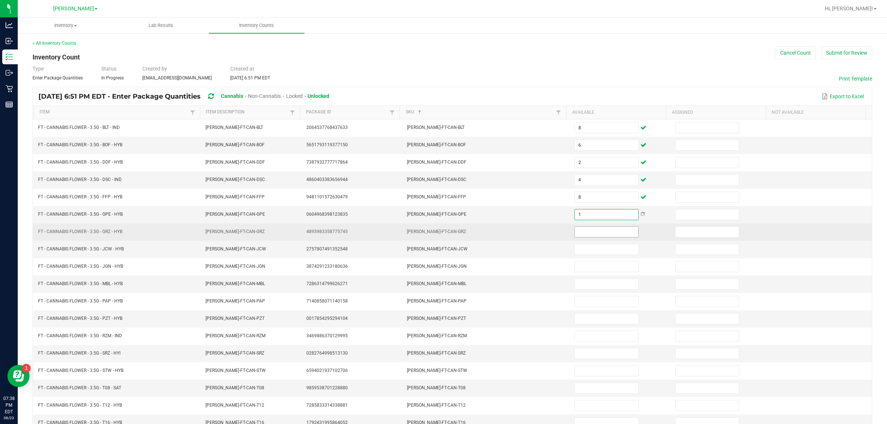
click at [442, 233] on input at bounding box center [607, 232] width 64 height 10
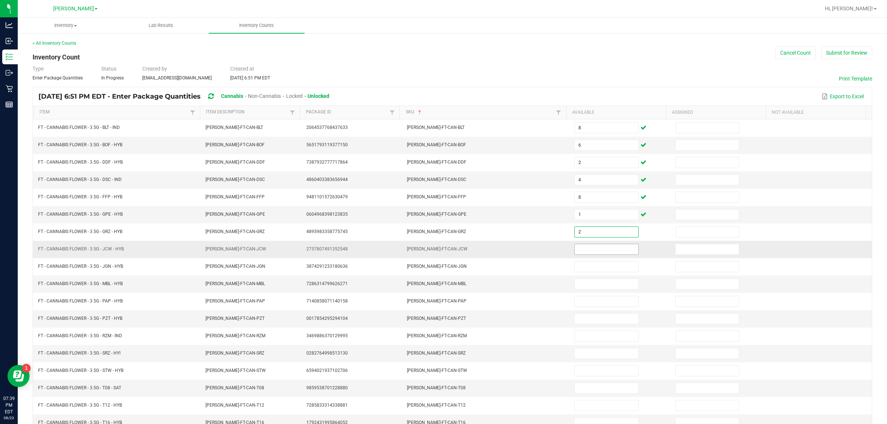
click at [442, 251] on input at bounding box center [607, 249] width 64 height 10
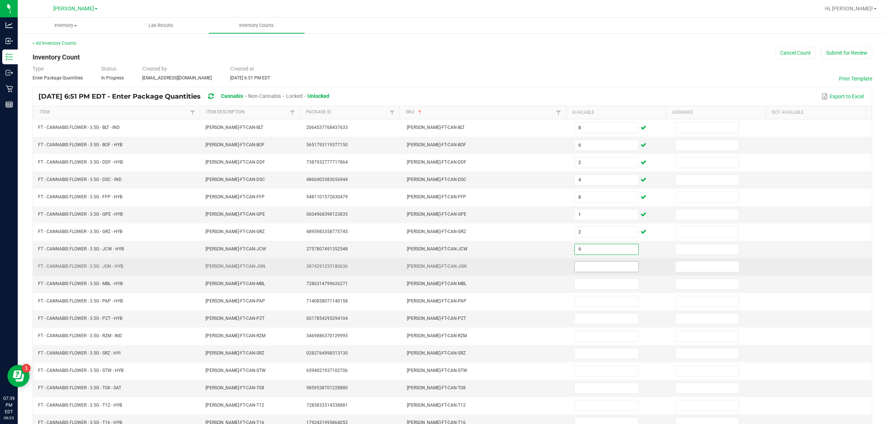
click at [442, 269] on input at bounding box center [607, 267] width 64 height 10
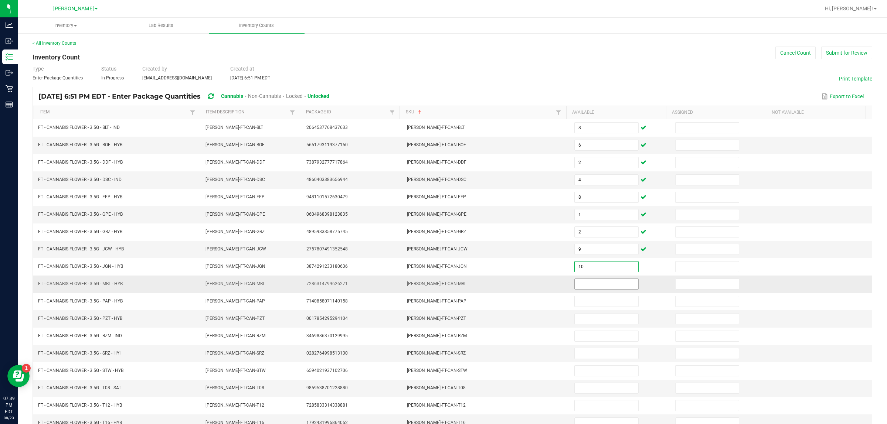
click at [442, 288] on input at bounding box center [607, 284] width 64 height 10
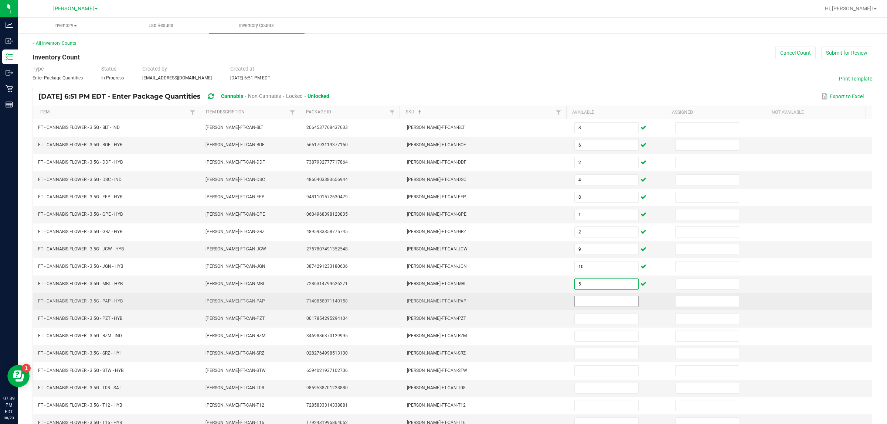
click at [442, 304] on input at bounding box center [607, 302] width 64 height 10
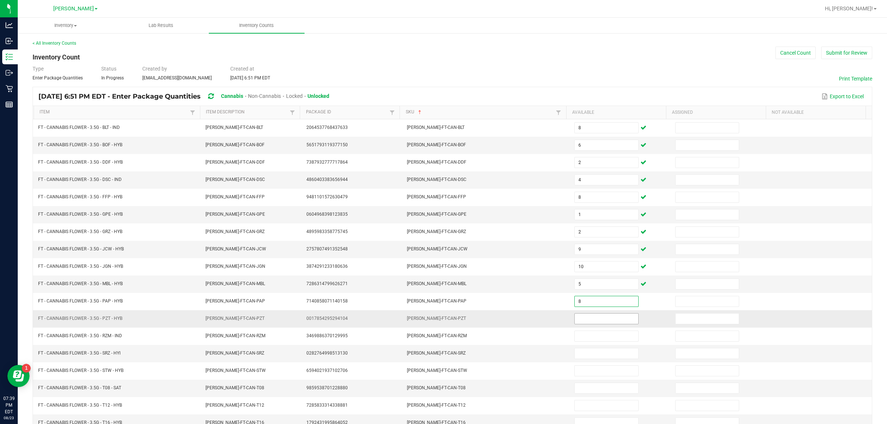
click at [442, 321] on input at bounding box center [607, 319] width 64 height 10
click at [442, 322] on input at bounding box center [607, 319] width 64 height 10
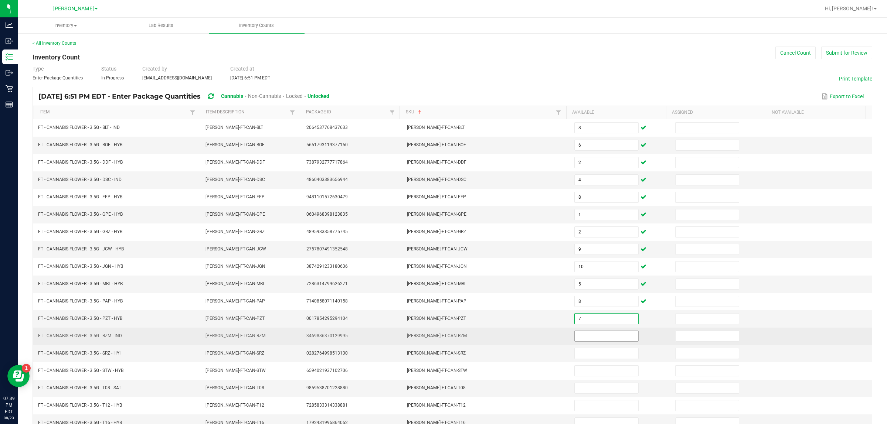
click at [442, 342] on input at bounding box center [607, 336] width 64 height 10
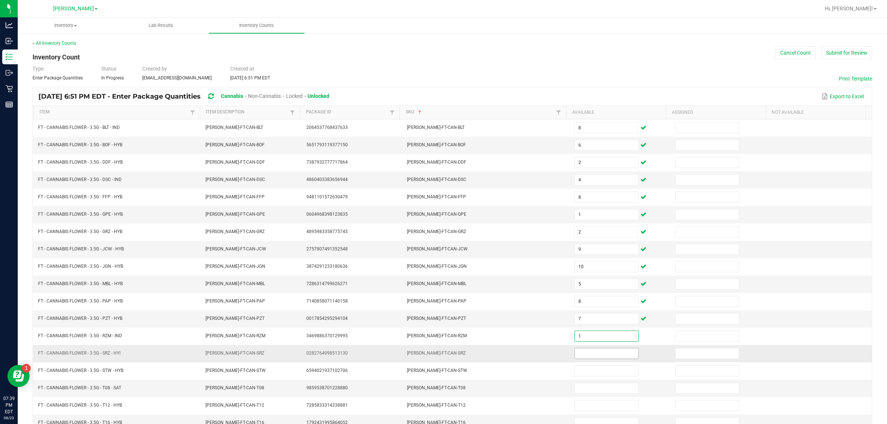
click at [442, 359] on input at bounding box center [607, 354] width 64 height 10
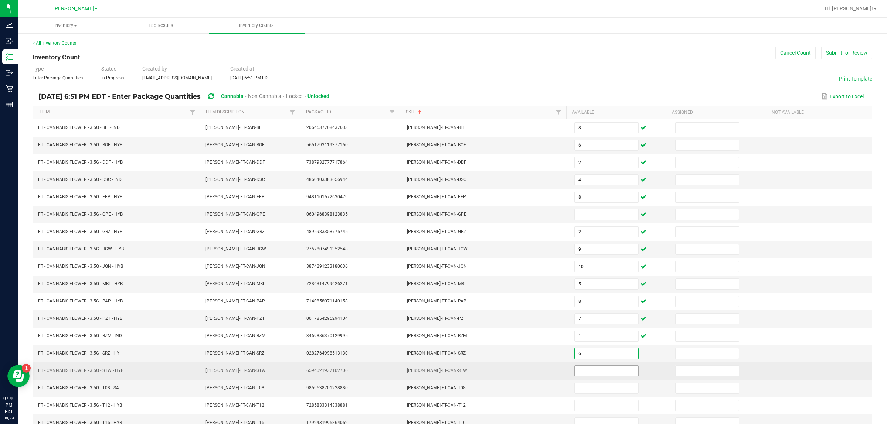
click at [442, 375] on input at bounding box center [607, 371] width 64 height 10
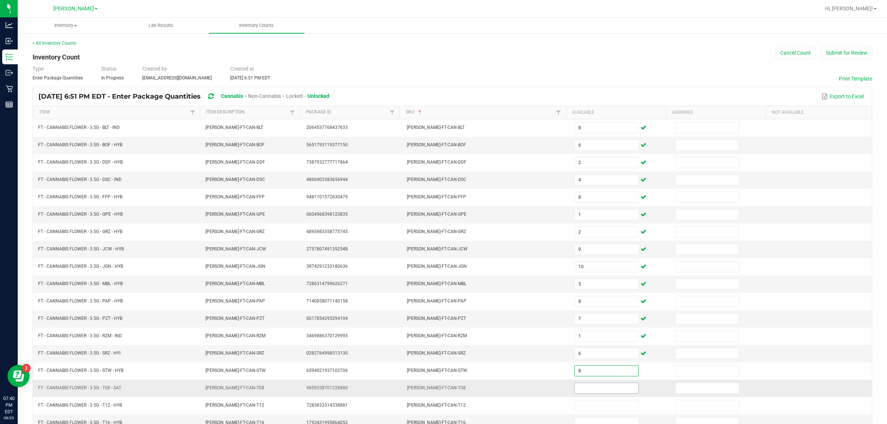
click at [442, 393] on input at bounding box center [607, 388] width 64 height 10
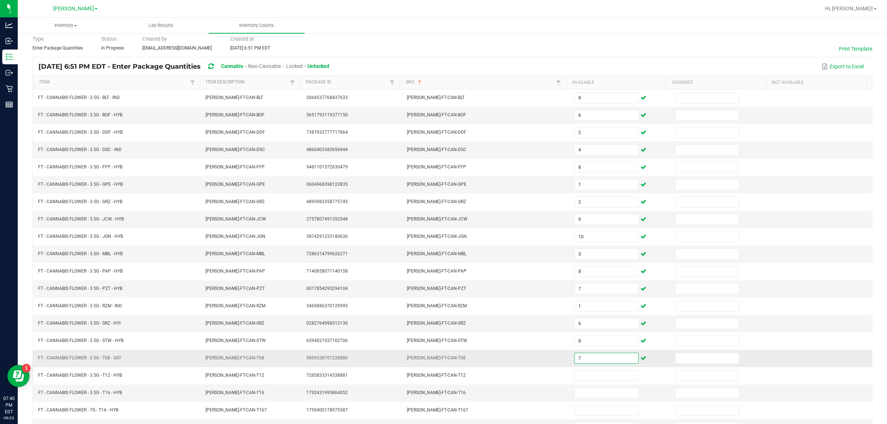
scroll to position [74, 0]
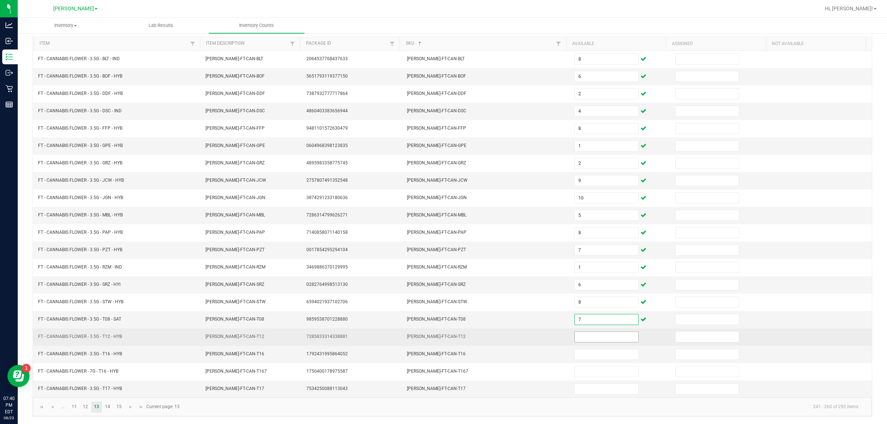
click at [442, 336] on input at bounding box center [607, 337] width 64 height 10
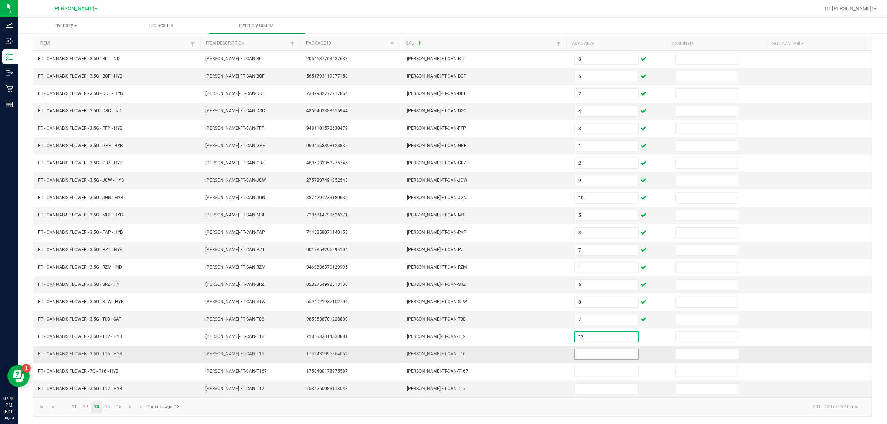
click at [442, 355] on input at bounding box center [607, 354] width 64 height 10
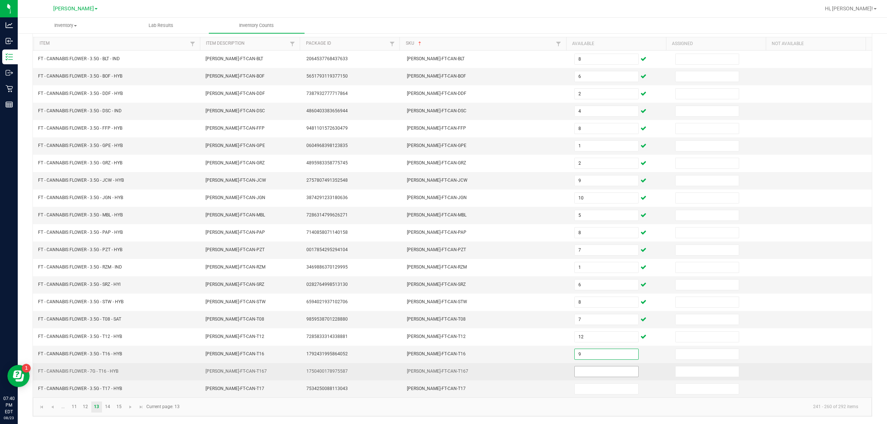
click at [442, 373] on input at bounding box center [607, 372] width 64 height 10
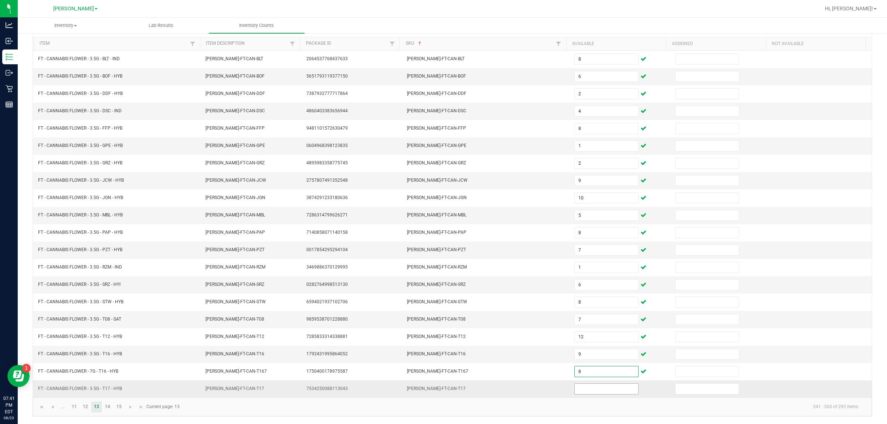
click at [442, 389] on input at bounding box center [607, 389] width 64 height 10
click at [108, 407] on link "14" at bounding box center [107, 407] width 11 height 11
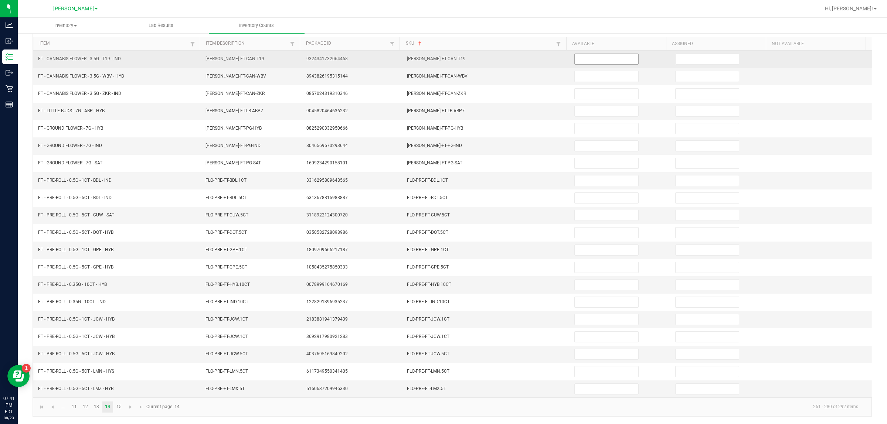
click at [442, 54] on input at bounding box center [607, 59] width 64 height 10
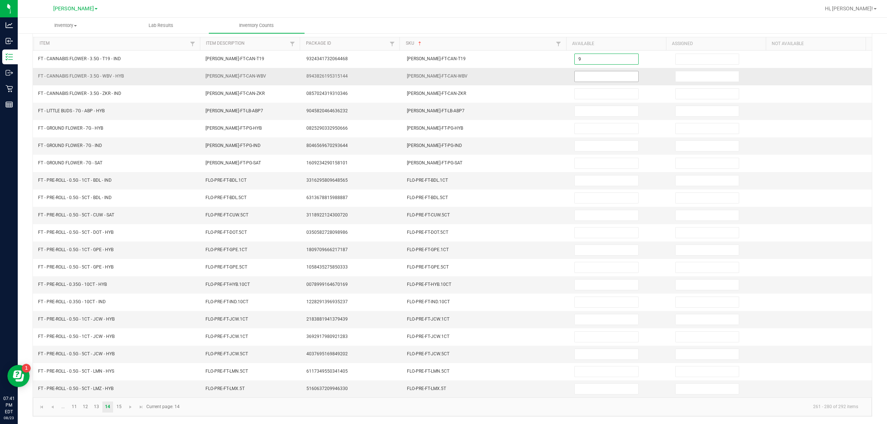
click at [442, 71] on input at bounding box center [607, 76] width 64 height 10
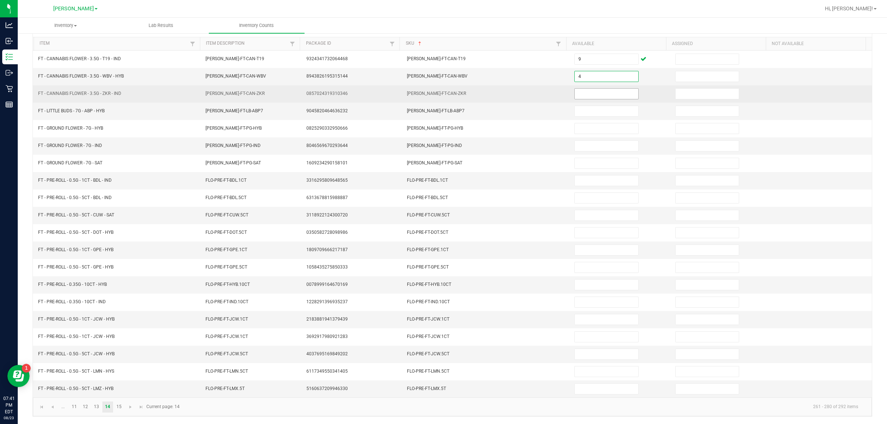
click at [442, 89] on input at bounding box center [607, 94] width 64 height 10
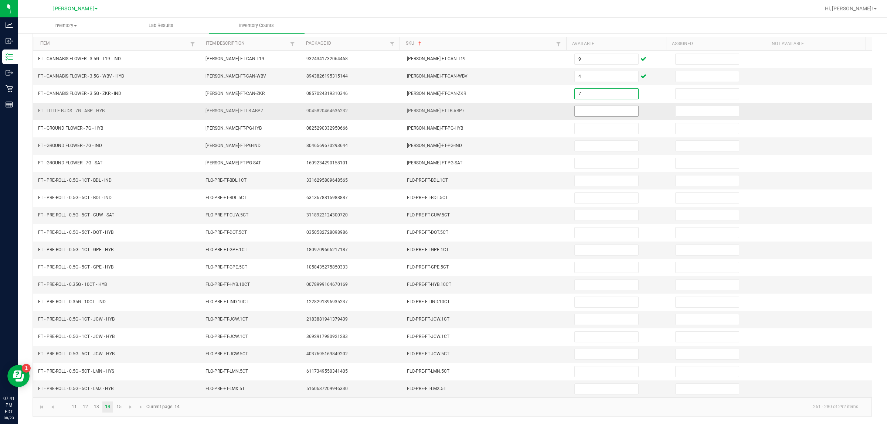
click at [442, 108] on input at bounding box center [607, 111] width 64 height 10
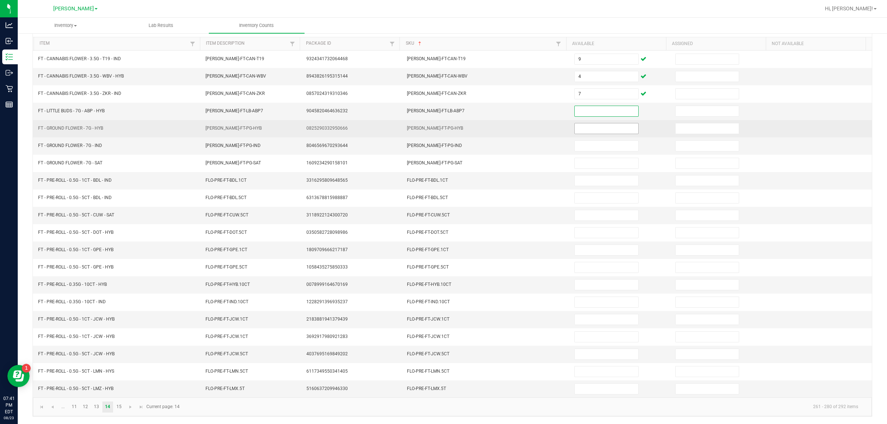
click at [442, 126] on input at bounding box center [607, 128] width 64 height 10
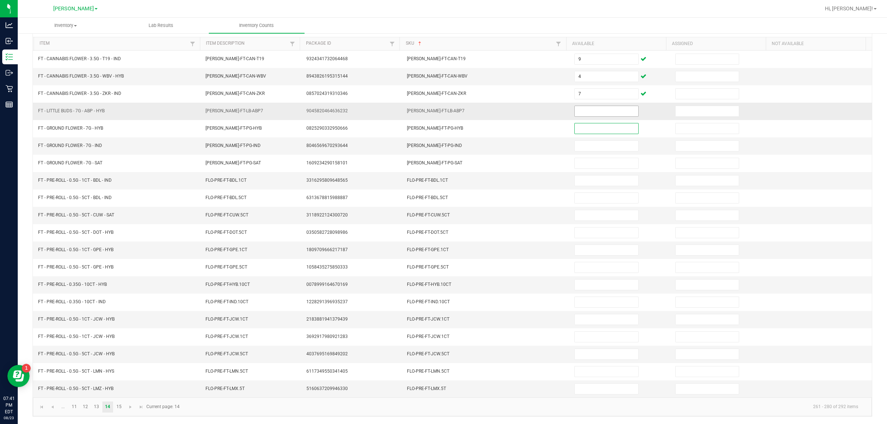
click at [442, 107] on input at bounding box center [607, 111] width 64 height 10
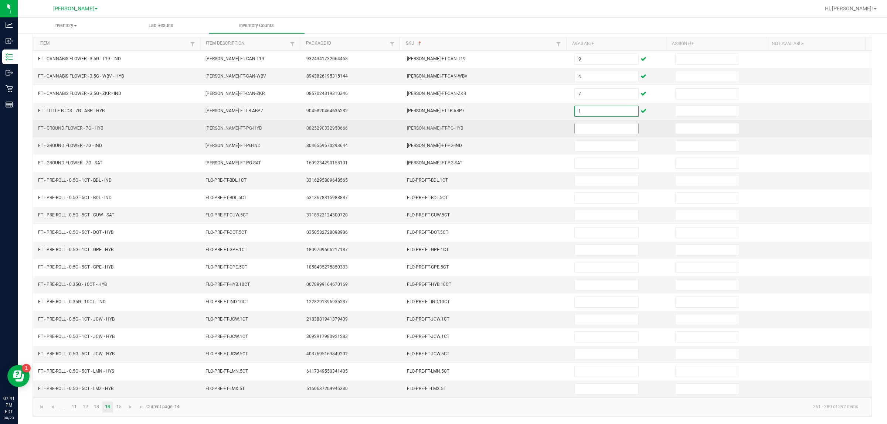
click at [442, 126] on input at bounding box center [607, 128] width 64 height 10
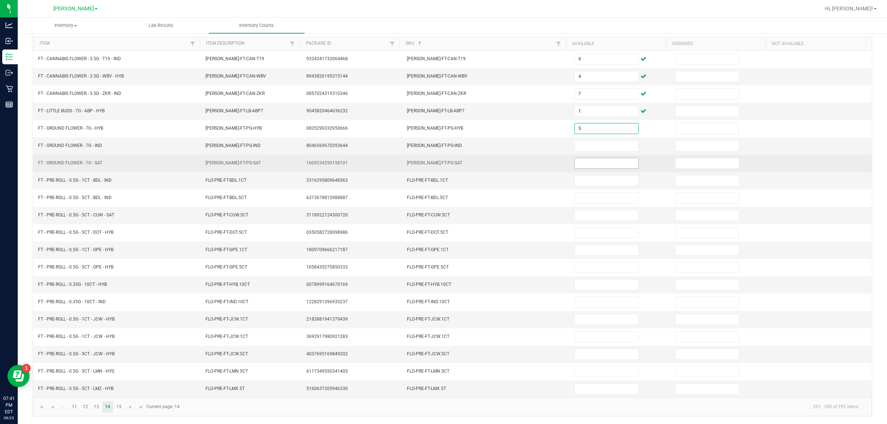
click at [442, 158] on input at bounding box center [607, 163] width 64 height 10
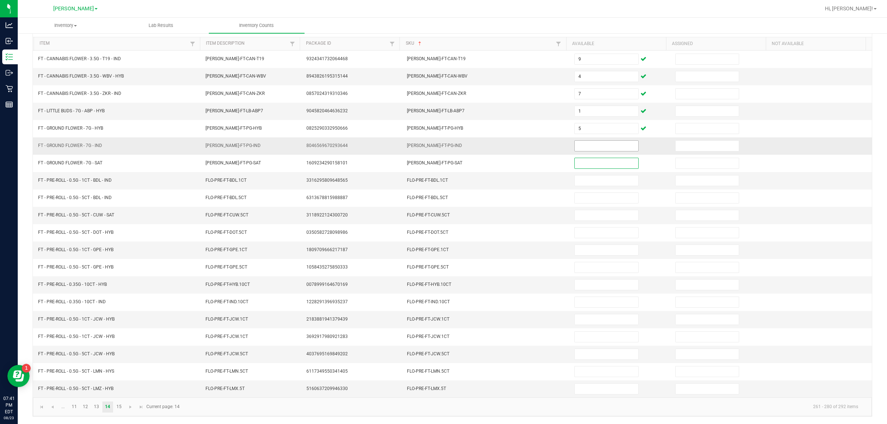
click at [442, 142] on input at bounding box center [607, 146] width 64 height 10
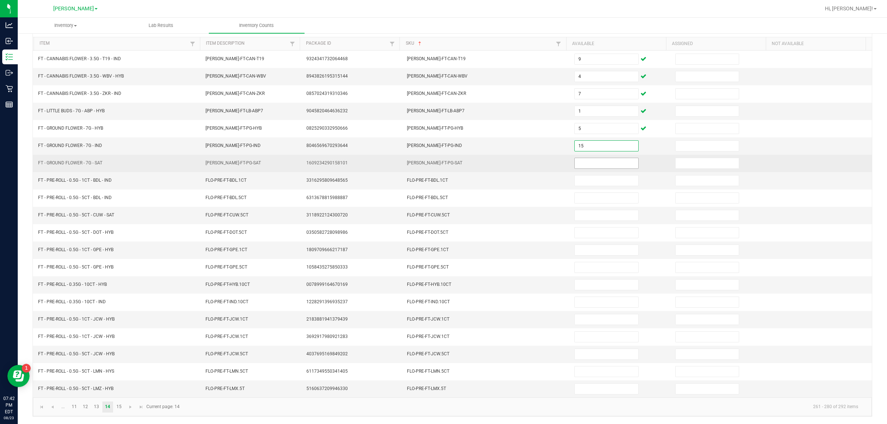
click at [442, 158] on input at bounding box center [607, 163] width 64 height 10
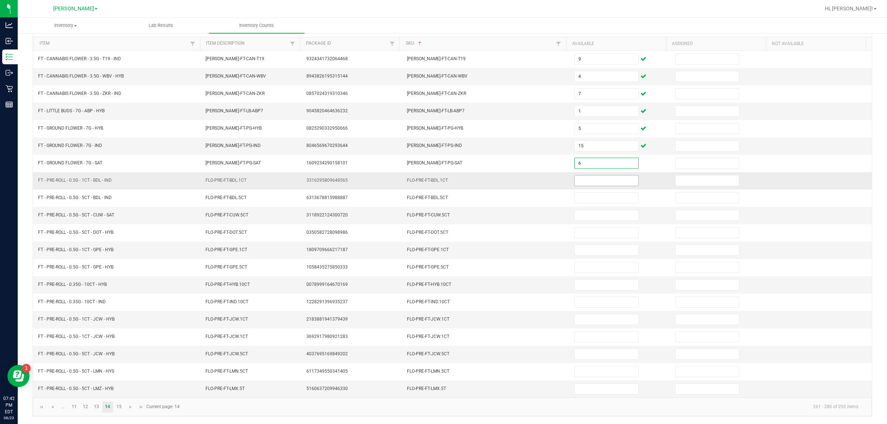
click at [442, 178] on input at bounding box center [607, 181] width 64 height 10
click at [442, 177] on input at bounding box center [607, 181] width 64 height 10
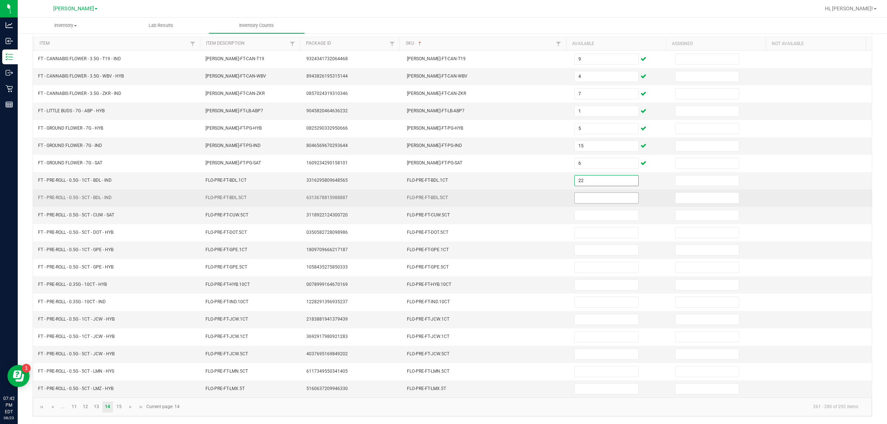
click at [442, 195] on input at bounding box center [607, 198] width 64 height 10
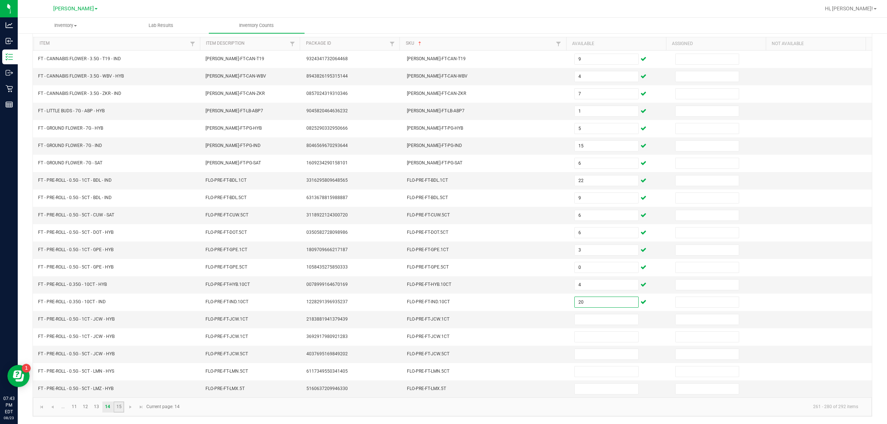
click at [119, 407] on link "15" at bounding box center [119, 407] width 11 height 11
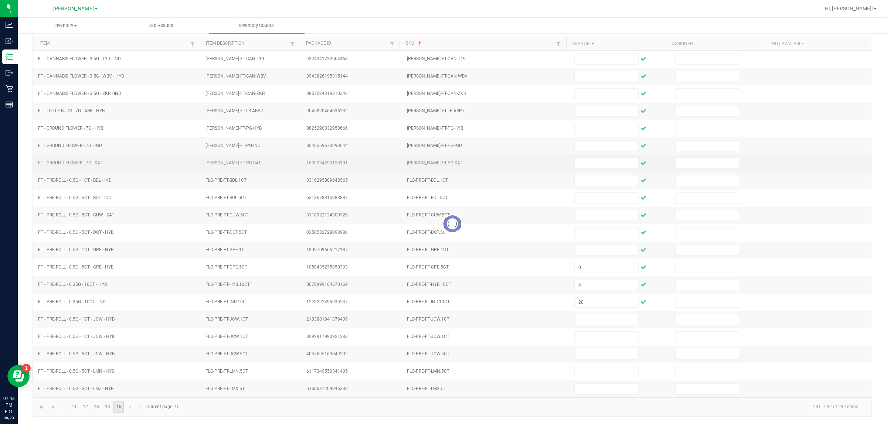
scroll to position [0, 0]
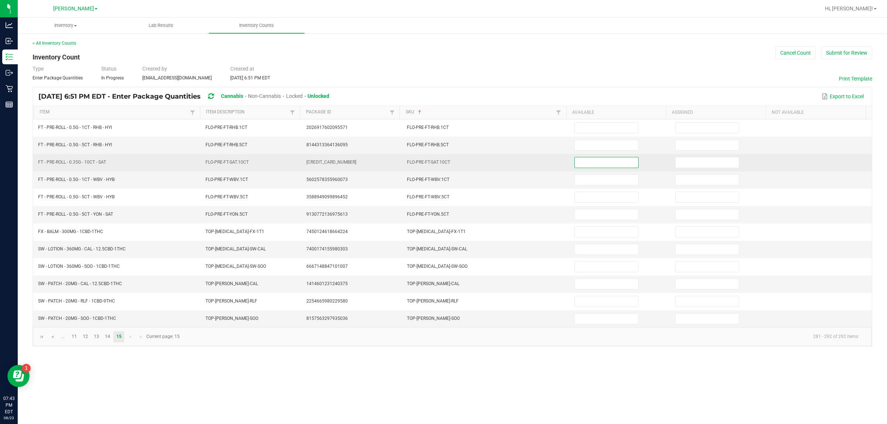
click at [442, 162] on input at bounding box center [607, 163] width 64 height 10
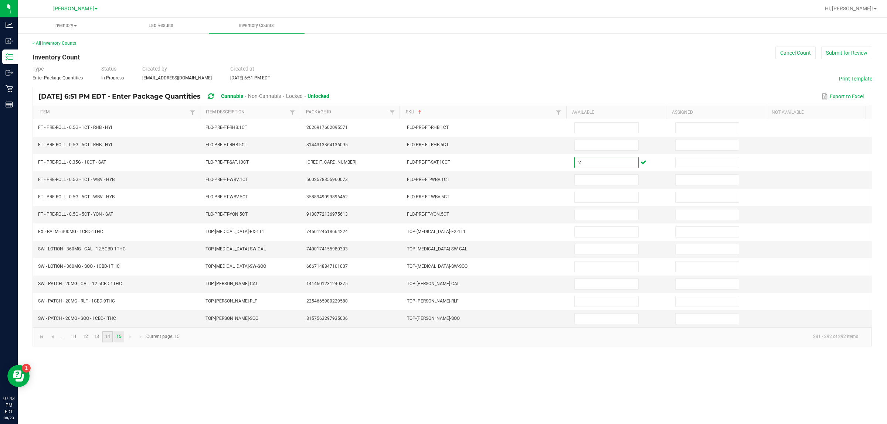
click at [107, 342] on link "14" at bounding box center [107, 337] width 11 height 11
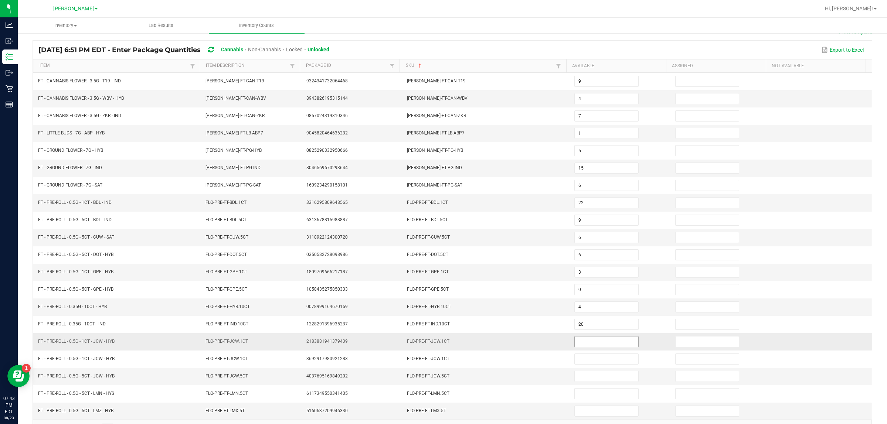
scroll to position [74, 0]
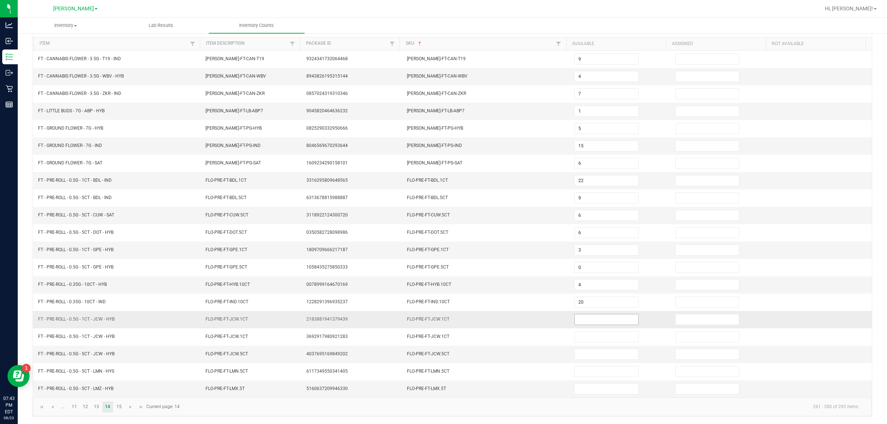
click at [442, 316] on input at bounding box center [607, 320] width 64 height 10
click at [442, 320] on input at bounding box center [607, 320] width 64 height 10
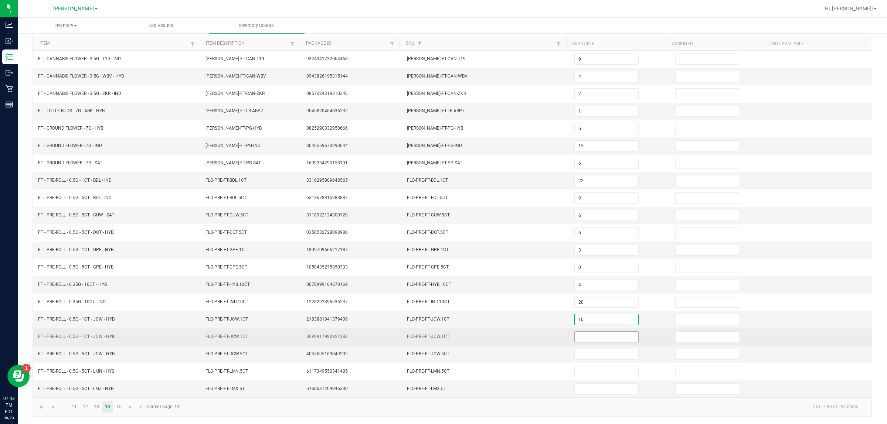
click at [442, 333] on input at bounding box center [607, 337] width 64 height 10
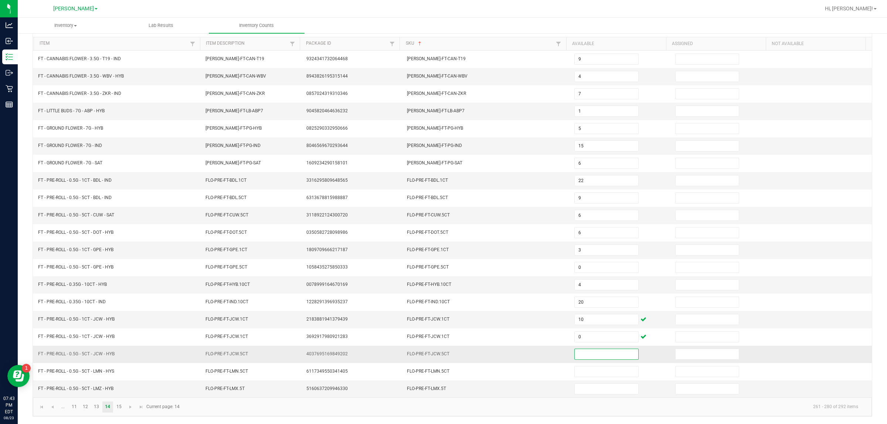
click at [442, 351] on input at bounding box center [607, 354] width 64 height 10
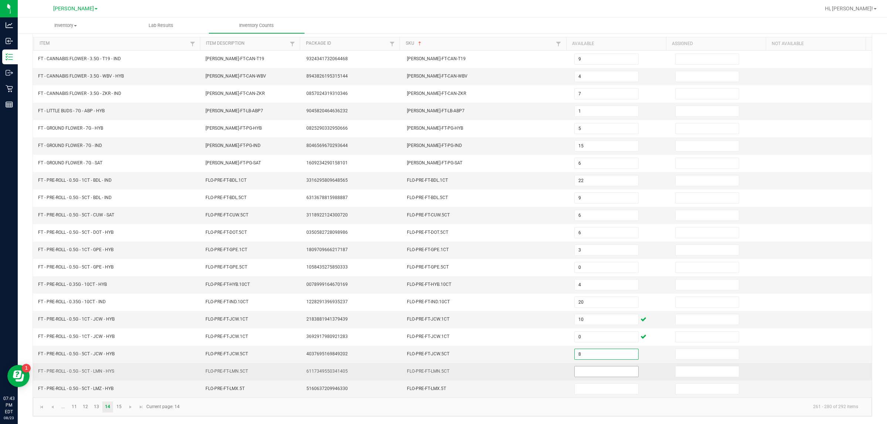
click at [442, 372] on input at bounding box center [607, 372] width 64 height 10
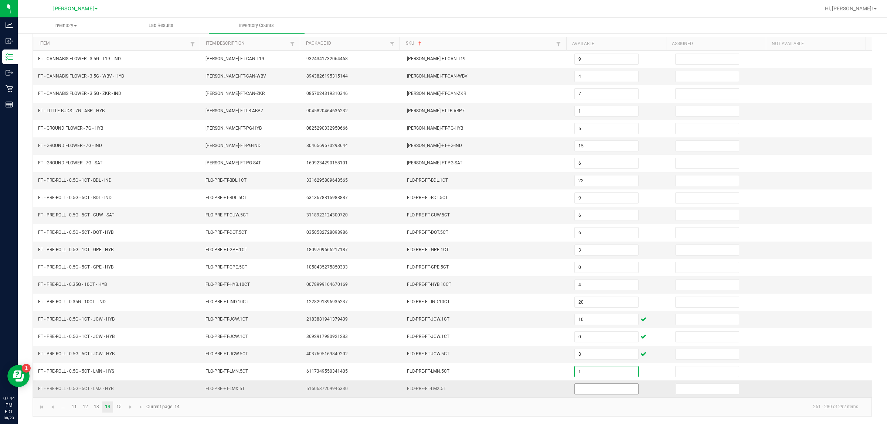
click at [442, 389] on input at bounding box center [607, 389] width 64 height 10
click at [119, 409] on link "15" at bounding box center [119, 407] width 11 height 11
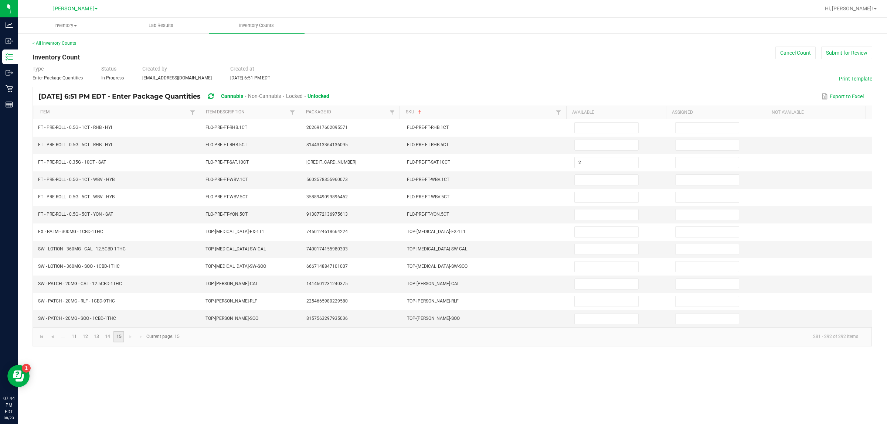
scroll to position [0, 0]
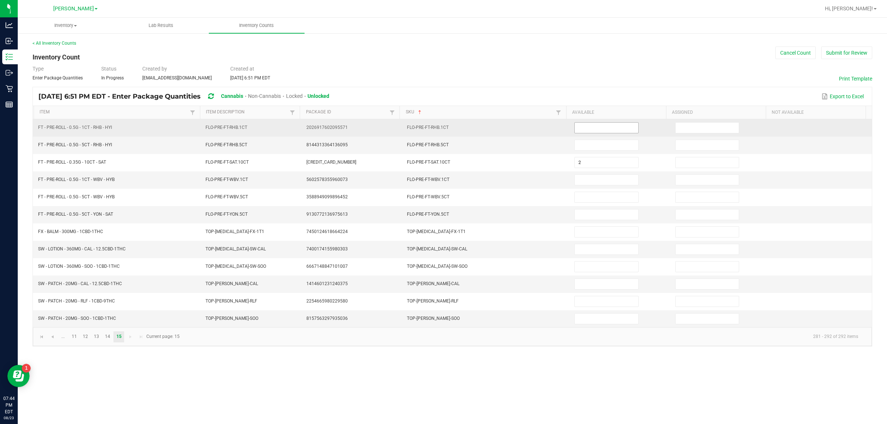
click at [442, 129] on input at bounding box center [607, 128] width 64 height 10
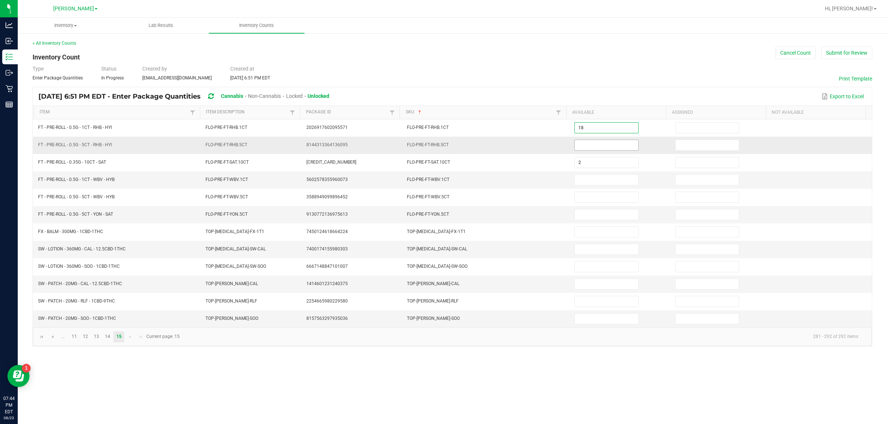
click at [442, 146] on input at bounding box center [607, 145] width 64 height 10
click at [442, 182] on input at bounding box center [607, 180] width 64 height 10
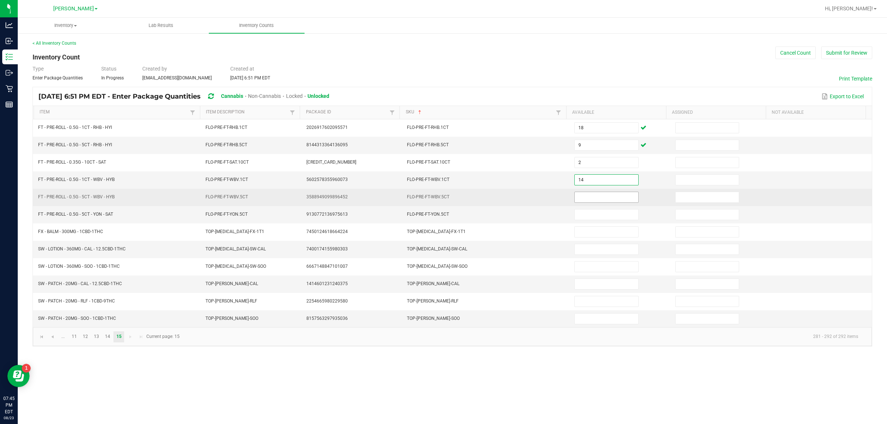
click at [442, 199] on input at bounding box center [607, 197] width 64 height 10
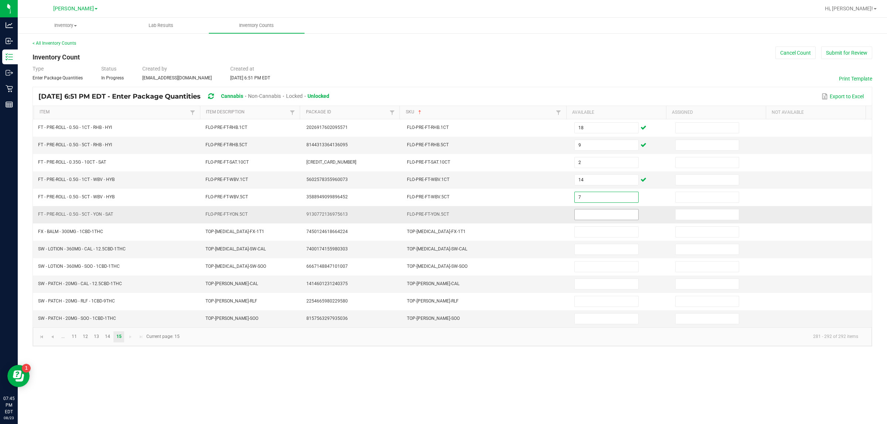
click at [442, 218] on input at bounding box center [607, 215] width 64 height 10
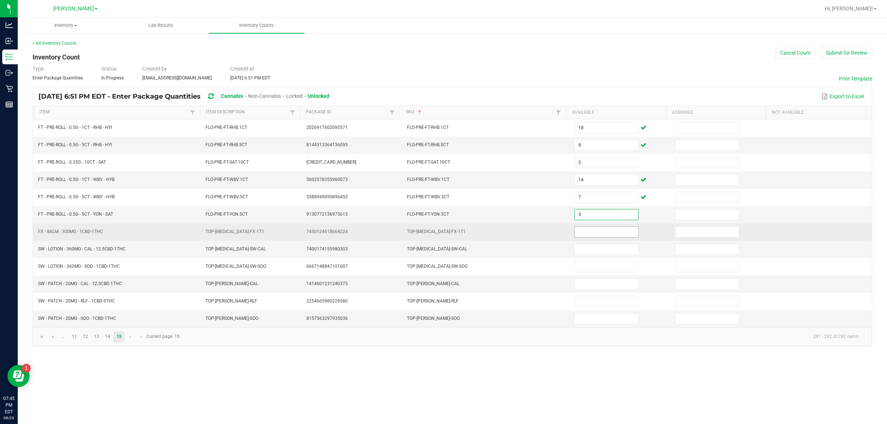
click at [442, 234] on input at bounding box center [607, 232] width 64 height 10
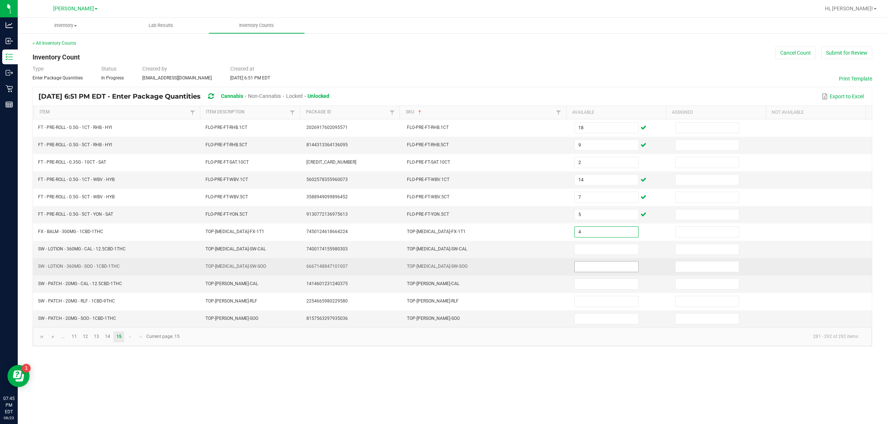
click at [442, 269] on input at bounding box center [607, 267] width 64 height 10
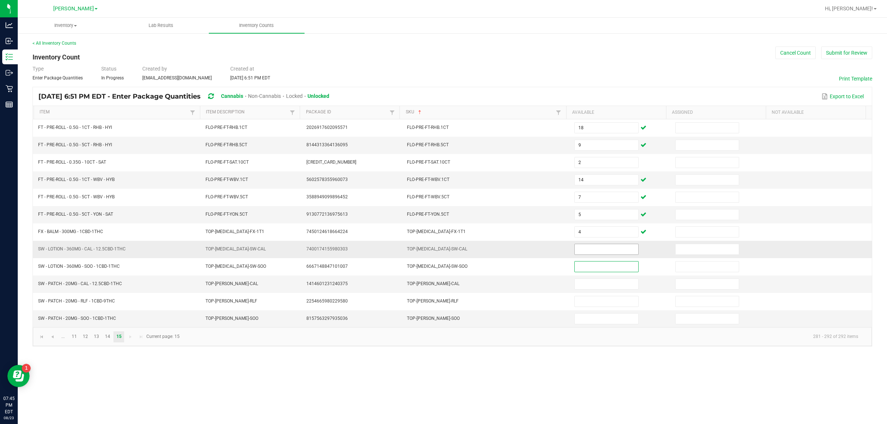
click at [442, 252] on input at bounding box center [607, 249] width 64 height 10
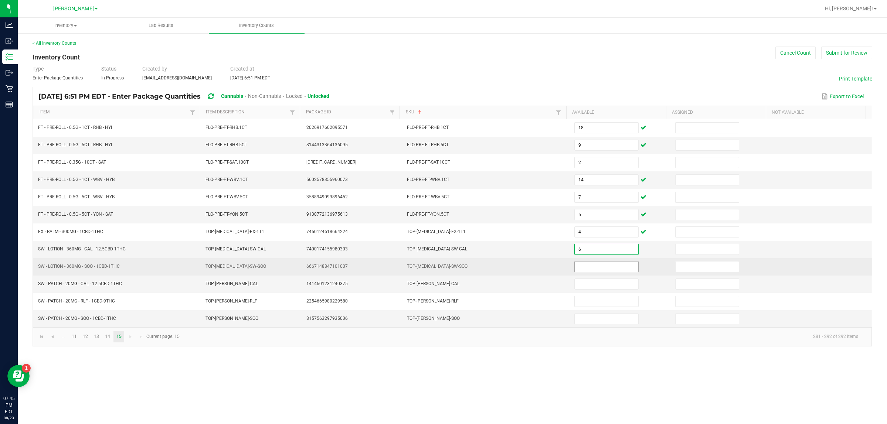
click at [442, 269] on input at bounding box center [607, 267] width 64 height 10
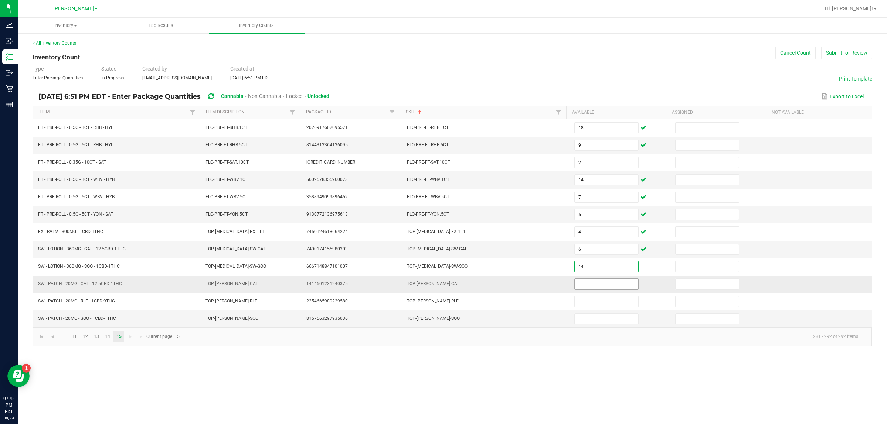
click at [442, 289] on input at bounding box center [607, 284] width 64 height 10
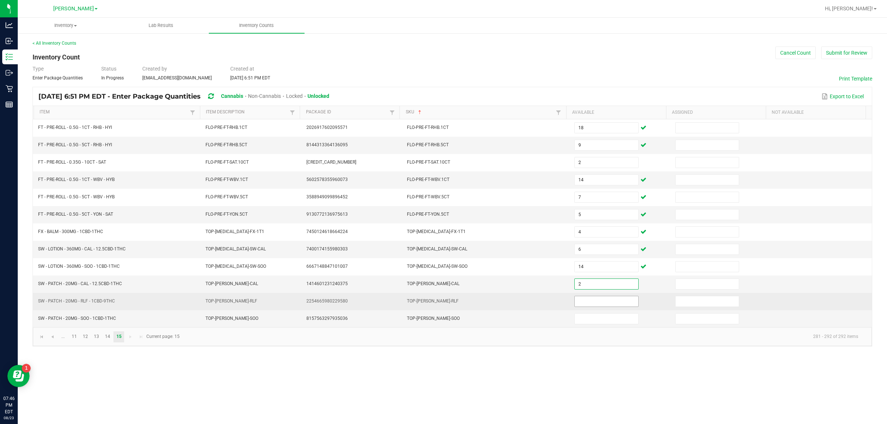
click at [442, 302] on input at bounding box center [607, 302] width 64 height 10
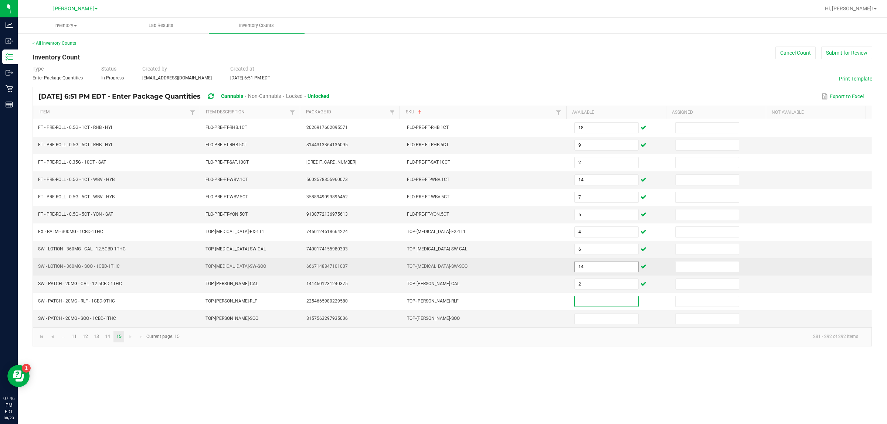
click at [442, 271] on input "14" at bounding box center [607, 267] width 64 height 10
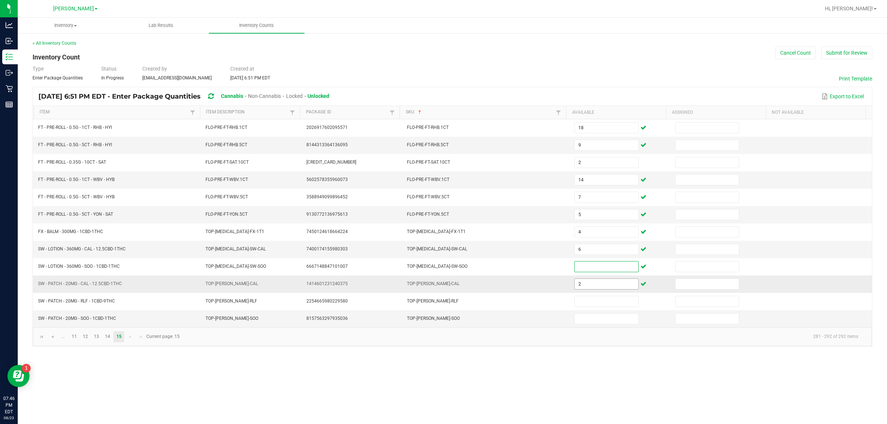
click at [442, 287] on input "2" at bounding box center [607, 284] width 64 height 10
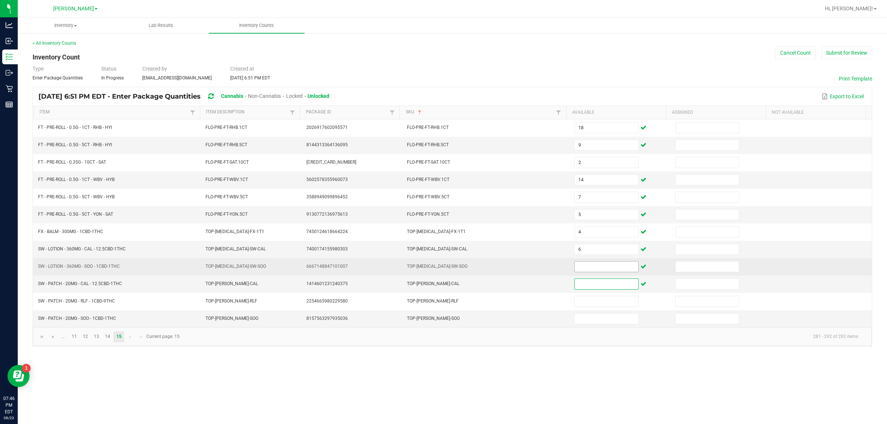
click at [442, 269] on input at bounding box center [607, 267] width 64 height 10
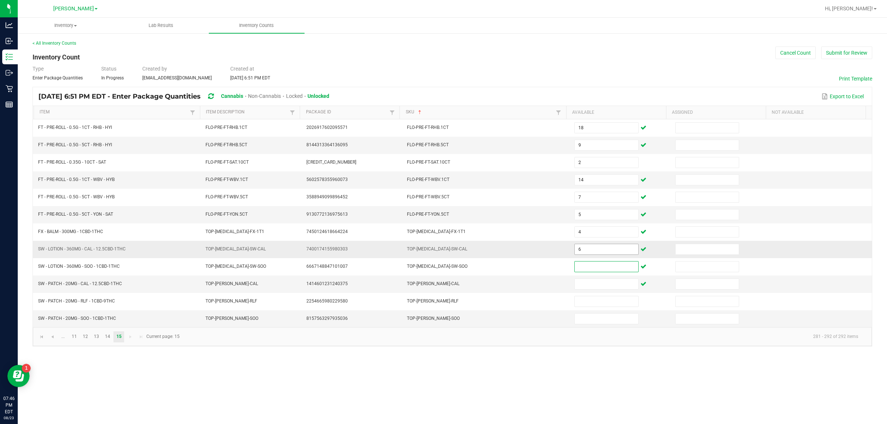
click at [442, 253] on input "6" at bounding box center [607, 249] width 64 height 10
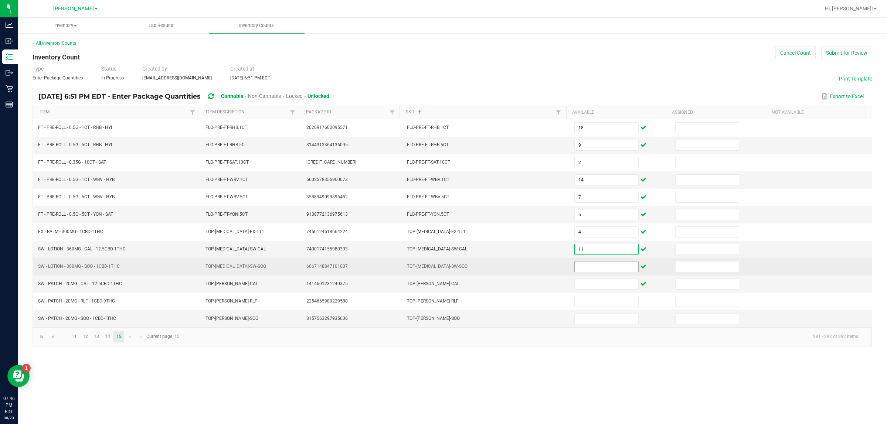
click at [442, 269] on input at bounding box center [607, 267] width 64 height 10
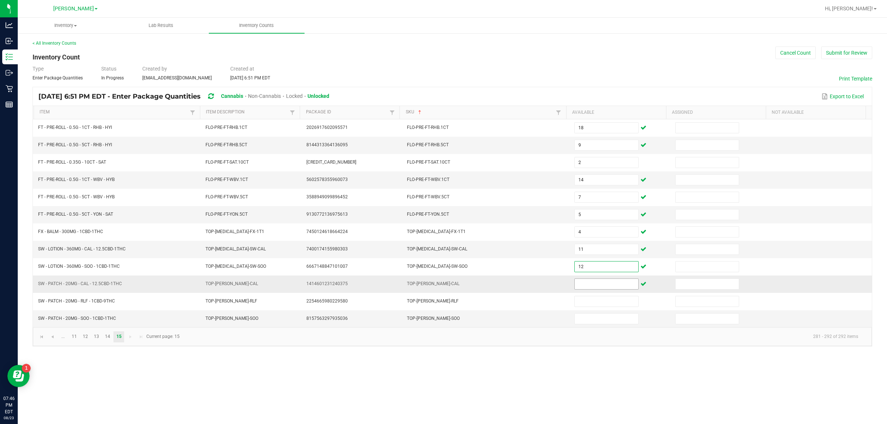
click at [442, 284] on input at bounding box center [607, 284] width 64 height 10
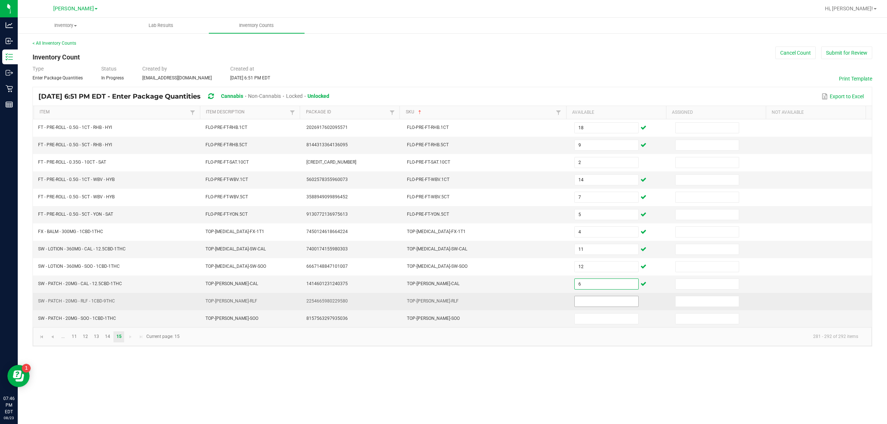
click at [442, 304] on input at bounding box center [607, 302] width 64 height 10
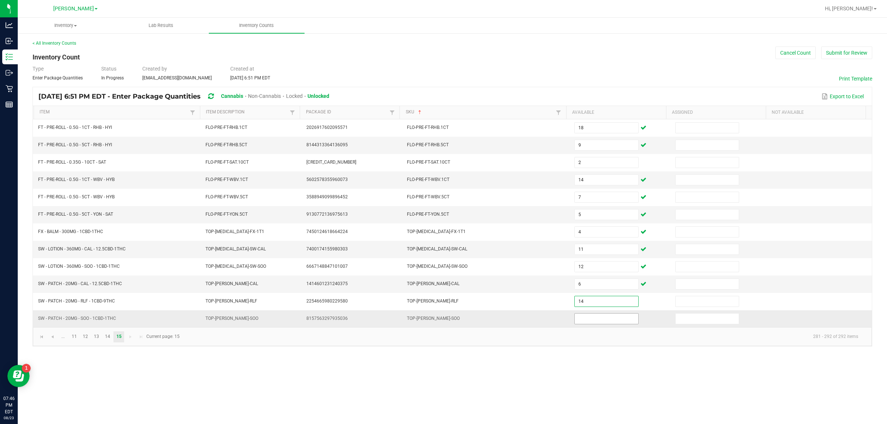
click at [442, 324] on input at bounding box center [607, 319] width 64 height 10
click at [442, 389] on div "Inventory All packages All inventory Waste log Create inventory Lab Results Inv…" at bounding box center [453, 221] width 870 height 407
click at [95, 341] on link "13" at bounding box center [96, 337] width 11 height 11
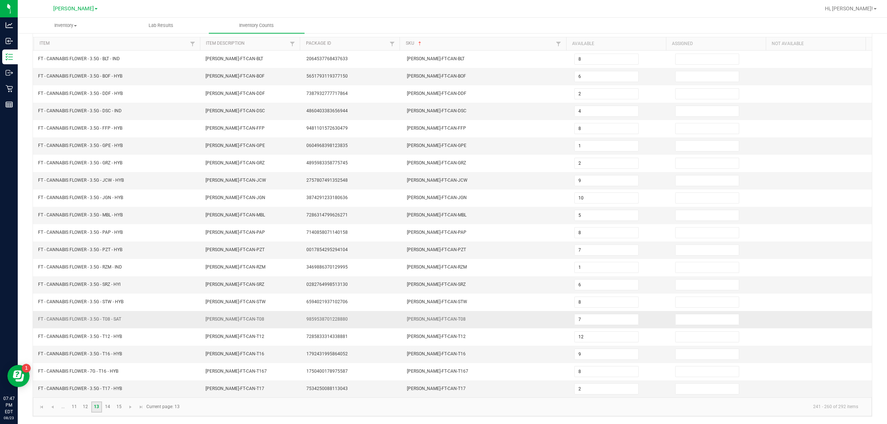
scroll to position [74, 0]
click at [89, 408] on link "12" at bounding box center [85, 407] width 11 height 11
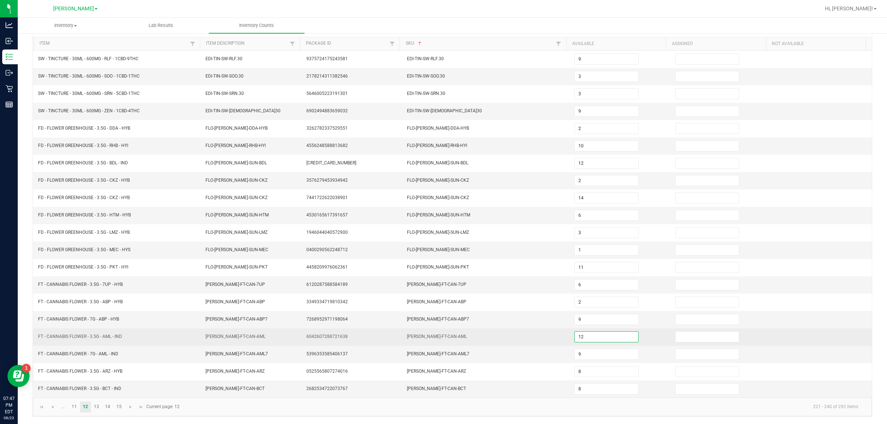
click at [442, 334] on input "12" at bounding box center [607, 337] width 64 height 10
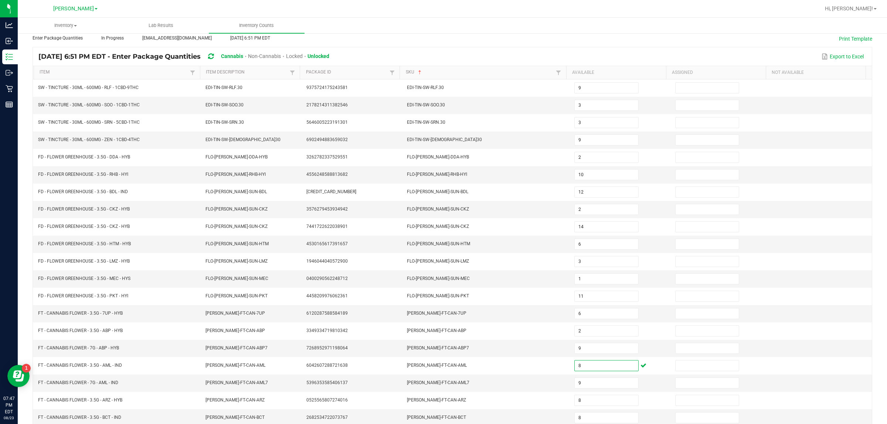
scroll to position [0, 0]
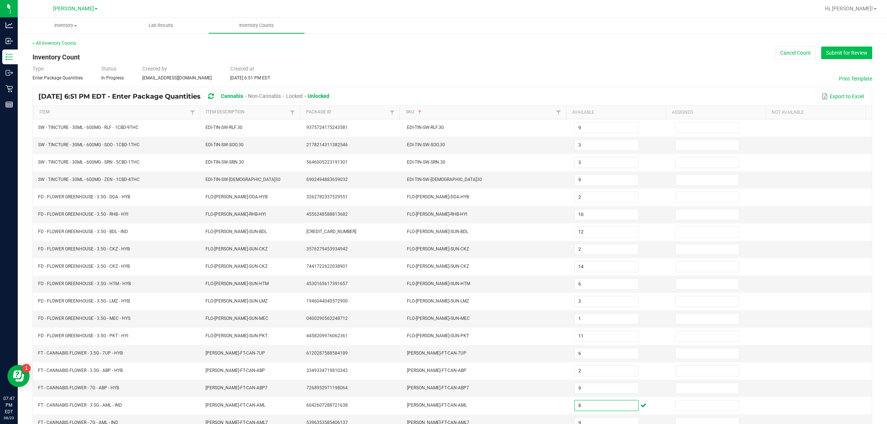
click at [442, 57] on button "Submit for Review" at bounding box center [847, 53] width 51 height 13
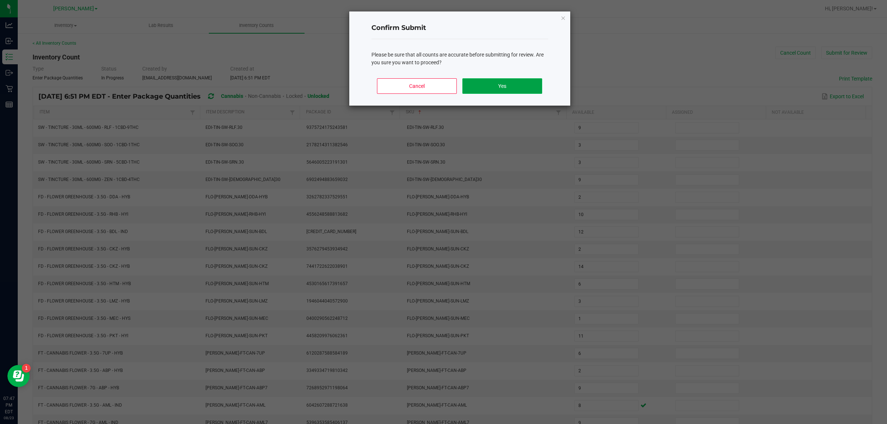
click at [442, 87] on button "Yes" at bounding box center [502, 86] width 79 height 16
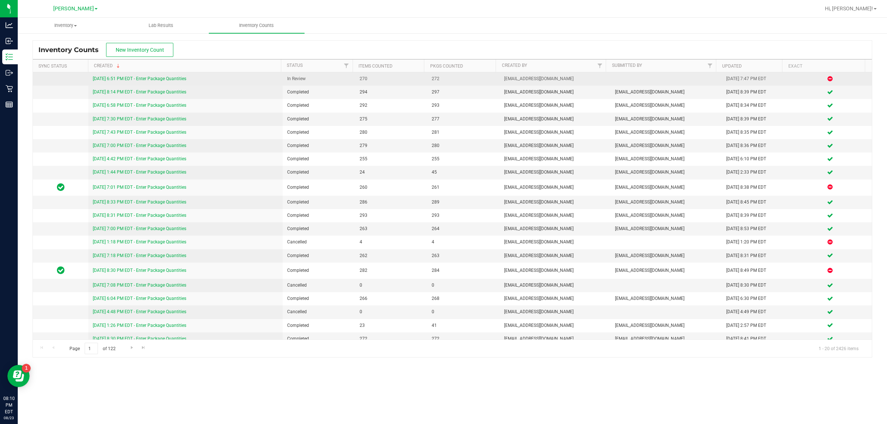
click at [128, 79] on link "8/23/25 6:51 PM EDT - Enter Package Quantities" at bounding box center [140, 78] width 94 height 5
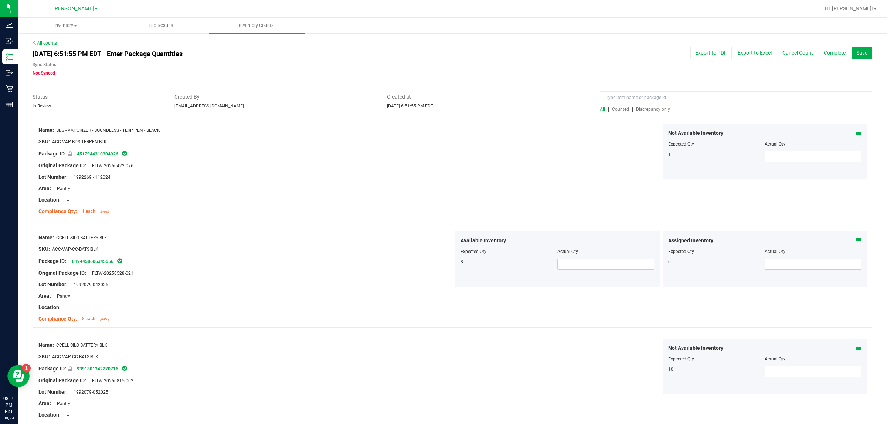
click at [442, 104] on div "Created at Aug 23, 2025 6:51:55 PM EDT" at bounding box center [488, 101] width 213 height 16
click at [442, 105] on div at bounding box center [736, 99] width 272 height 13
click at [442, 109] on span "Discrepancy only" at bounding box center [653, 109] width 34 height 5
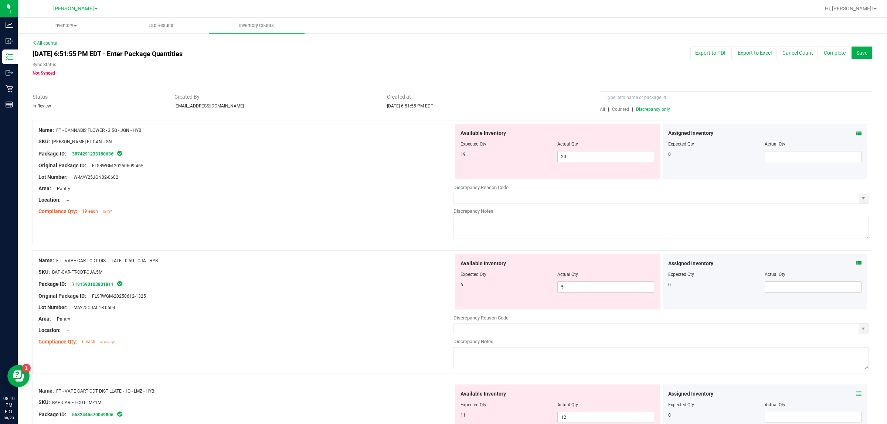
click at [442, 88] on div at bounding box center [453, 89] width 840 height 7
drag, startPoint x: 596, startPoint y: 158, endPoint x: 457, endPoint y: 163, distance: 138.8
click at [442, 163] on div "Available Inventory Expected Qty Actual Qty 19 20 20" at bounding box center [557, 151] width 205 height 55
click at [442, 132] on icon at bounding box center [859, 133] width 5 height 5
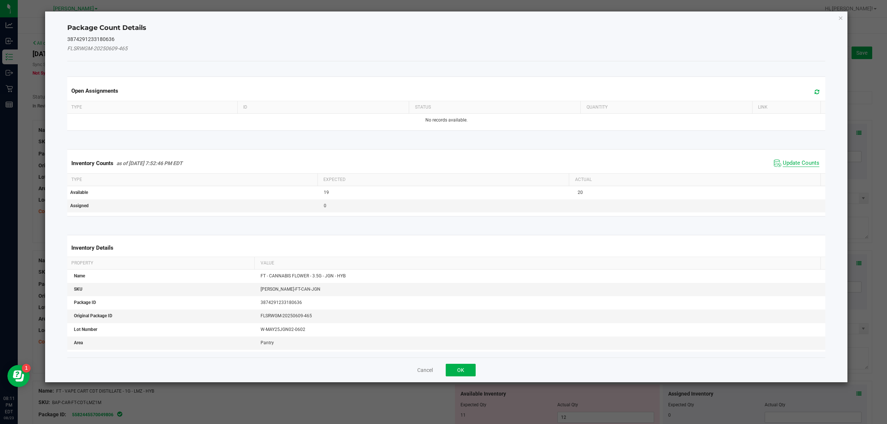
click at [442, 162] on span "Update Counts" at bounding box center [801, 163] width 37 height 7
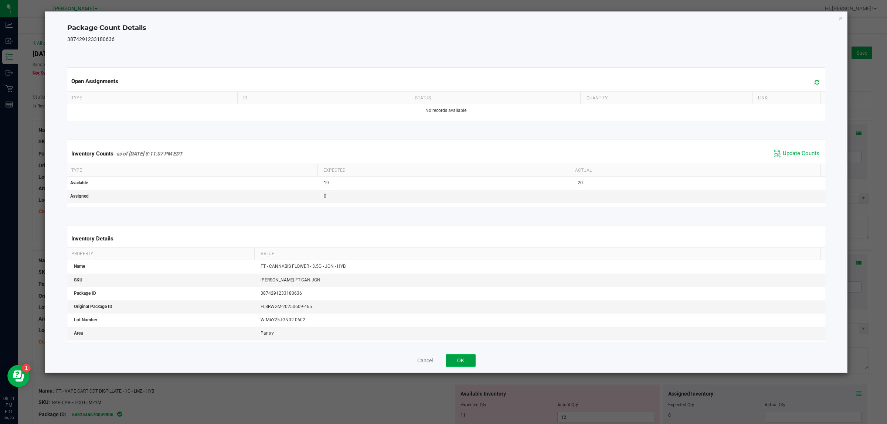
click at [442, 361] on button "OK" at bounding box center [461, 361] width 30 height 13
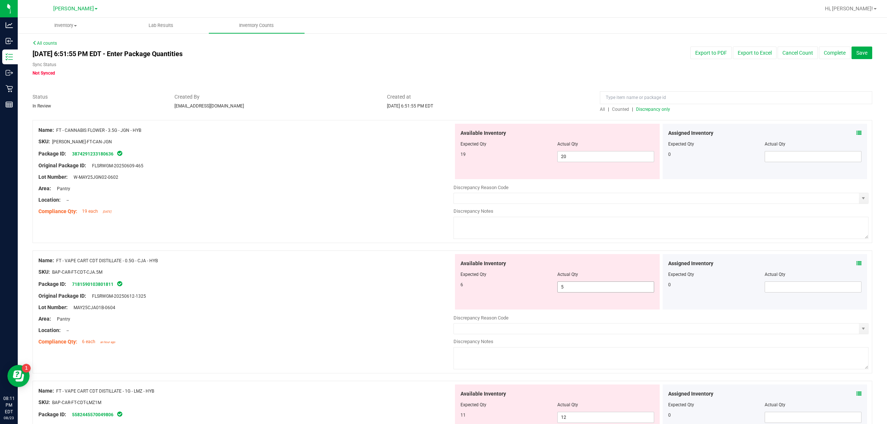
click at [442, 287] on input "5" at bounding box center [606, 287] width 96 height 10
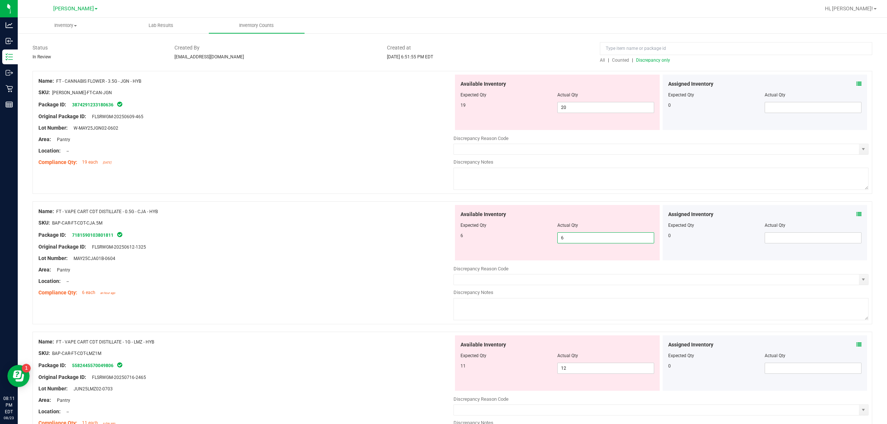
scroll to position [64, 0]
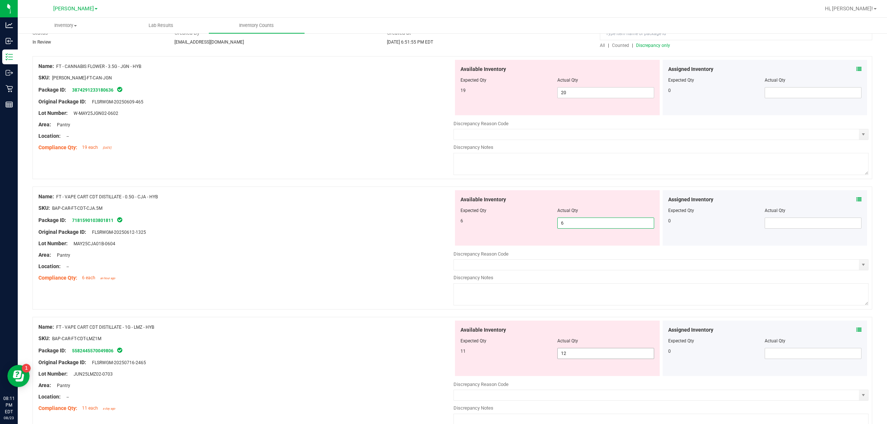
click at [442, 355] on div "Available Inventory Expected Qty Actual Qty 11 12 12" at bounding box center [661, 379] width 415 height 117
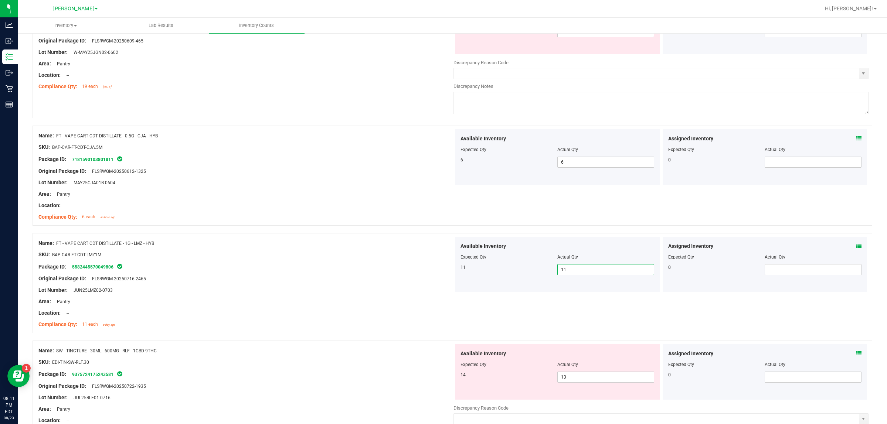
scroll to position [198, 0]
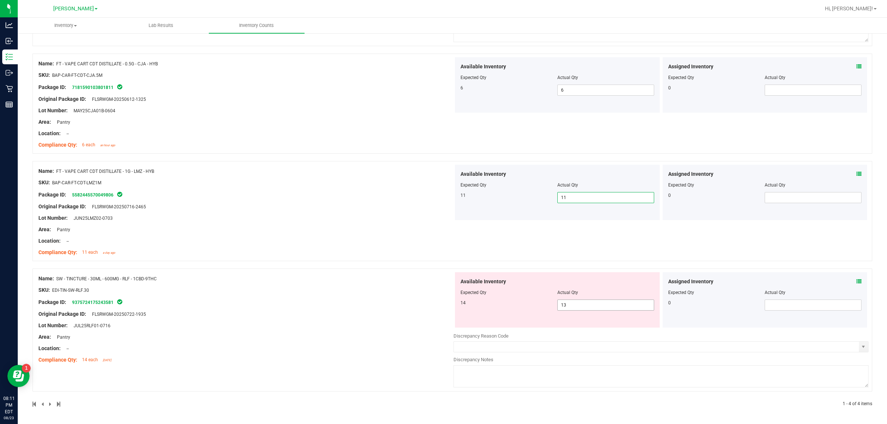
click at [442, 304] on input "13" at bounding box center [606, 305] width 96 height 10
click at [324, 167] on div "Name: FT - VAPE CART CDT DISTILLATE - 1G - LMZ - HYB SKU: BAP-CAR-FT-CDT-LMZ1M …" at bounding box center [245, 212] width 415 height 94
click at [284, 339] on div "Area: Pantry" at bounding box center [245, 337] width 415 height 8
click at [442, 308] on span "13 13" at bounding box center [606, 305] width 97 height 11
click at [309, 295] on div at bounding box center [245, 296] width 415 height 4
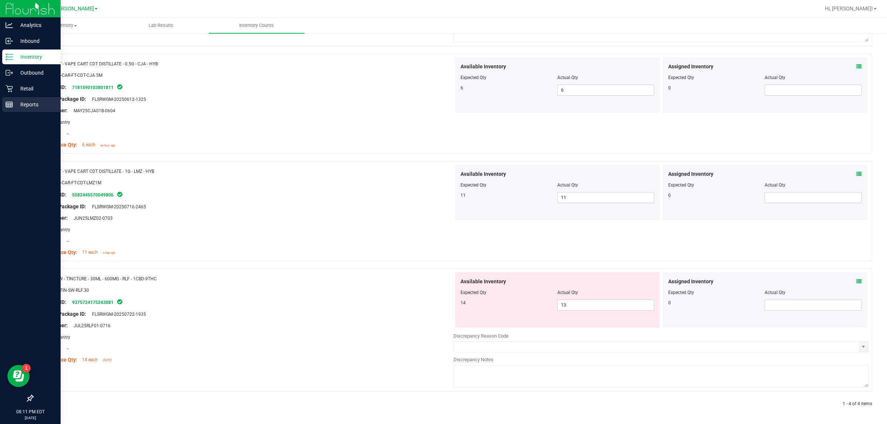
click at [4, 107] on div "Reports" at bounding box center [31, 104] width 58 height 15
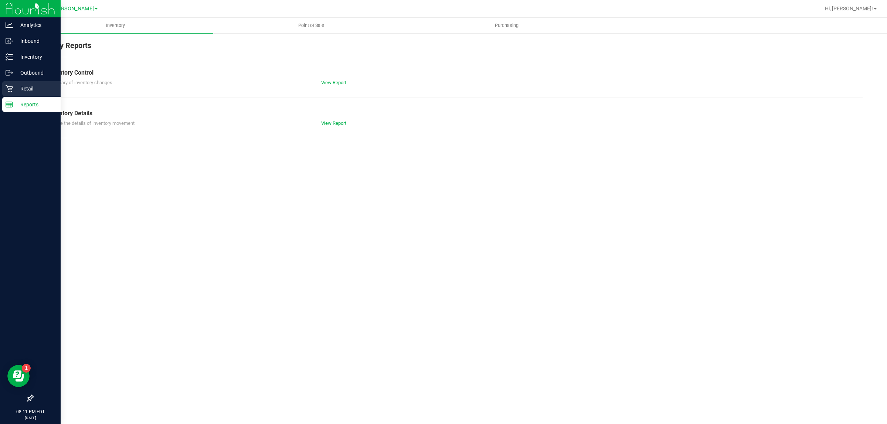
click at [10, 87] on icon at bounding box center [9, 88] width 7 height 7
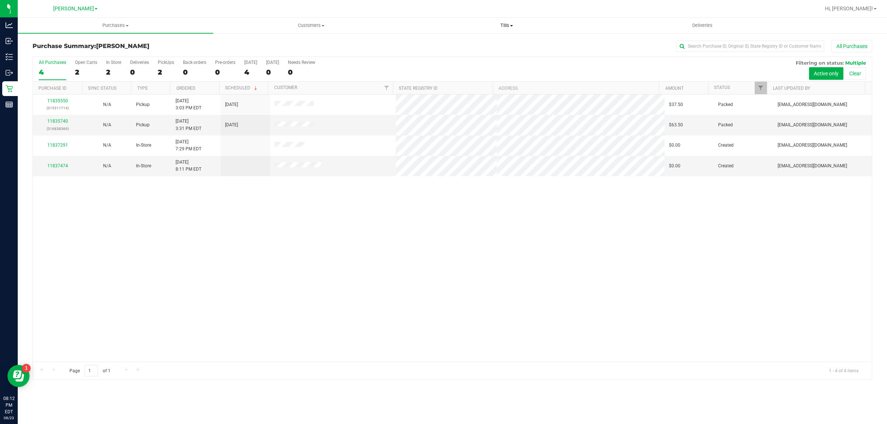
click at [442, 25] on span "Tills" at bounding box center [506, 25] width 195 height 7
click at [442, 42] on li "Manage tills" at bounding box center [507, 44] width 196 height 9
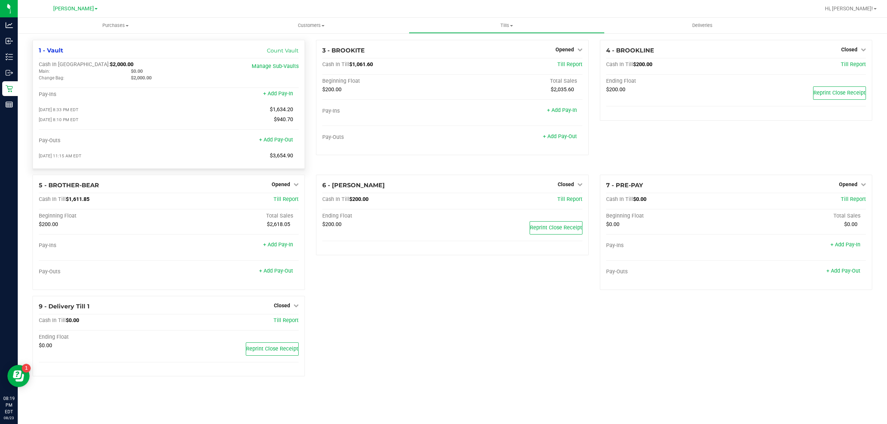
click at [189, 106] on div at bounding box center [169, 103] width 260 height 5
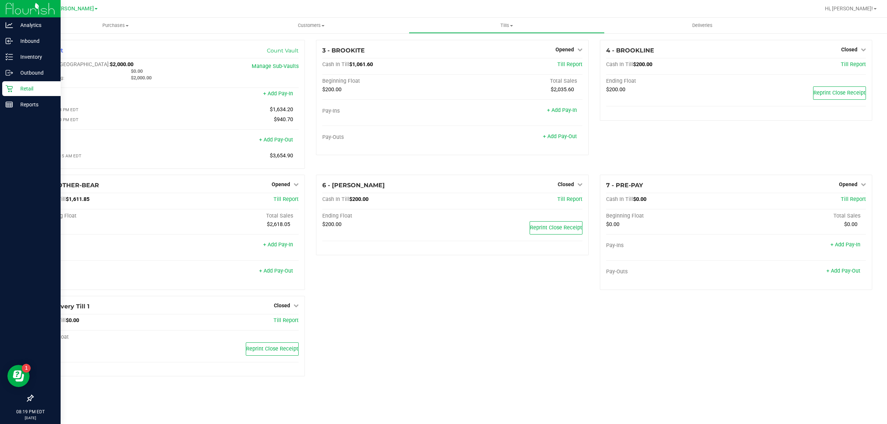
drag, startPoint x: 25, startPoint y: 90, endPoint x: 37, endPoint y: 95, distance: 13.3
click at [25, 89] on p "Retail" at bounding box center [35, 88] width 44 height 9
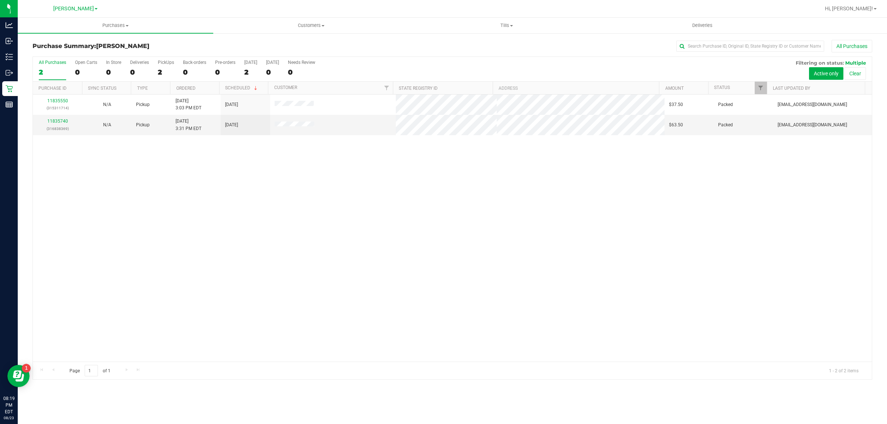
click at [279, 186] on div "11835550 (315311714) N/A Pickup 8/23/2025 3:03 PM EDT 8/23/2025 $37.50 Packed s…" at bounding box center [452, 228] width 839 height 267
click at [343, 208] on div "11835550 (315311714) N/A Pickup 8/23/2025 3:03 PM EDT 8/23/2025 $37.50 Packed s…" at bounding box center [452, 228] width 839 height 267
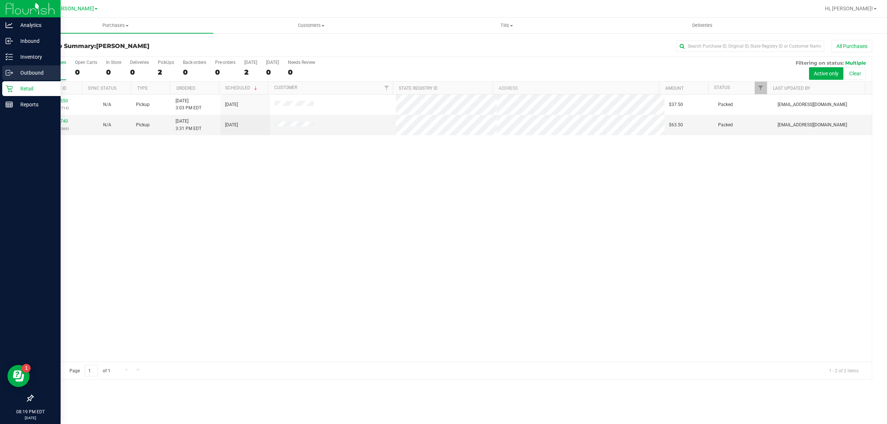
click at [17, 70] on p "Outbound" at bounding box center [35, 72] width 44 height 9
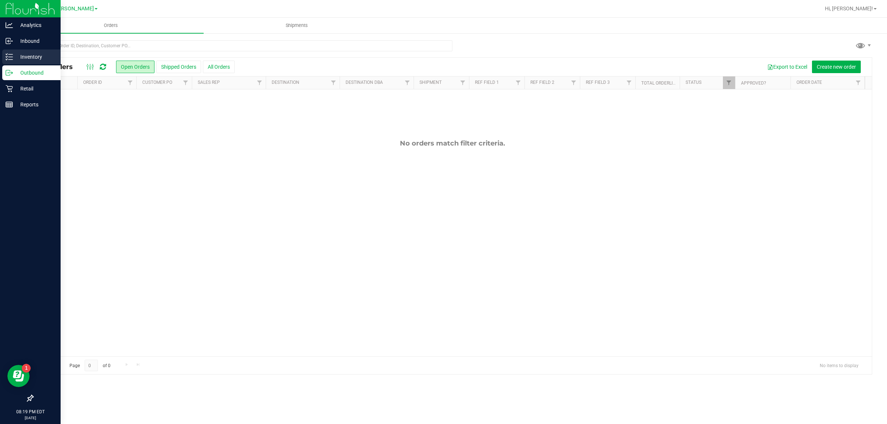
click at [26, 60] on p "Inventory" at bounding box center [35, 57] width 44 height 9
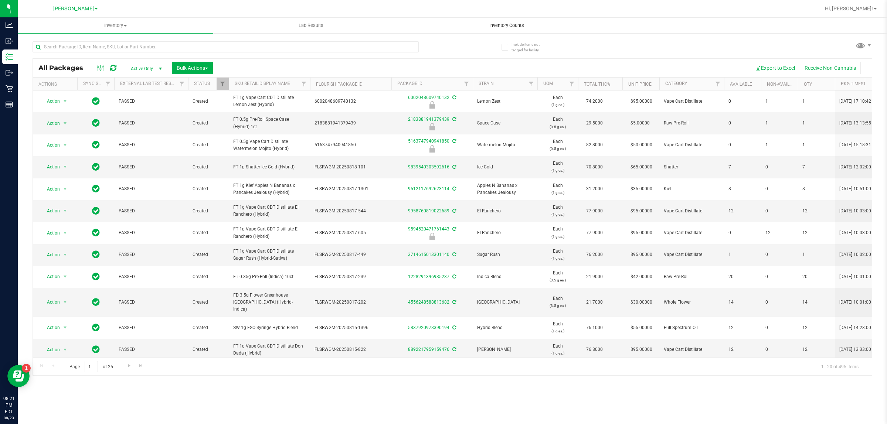
click at [442, 20] on uib-tab-heading "Inventory Counts" at bounding box center [506, 25] width 195 height 15
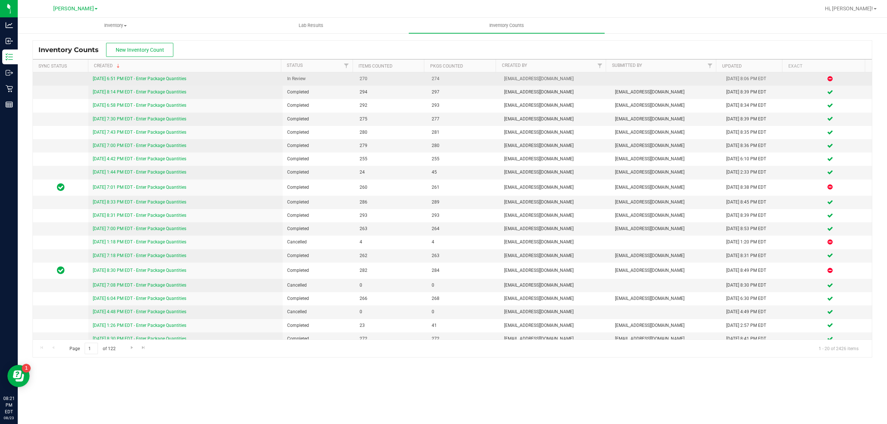
click at [155, 77] on link "8/23/25 6:51 PM EDT - Enter Package Quantities" at bounding box center [140, 78] width 94 height 5
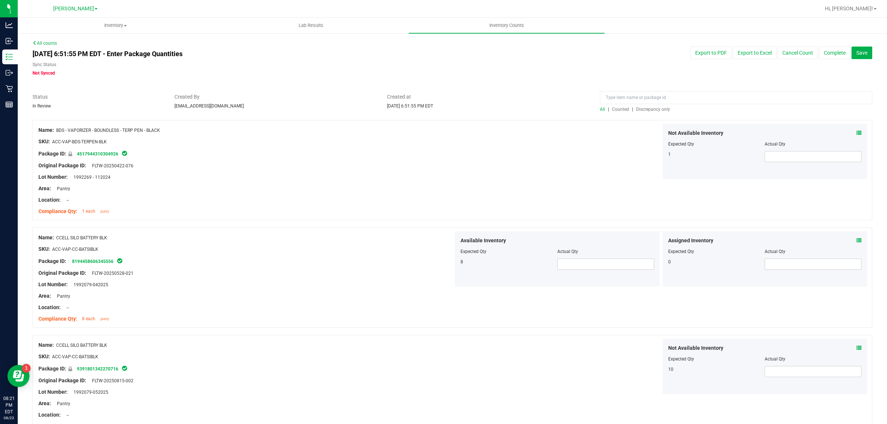
click at [442, 107] on span "Discrepancy only" at bounding box center [653, 109] width 34 height 5
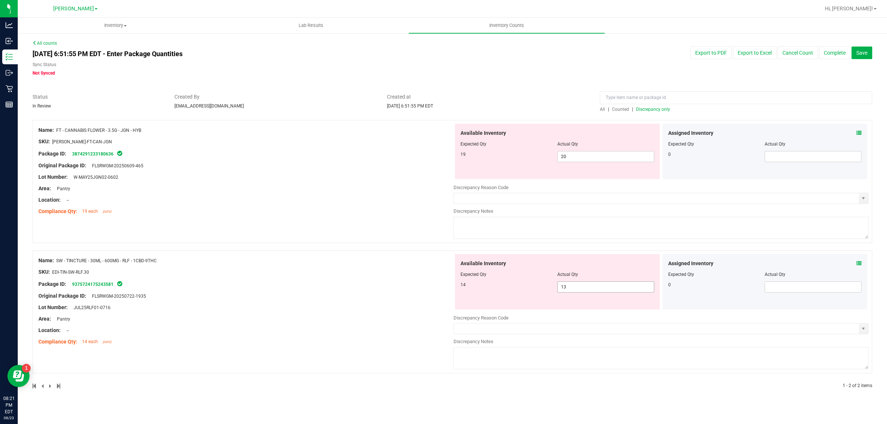
click at [442, 289] on span "13 13" at bounding box center [606, 287] width 97 height 11
click at [301, 86] on div at bounding box center [453, 89] width 840 height 7
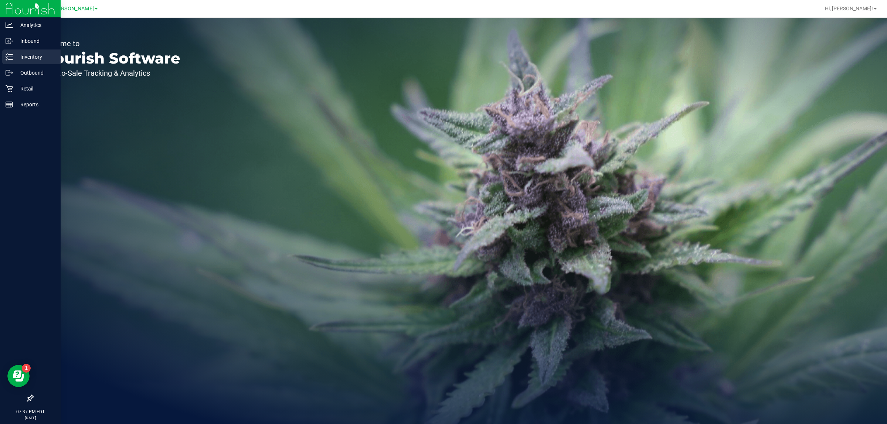
click at [10, 57] on line at bounding box center [11, 57] width 4 height 0
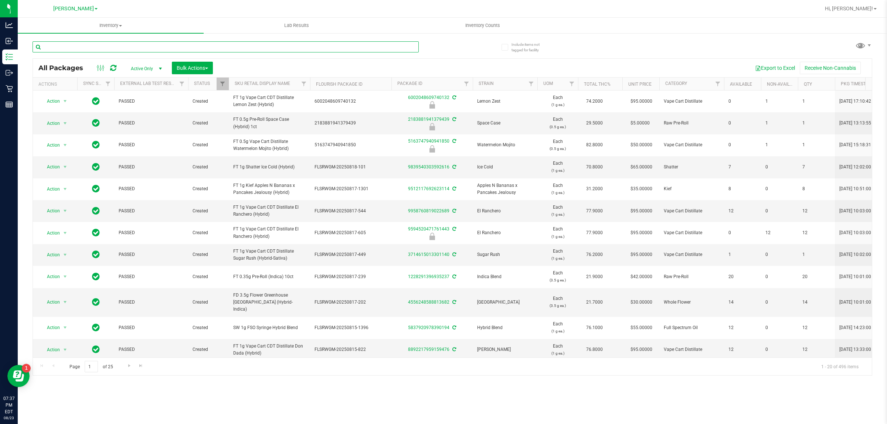
click at [211, 46] on input "text" at bounding box center [226, 46] width 386 height 11
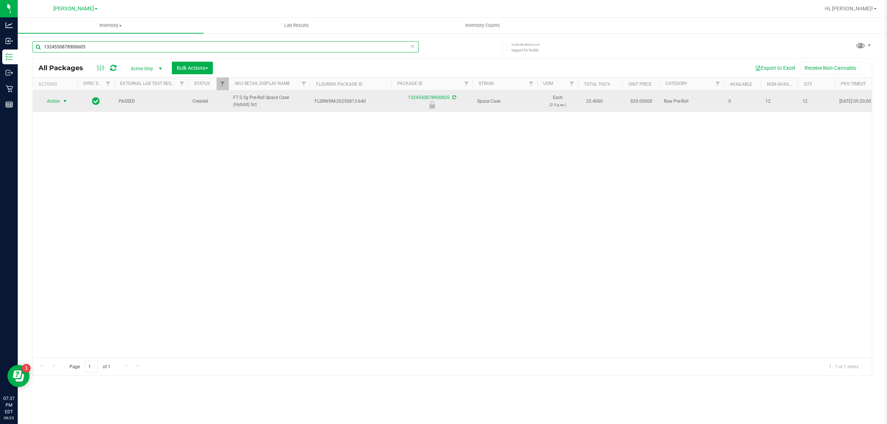
type input "1324550878900605"
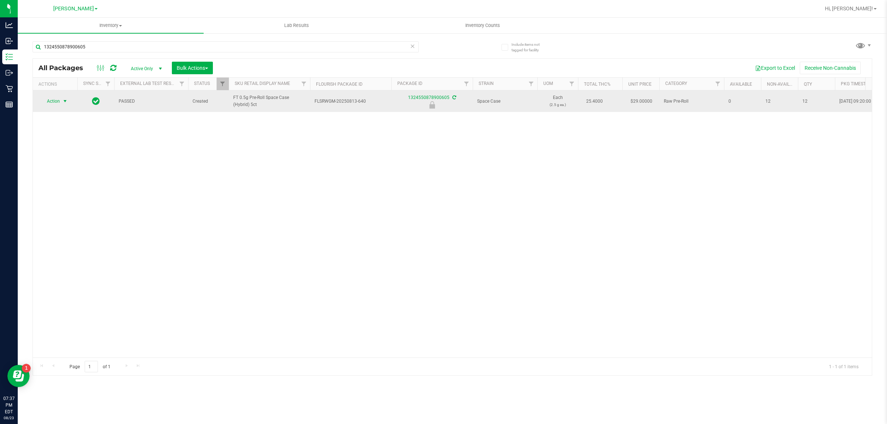
click at [62, 102] on span "select" at bounding box center [65, 101] width 6 height 6
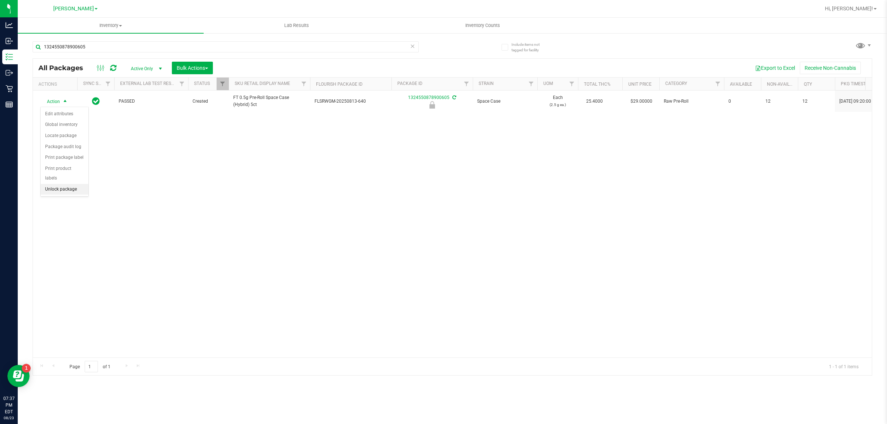
click at [69, 184] on li "Unlock package" at bounding box center [65, 189] width 48 height 11
